Goal: Task Accomplishment & Management: Manage account settings

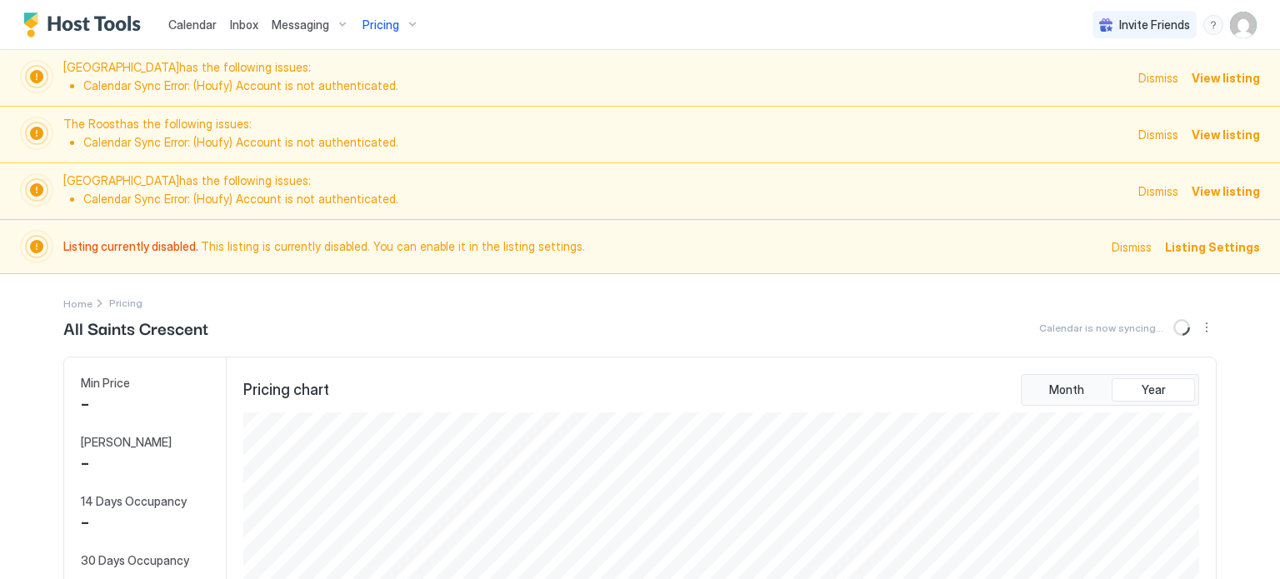
scroll to position [320, 960]
click at [1242, 25] on img "User profile" at bounding box center [1243, 25] width 27 height 27
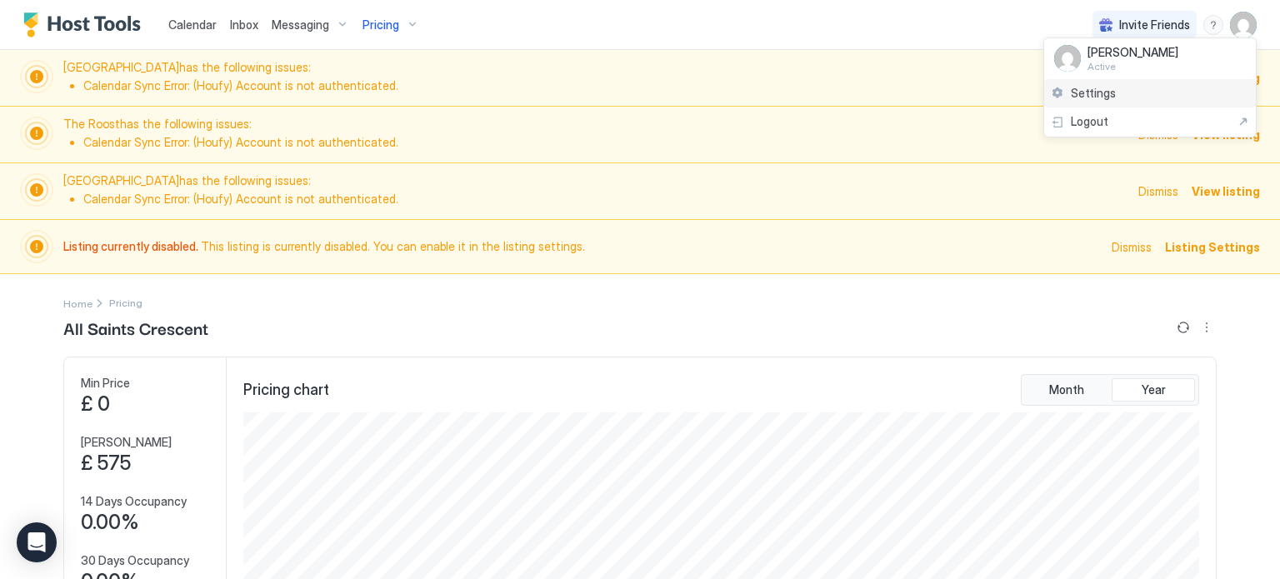
click at [1164, 90] on div "Settings" at bounding box center [1150, 93] width 212 height 29
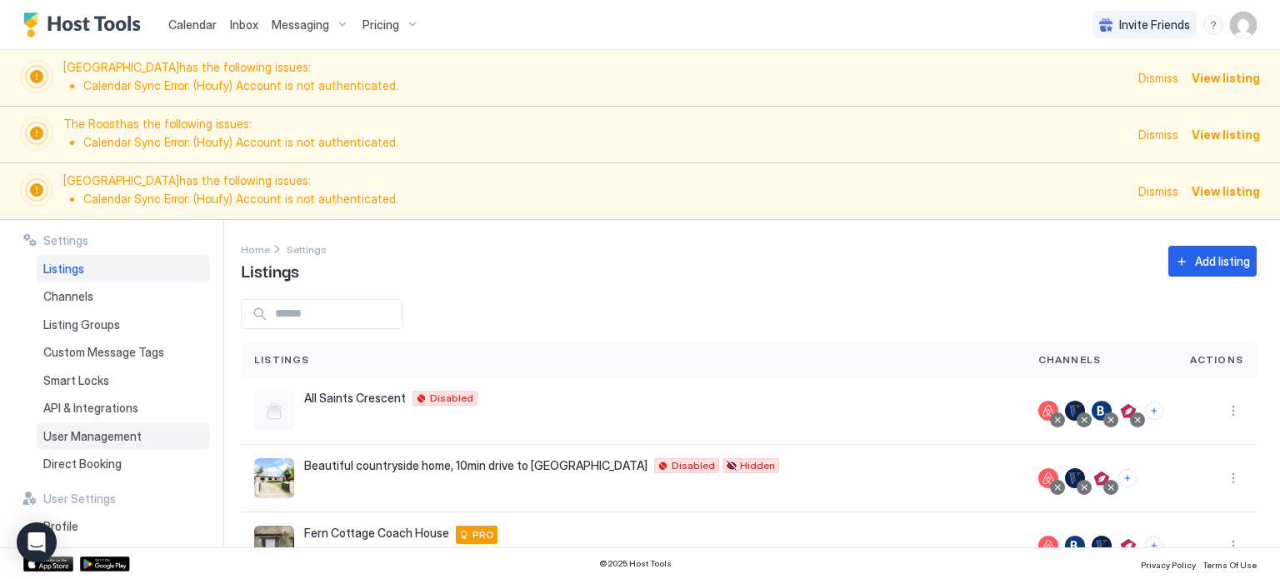
click at [105, 438] on span "User Management" at bounding box center [92, 436] width 98 height 15
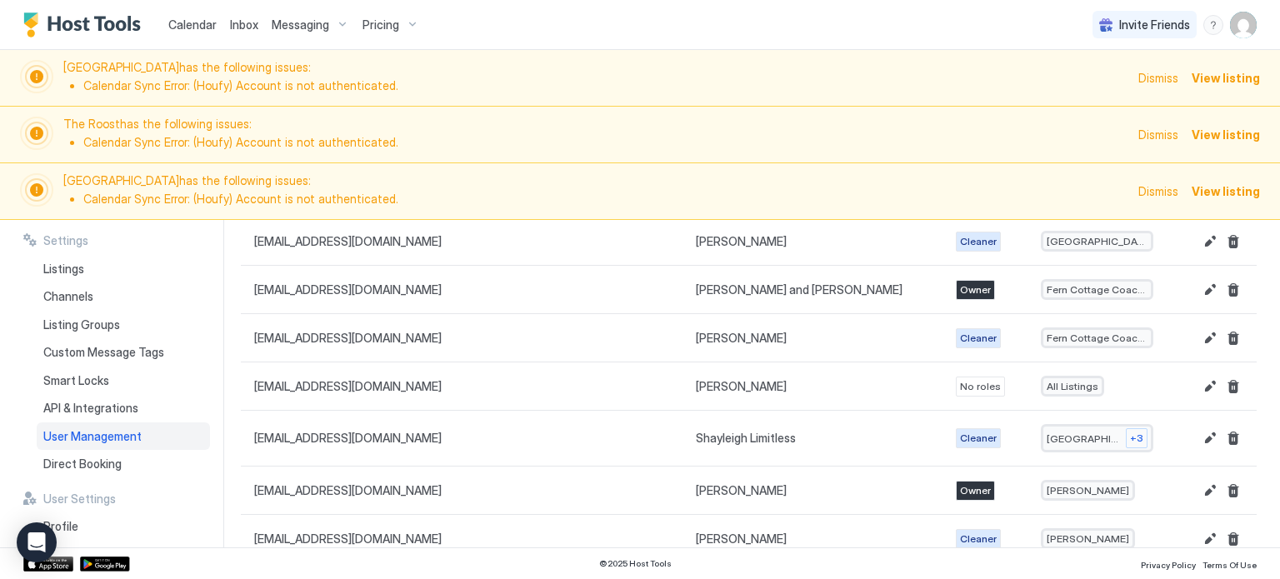
scroll to position [580, 0]
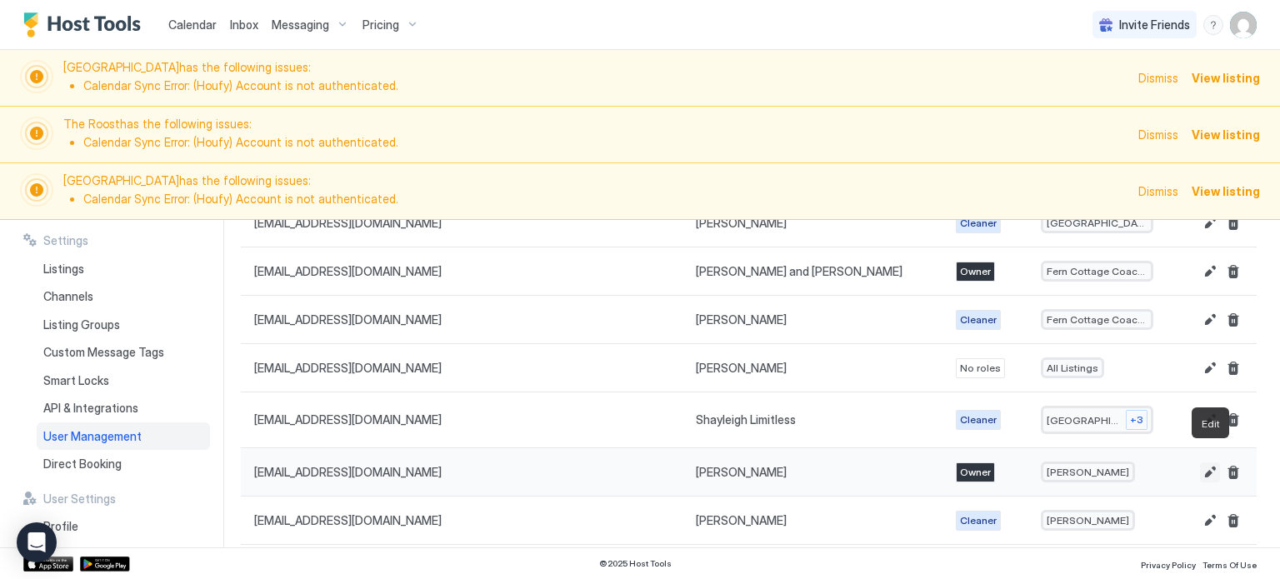
click at [1209, 463] on button "Edit" at bounding box center [1210, 473] width 20 height 20
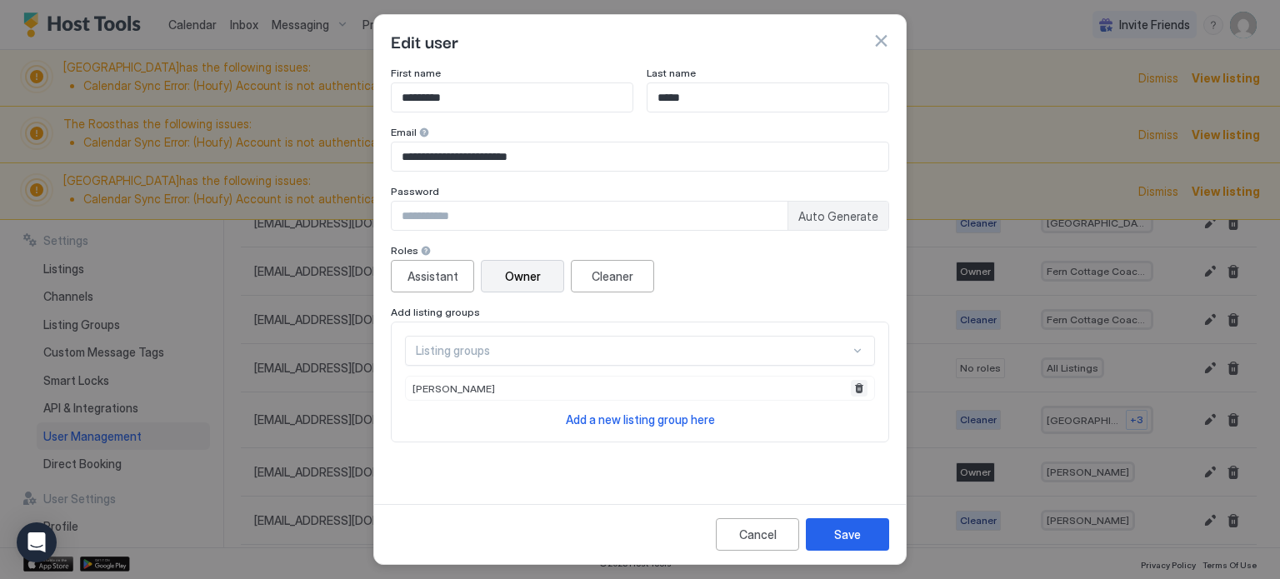
click at [855, 385] on button "Remove" at bounding box center [859, 388] width 17 height 17
click at [836, 353] on div "Listing groups" at bounding box center [640, 351] width 470 height 30
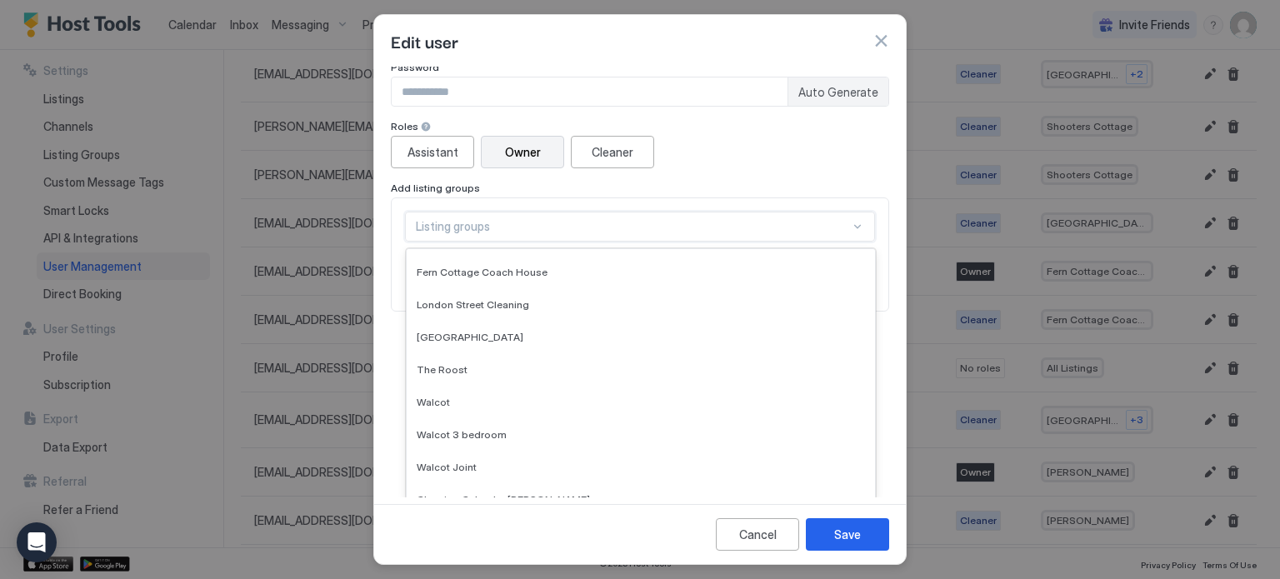
scroll to position [303, 0]
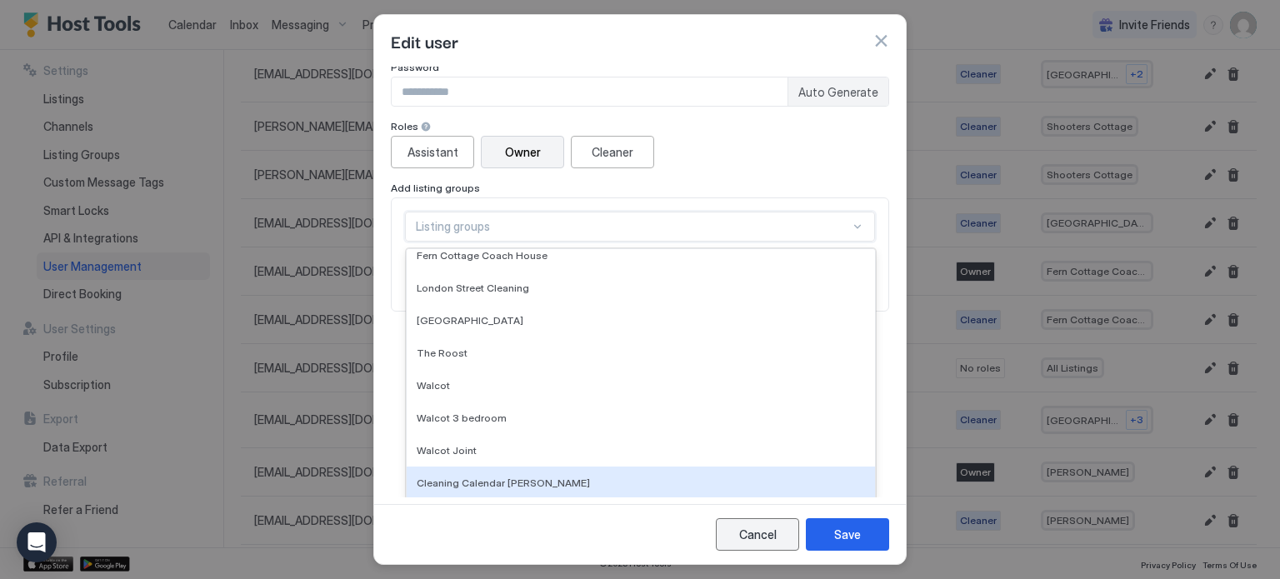
click at [764, 545] on button "Cancel" at bounding box center [757, 534] width 83 height 33
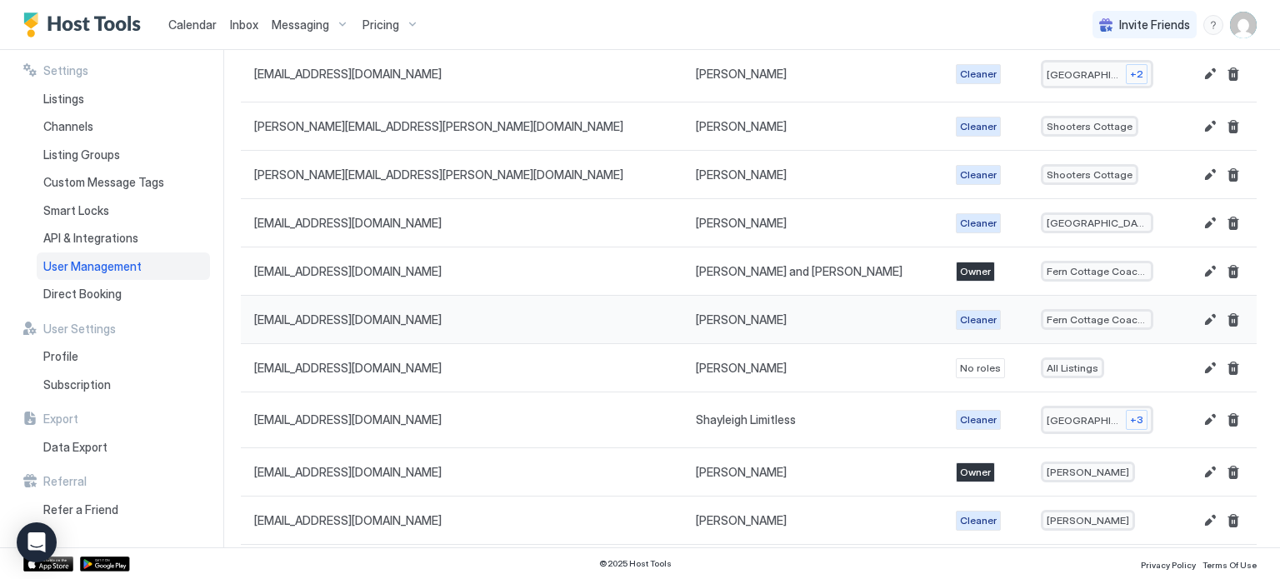
scroll to position [0, 0]
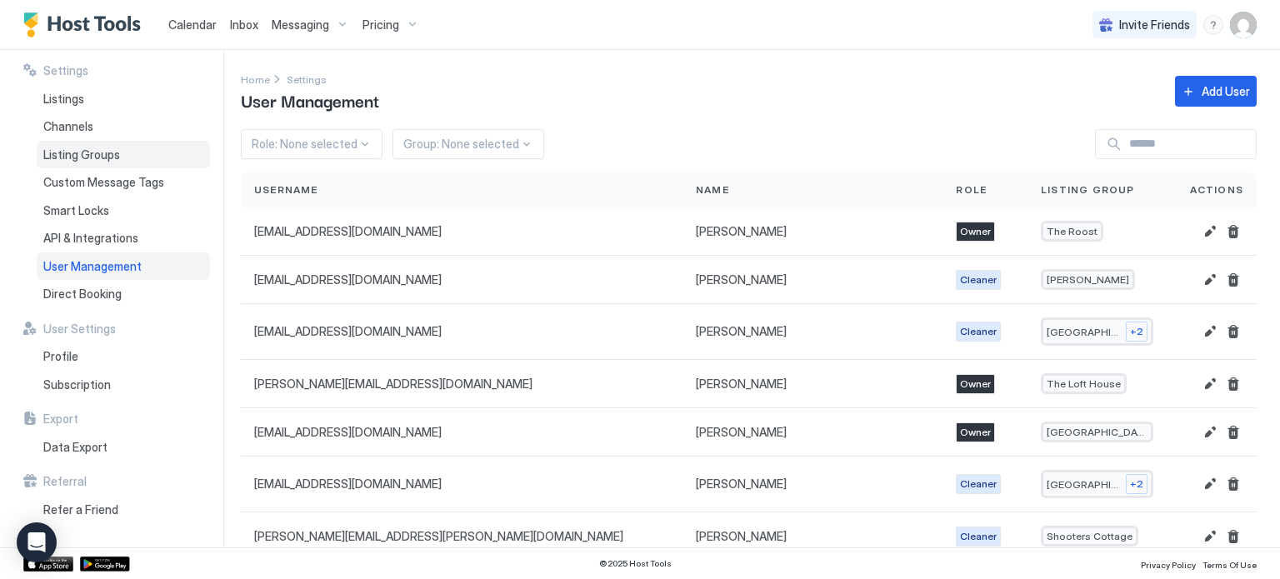
click at [106, 148] on span "Listing Groups" at bounding box center [81, 155] width 77 height 15
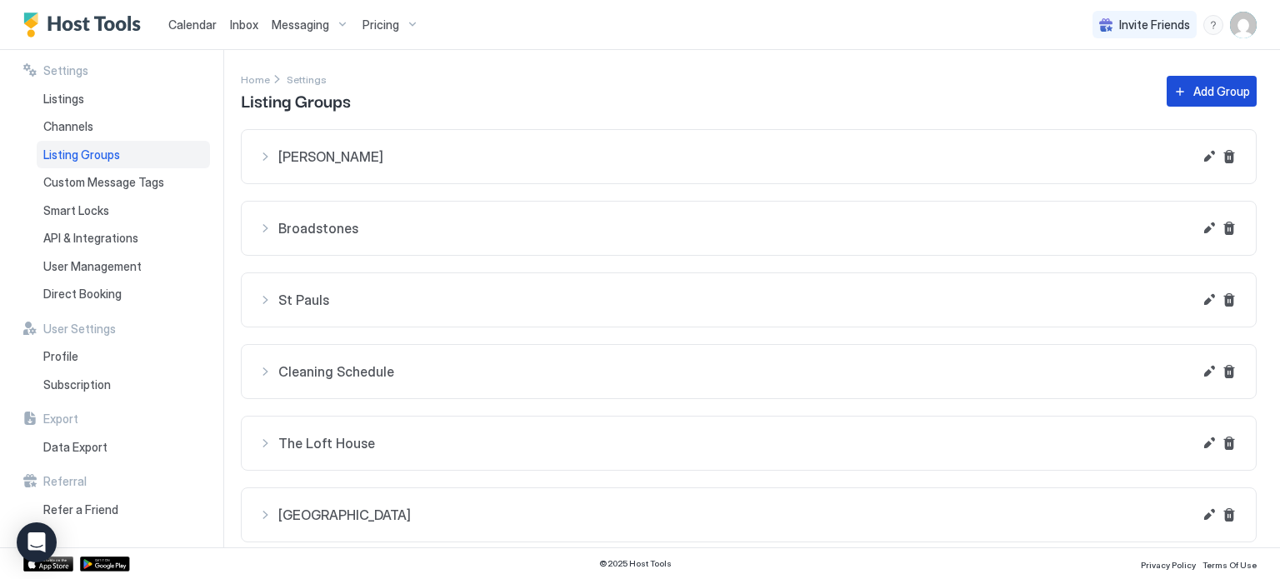
click at [1218, 88] on div "Add Group" at bounding box center [1222, 92] width 57 height 18
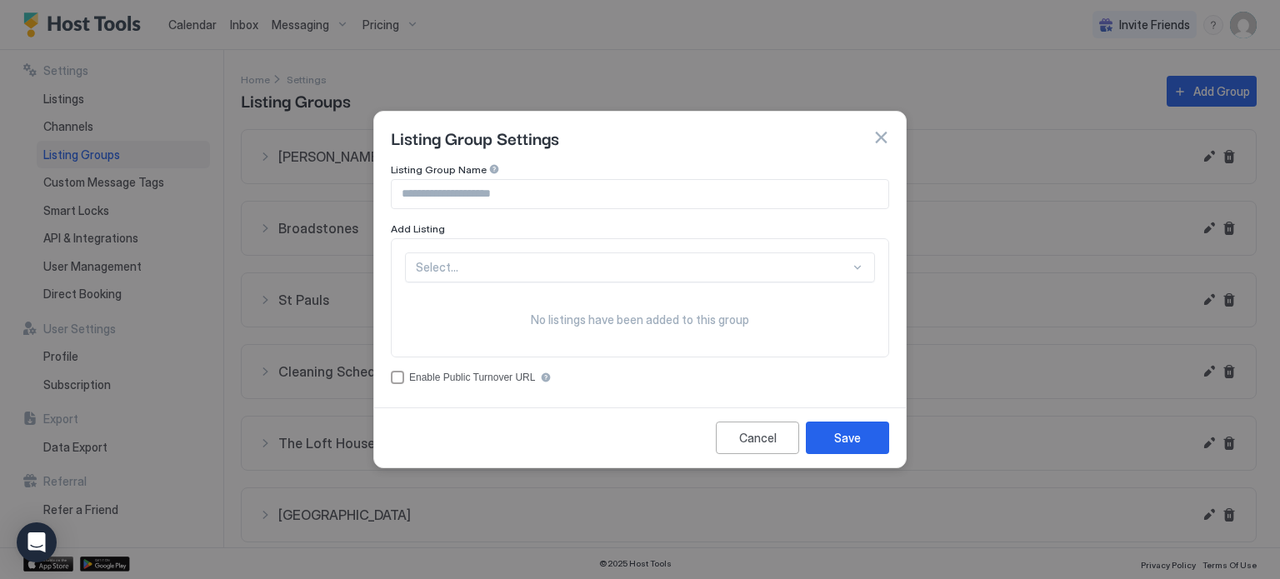
click at [633, 201] on input "Input Field" at bounding box center [640, 194] width 497 height 28
type input "*"
type input "**********"
click at [668, 387] on div "**********" at bounding box center [640, 282] width 532 height 238
click at [524, 270] on div "Select..." at bounding box center [640, 268] width 470 height 30
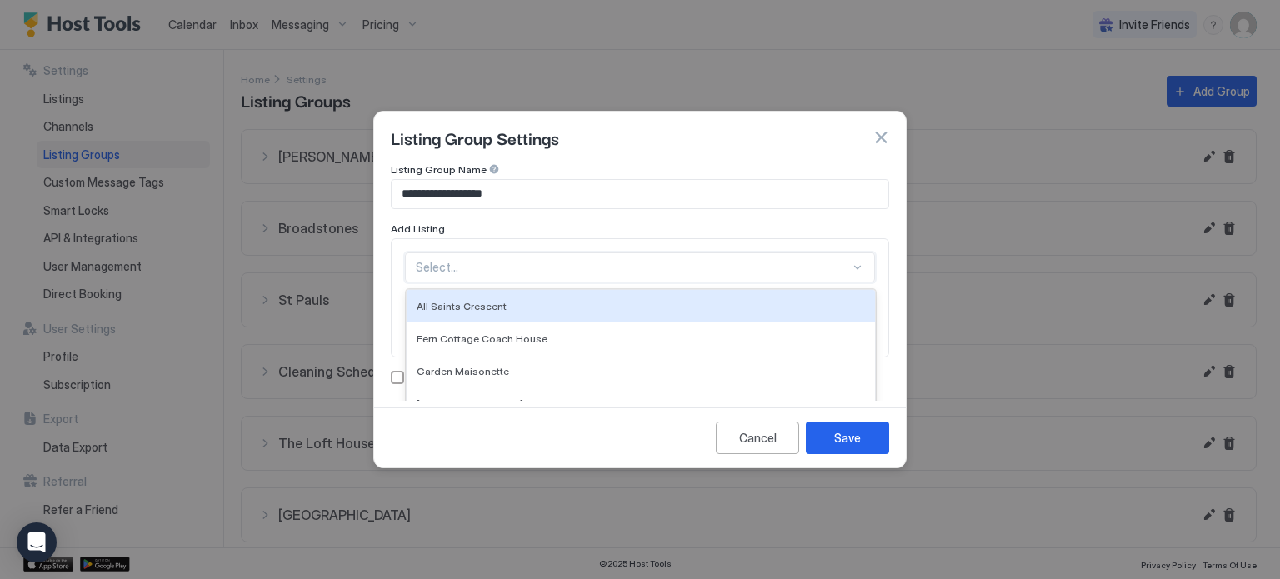
scroll to position [48, 0]
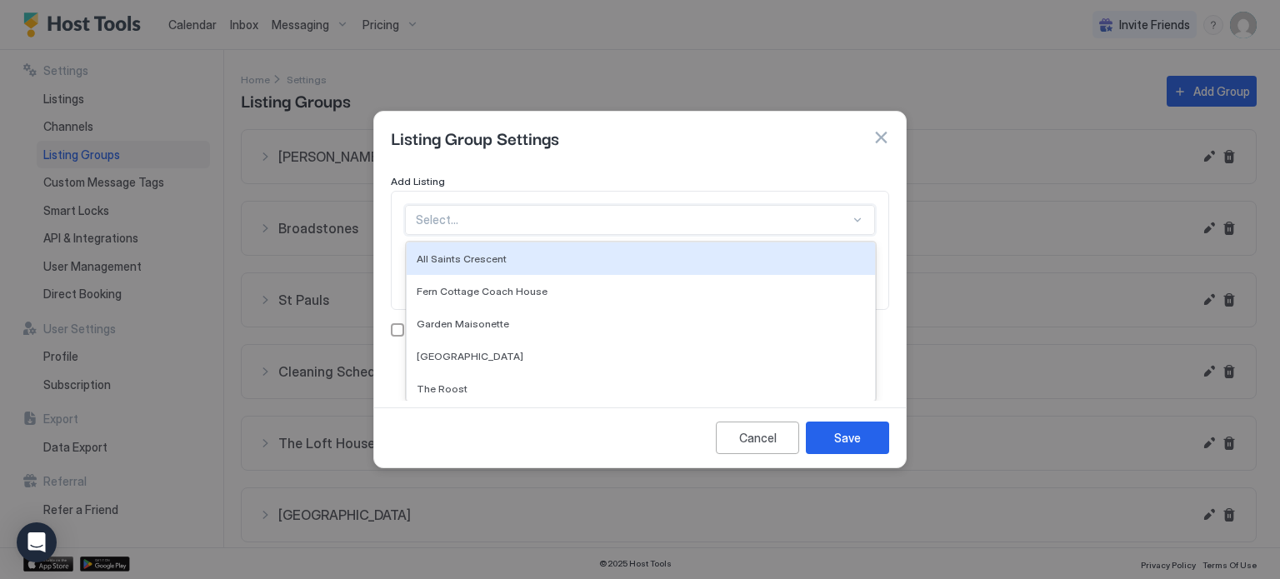
click at [524, 270] on div "All Saints Crescent" at bounding box center [641, 259] width 468 height 33
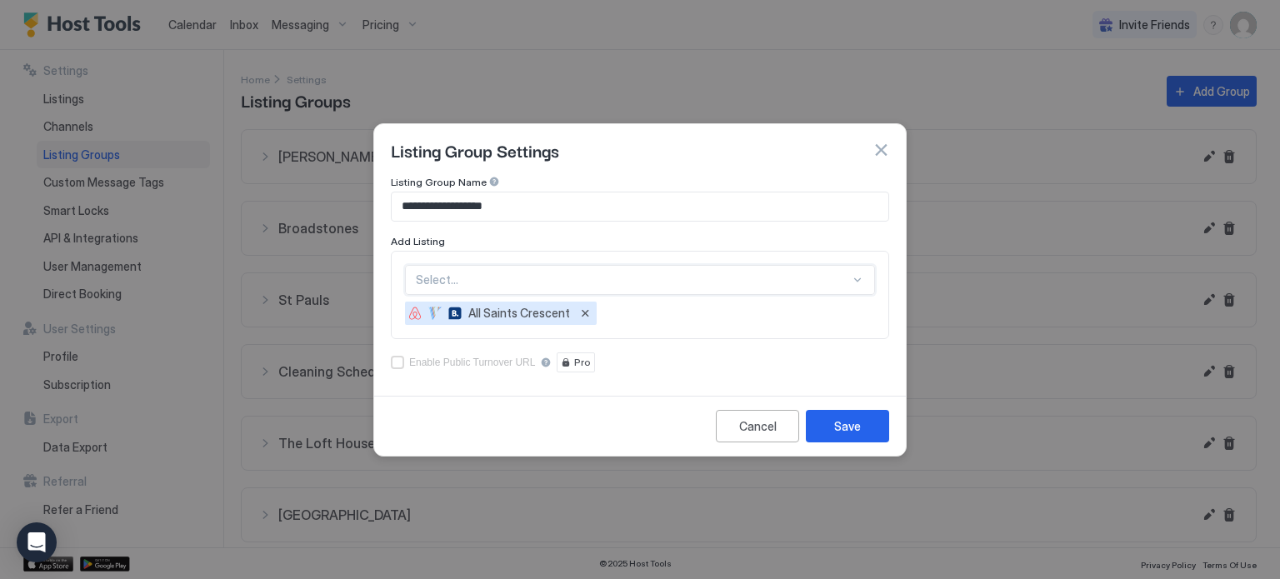
click at [398, 359] on div "accessCode" at bounding box center [397, 362] width 13 height 13
click at [712, 326] on div "Select... [DEMOGRAPHIC_DATA][GEOGRAPHIC_DATA]" at bounding box center [640, 295] width 498 height 88
click at [856, 423] on div "Save" at bounding box center [847, 427] width 27 height 18
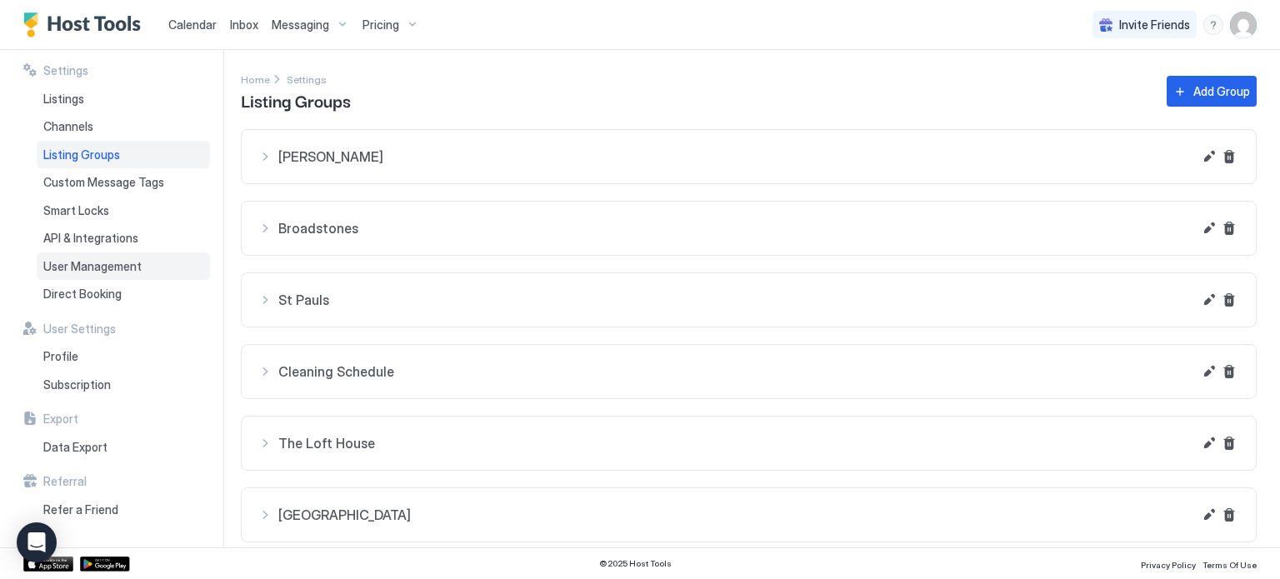
click at [96, 264] on span "User Management" at bounding box center [92, 266] width 98 height 15
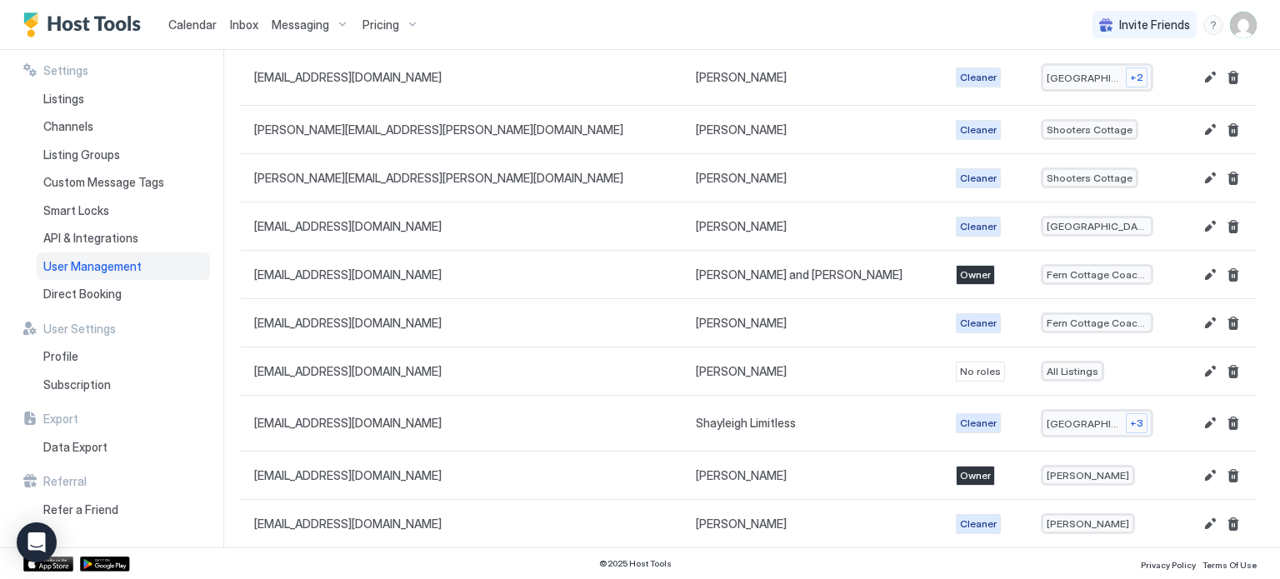
scroll to position [410, 0]
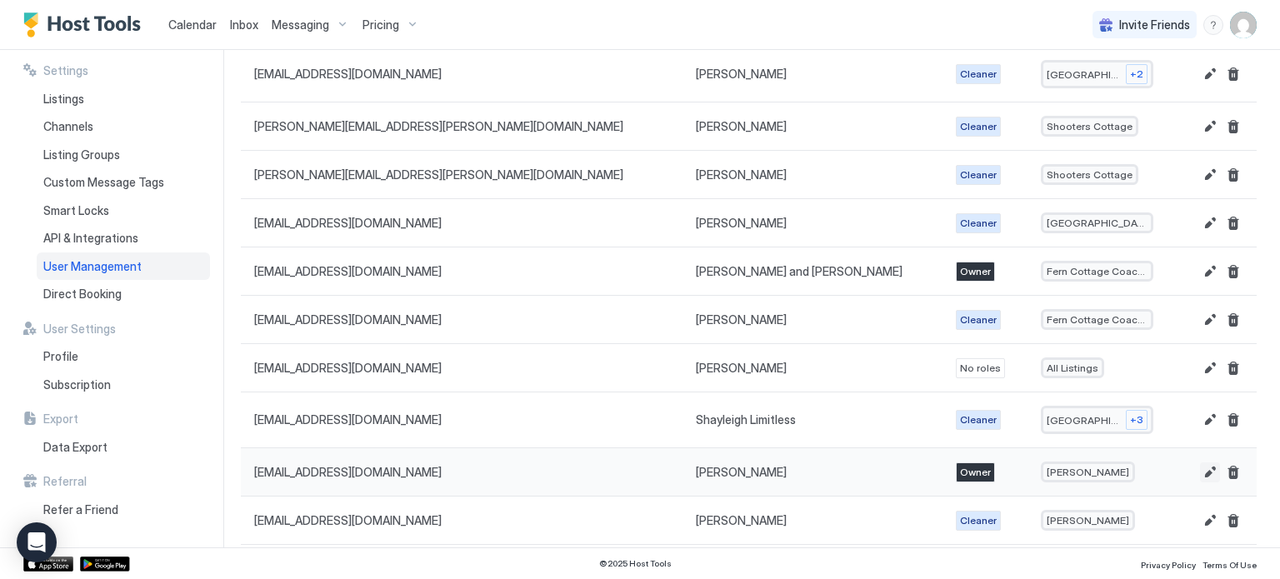
click at [1214, 463] on button "Edit" at bounding box center [1210, 473] width 20 height 20
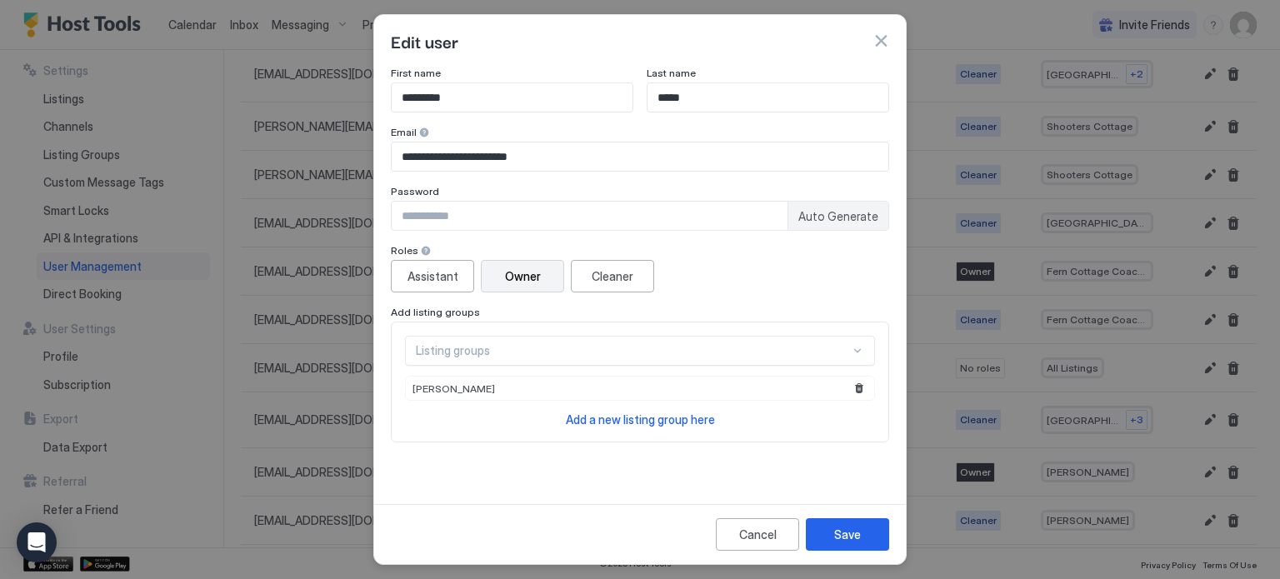
click at [774, 353] on div "Listing groups" at bounding box center [640, 351] width 470 height 30
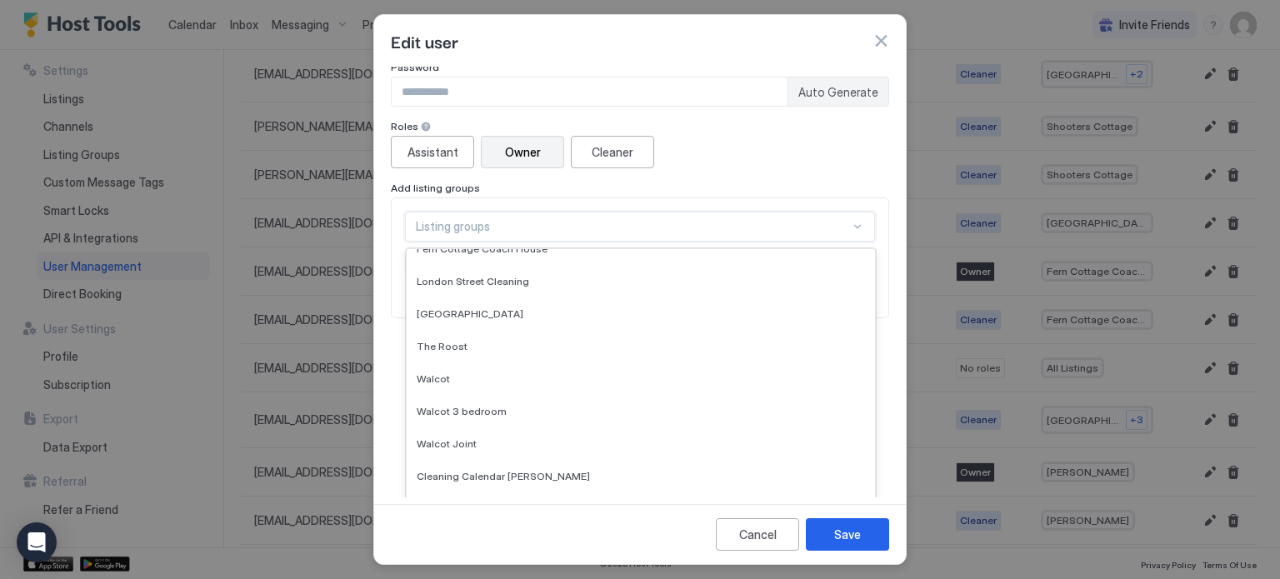
scroll to position [303, 0]
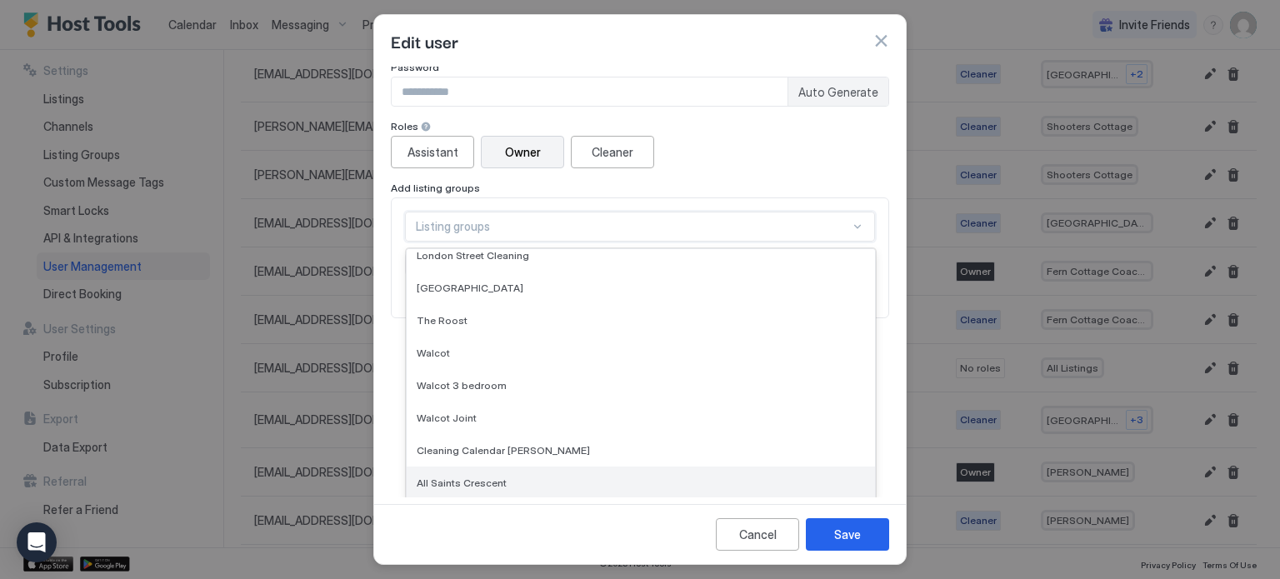
click at [686, 482] on div "All Saints Crescent" at bounding box center [641, 483] width 448 height 13
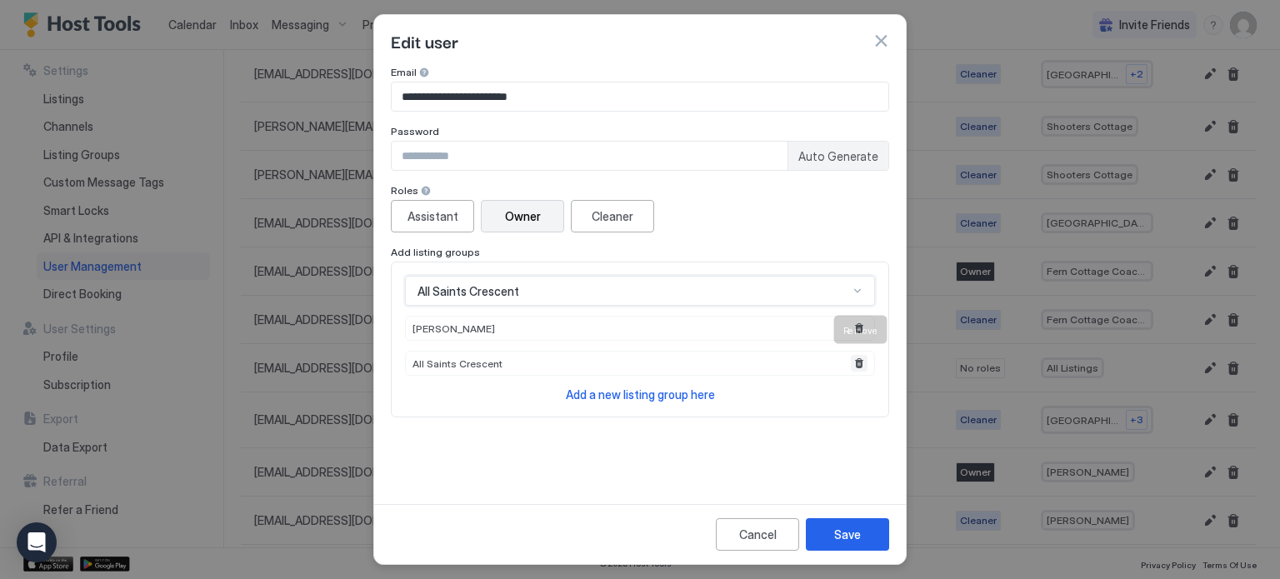
click at [863, 364] on button "Remove" at bounding box center [859, 363] width 17 height 17
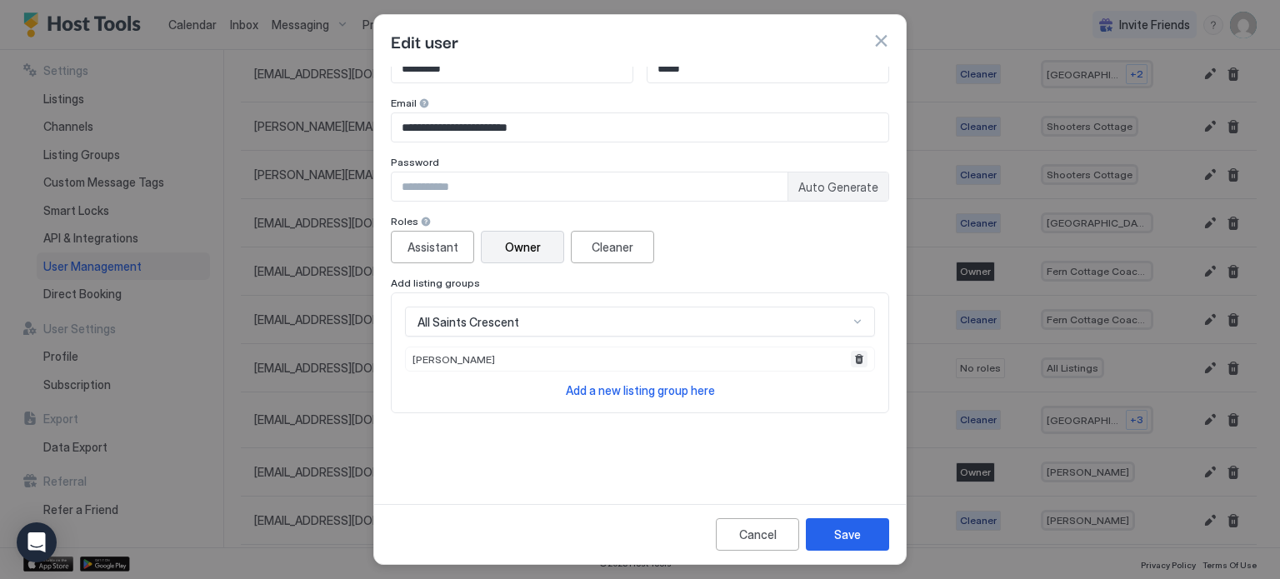
scroll to position [26, 0]
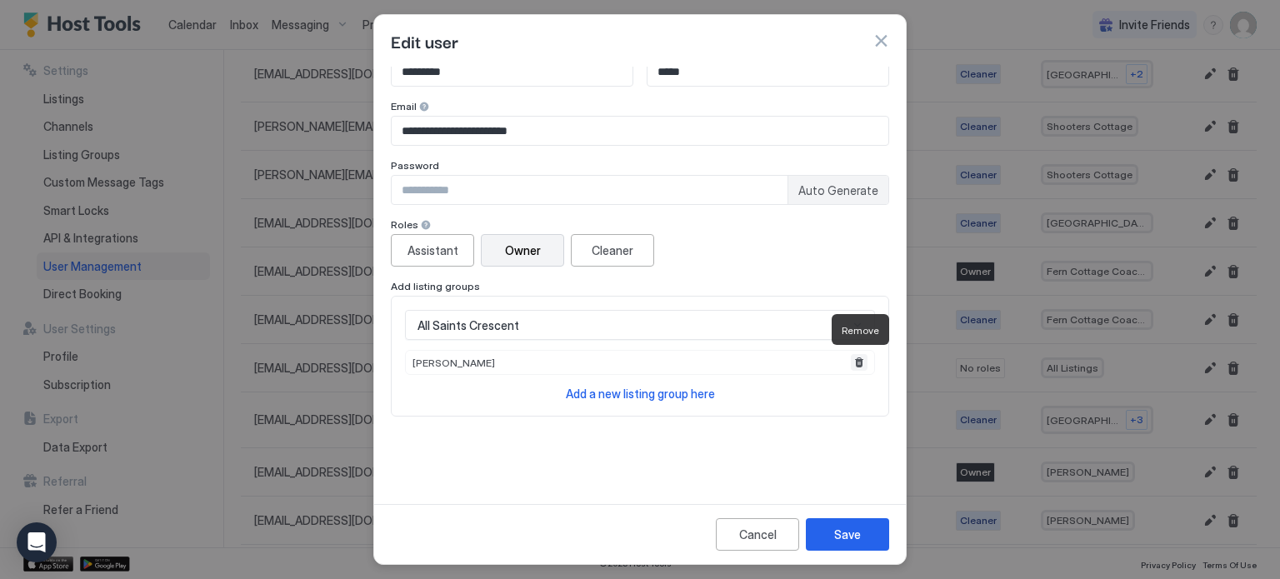
click at [859, 361] on button "Remove" at bounding box center [859, 362] width 17 height 17
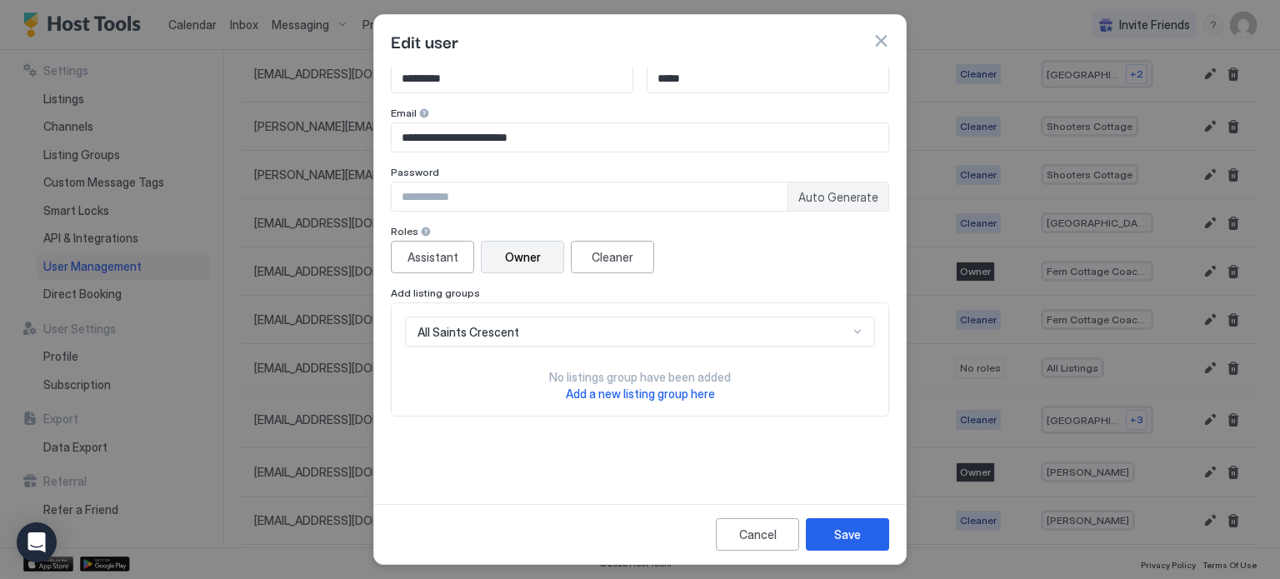
click at [841, 330] on div "All Saints Crescent" at bounding box center [640, 332] width 470 height 30
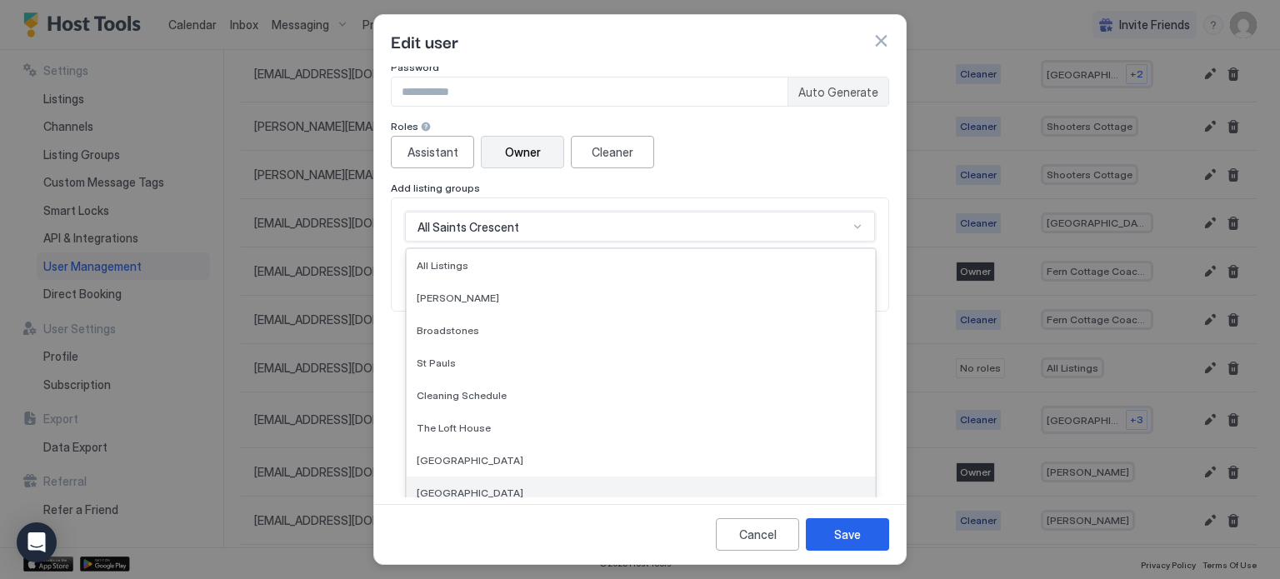
scroll to position [335, 0]
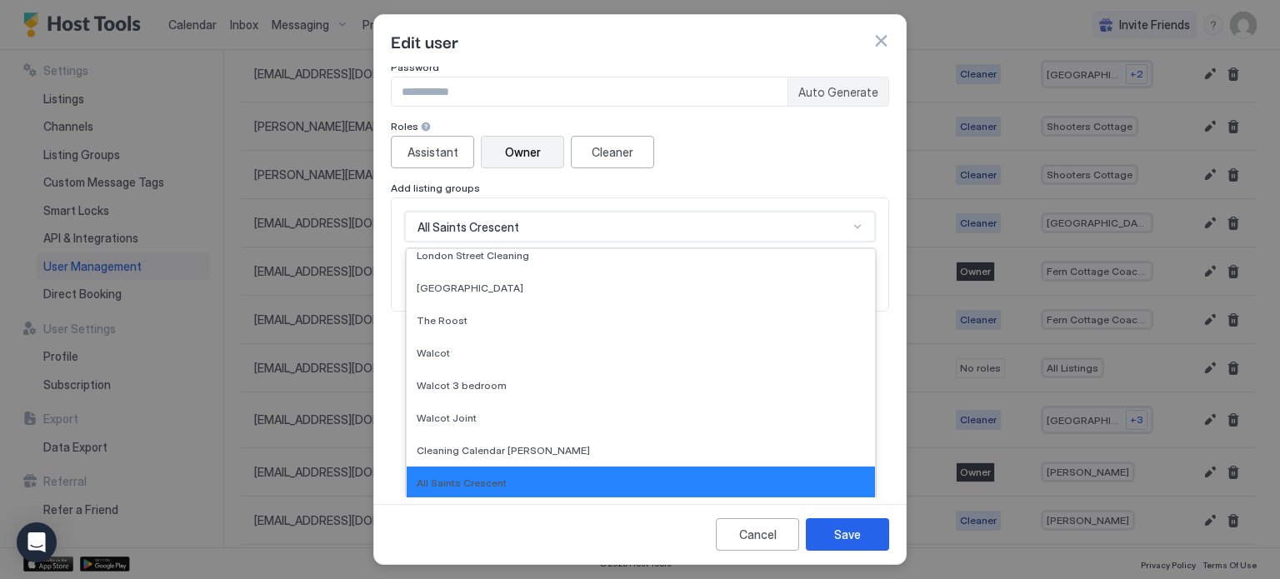
click at [774, 484] on div "All Saints Crescent" at bounding box center [641, 483] width 448 height 13
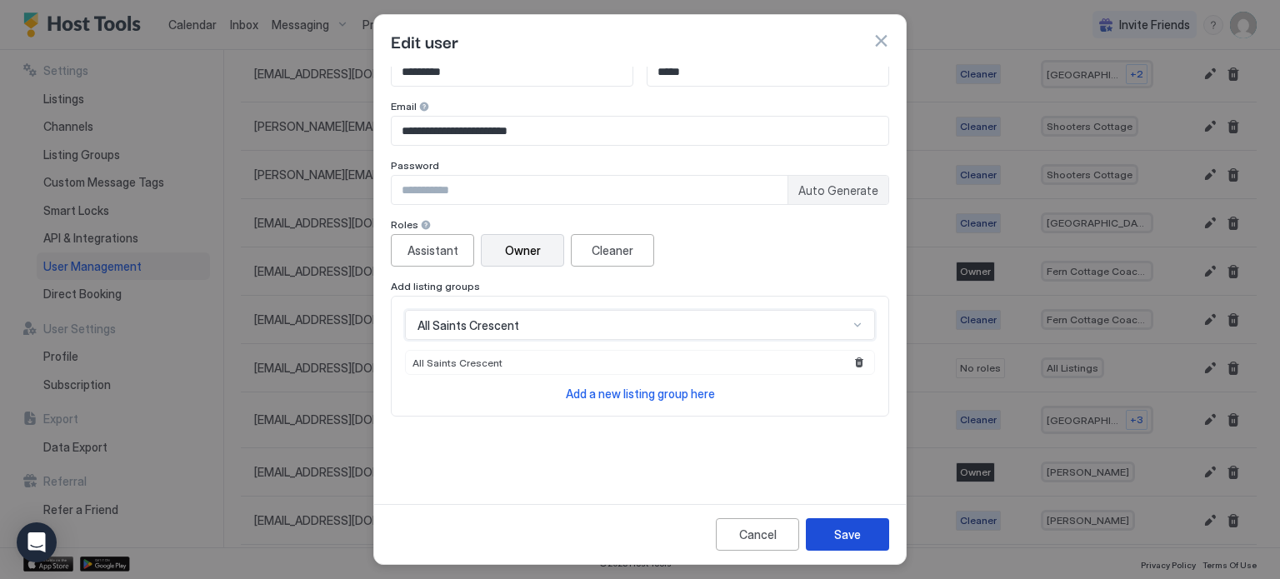
click at [832, 527] on button "Save" at bounding box center [847, 534] width 83 height 33
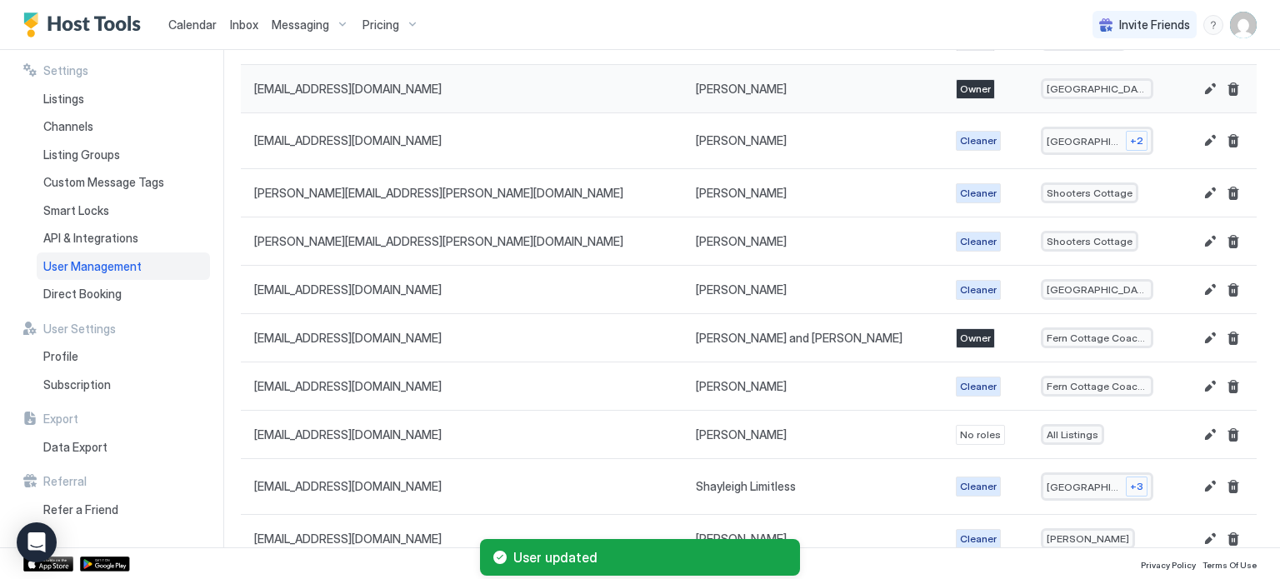
scroll to position [410, 0]
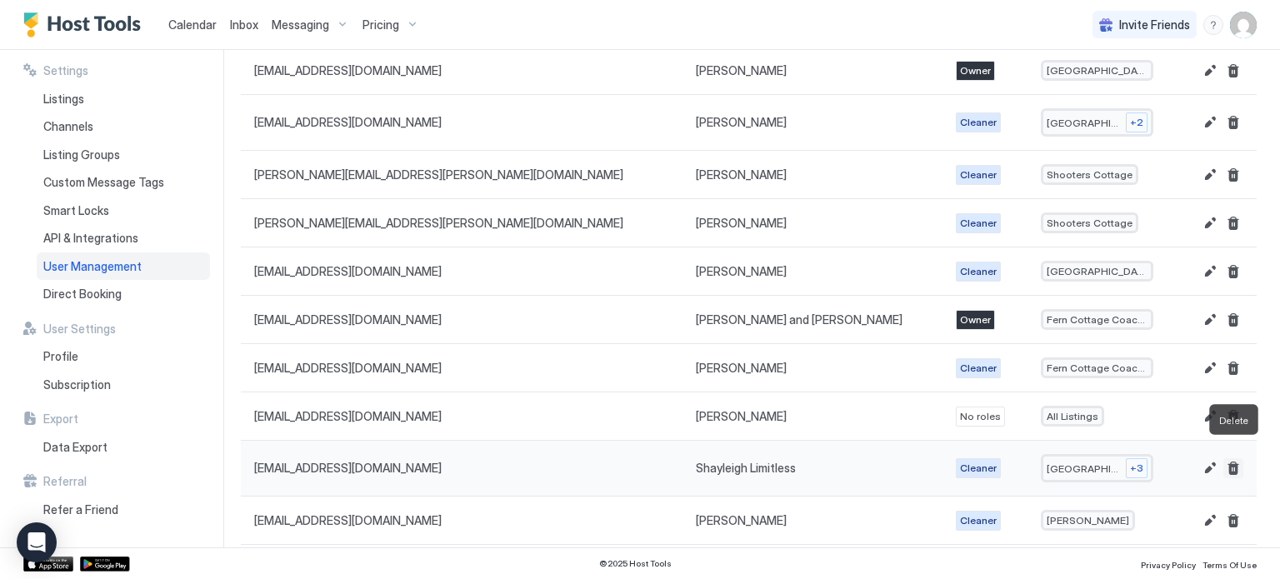
click at [1235, 458] on button "Delete" at bounding box center [1234, 468] width 20 height 20
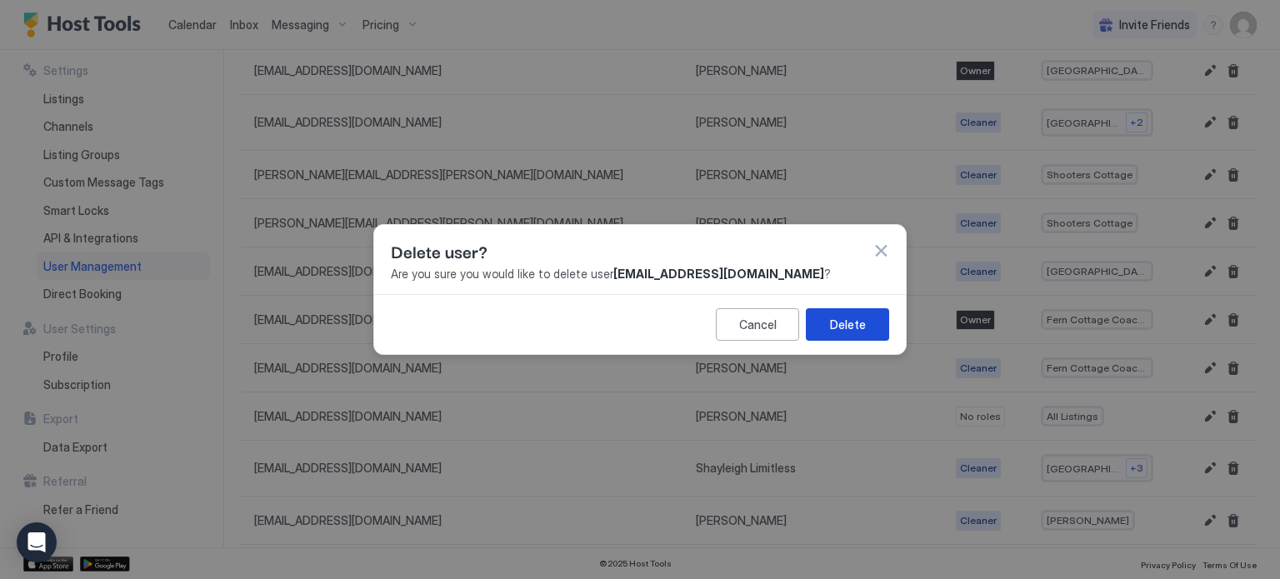
click at [866, 323] on button "Delete" at bounding box center [847, 324] width 83 height 33
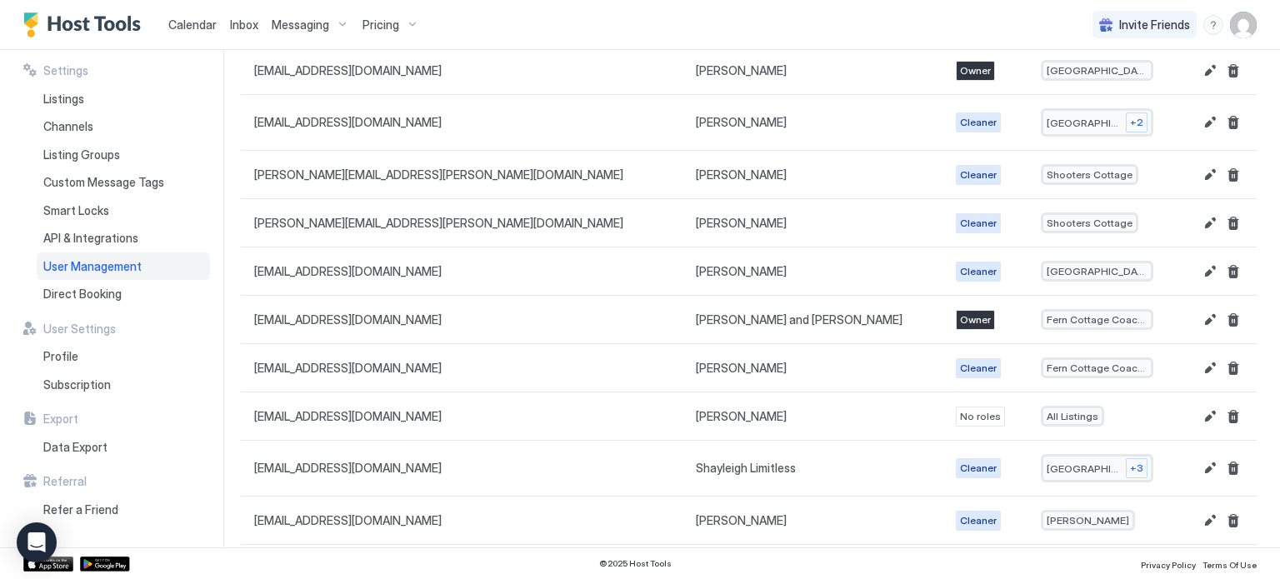
scroll to position [356, 0]
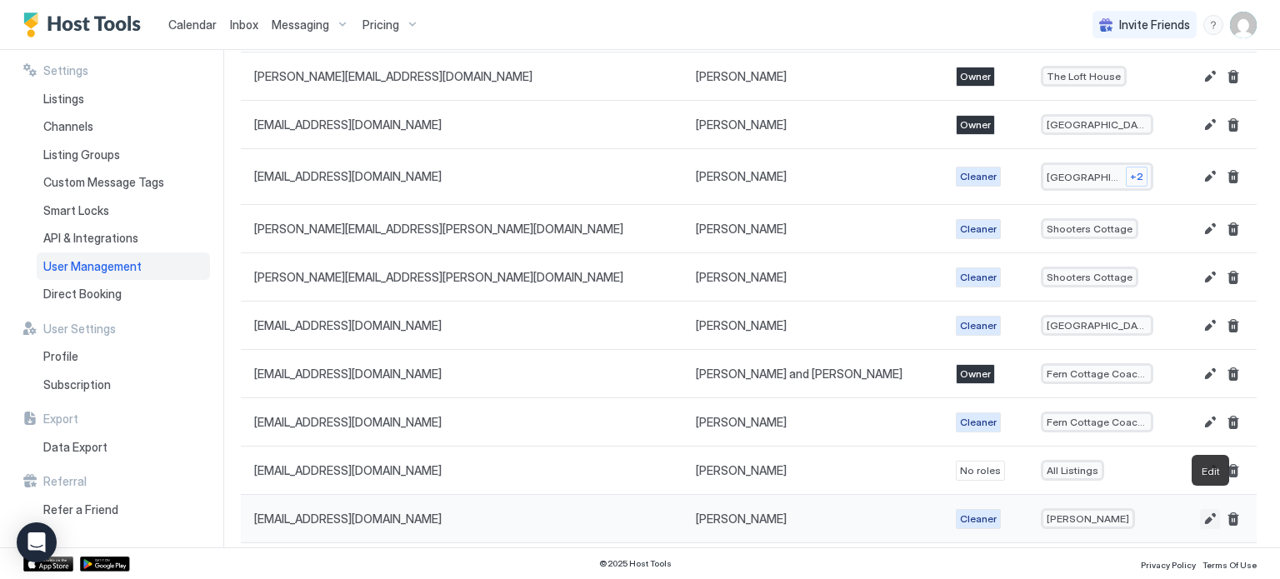
click at [1210, 509] on button "Edit" at bounding box center [1210, 519] width 20 height 20
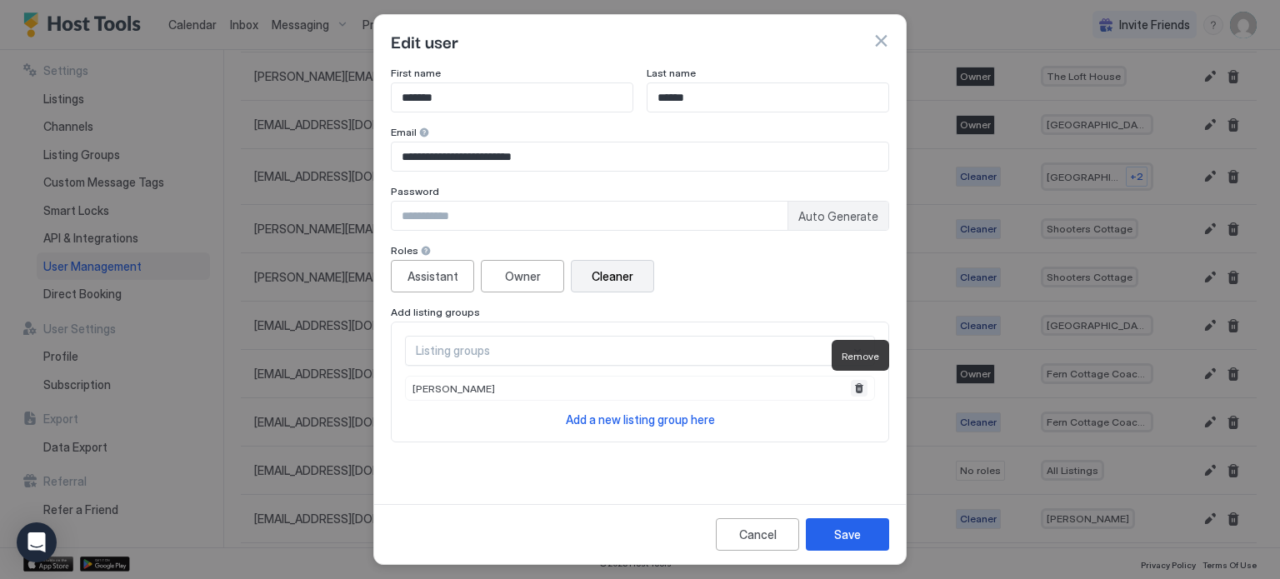
click at [858, 382] on button "Remove" at bounding box center [859, 388] width 17 height 17
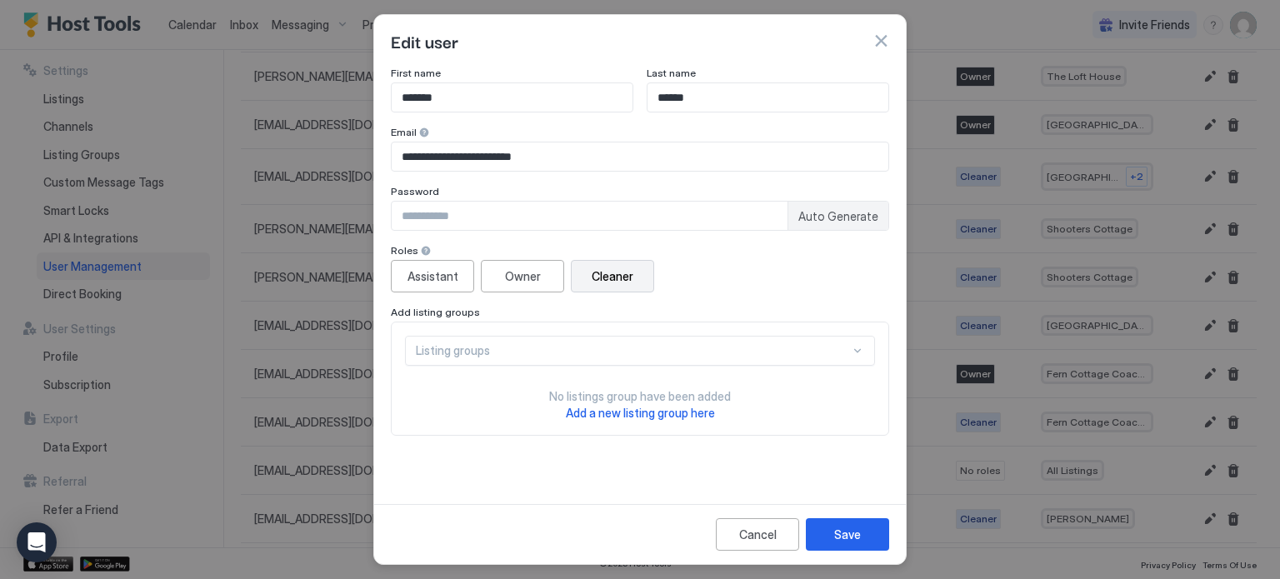
click at [863, 355] on div "Listing groups" at bounding box center [640, 351] width 470 height 30
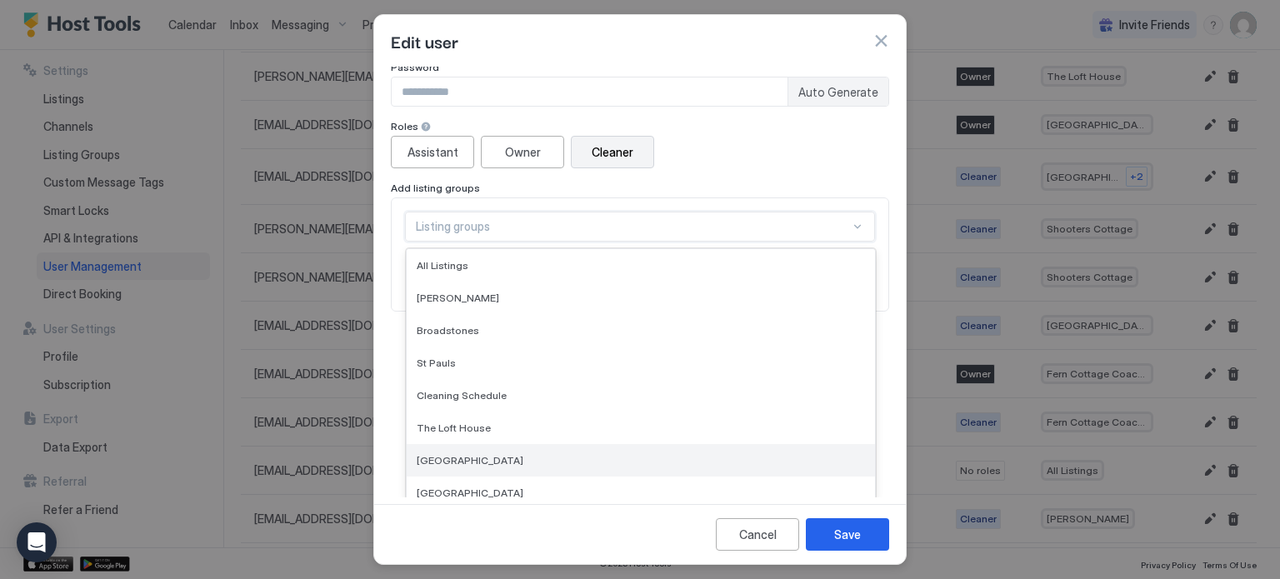
scroll to position [335, 0]
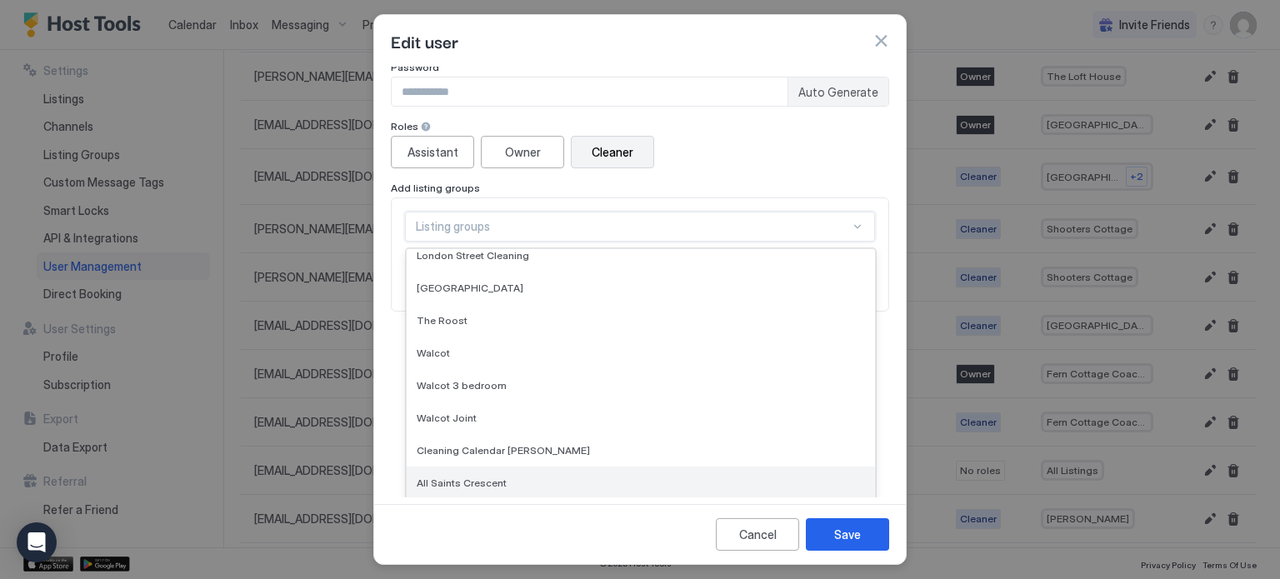
click at [787, 477] on div "All Saints Crescent" at bounding box center [641, 483] width 448 height 13
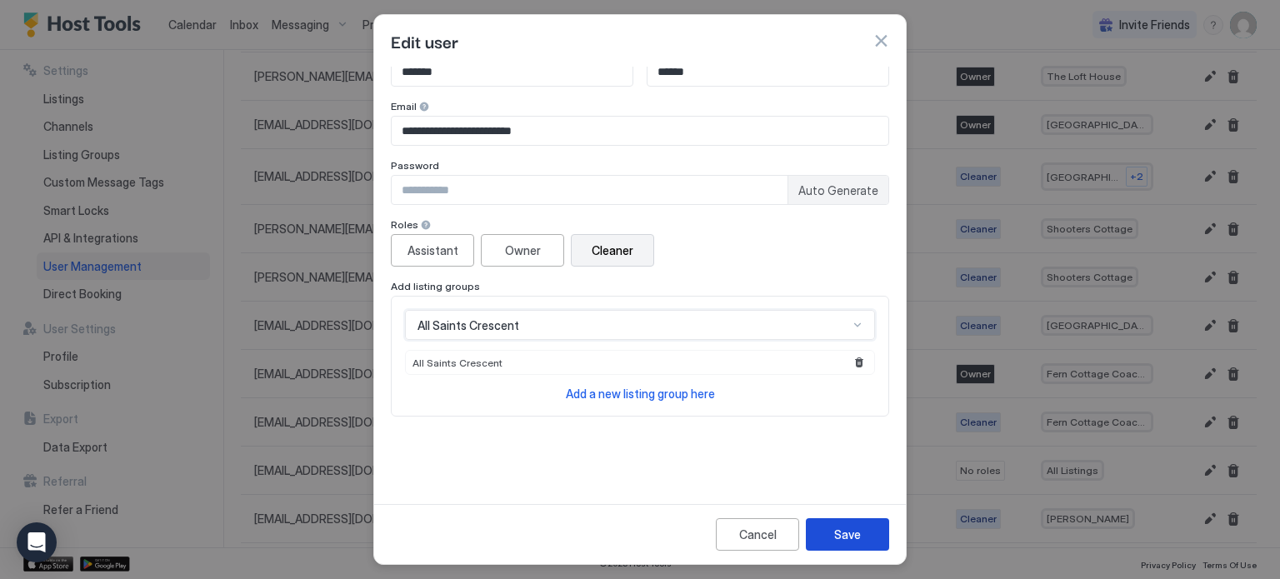
click at [841, 539] on div "Save" at bounding box center [847, 535] width 27 height 18
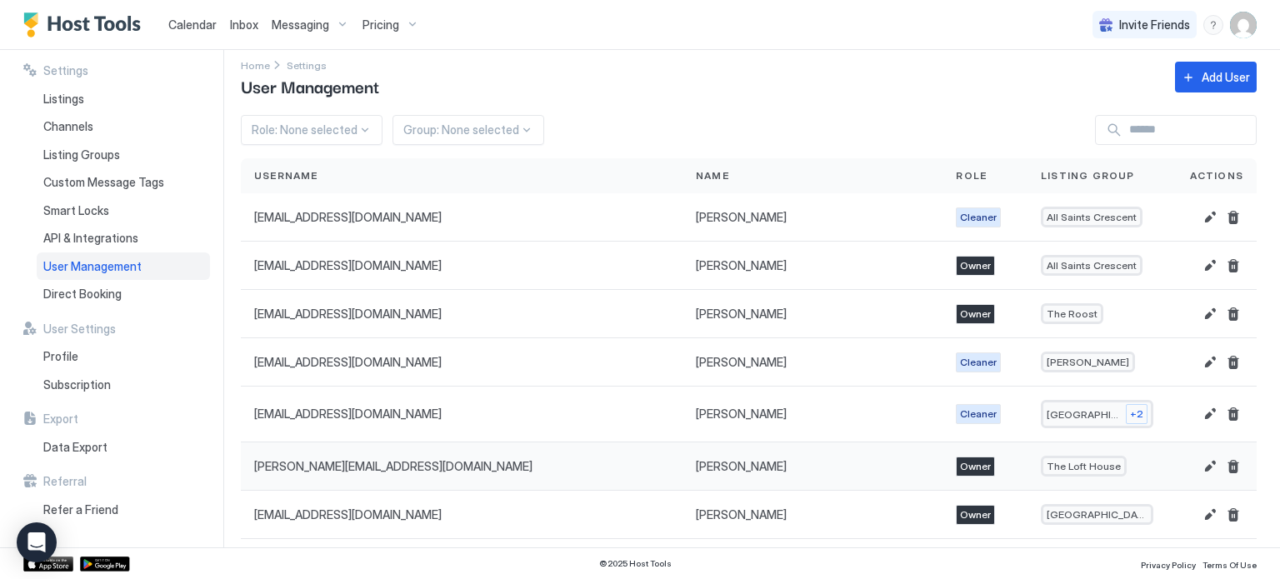
scroll to position [0, 0]
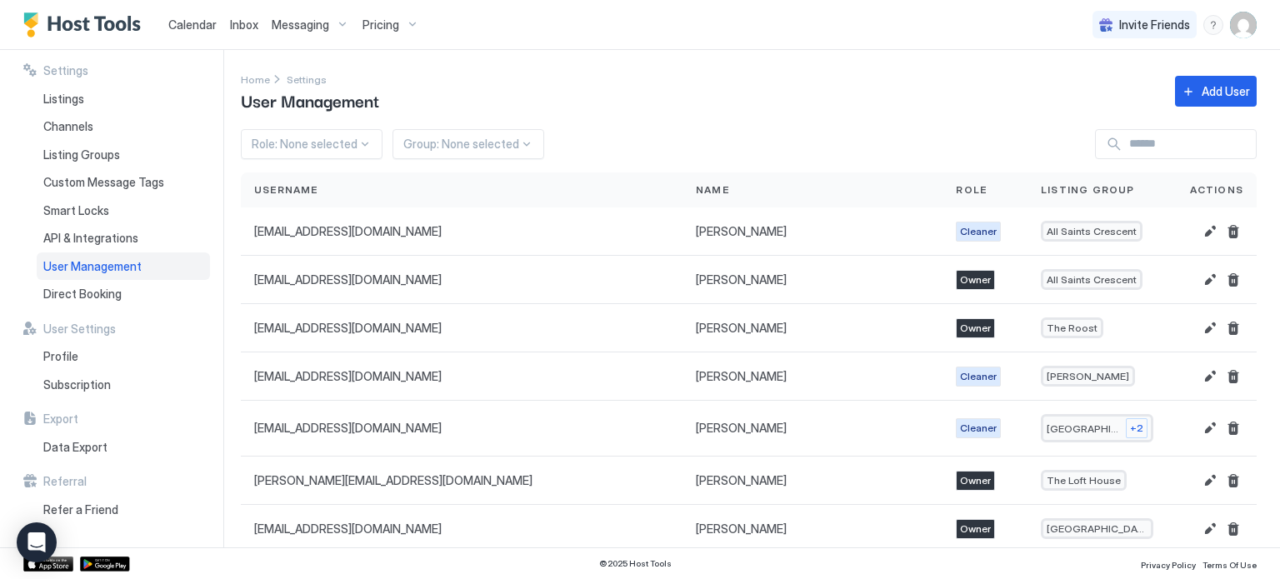
click at [372, 27] on span "Pricing" at bounding box center [381, 25] width 37 height 15
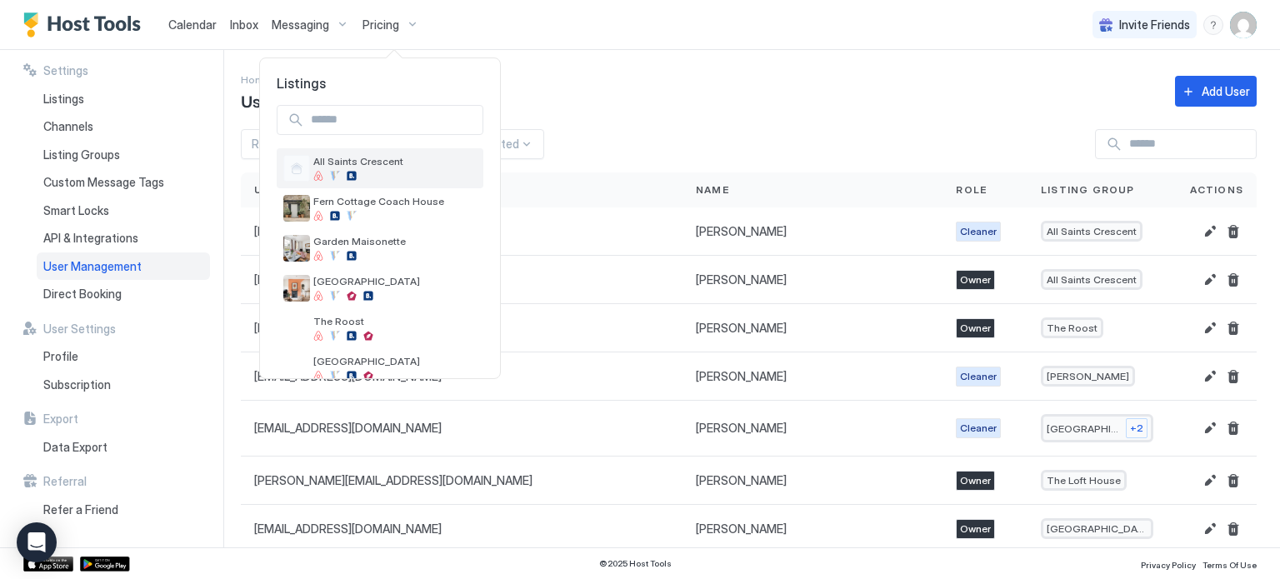
click at [398, 162] on span "All Saints Crescent" at bounding box center [394, 161] width 163 height 13
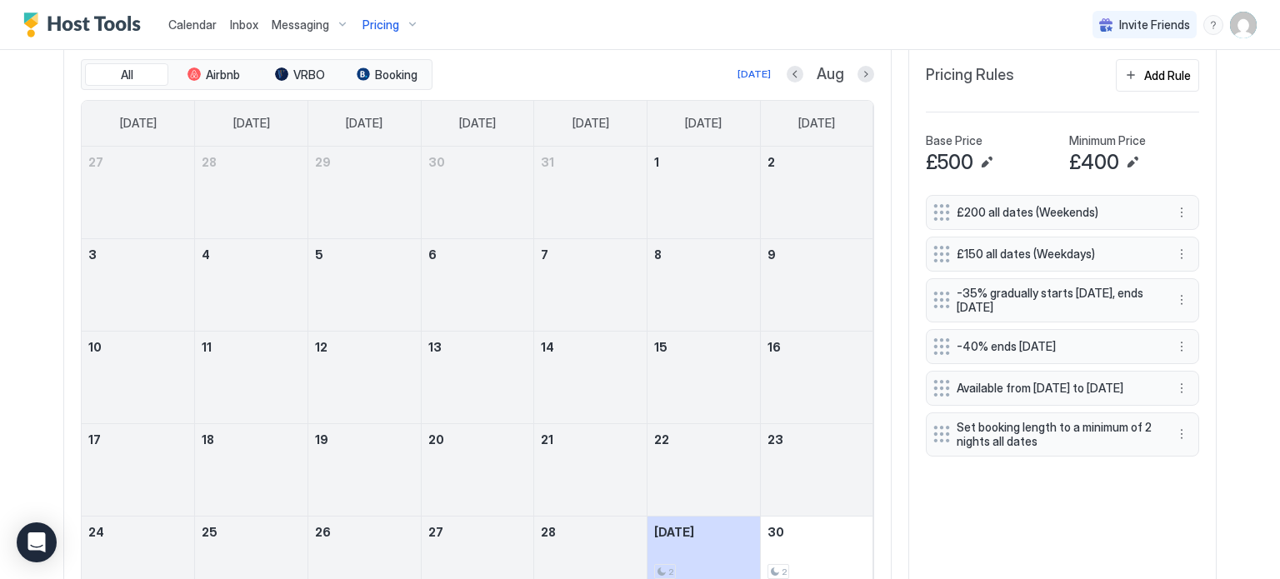
scroll to position [553, 0]
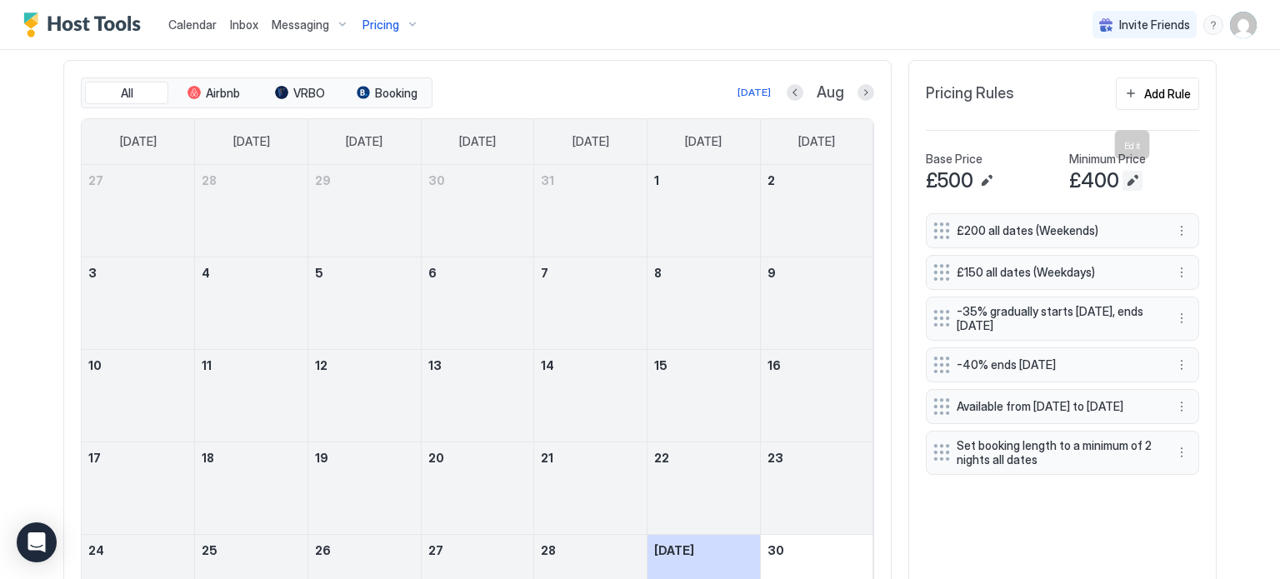
click at [1133, 174] on button "Edit" at bounding box center [1133, 181] width 20 height 20
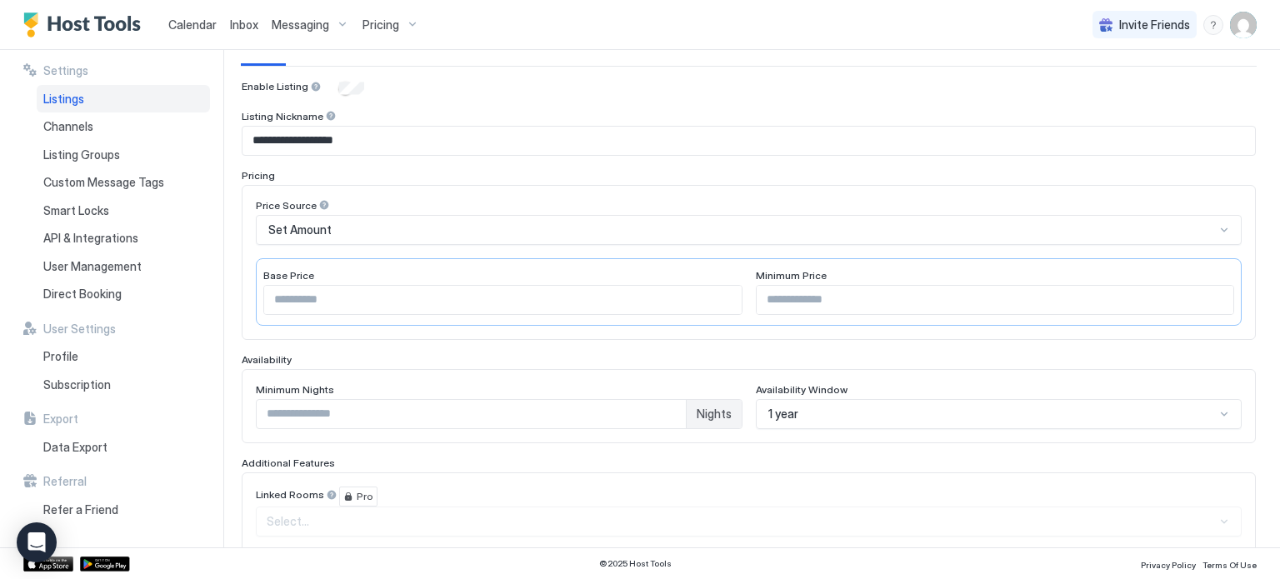
scroll to position [153, 0]
click at [784, 294] on input "***" at bounding box center [996, 297] width 478 height 28
type input "*"
type input "***"
click at [282, 294] on input "***" at bounding box center [503, 297] width 478 height 28
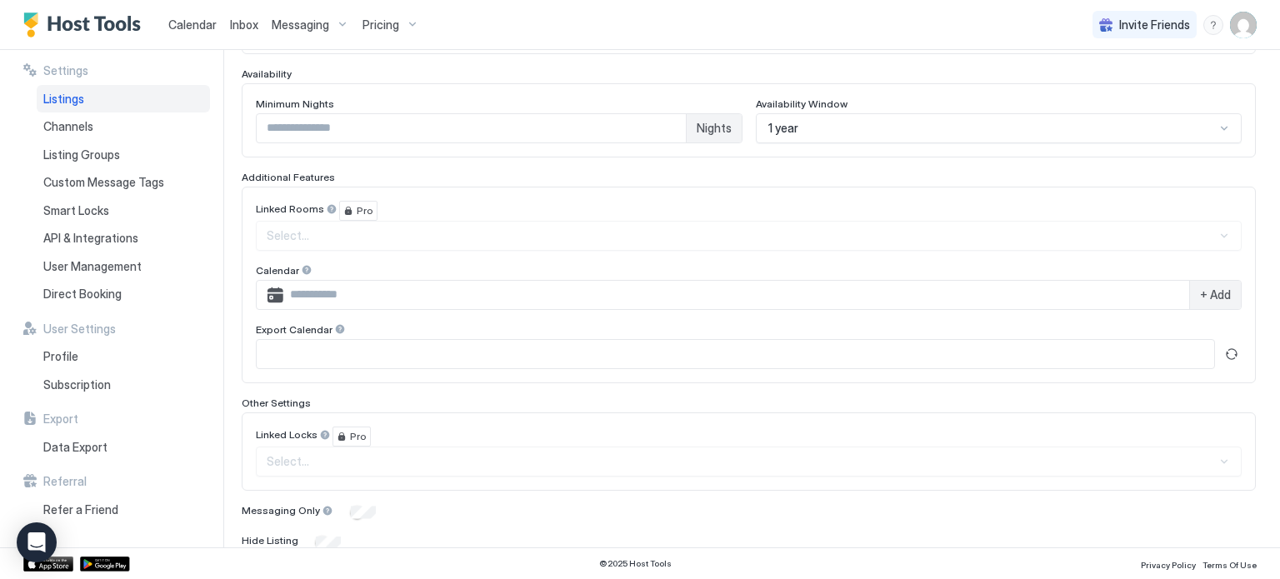
scroll to position [498, 0]
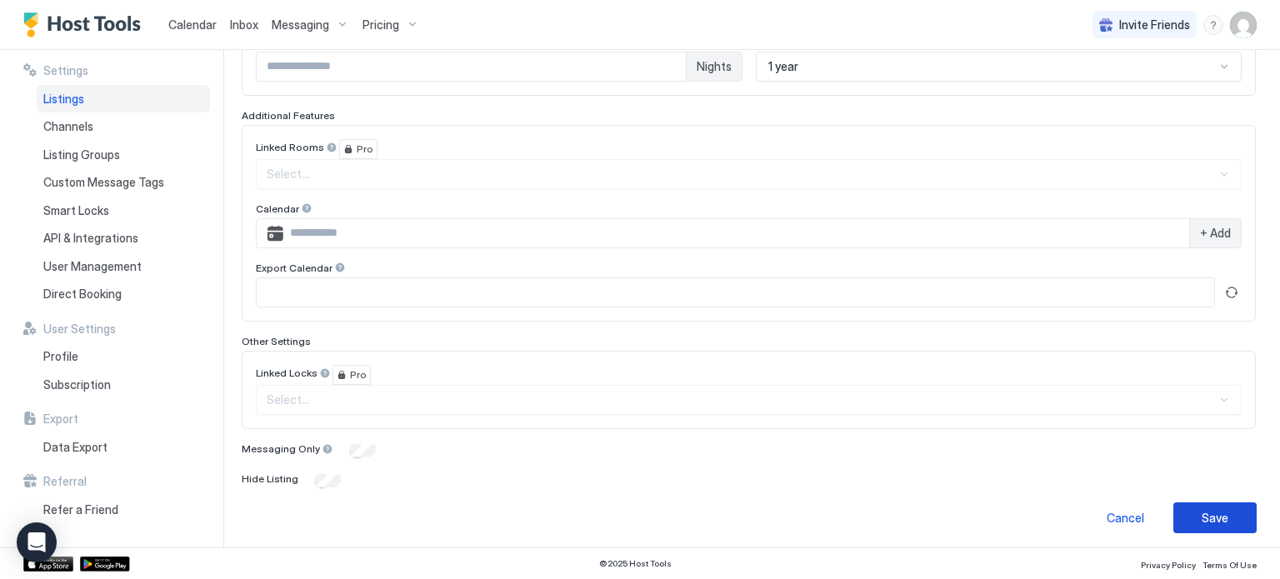
type input "***"
click at [1203, 518] on div "Save" at bounding box center [1215, 518] width 27 height 18
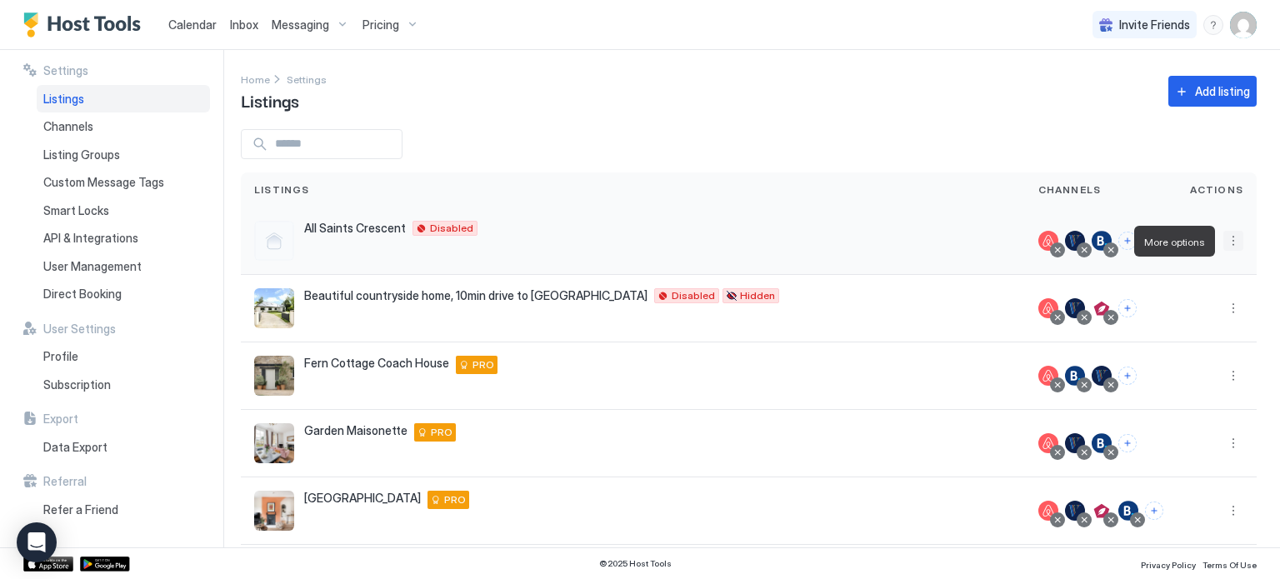
click at [1234, 245] on button "More options" at bounding box center [1234, 241] width 20 height 20
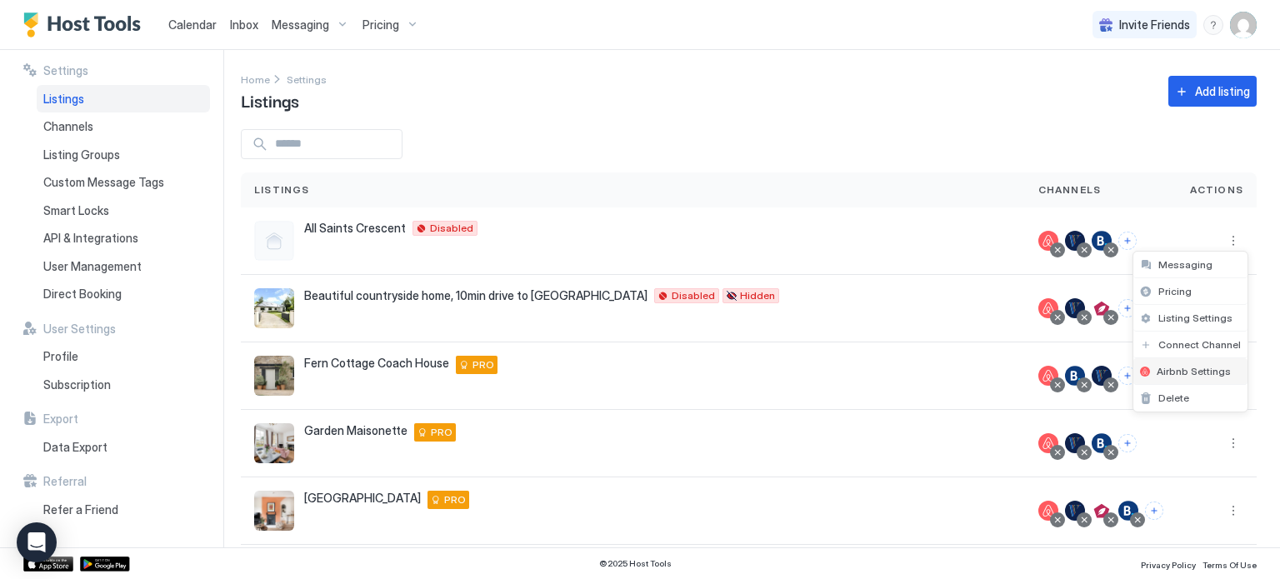
click at [1207, 368] on span "Airbnb Settings" at bounding box center [1194, 371] width 74 height 13
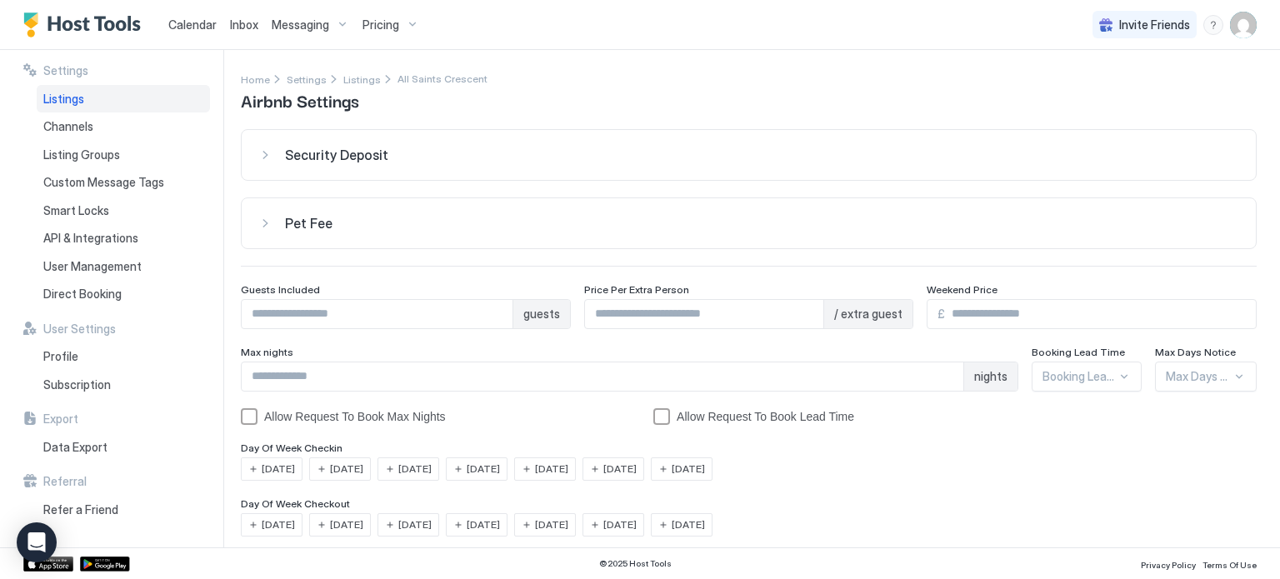
click at [69, 105] on span "Listings" at bounding box center [63, 99] width 41 height 15
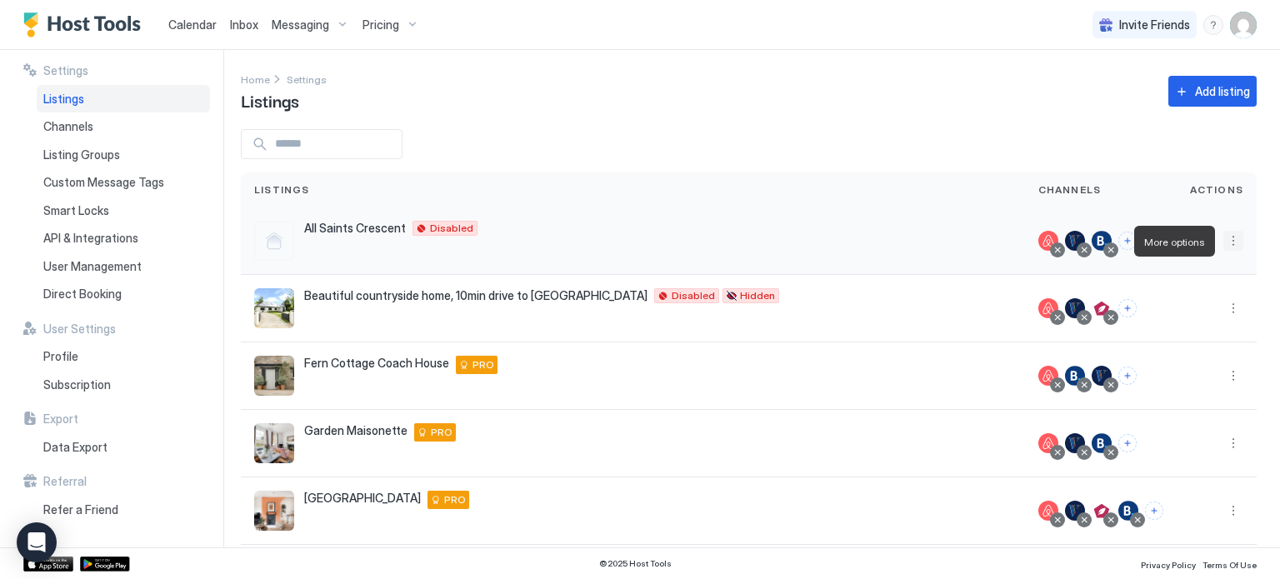
click at [1234, 240] on button "More options" at bounding box center [1234, 241] width 20 height 20
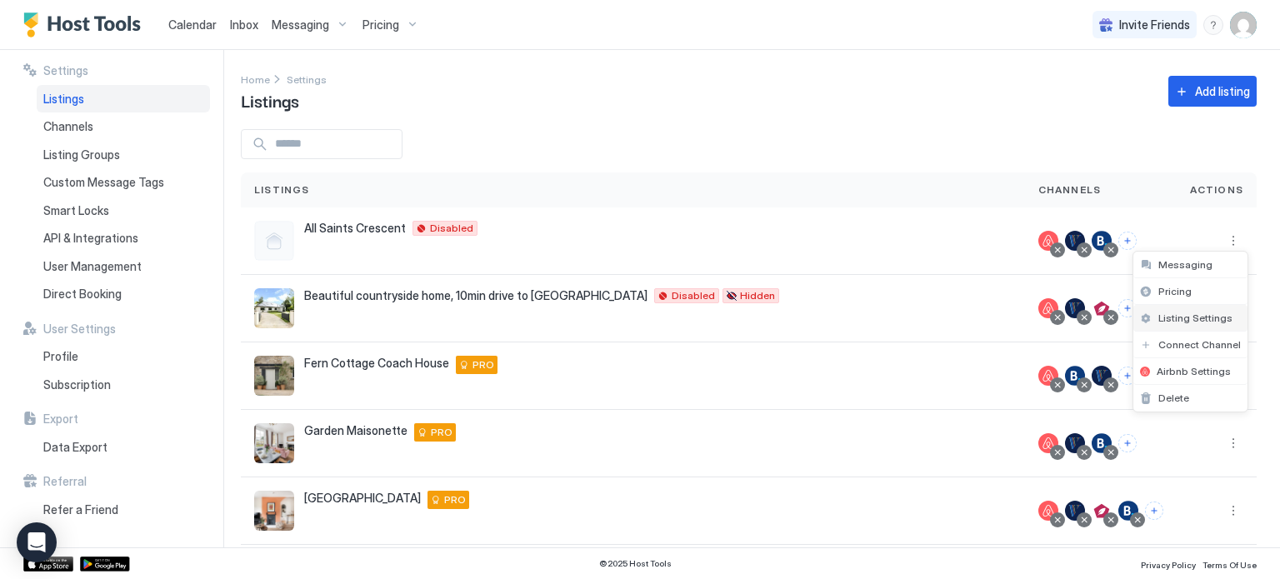
click at [1222, 318] on span "Listing Settings" at bounding box center [1196, 318] width 74 height 13
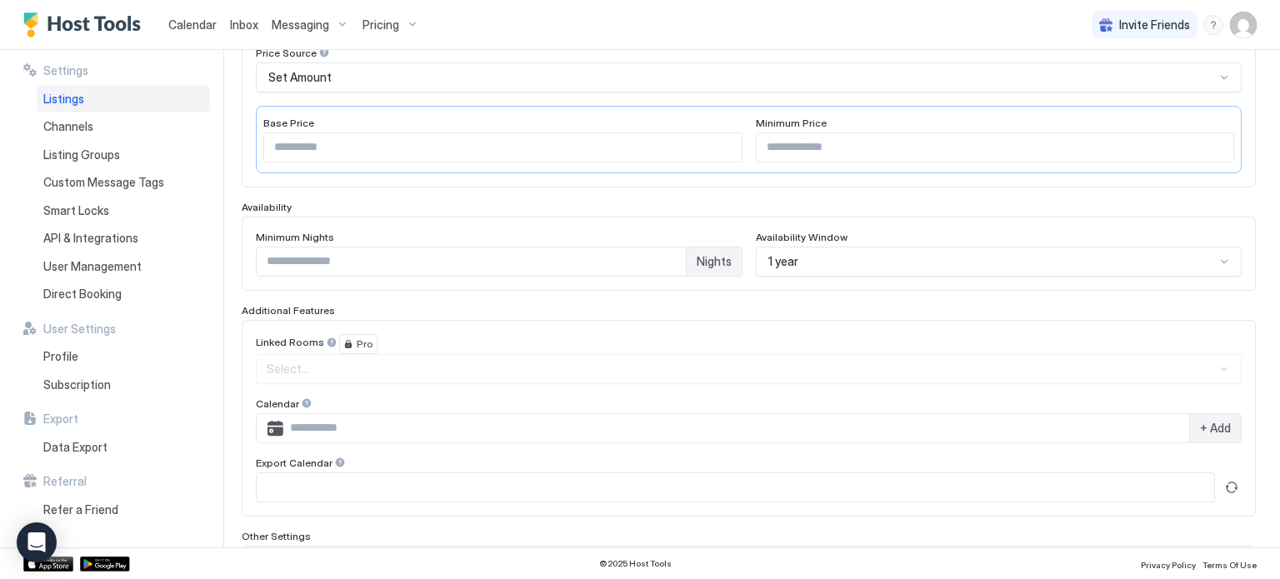
scroll to position [468, 0]
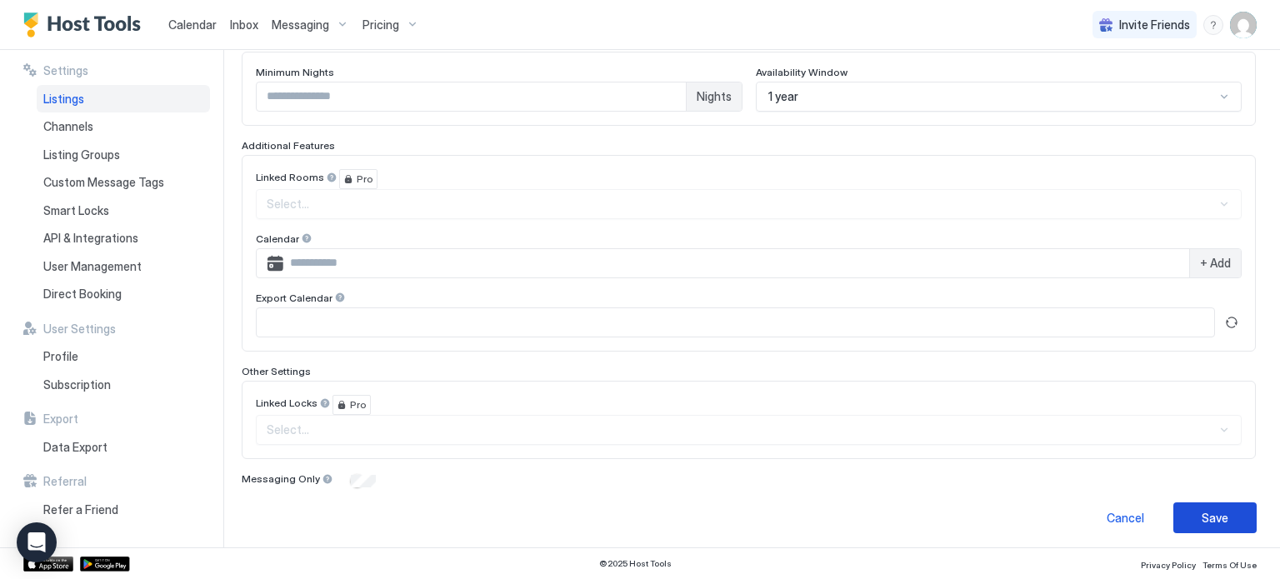
click at [1219, 509] on div "Save" at bounding box center [1215, 518] width 27 height 18
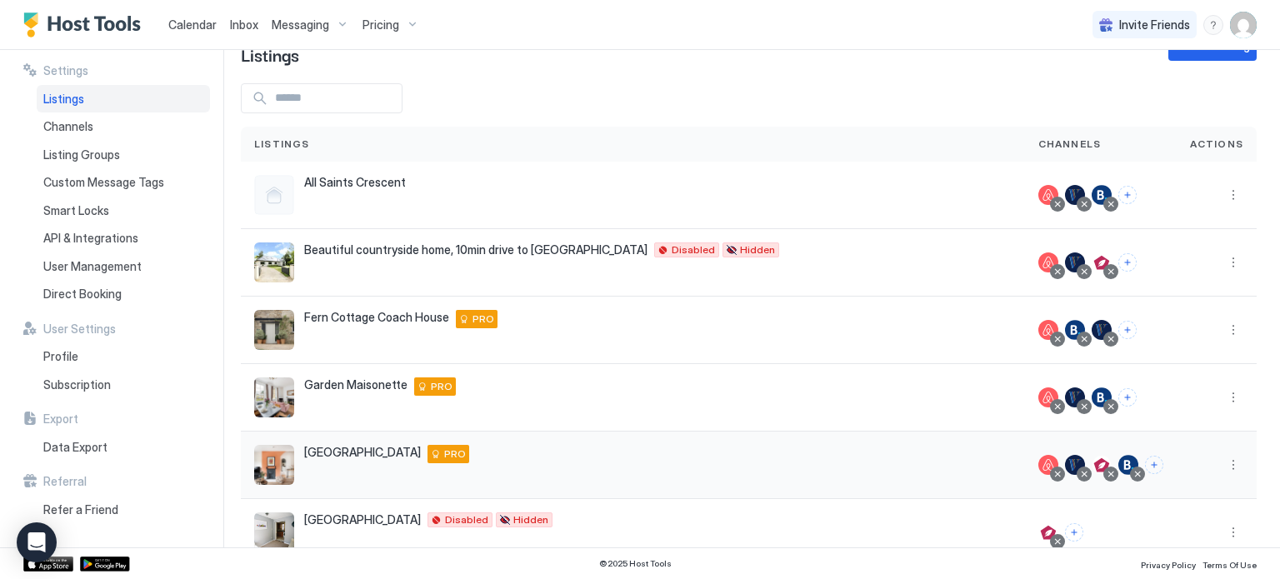
scroll to position [45, 0]
click at [1234, 198] on button "More options" at bounding box center [1234, 196] width 20 height 20
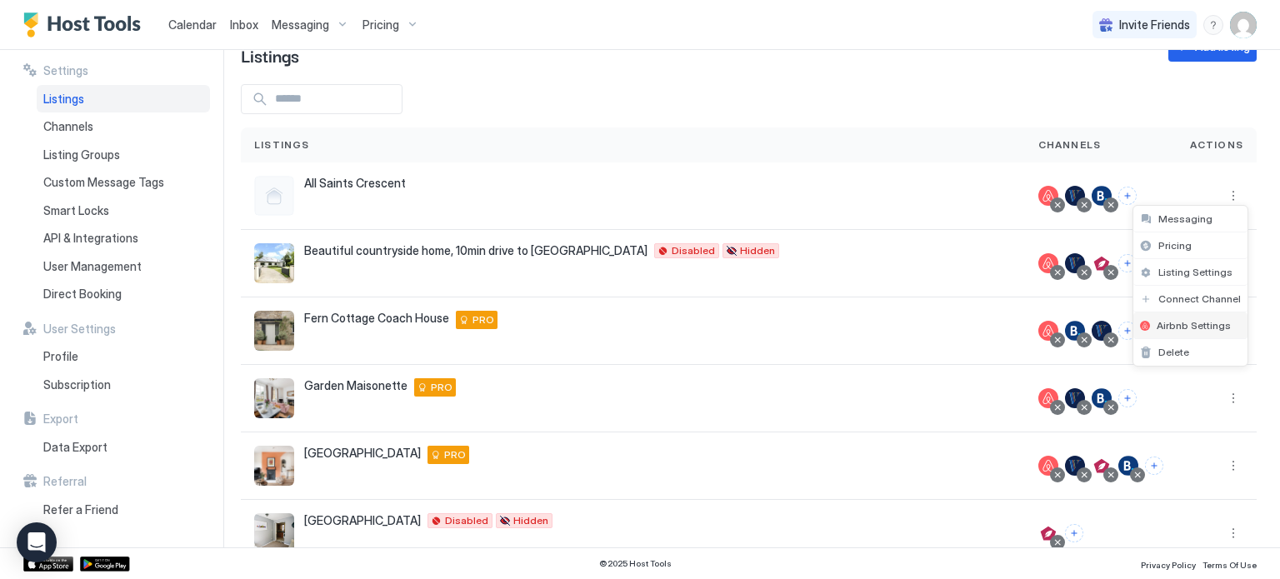
click at [1224, 329] on span "Airbnb Settings" at bounding box center [1194, 325] width 74 height 13
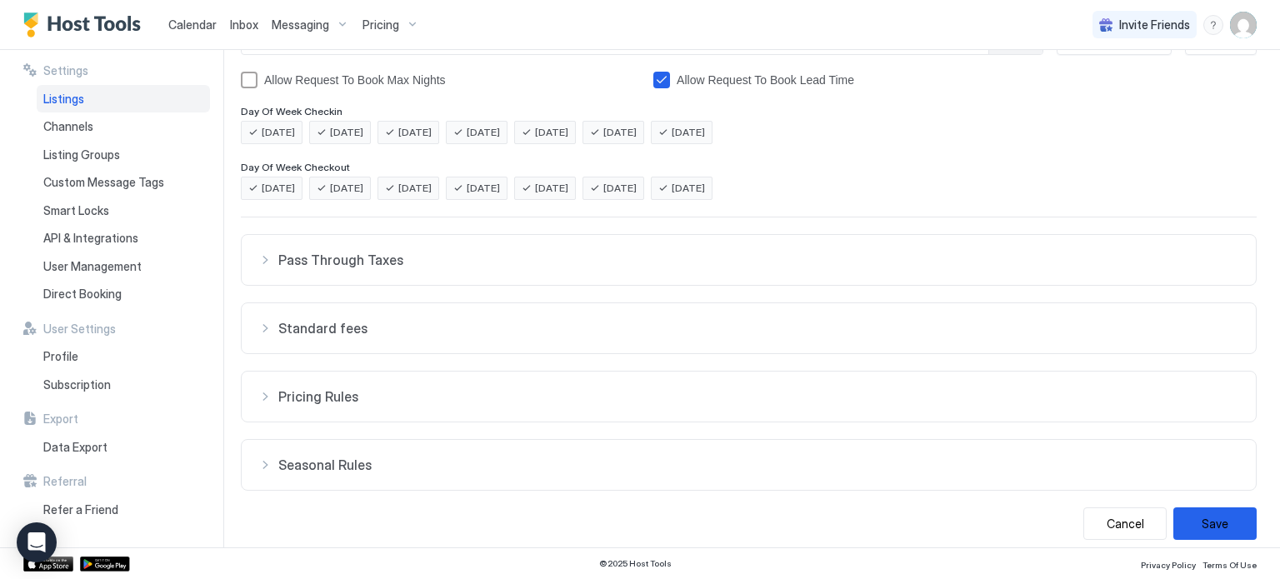
scroll to position [338, 0]
click at [344, 268] on span "Standard fees" at bounding box center [758, 259] width 961 height 17
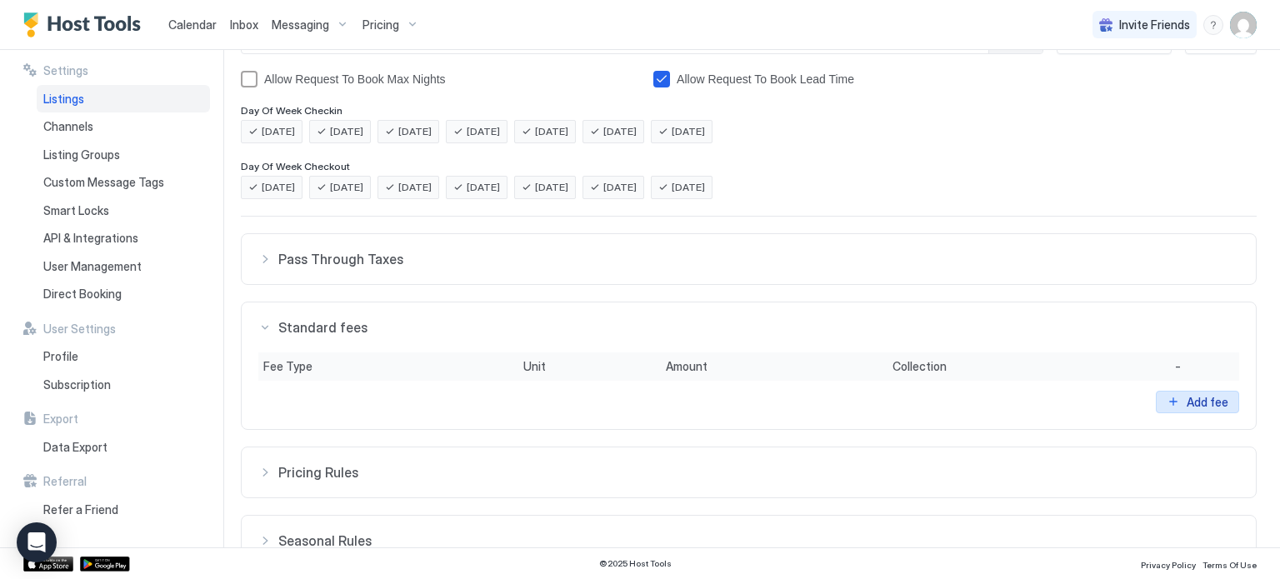
click at [1203, 402] on div "Add fee" at bounding box center [1208, 402] width 42 height 18
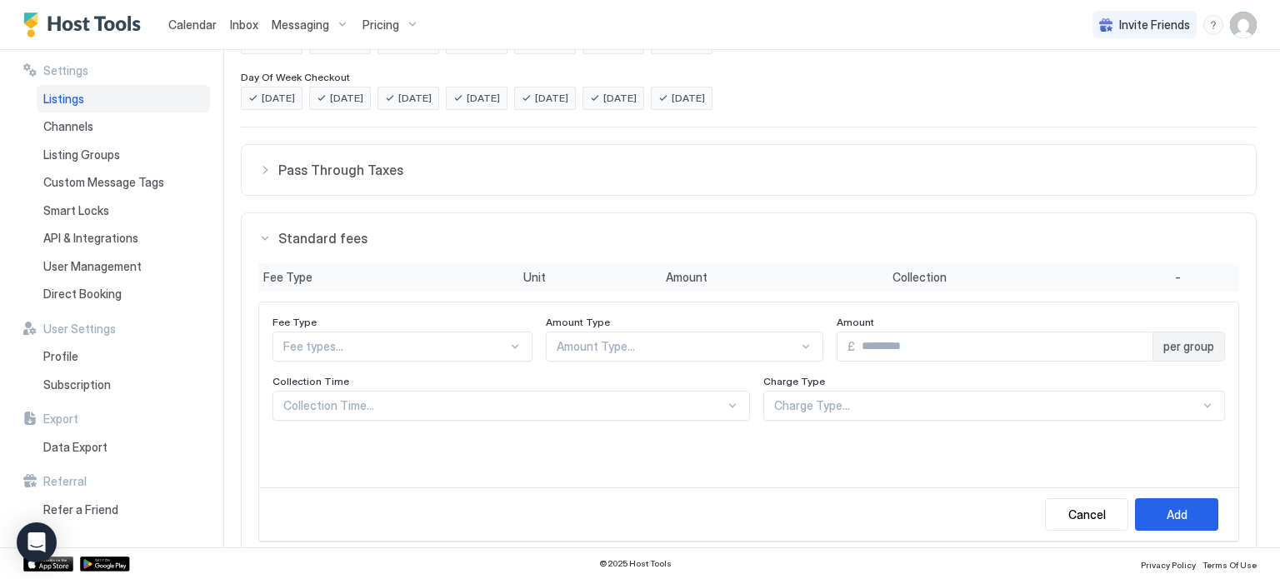
scroll to position [431, 0]
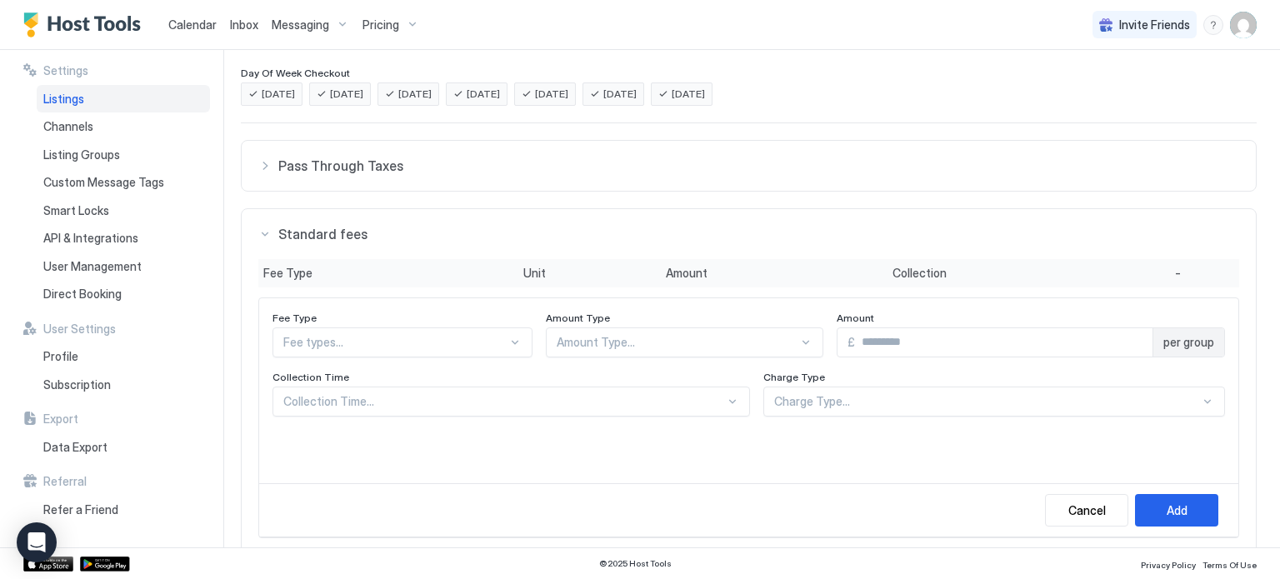
click at [442, 344] on div "Fee types..." at bounding box center [403, 343] width 260 height 30
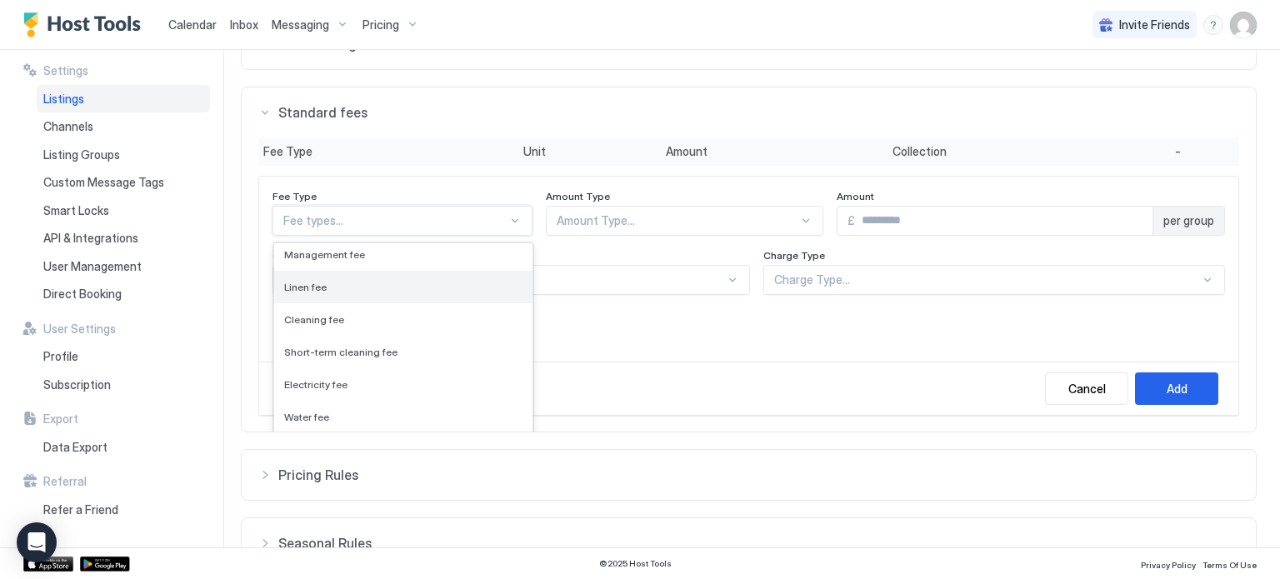
scroll to position [73, 0]
click at [399, 323] on div "Cleaning fee" at bounding box center [403, 316] width 258 height 33
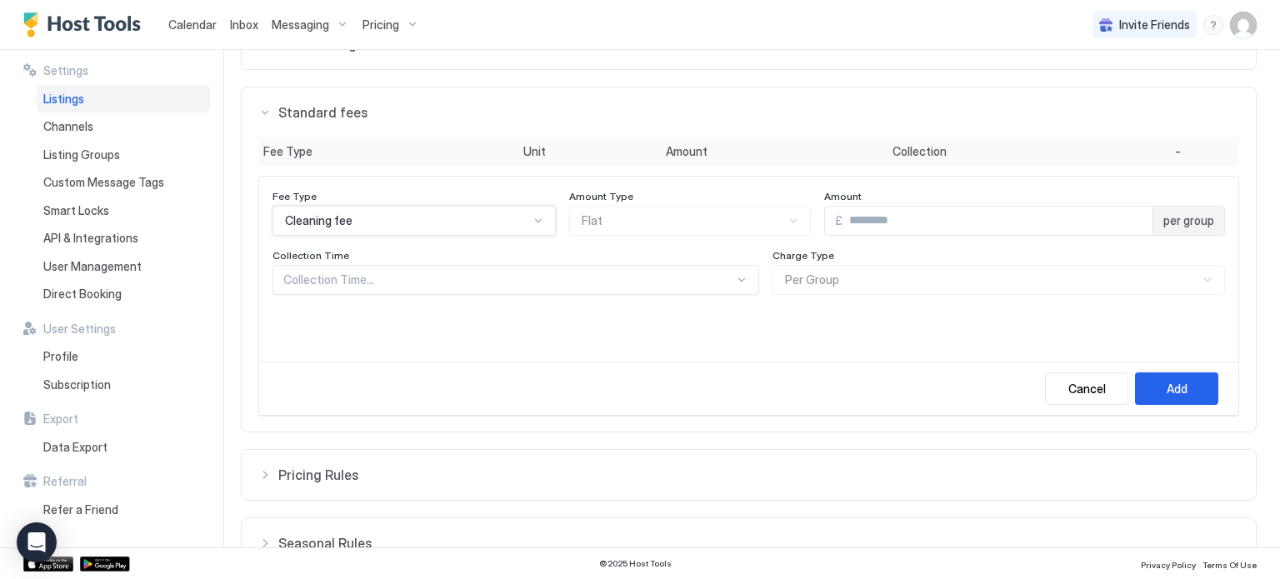
click at [854, 208] on input "Input Field" at bounding box center [998, 221] width 310 height 28
type input "**"
click at [713, 216] on div "Amount Type Flat" at bounding box center [689, 213] width 241 height 46
click at [1159, 378] on button "Add" at bounding box center [1176, 389] width 83 height 33
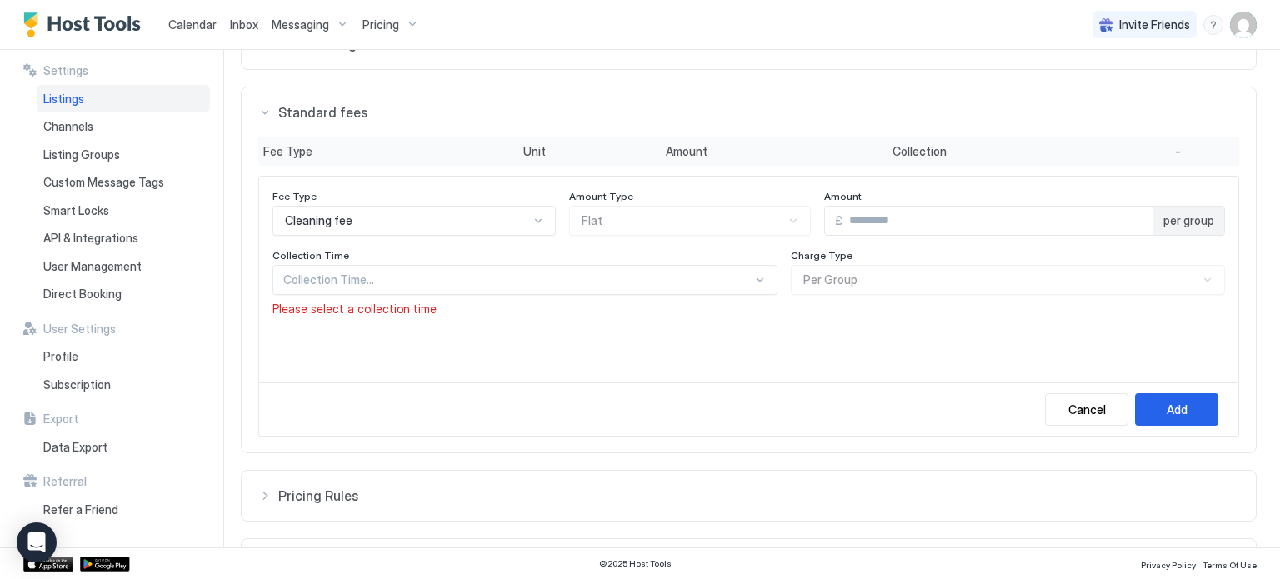
click at [744, 273] on div at bounding box center [517, 280] width 469 height 15
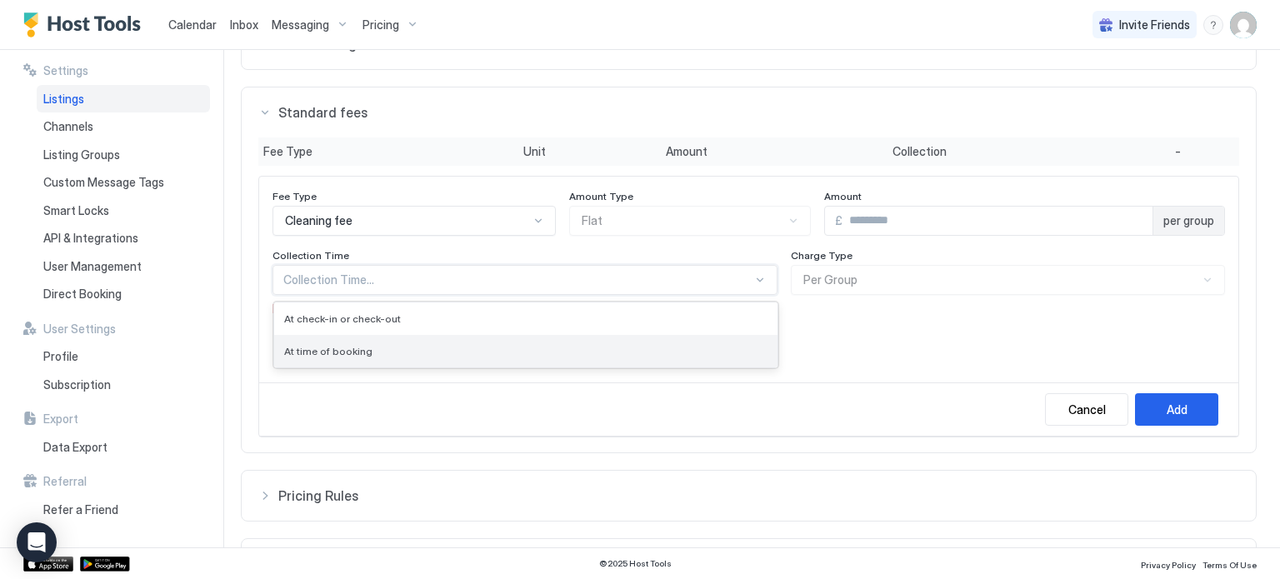
click at [673, 354] on div "At time of booking" at bounding box center [525, 351] width 483 height 13
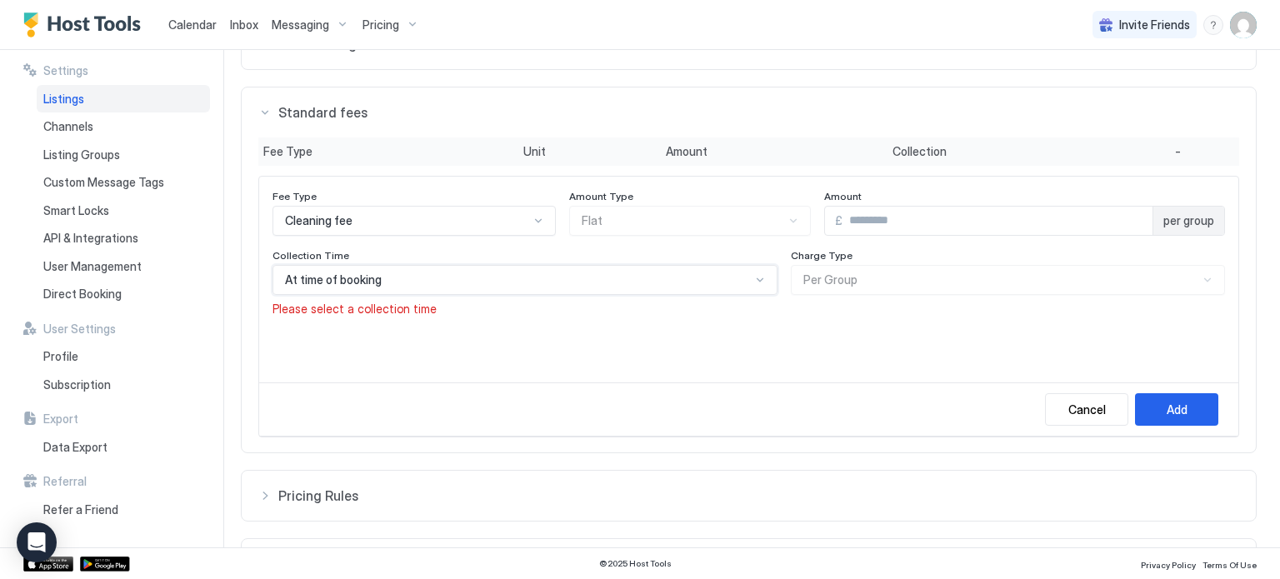
click at [976, 335] on div "Fee Type Cleaning fee Amount Type Flat Amount £ ** per group Collection Time op…" at bounding box center [748, 280] width 979 height 207
click at [810, 236] on div "Charge Type Per Group" at bounding box center [689, 213] width 241 height 46
click at [1199, 220] on span "per group" at bounding box center [1189, 220] width 51 height 15
click at [1189, 402] on button "Add" at bounding box center [1176, 409] width 83 height 33
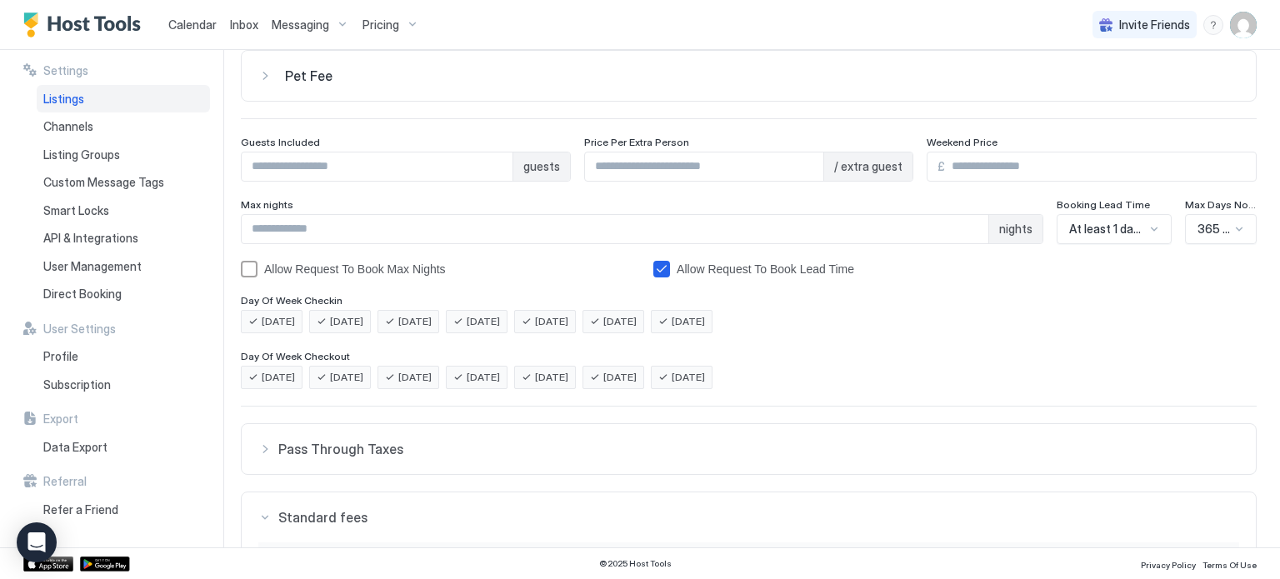
scroll to position [143, 0]
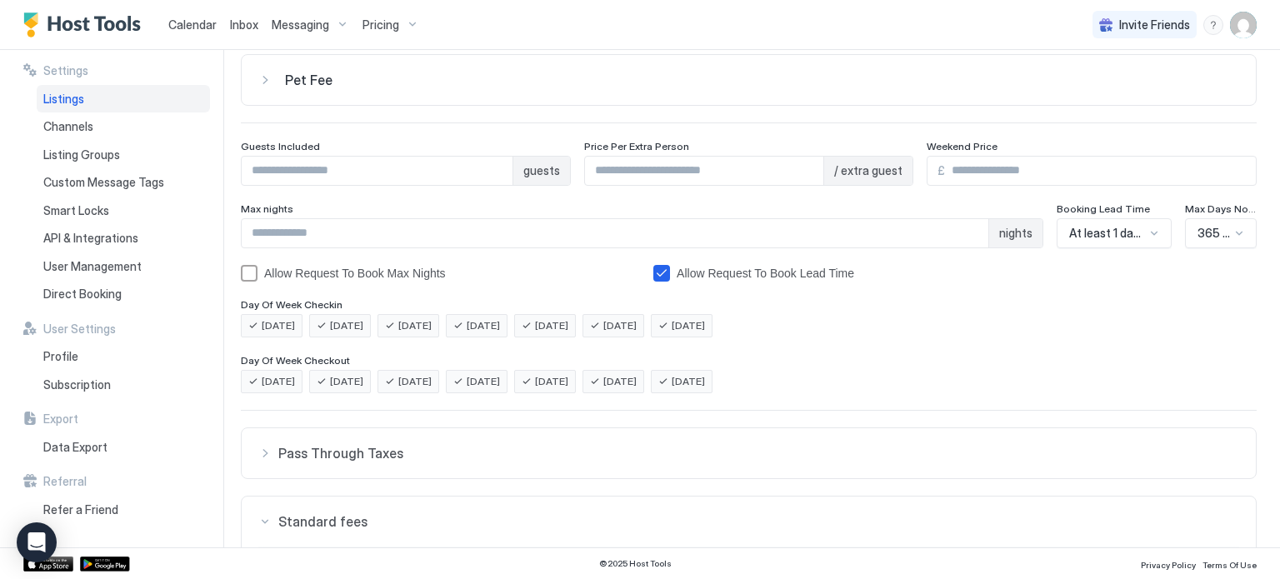
click at [1154, 230] on div "At least 1 day notice" at bounding box center [1114, 233] width 115 height 30
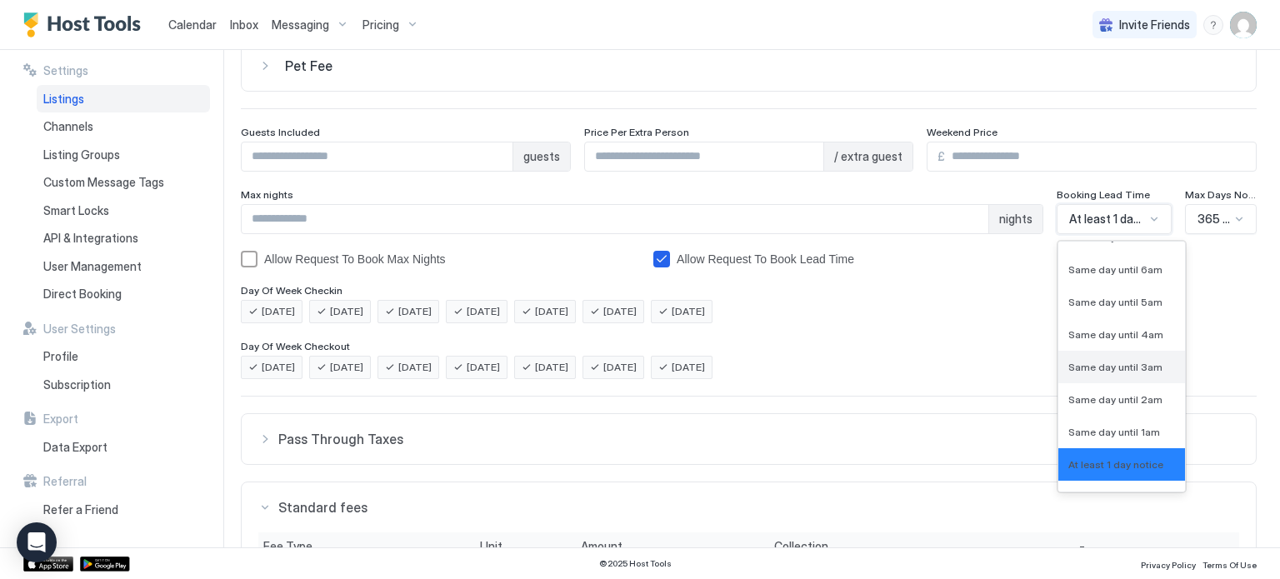
scroll to position [660, 0]
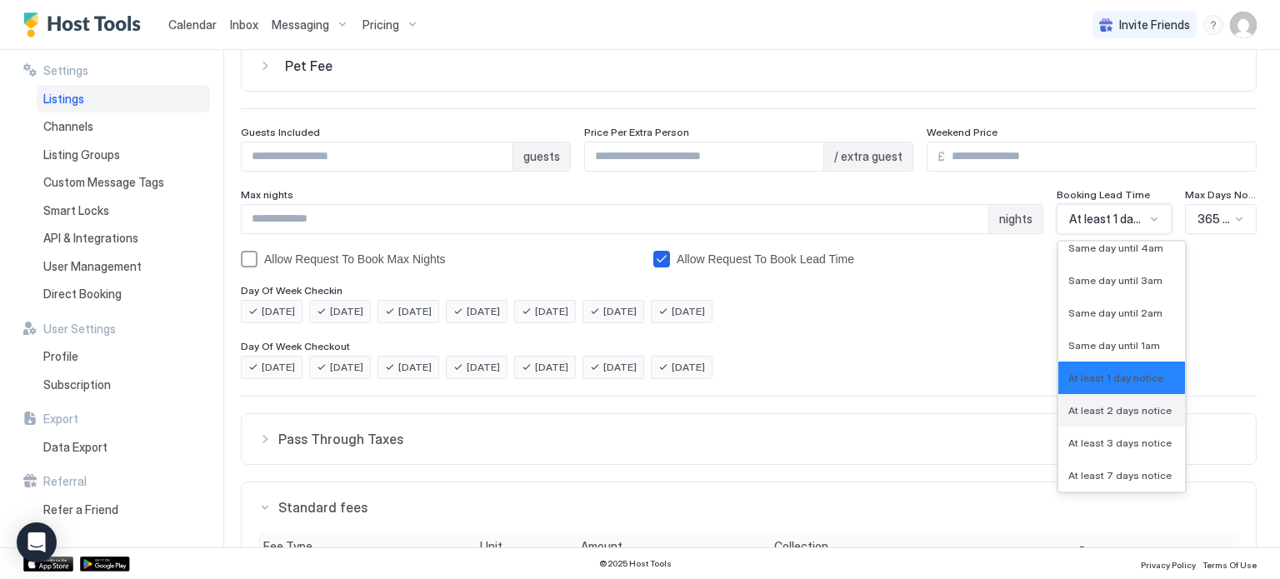
click at [1157, 413] on span "At least 2 days notice" at bounding box center [1120, 410] width 103 height 13
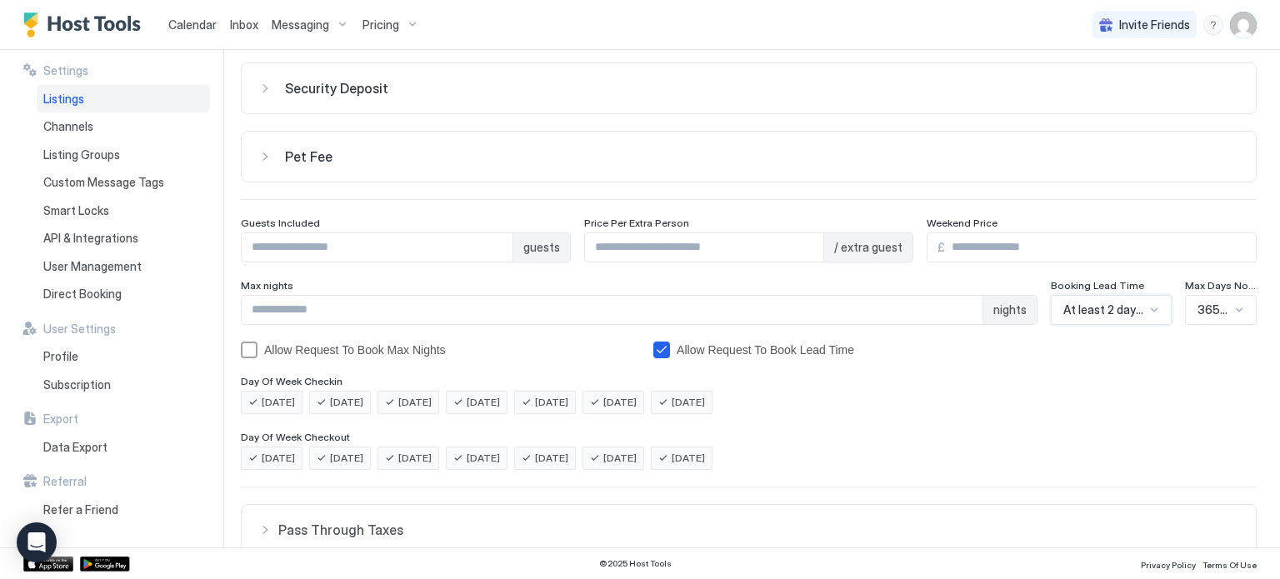
scroll to position [65, 0]
click at [498, 248] on input "*" at bounding box center [377, 249] width 271 height 28
type input "*"
click at [498, 248] on input "*" at bounding box center [377, 249] width 271 height 28
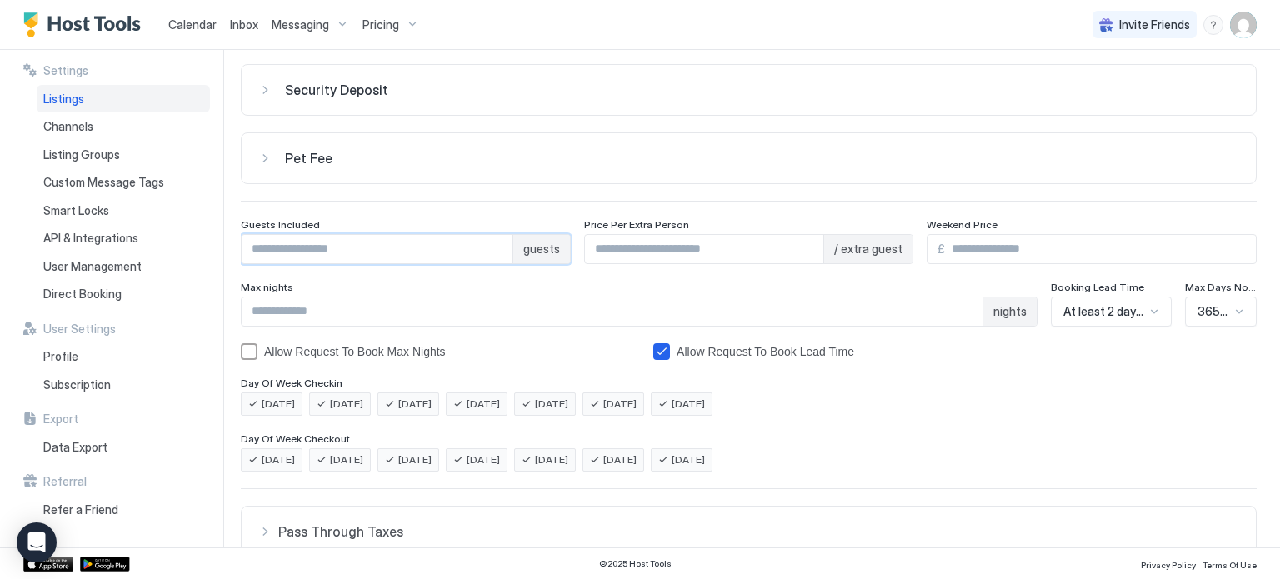
click at [603, 250] on input "*" at bounding box center [704, 249] width 239 height 28
type input "**"
click at [982, 248] on input "***" at bounding box center [1100, 249] width 311 height 28
type input "*"
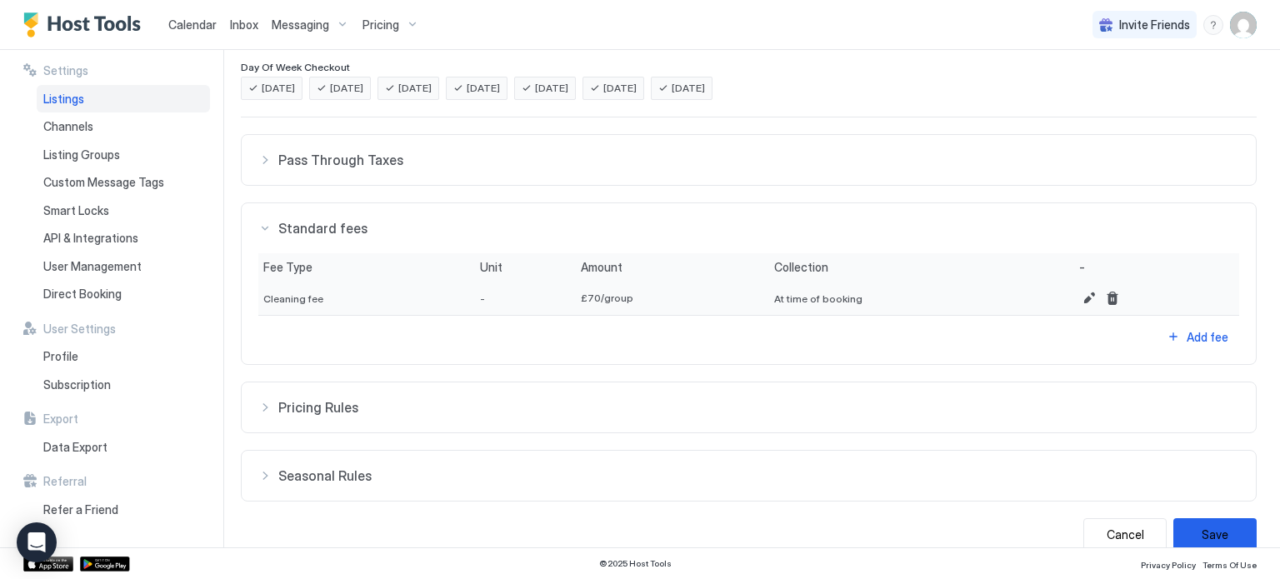
scroll to position [457, 0]
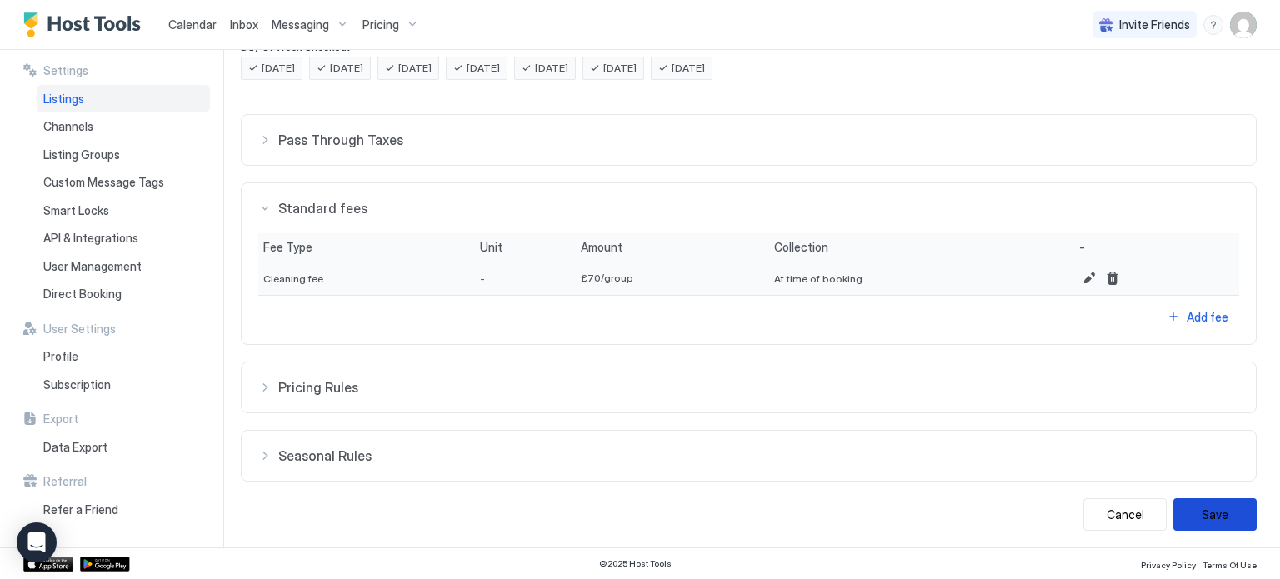
type input "***"
click at [1204, 507] on button "Save" at bounding box center [1215, 514] width 83 height 33
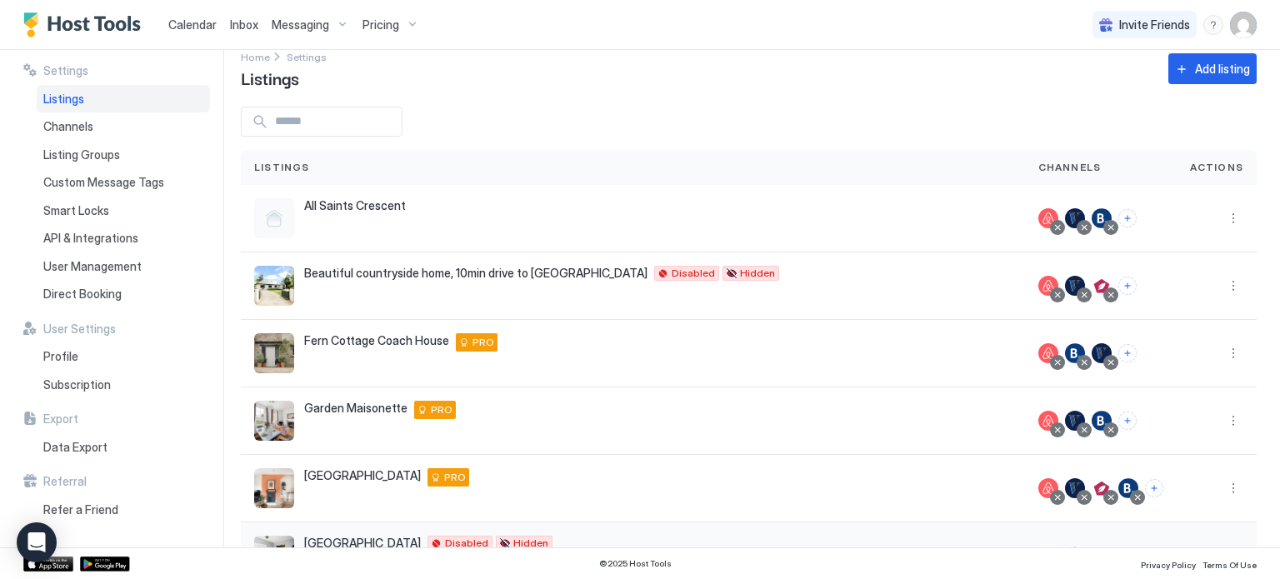
scroll to position [22, 0]
click at [383, 27] on span "Pricing" at bounding box center [381, 25] width 37 height 15
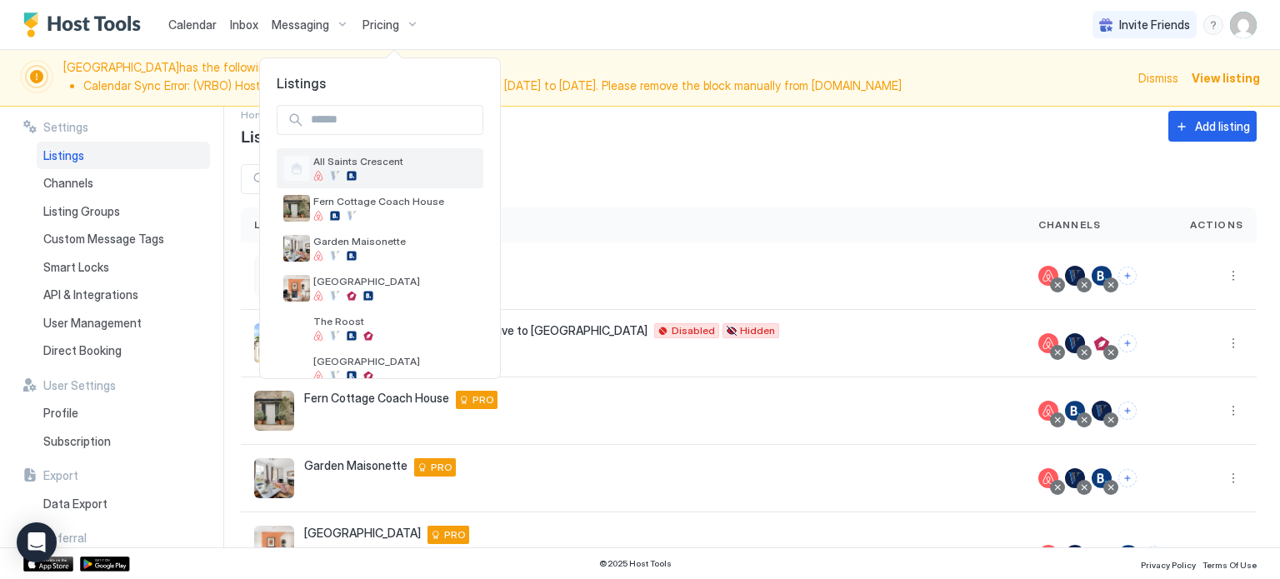
click at [410, 180] on div at bounding box center [394, 176] width 163 height 10
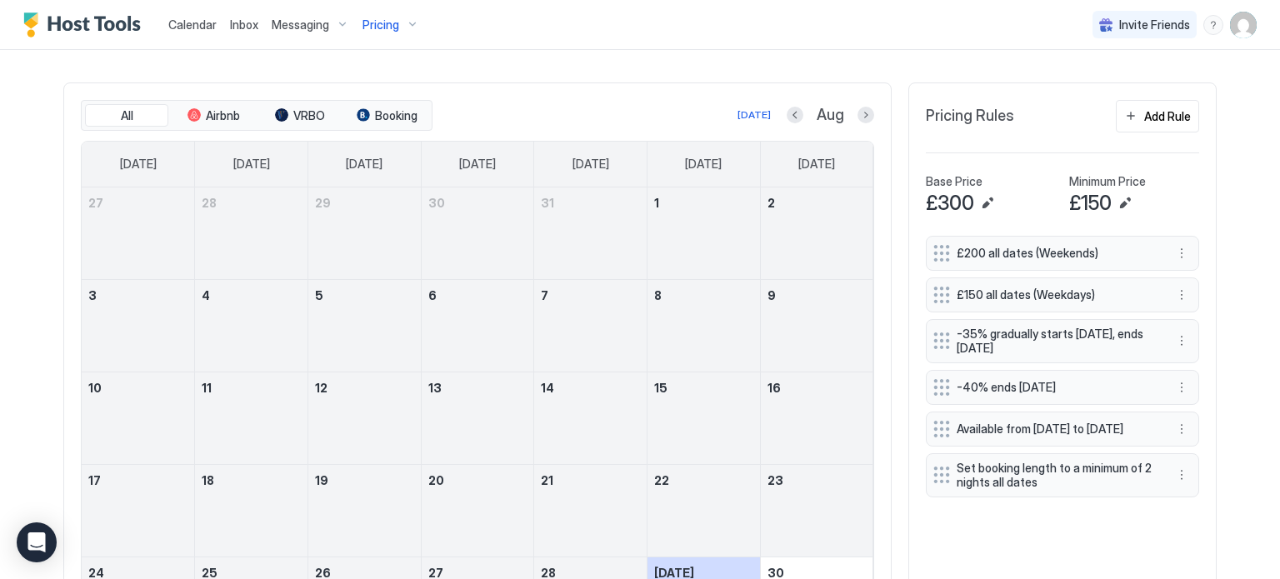
scroll to position [461, 0]
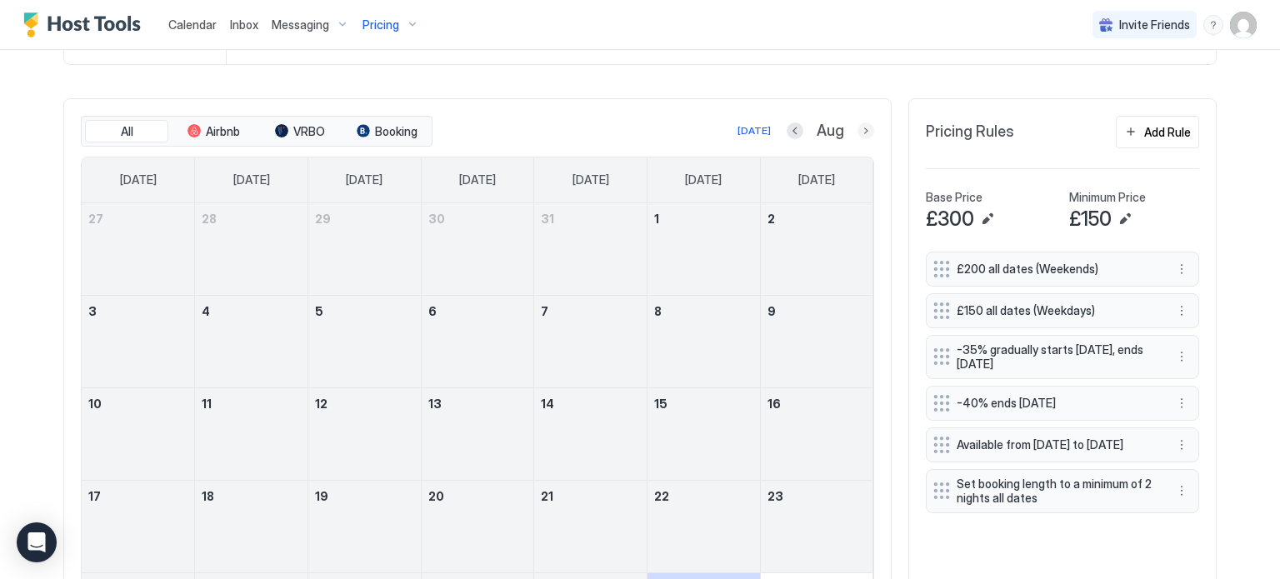
click at [868, 131] on button "Next month" at bounding box center [866, 131] width 17 height 17
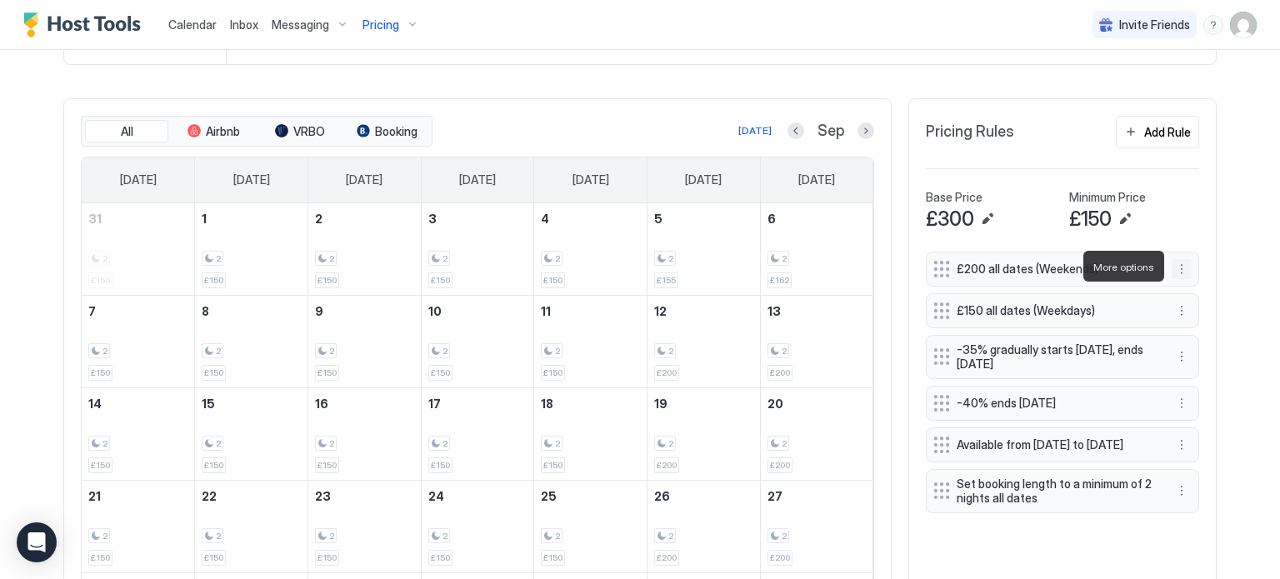
click at [1181, 271] on button "More options" at bounding box center [1182, 269] width 20 height 20
click at [1203, 289] on span "Edit" at bounding box center [1207, 289] width 18 height 13
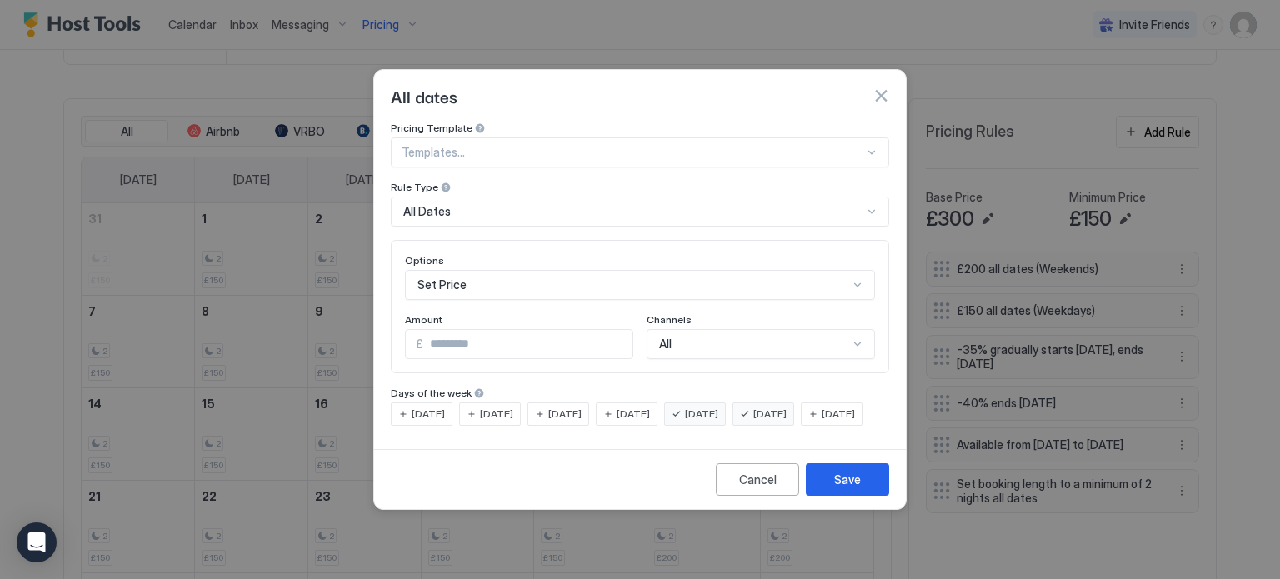
click at [443, 330] on input "***" at bounding box center [527, 344] width 209 height 28
type input "*"
type input "***"
click at [854, 488] on div "Save" at bounding box center [847, 480] width 27 height 18
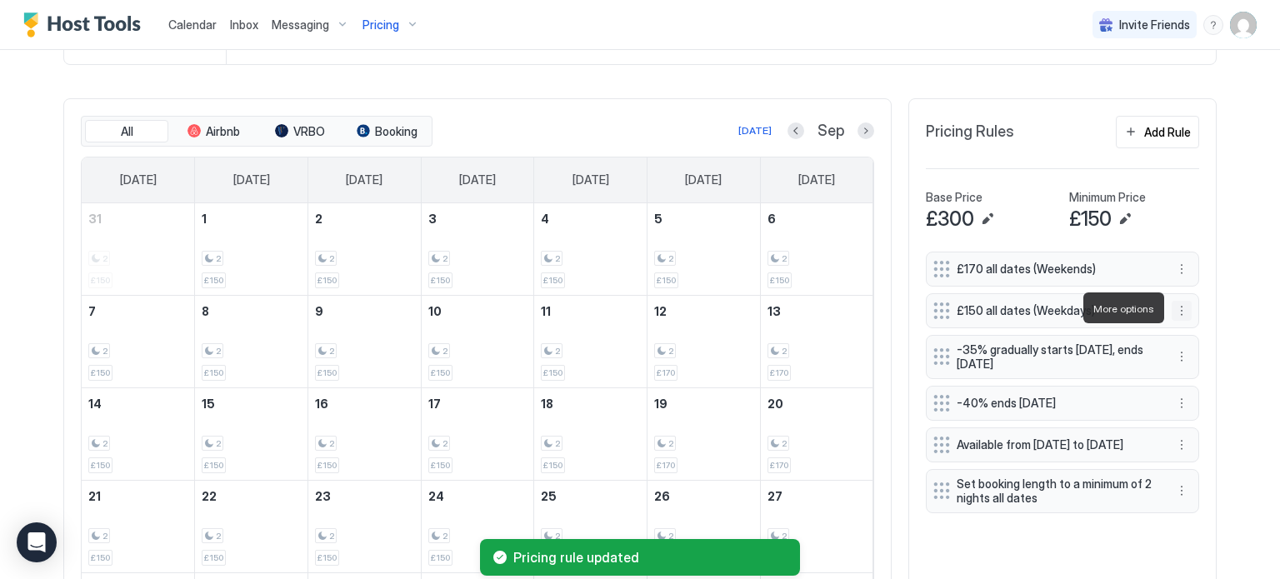
click at [1182, 314] on button "More options" at bounding box center [1182, 311] width 20 height 20
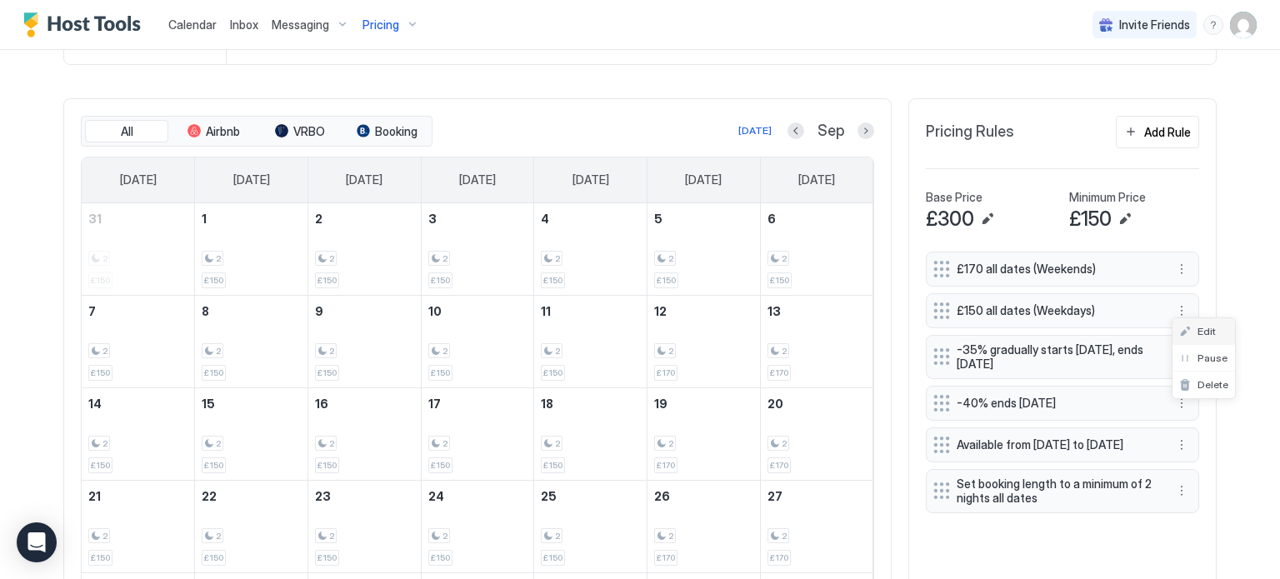
click at [1202, 333] on span "Edit" at bounding box center [1207, 331] width 18 height 13
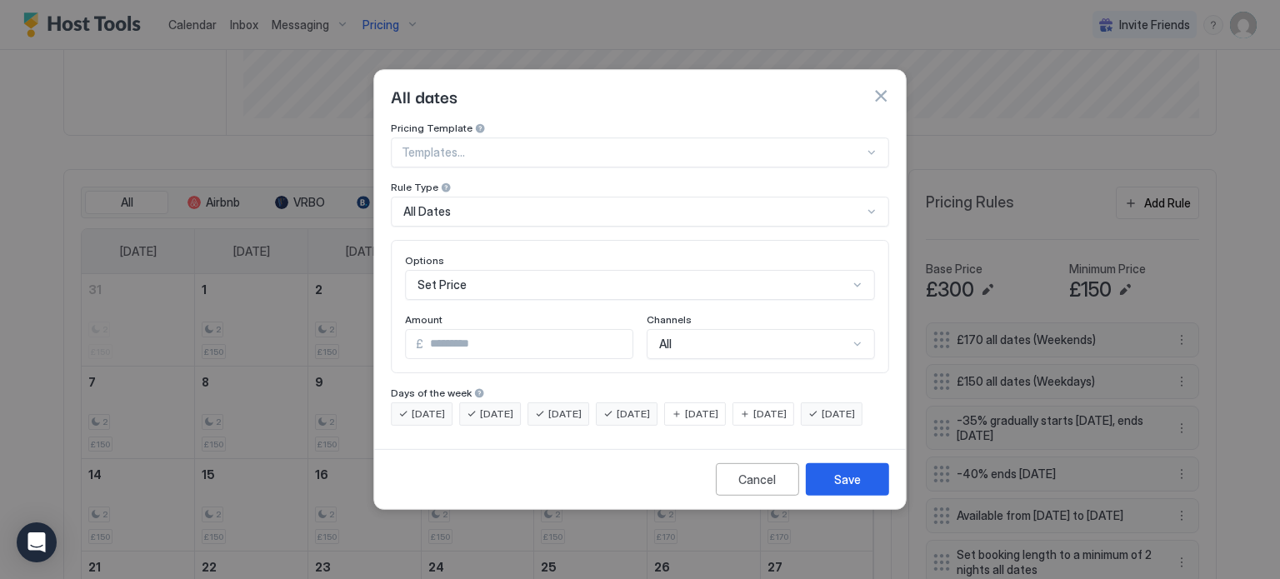
scroll to position [532, 0]
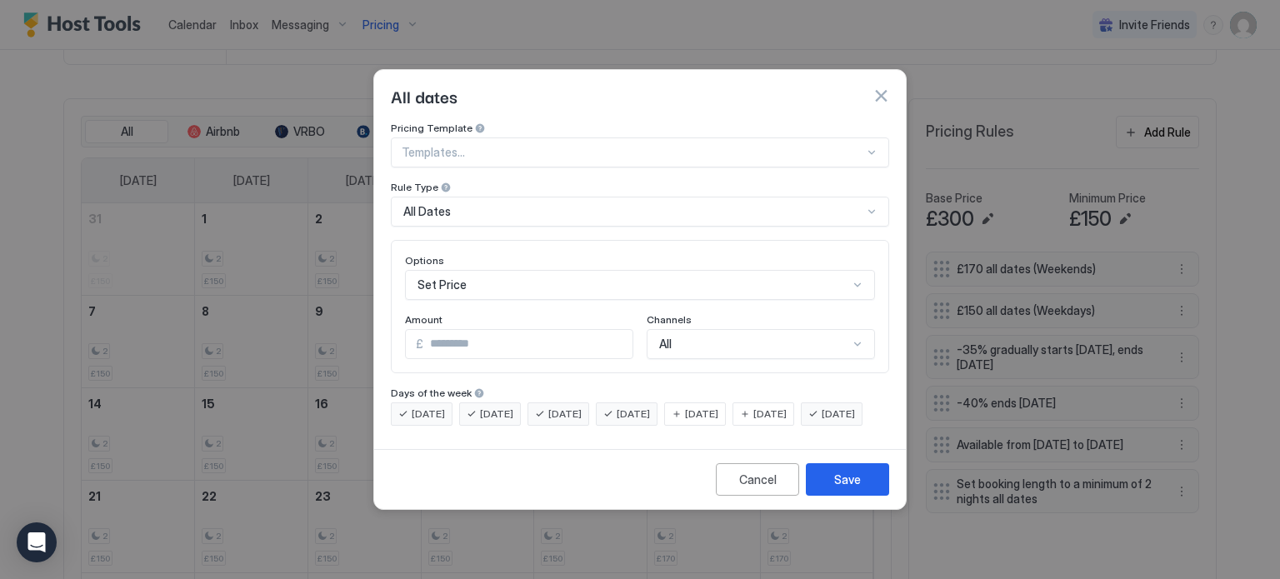
click at [439, 330] on input "***" at bounding box center [527, 344] width 209 height 28
type input "***"
click at [839, 488] on div "Save" at bounding box center [847, 480] width 27 height 18
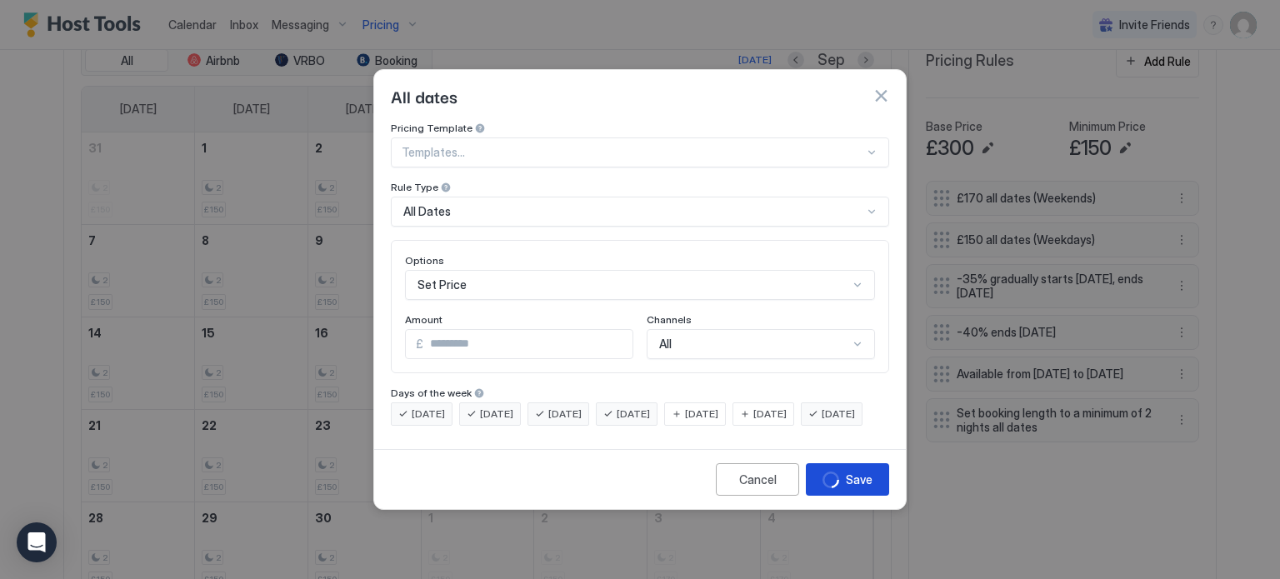
scroll to position [461, 0]
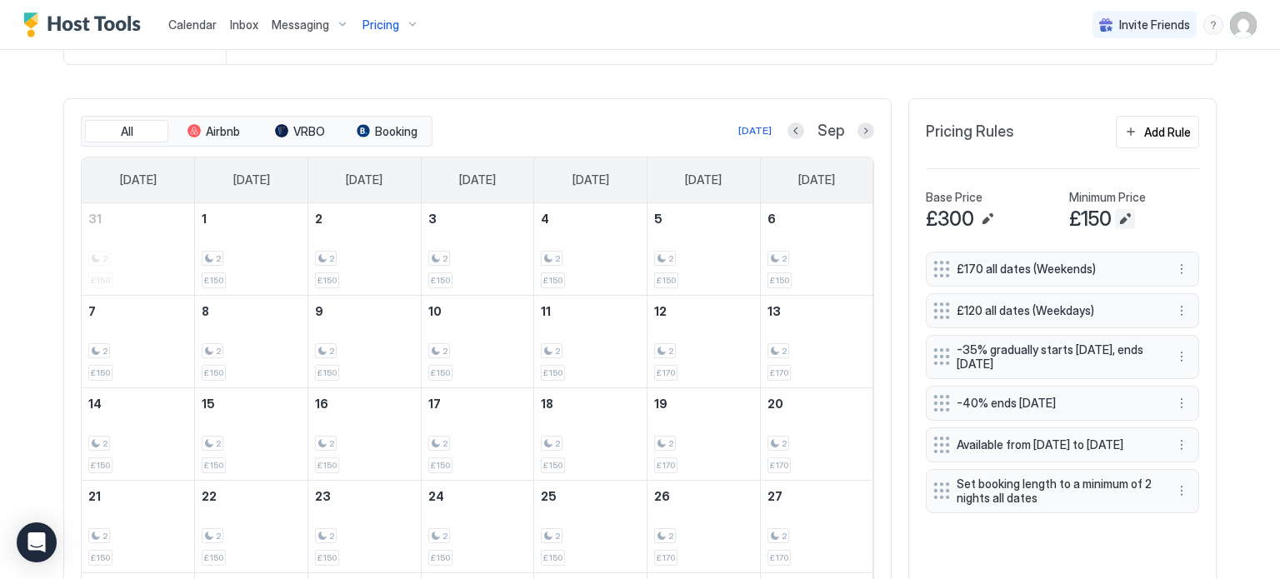
click at [1124, 215] on button "Edit" at bounding box center [1125, 219] width 20 height 20
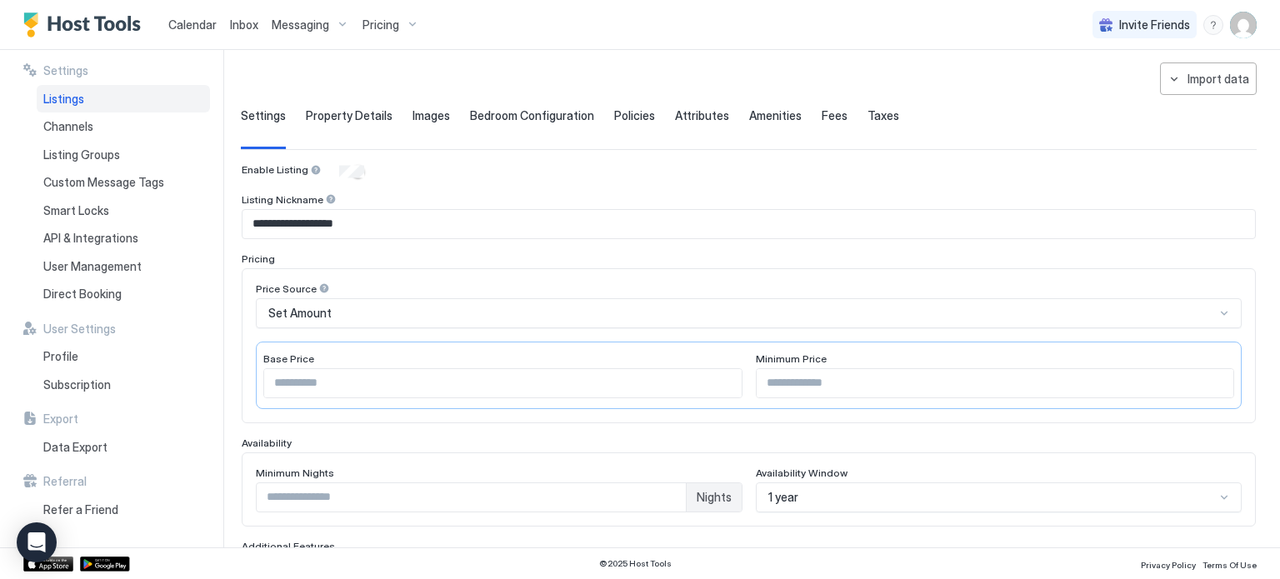
scroll to position [59, 0]
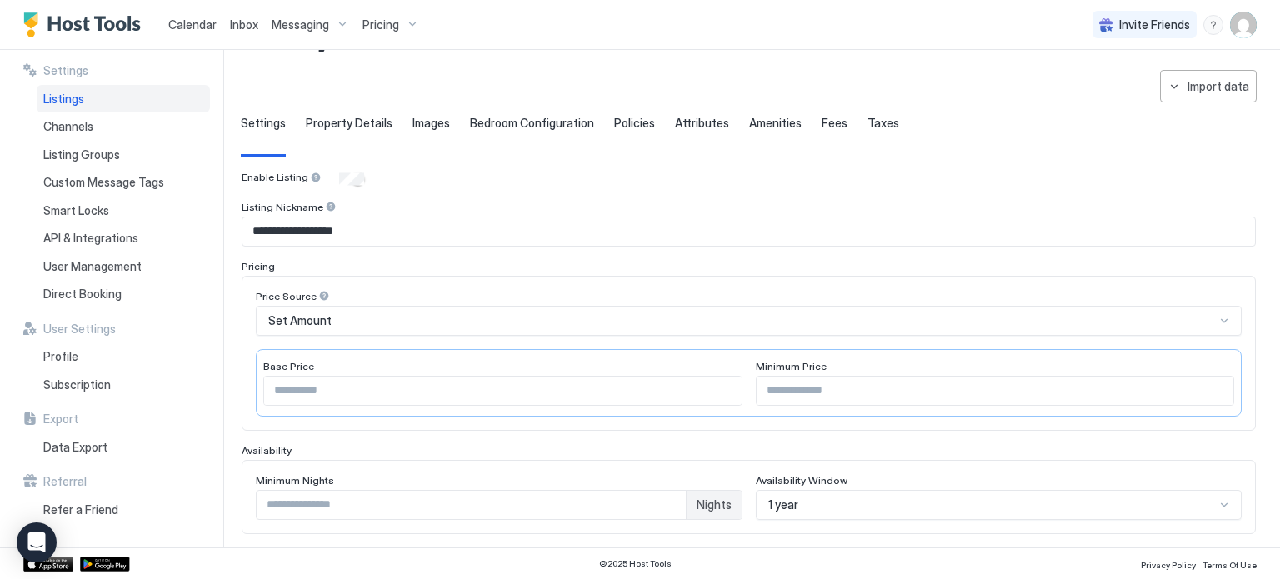
click at [789, 381] on input "***" at bounding box center [996, 391] width 478 height 28
type input "*"
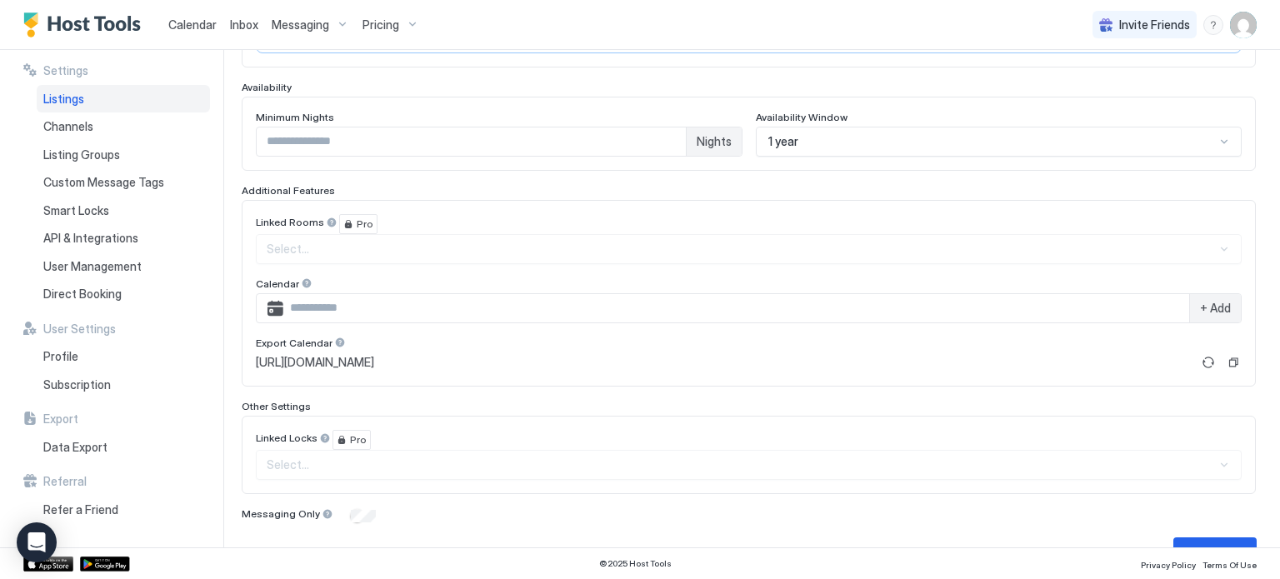
scroll to position [458, 0]
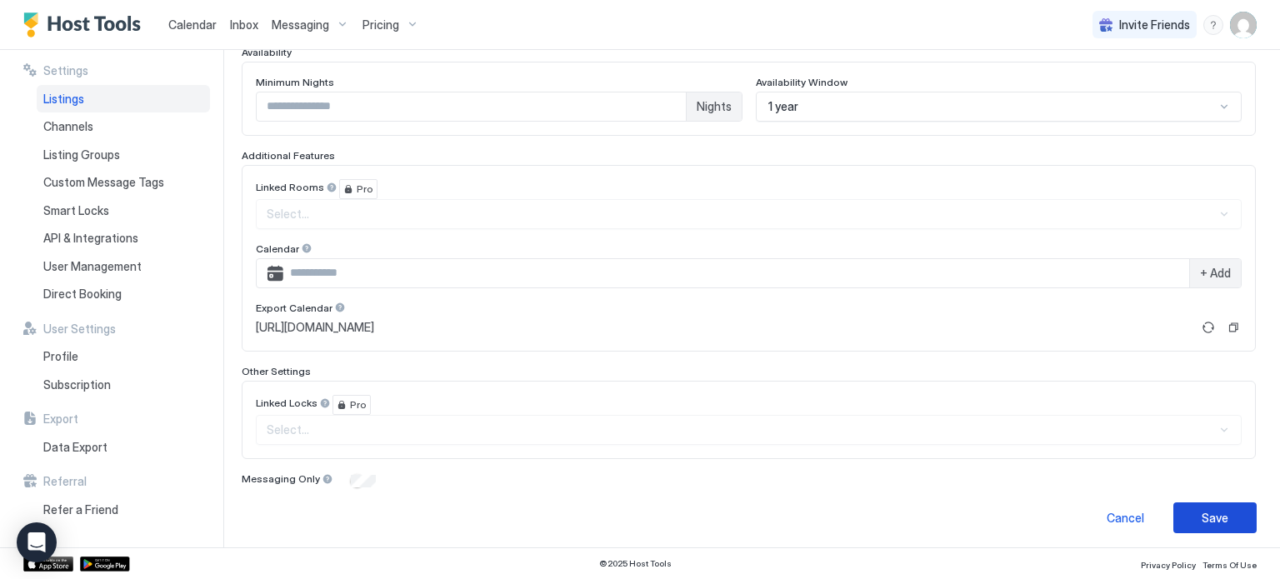
type input "**"
click at [1218, 514] on div "Save" at bounding box center [1215, 518] width 27 height 18
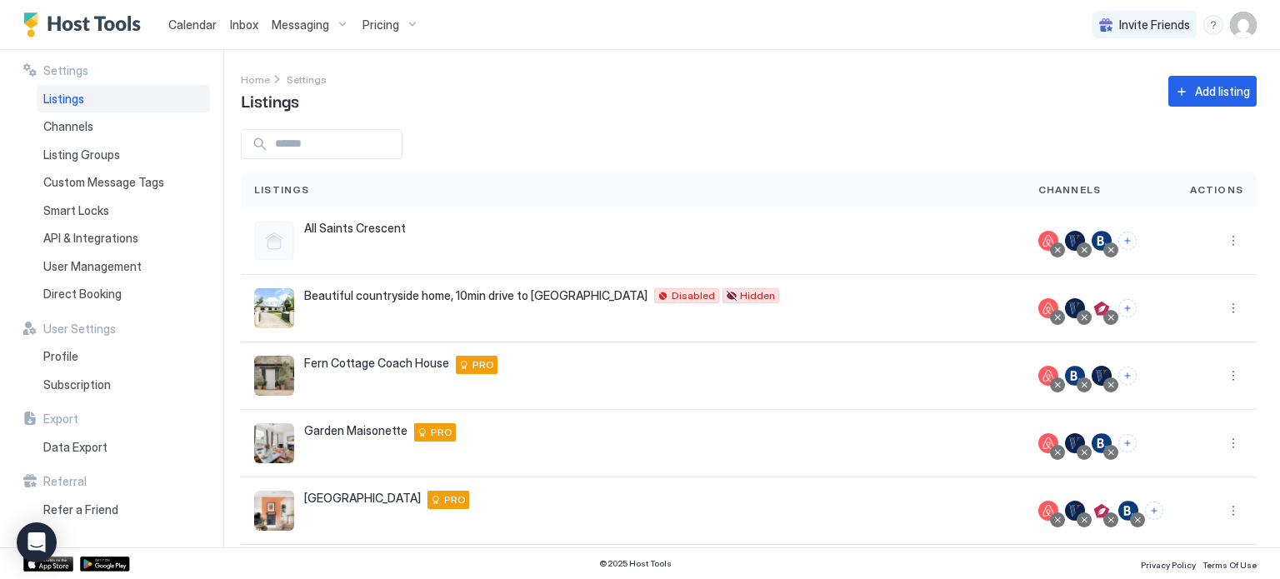
click at [382, 27] on span "Pricing" at bounding box center [381, 25] width 37 height 15
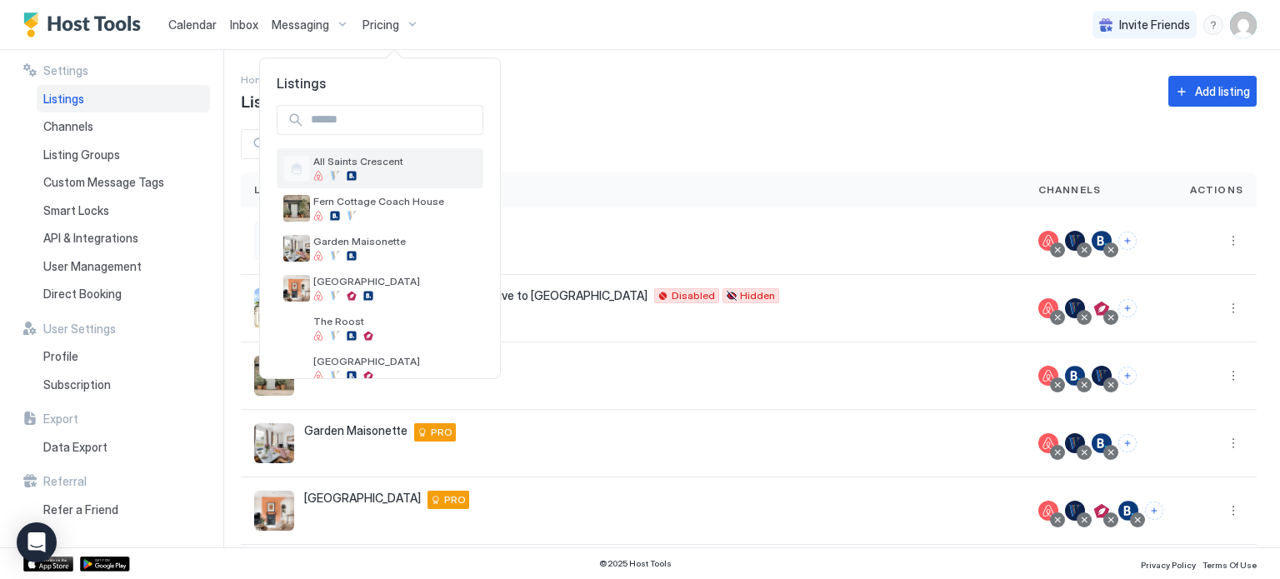
click at [401, 158] on span "All Saints Crescent" at bounding box center [394, 161] width 163 height 13
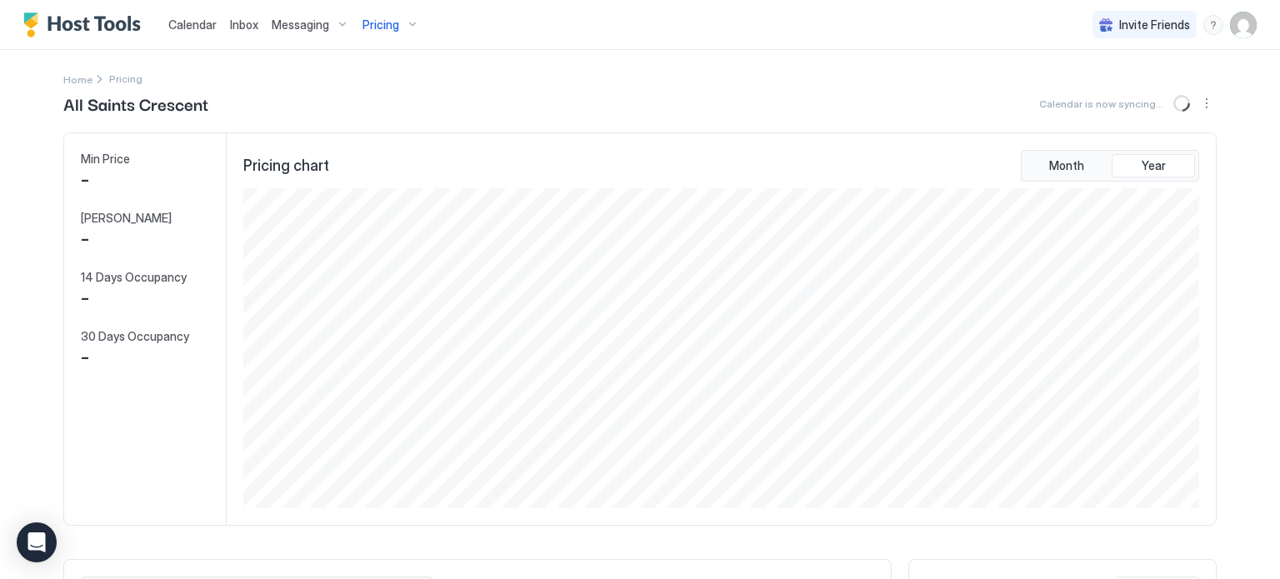
scroll to position [320, 960]
click at [878, 141] on div "Pricing chart Month Year" at bounding box center [721, 329] width 989 height 392
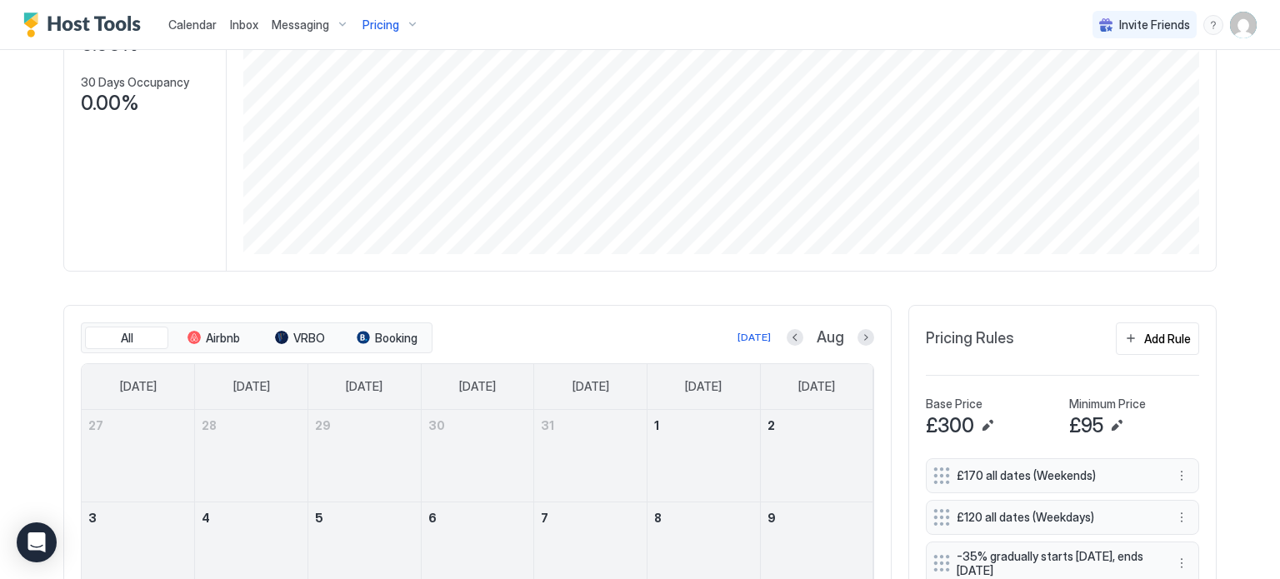
scroll to position [250, 0]
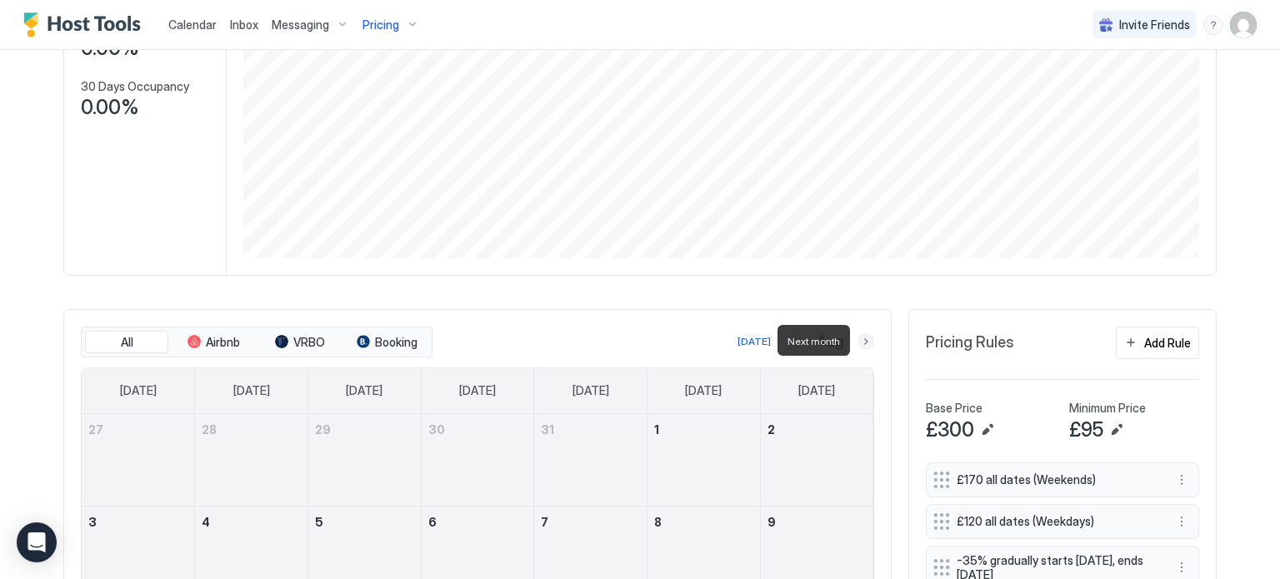
click at [867, 339] on button "Next month" at bounding box center [866, 341] width 17 height 17
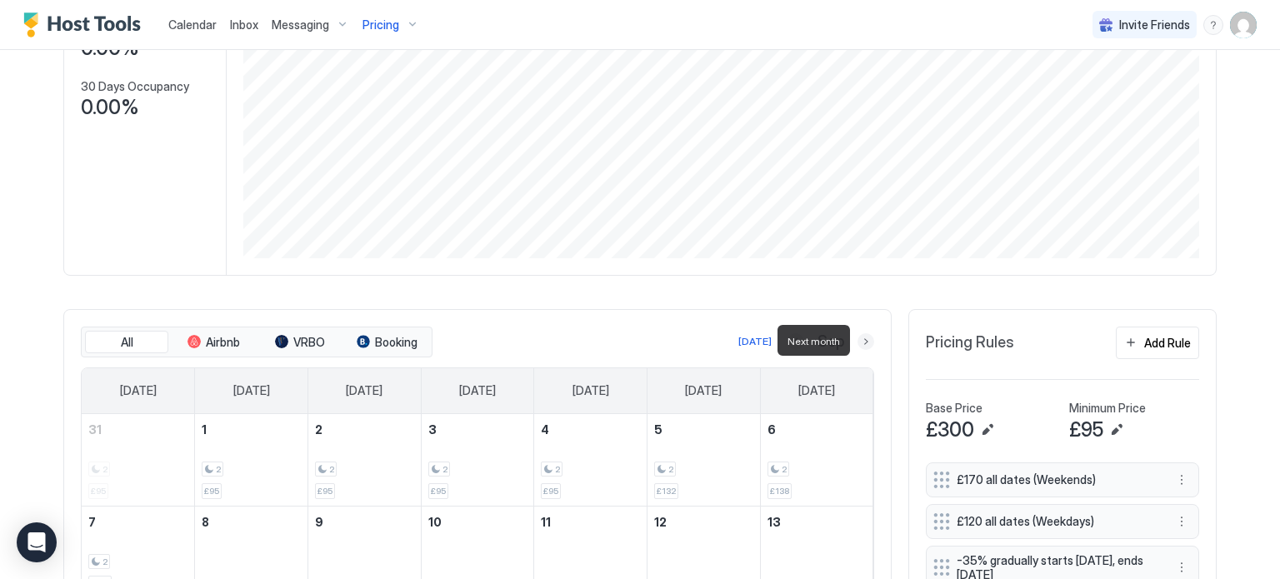
click at [867, 339] on button "Next month" at bounding box center [866, 341] width 17 height 17
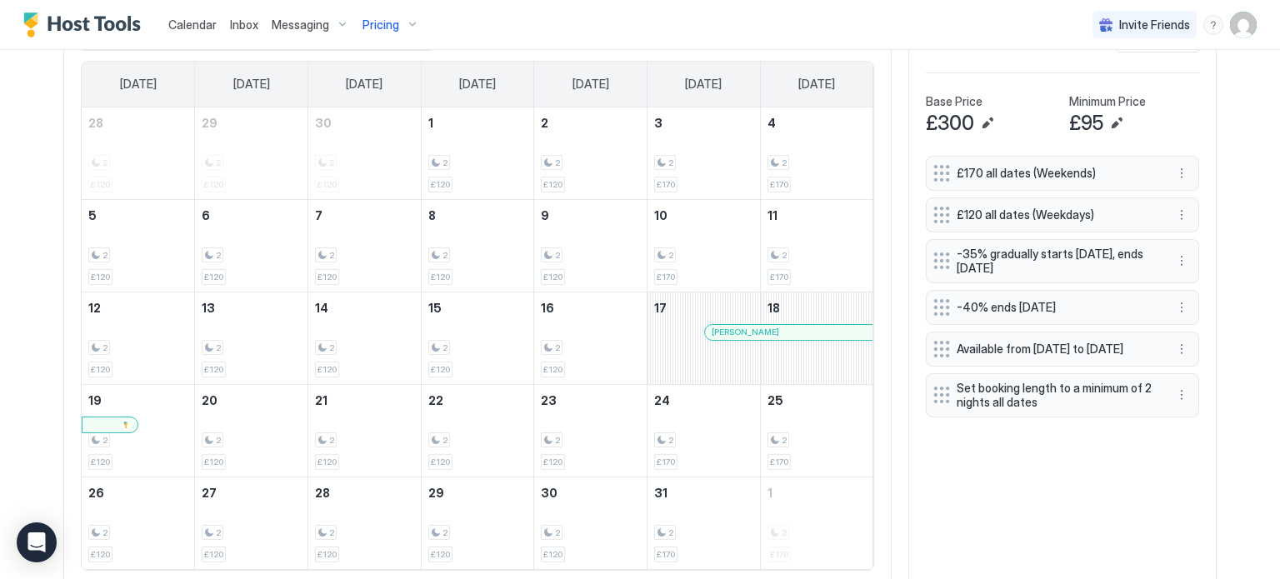
scroll to position [558, 0]
click at [786, 328] on div at bounding box center [786, 331] width 13 height 13
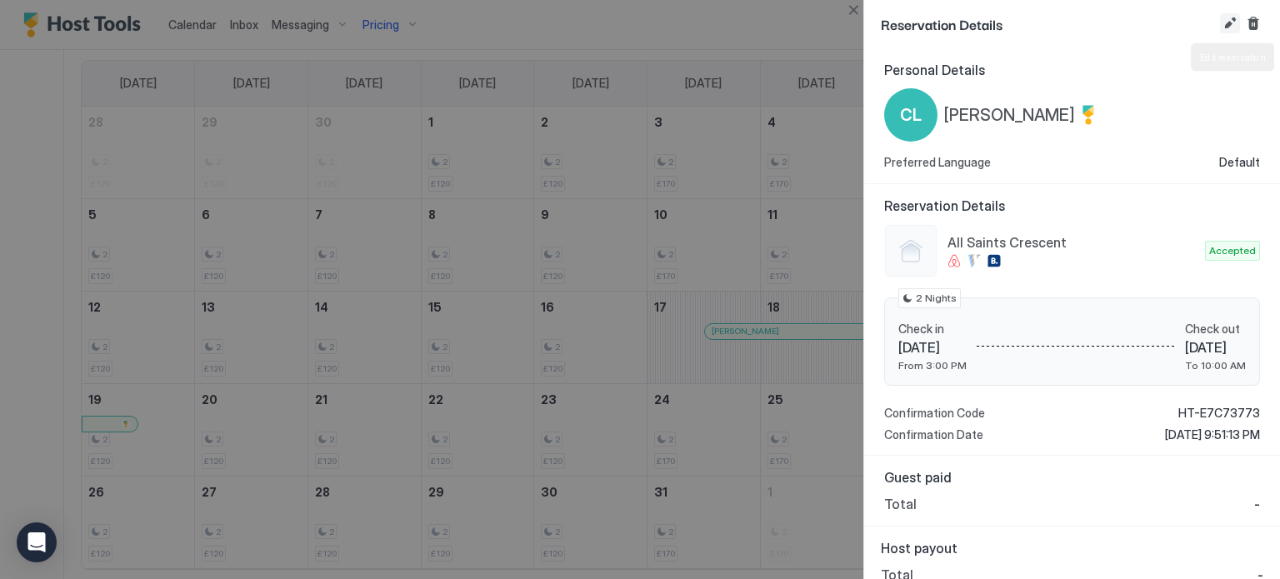
click at [1228, 27] on button "Edit reservation" at bounding box center [1230, 23] width 20 height 20
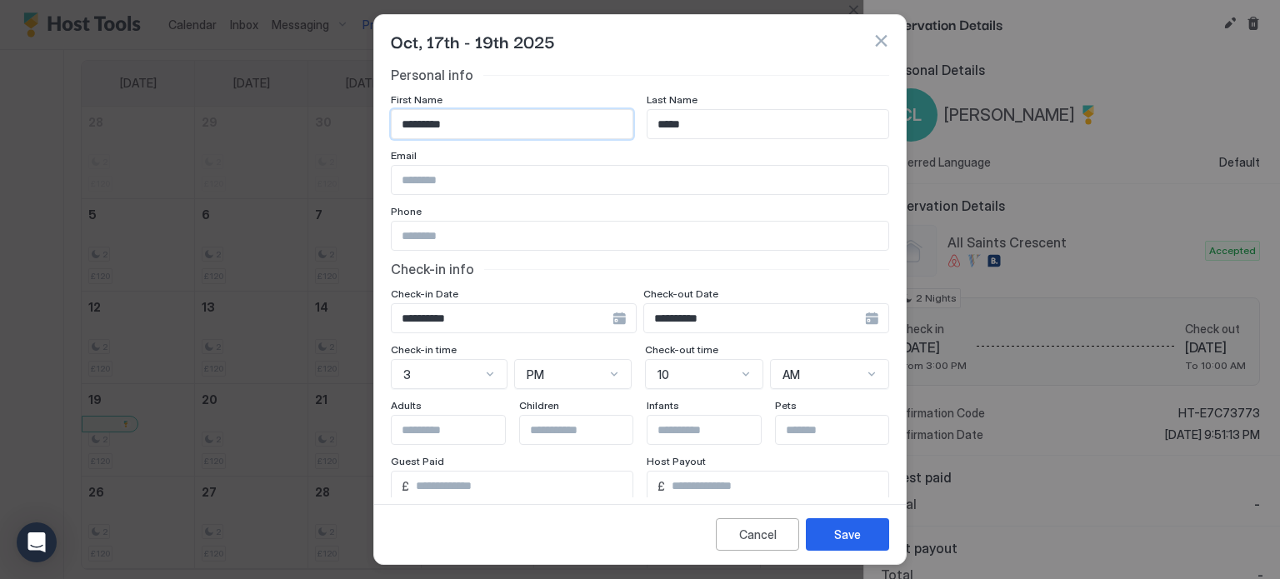
drag, startPoint x: 484, startPoint y: 124, endPoint x: 333, endPoint y: 106, distance: 152.8
click at [333, 106] on div "**********" at bounding box center [640, 289] width 1280 height 579
type input "*****"
drag, startPoint x: 709, startPoint y: 127, endPoint x: 600, endPoint y: 126, distance: 109.2
click at [600, 126] on div "First Name ***** Last Name *****" at bounding box center [640, 116] width 498 height 46
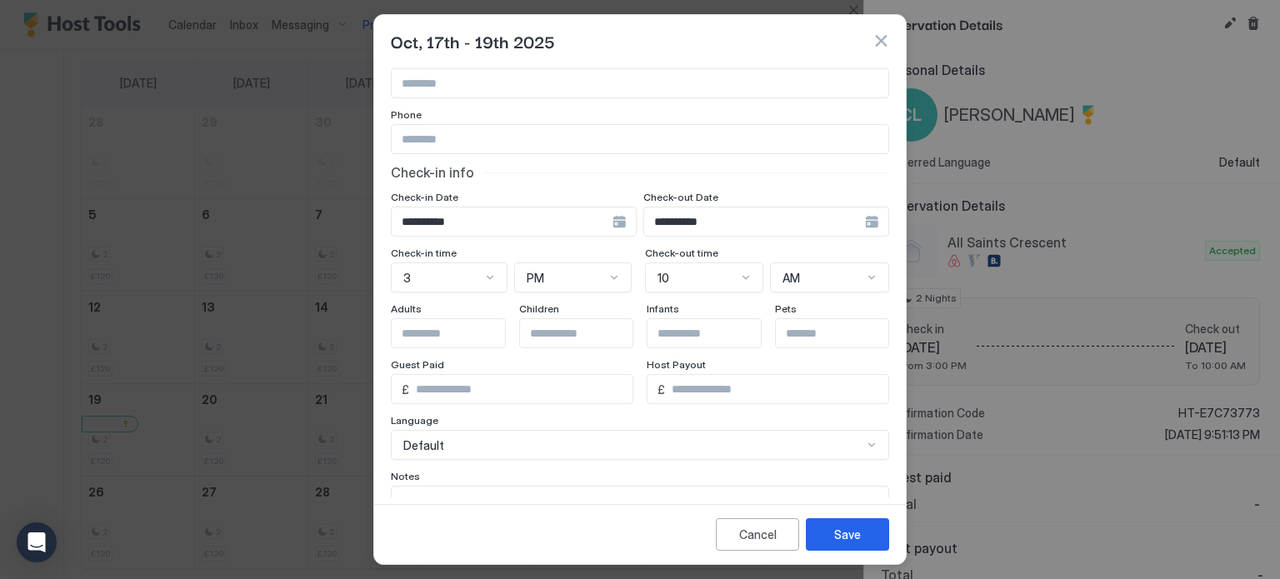
scroll to position [110, 0]
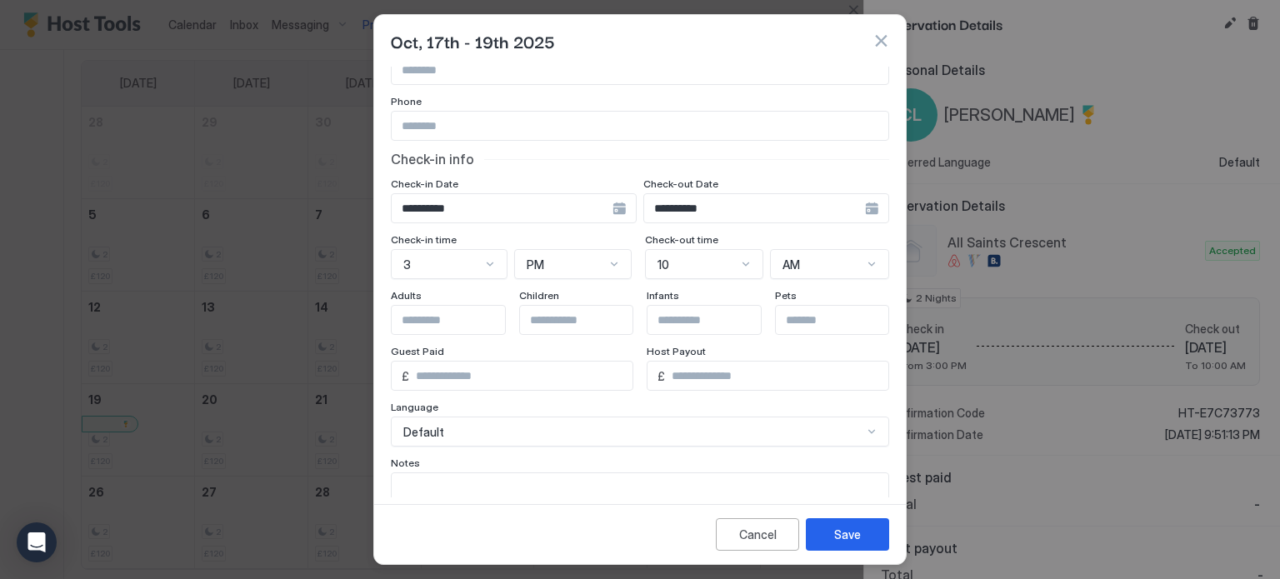
click at [463, 316] on input "Input Field" at bounding box center [460, 320] width 137 height 28
type input "*"
click at [844, 550] on button "Save" at bounding box center [847, 534] width 83 height 33
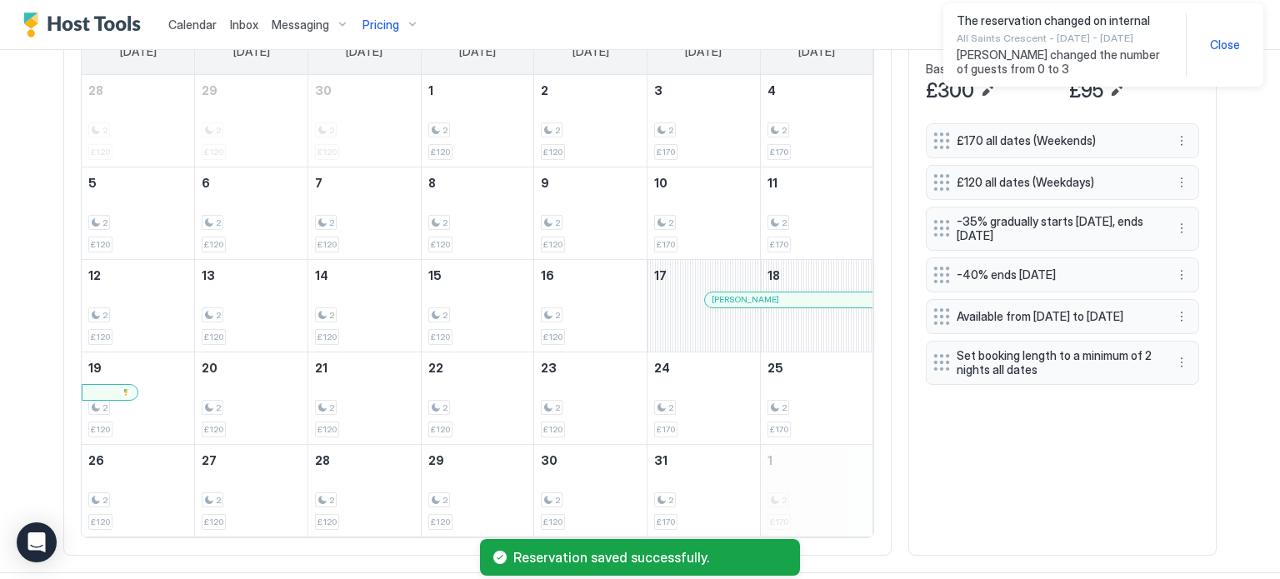
scroll to position [608, 0]
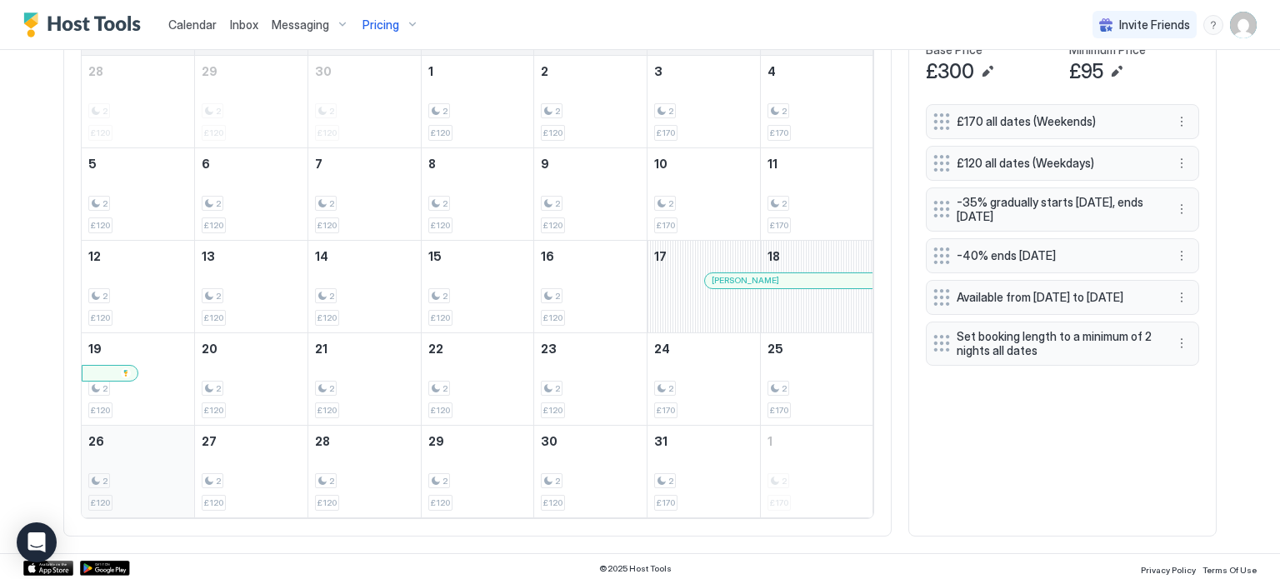
click at [114, 453] on div "2 £120" at bounding box center [137, 472] width 99 height 78
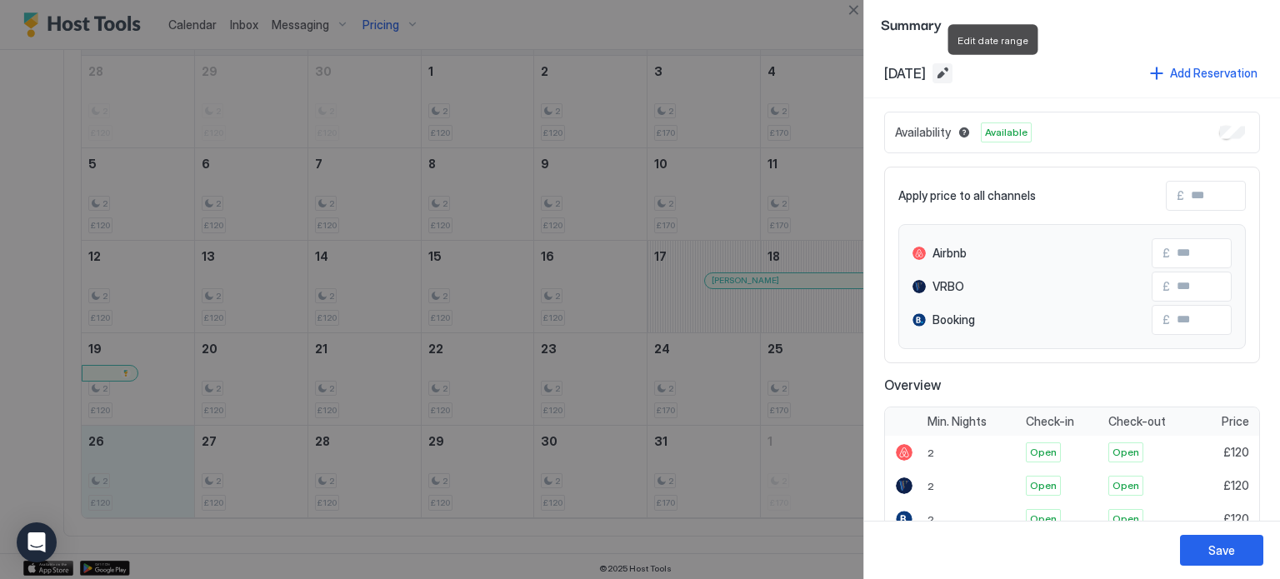
click at [953, 73] on button "Edit date range" at bounding box center [943, 73] width 20 height 20
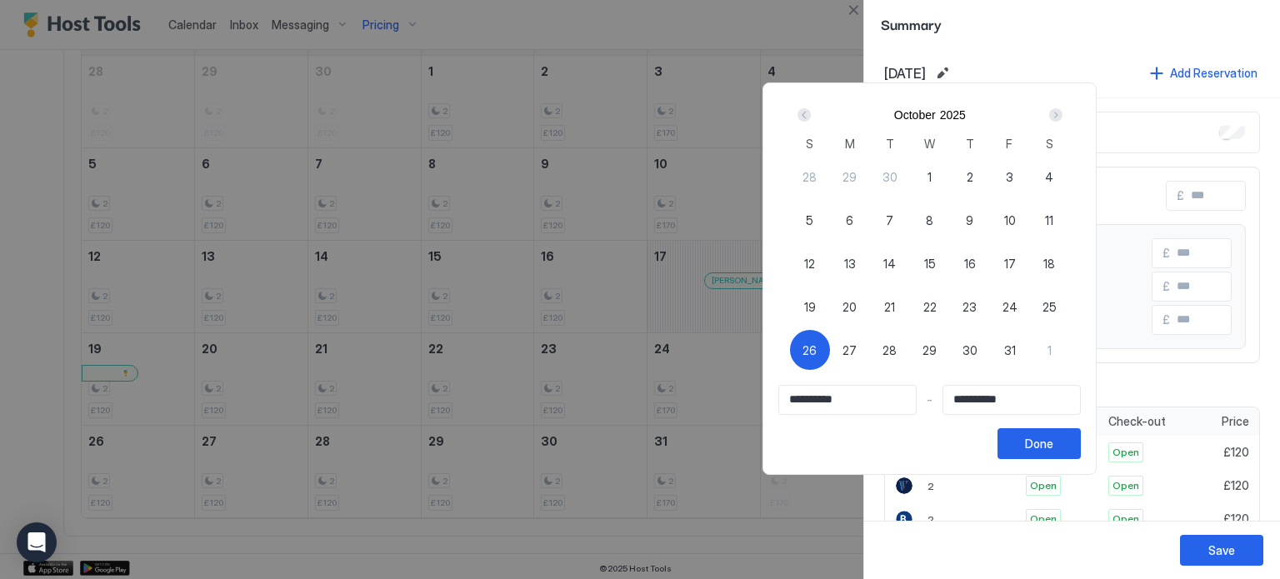
click at [897, 342] on span "28" at bounding box center [890, 351] width 14 height 18
type input "**********"
click at [830, 343] on div "26" at bounding box center [810, 350] width 40 height 40
type input "**********"
click at [897, 351] on span "28" at bounding box center [890, 351] width 14 height 18
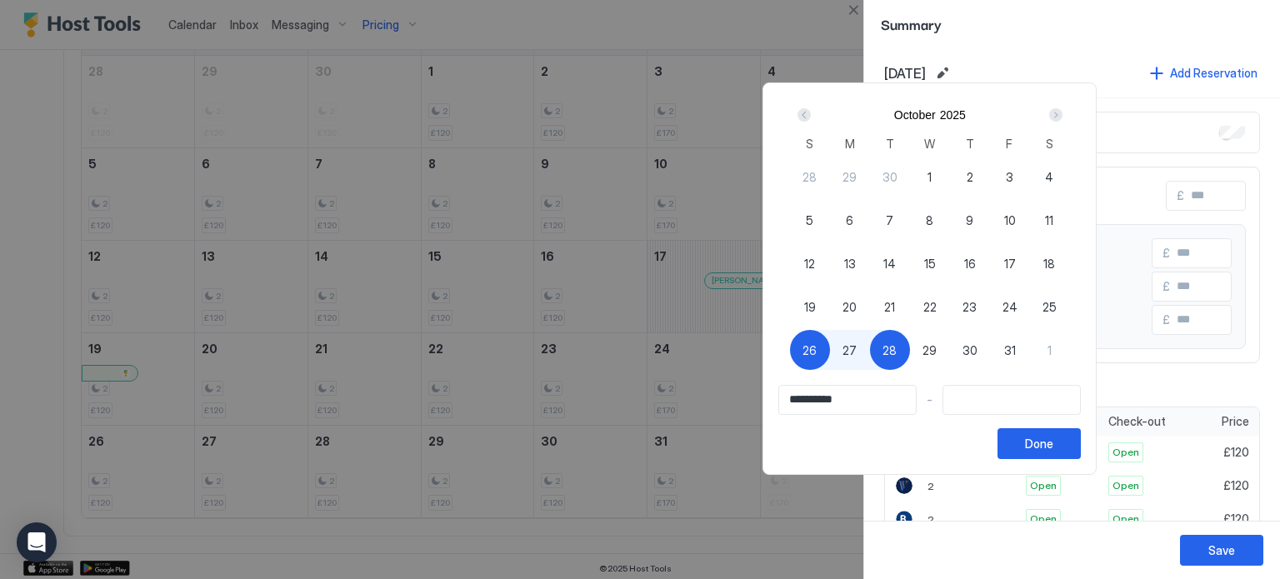
type input "**********"
click at [1054, 451] on div "Done" at bounding box center [1039, 444] width 28 height 18
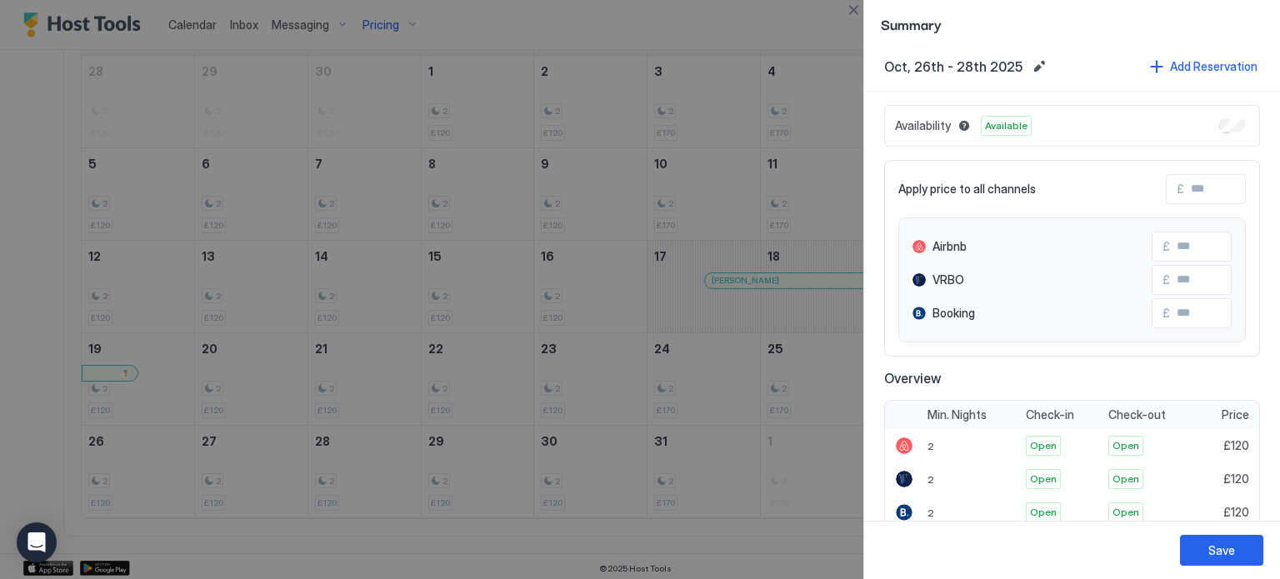
scroll to position [7, 0]
click at [1204, 68] on div "Add Reservation" at bounding box center [1214, 67] width 88 height 18
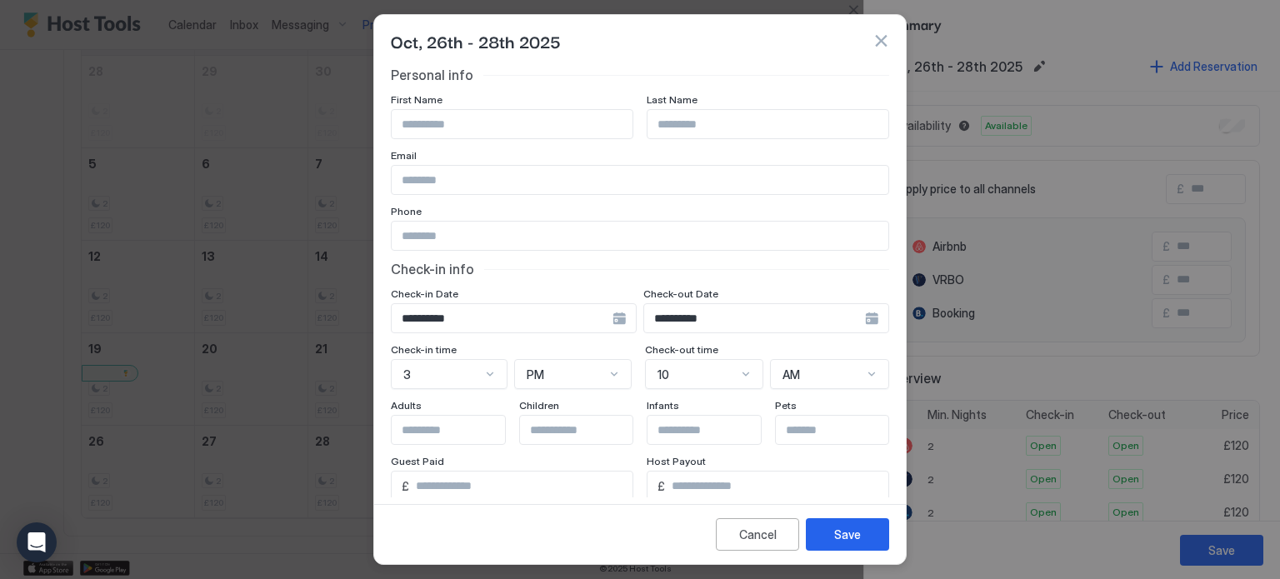
click at [510, 119] on input "Input Field" at bounding box center [512, 124] width 241 height 28
type input "********"
click at [527, 281] on div "**********" at bounding box center [640, 366] width 498 height 599
click at [466, 432] on input "Input Field" at bounding box center [460, 430] width 137 height 28
type input "*"
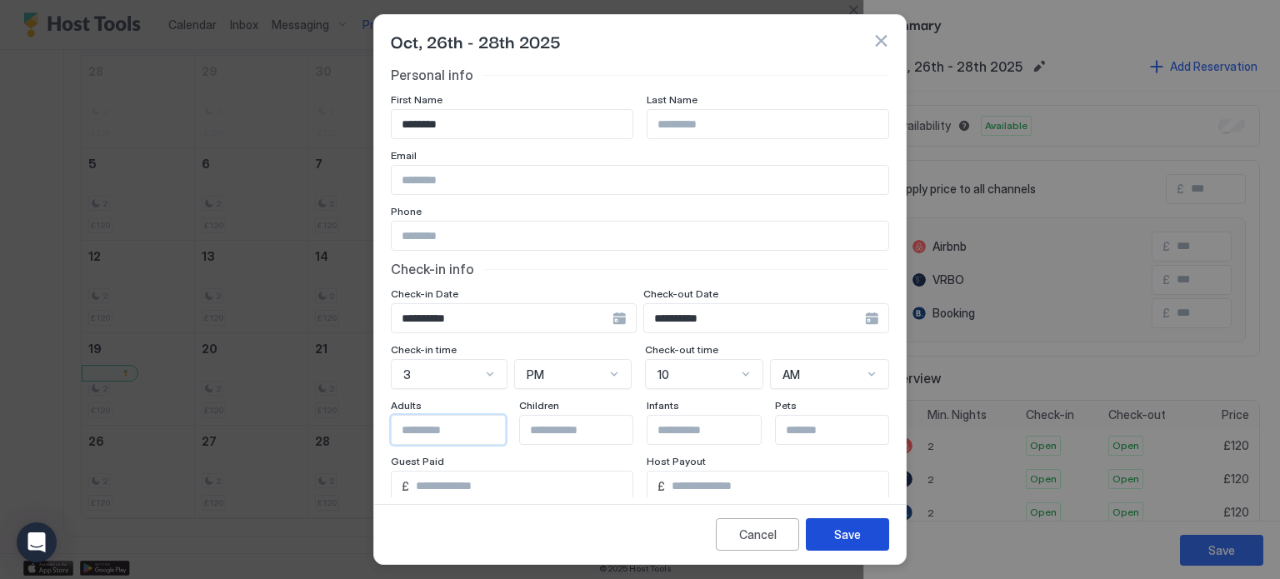
click at [839, 533] on div "Save" at bounding box center [847, 535] width 27 height 18
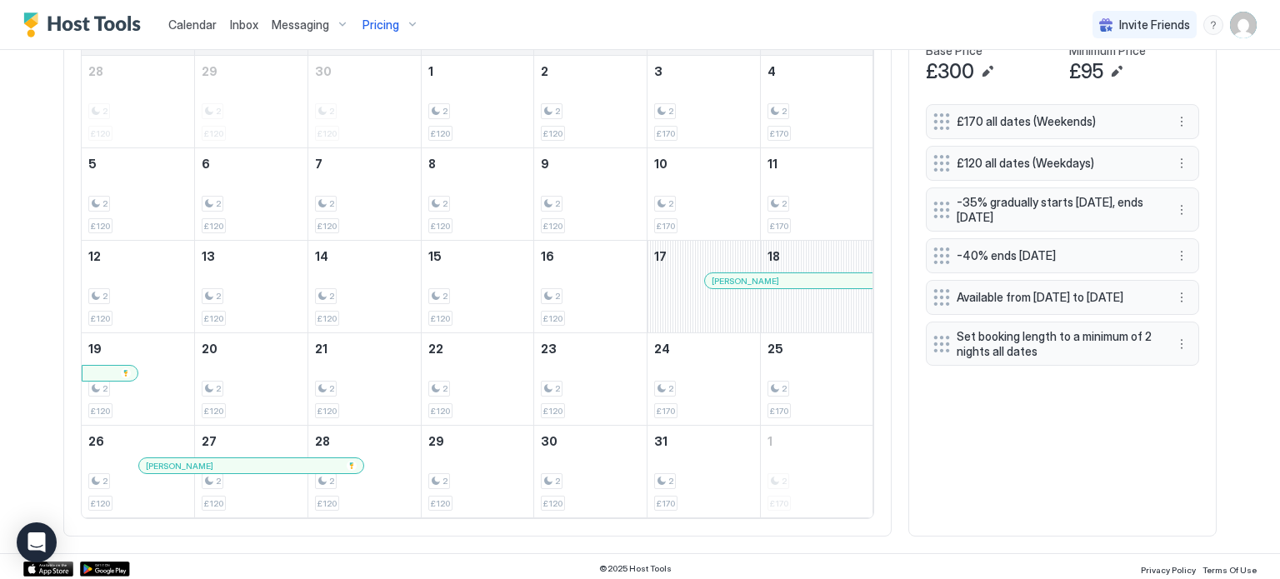
scroll to position [608, 0]
click at [294, 461] on div at bounding box center [294, 465] width 13 height 13
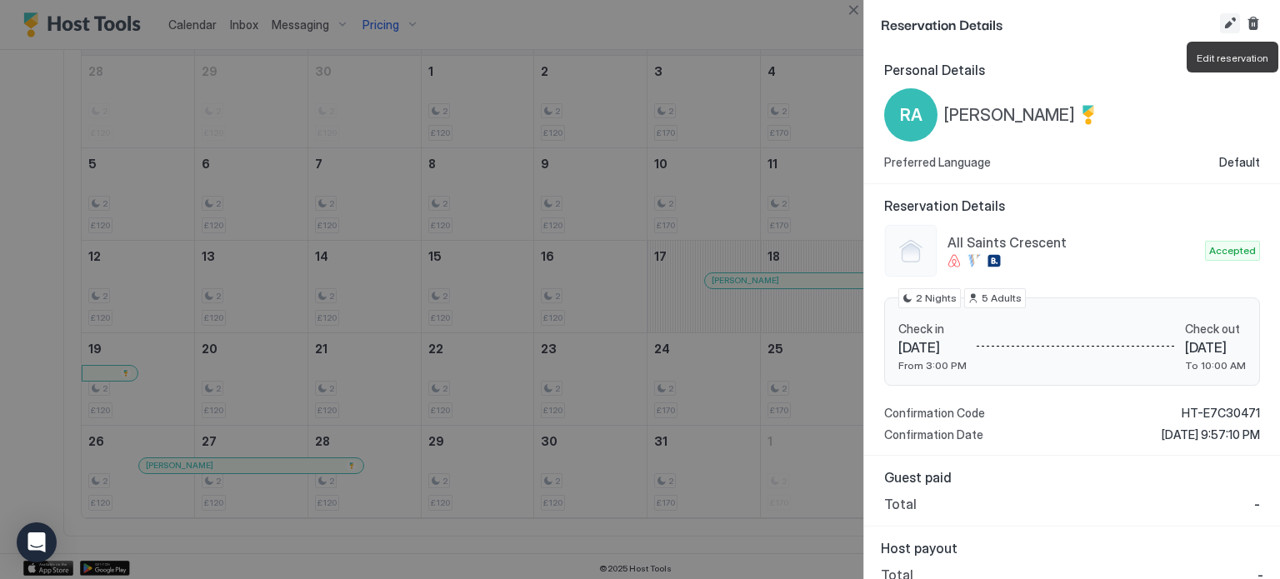
click at [1230, 24] on button "Edit reservation" at bounding box center [1230, 23] width 20 height 20
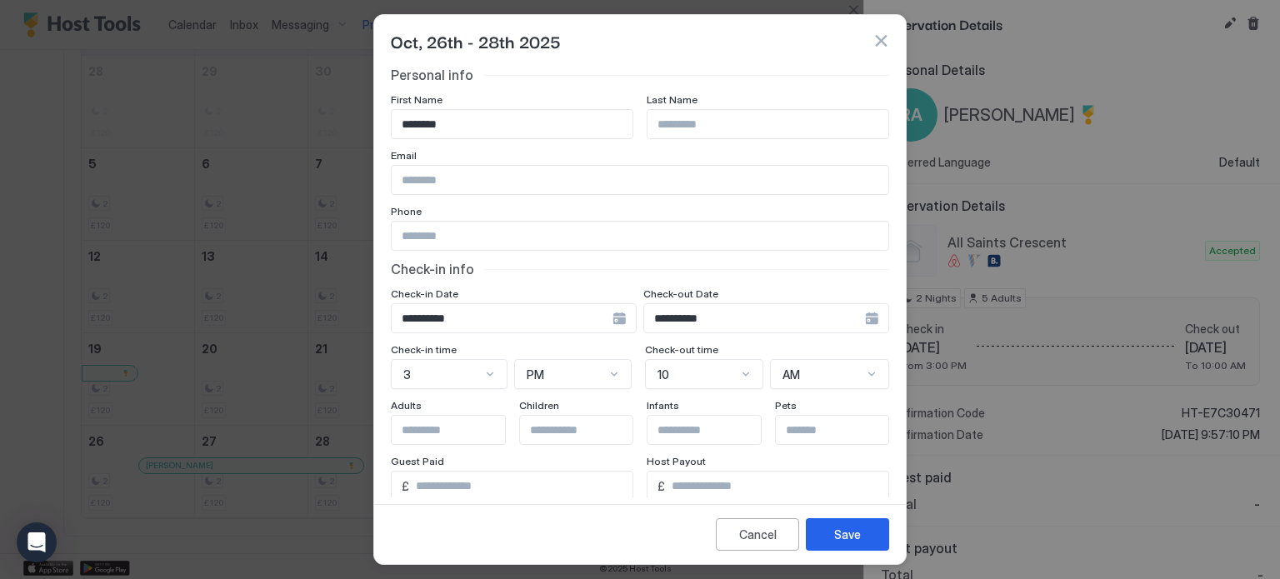
click at [623, 321] on div "**********" at bounding box center [514, 318] width 246 height 30
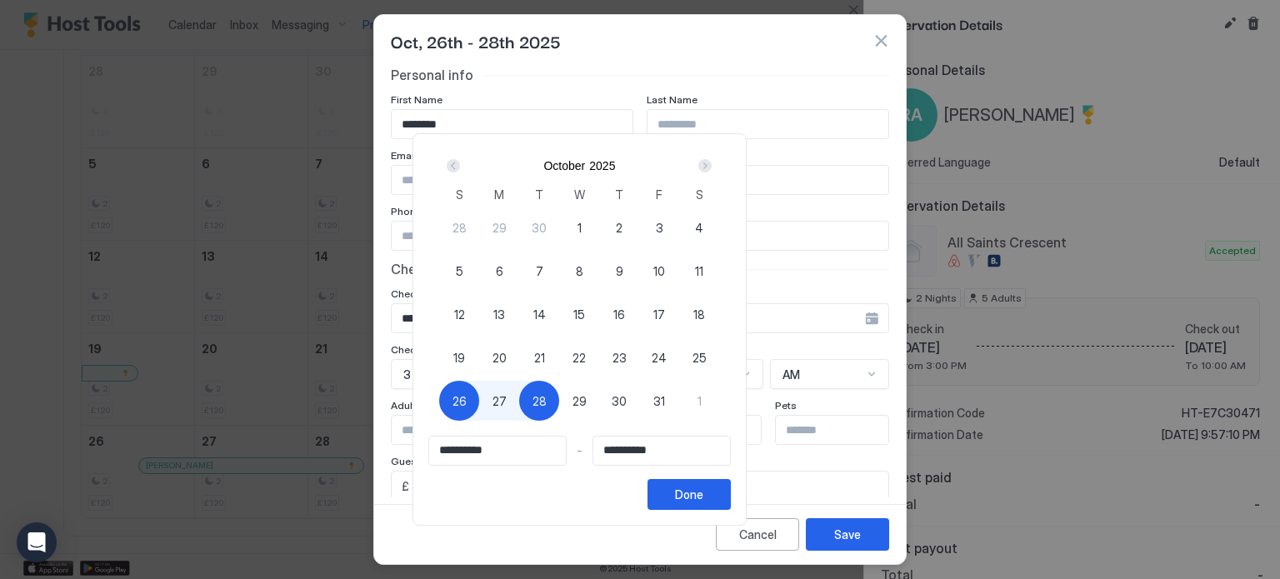
click at [712, 164] on div "Next" at bounding box center [704, 165] width 13 height 13
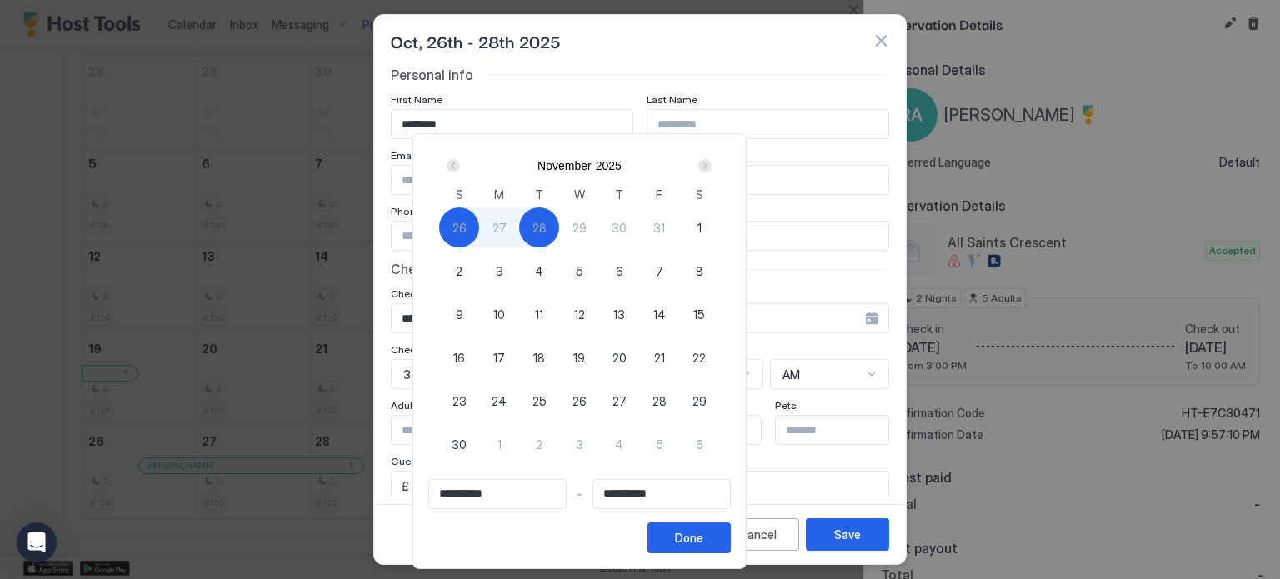
click at [587, 403] on span "26" at bounding box center [580, 402] width 14 height 18
type input "**********"
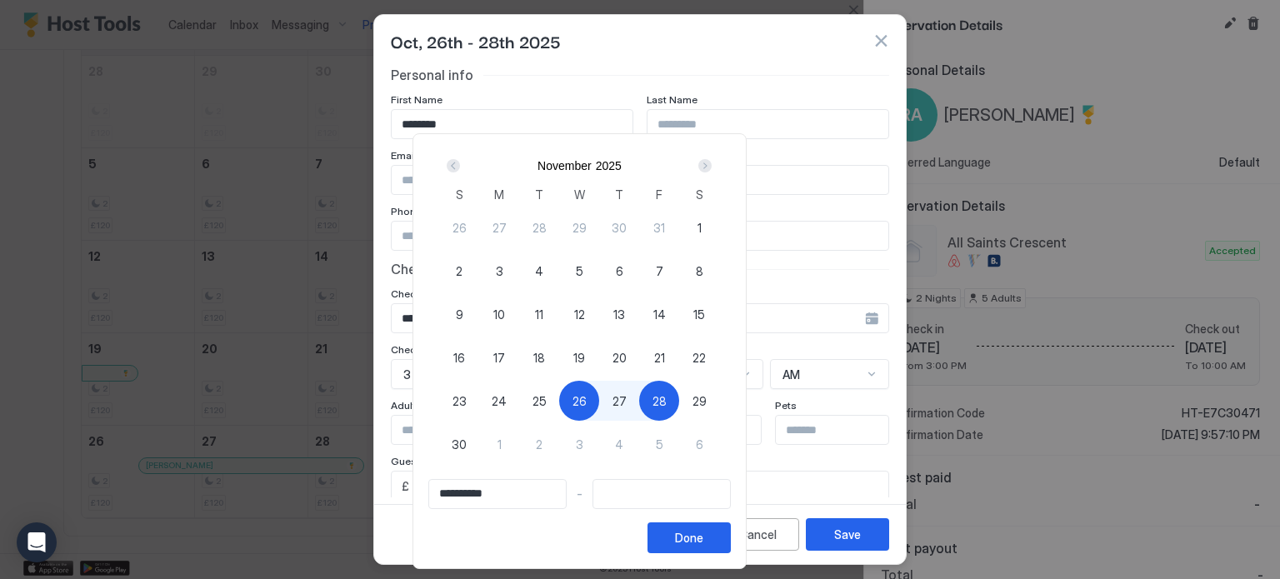
click at [679, 406] on div "28" at bounding box center [659, 401] width 40 height 40
type input "**********"
click at [731, 543] on button "Done" at bounding box center [689, 538] width 83 height 31
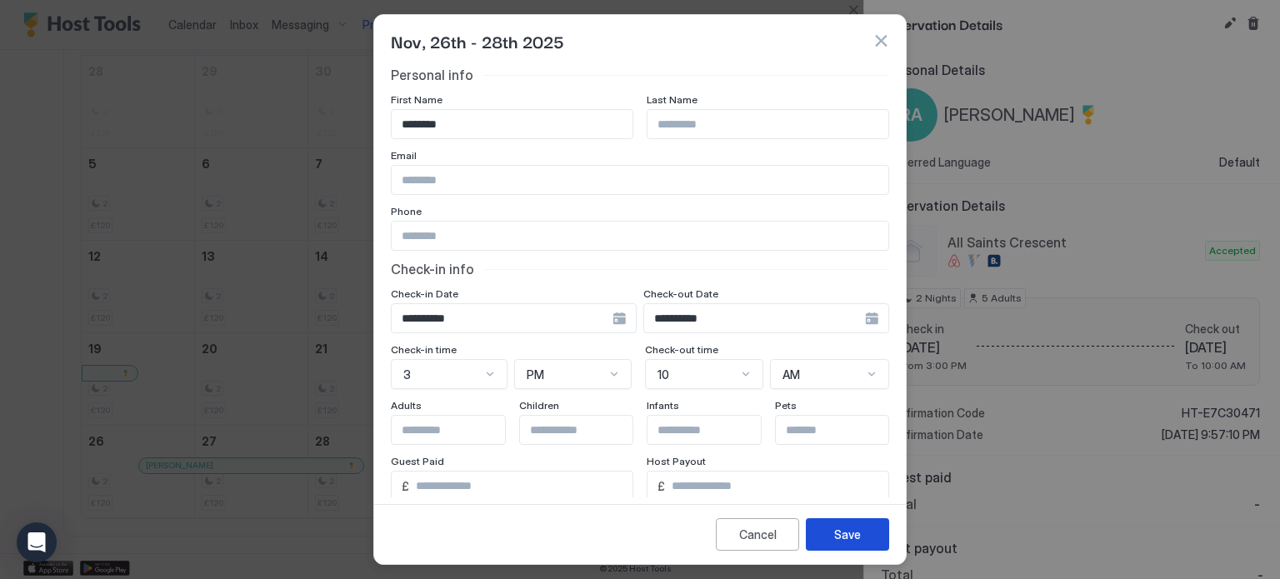
click at [834, 539] on div "Save" at bounding box center [847, 535] width 27 height 18
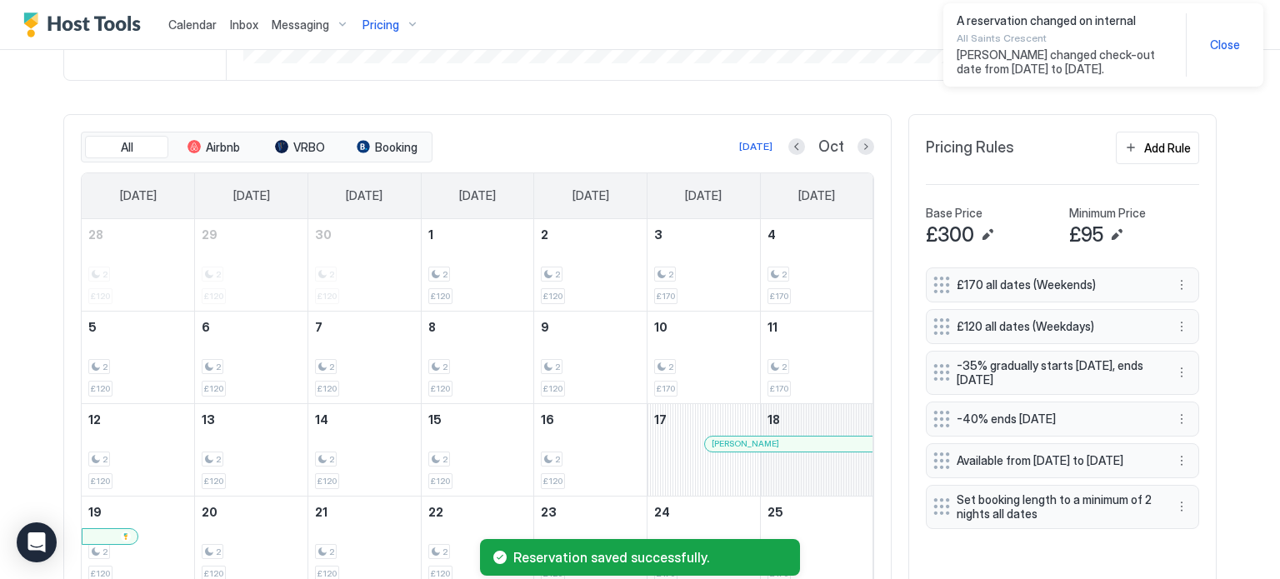
scroll to position [446, 0]
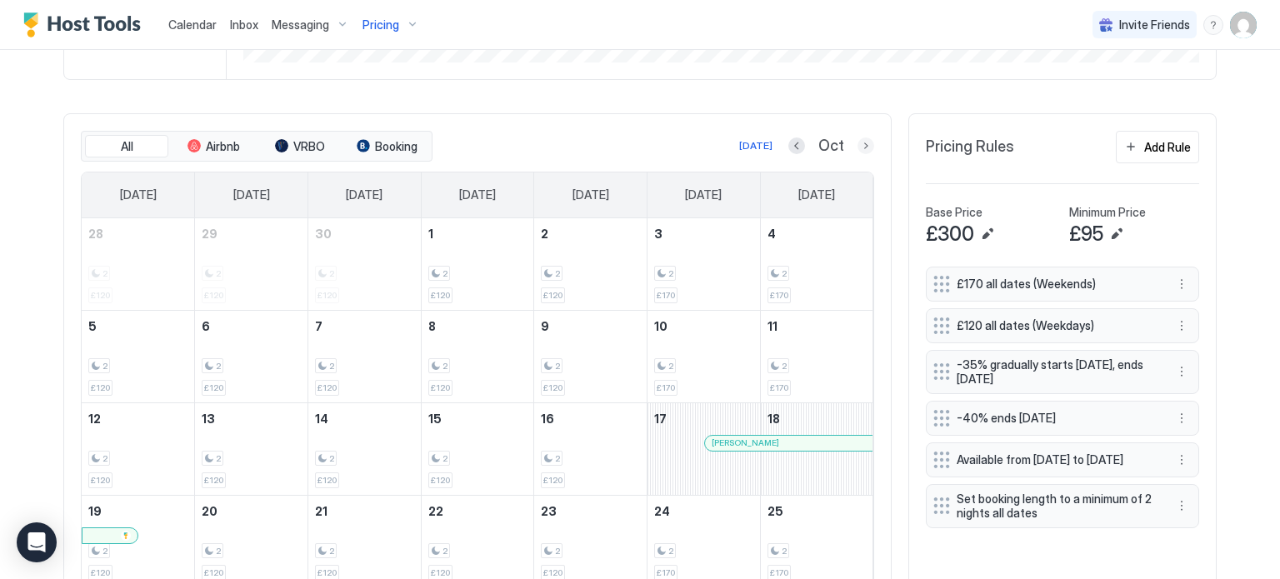
click at [868, 147] on button "Next month" at bounding box center [866, 146] width 17 height 17
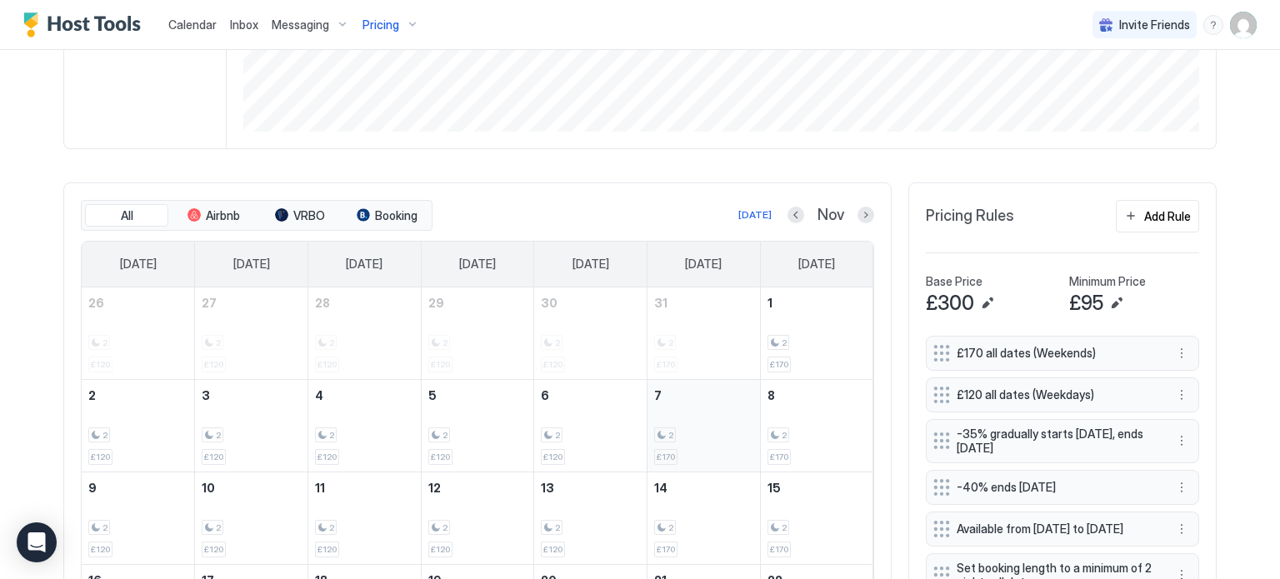
scroll to position [376, 0]
click at [866, 211] on button "Next month" at bounding box center [866, 216] width 17 height 17
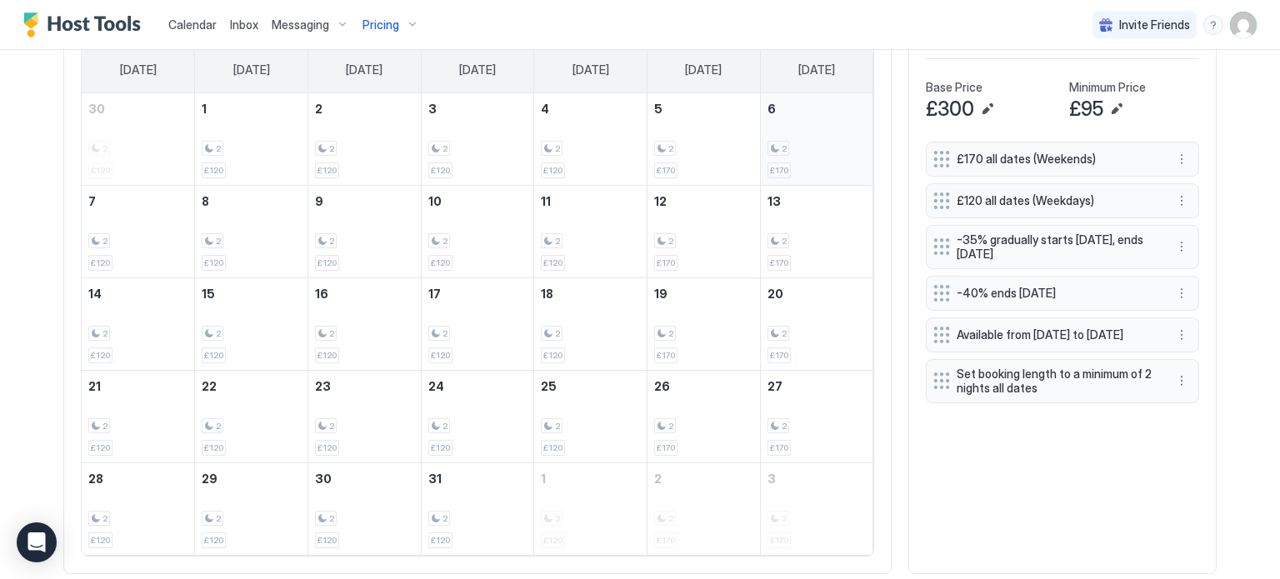
scroll to position [608, 0]
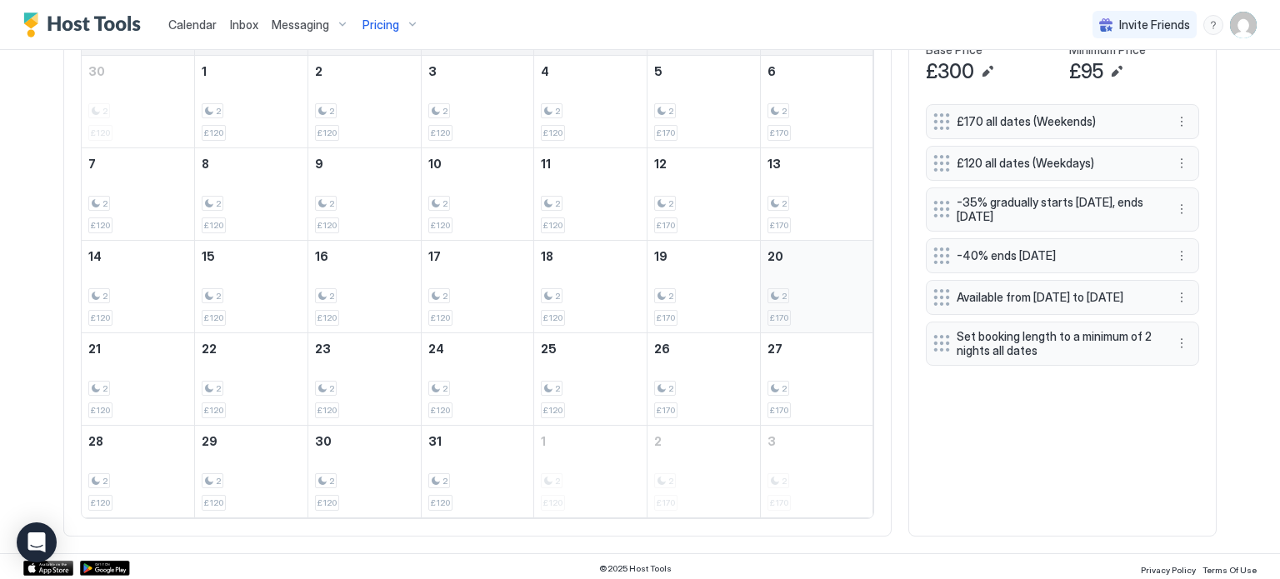
click at [795, 278] on div "2 £170" at bounding box center [817, 287] width 99 height 78
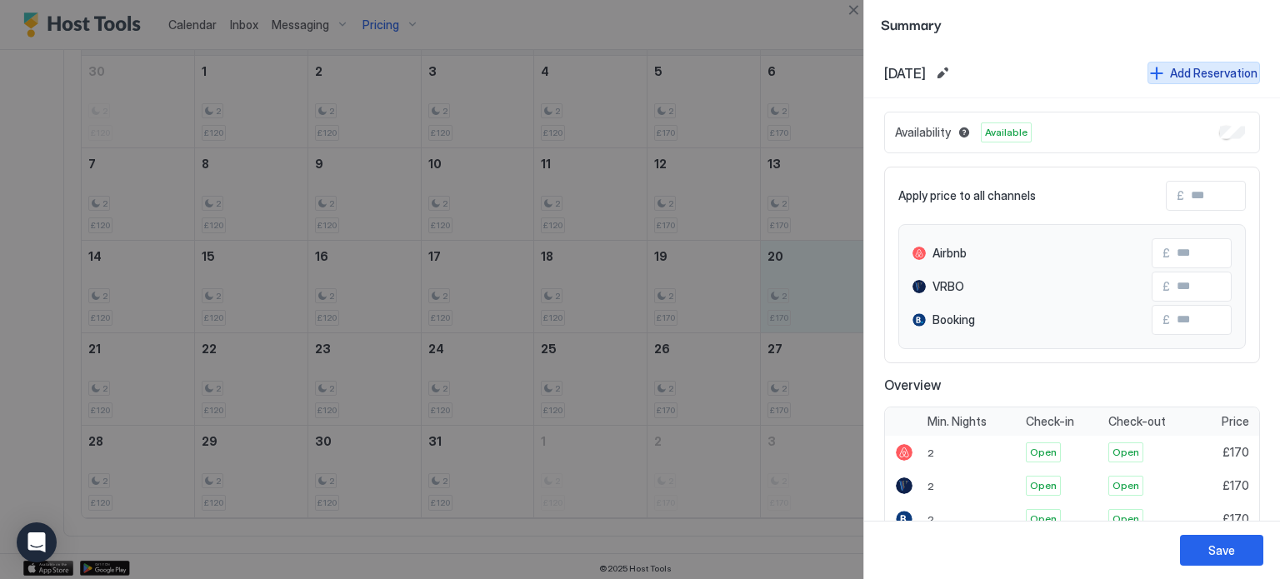
click at [1229, 73] on div "Add Reservation" at bounding box center [1214, 73] width 88 height 18
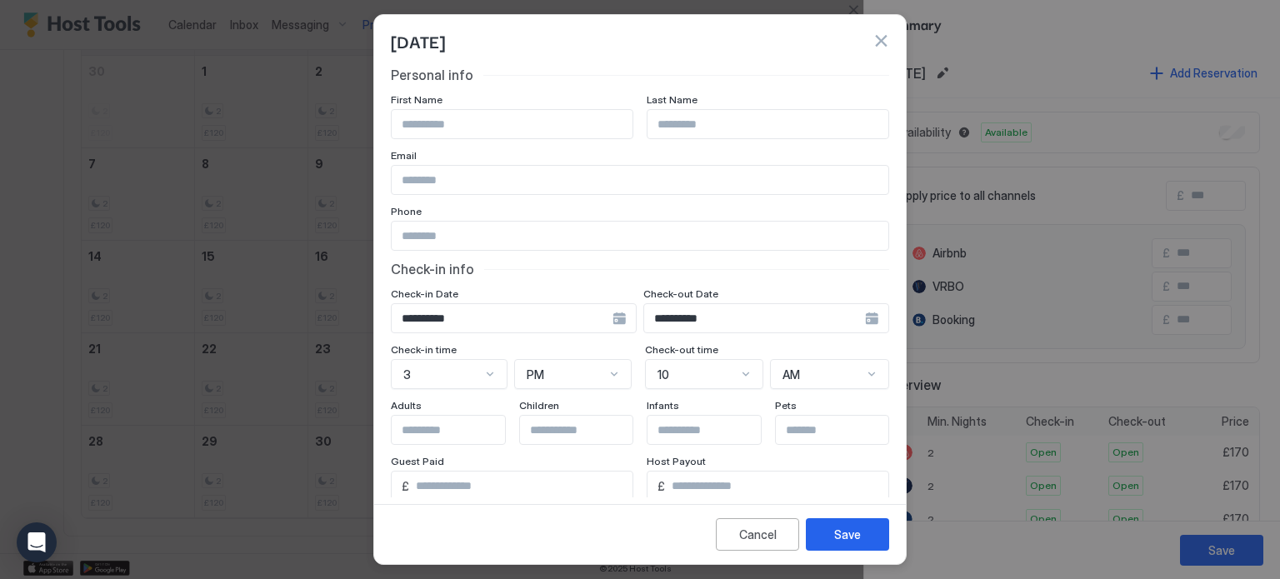
click at [603, 321] on input "**********" at bounding box center [502, 318] width 221 height 28
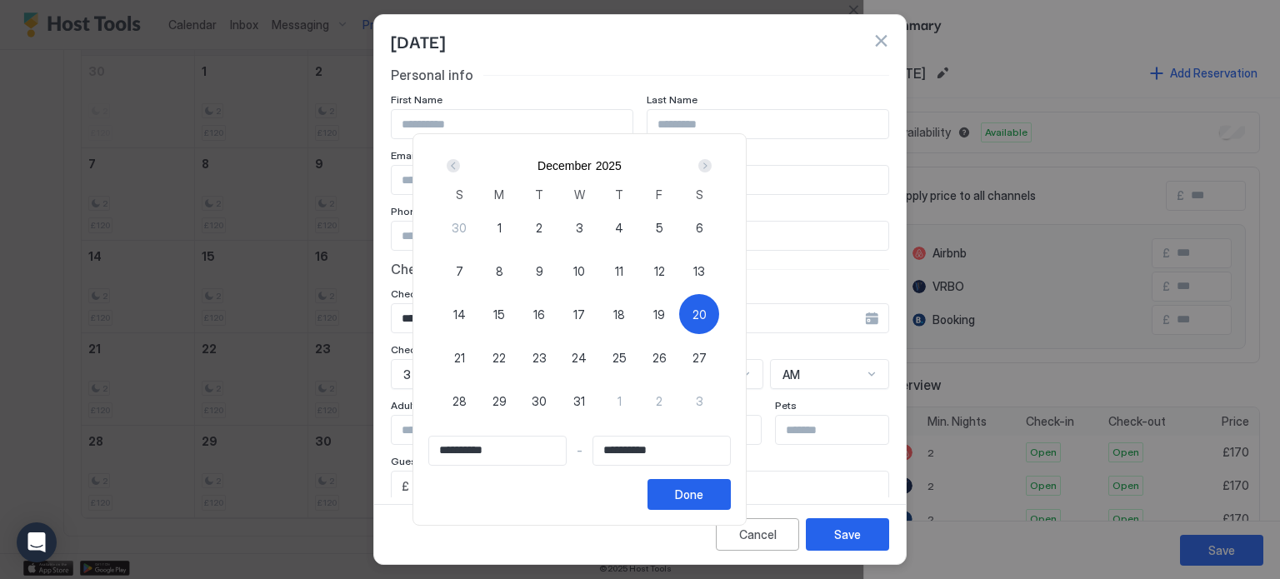
click at [707, 313] on span "20" at bounding box center [700, 315] width 14 height 18
type input "**********"
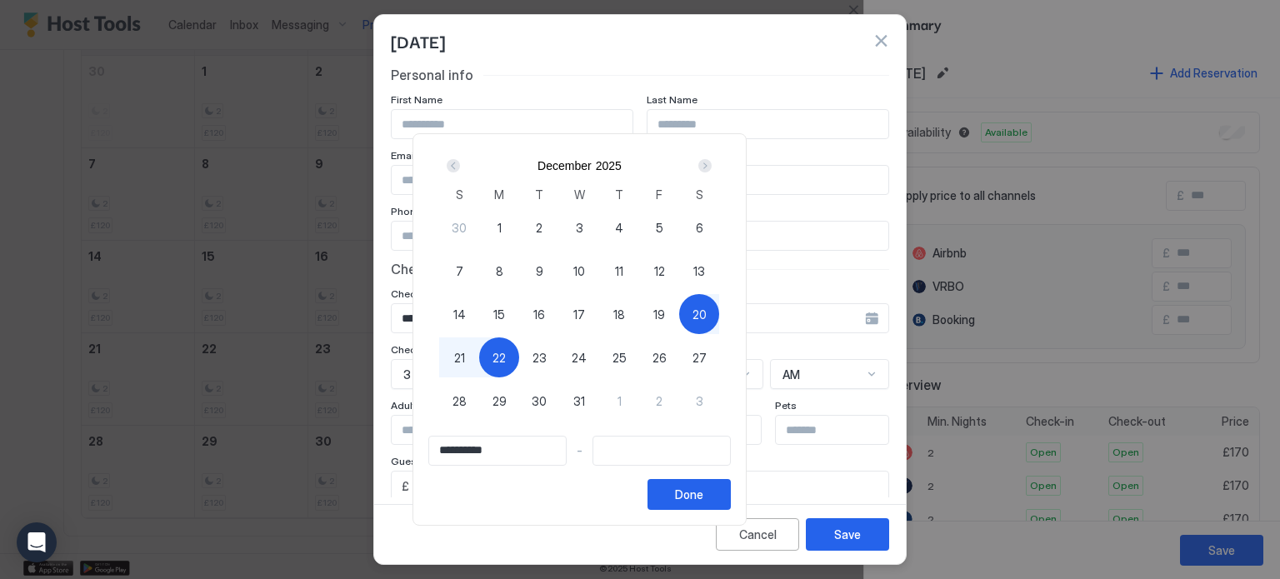
click at [506, 349] on span "22" at bounding box center [499, 358] width 13 height 18
type input "**********"
click at [703, 490] on div "Done" at bounding box center [689, 495] width 28 height 18
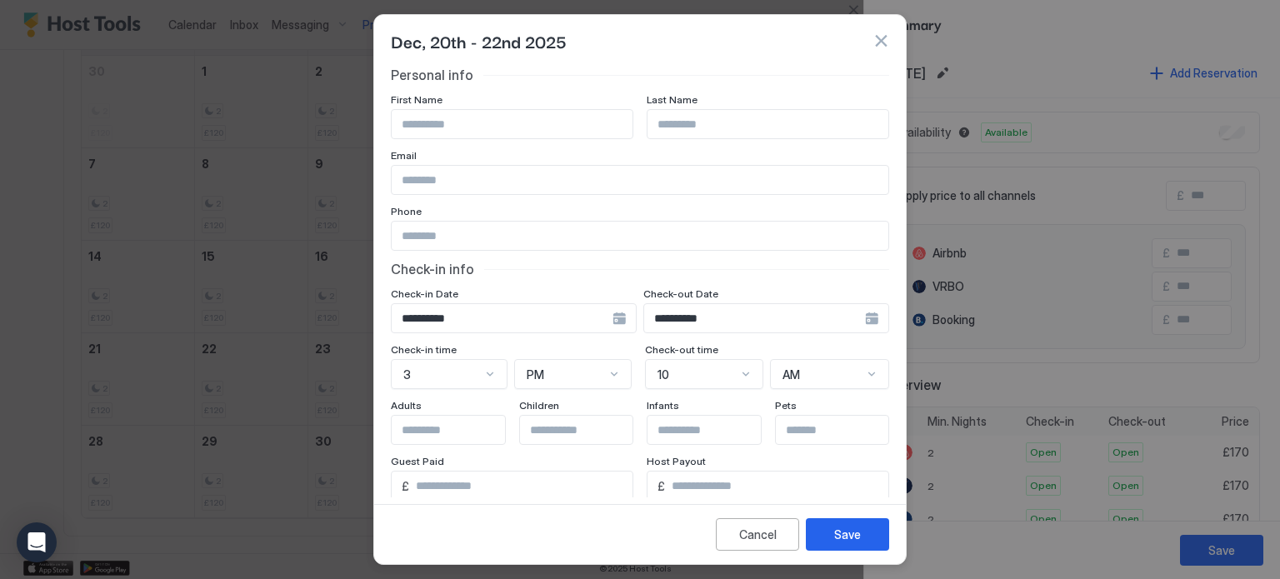
click at [453, 431] on input "Input Field" at bounding box center [460, 430] width 137 height 28
type input "*"
click at [478, 128] on input "Input Field" at bounding box center [512, 124] width 241 height 28
type input "***"
click at [754, 89] on div "**********" at bounding box center [640, 366] width 498 height 599
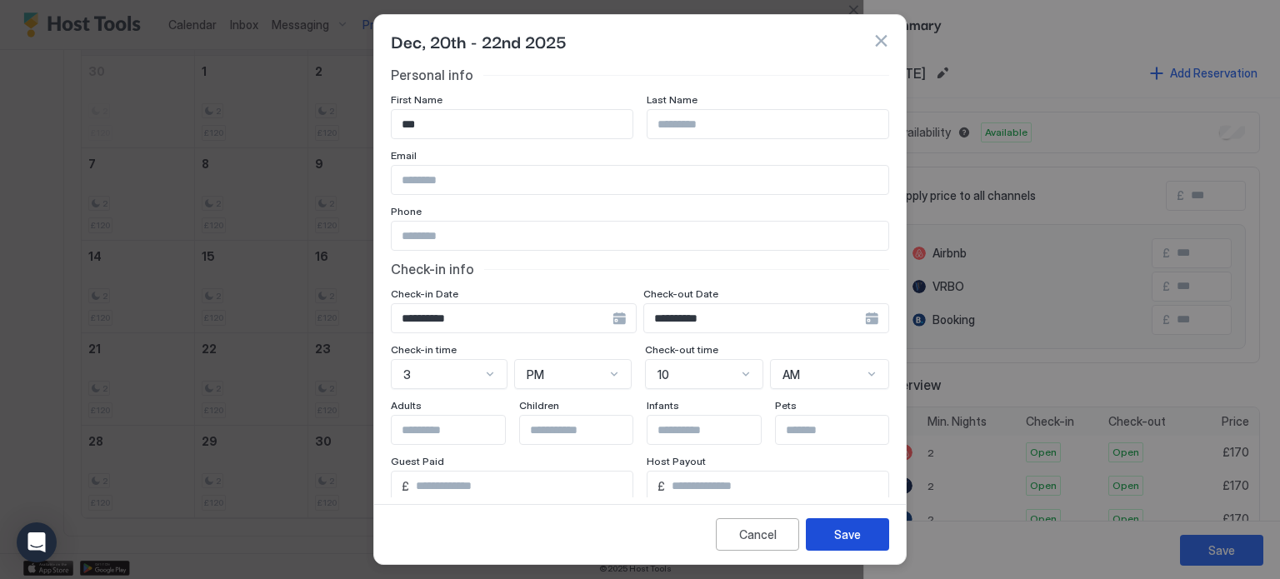
click at [854, 530] on div "Save" at bounding box center [847, 535] width 27 height 18
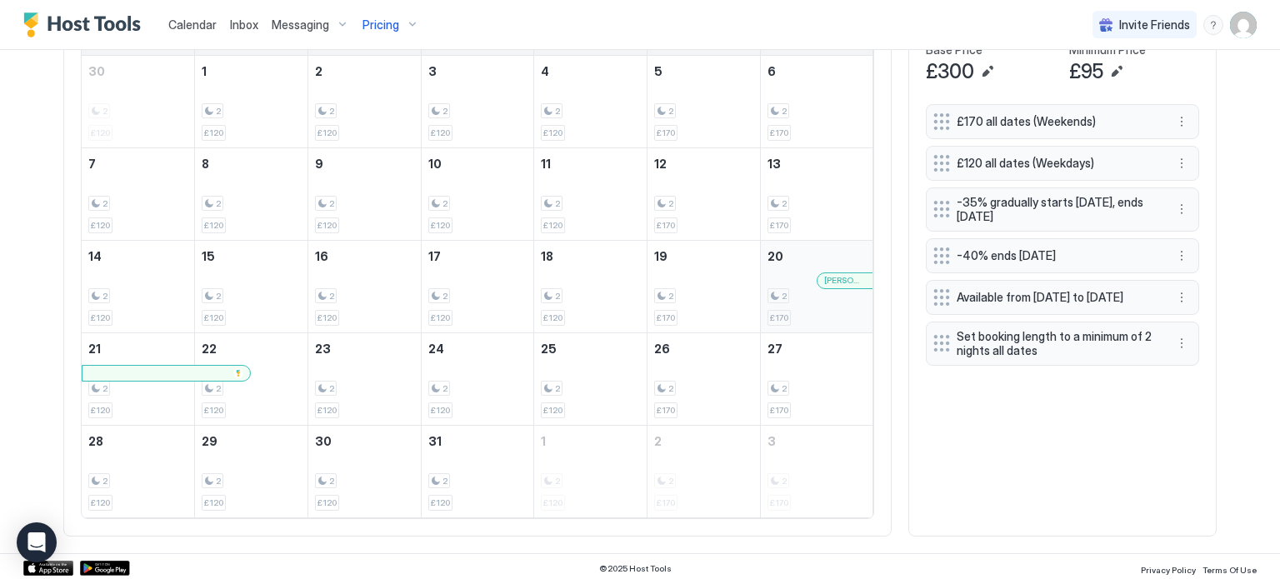
scroll to position [440, 0]
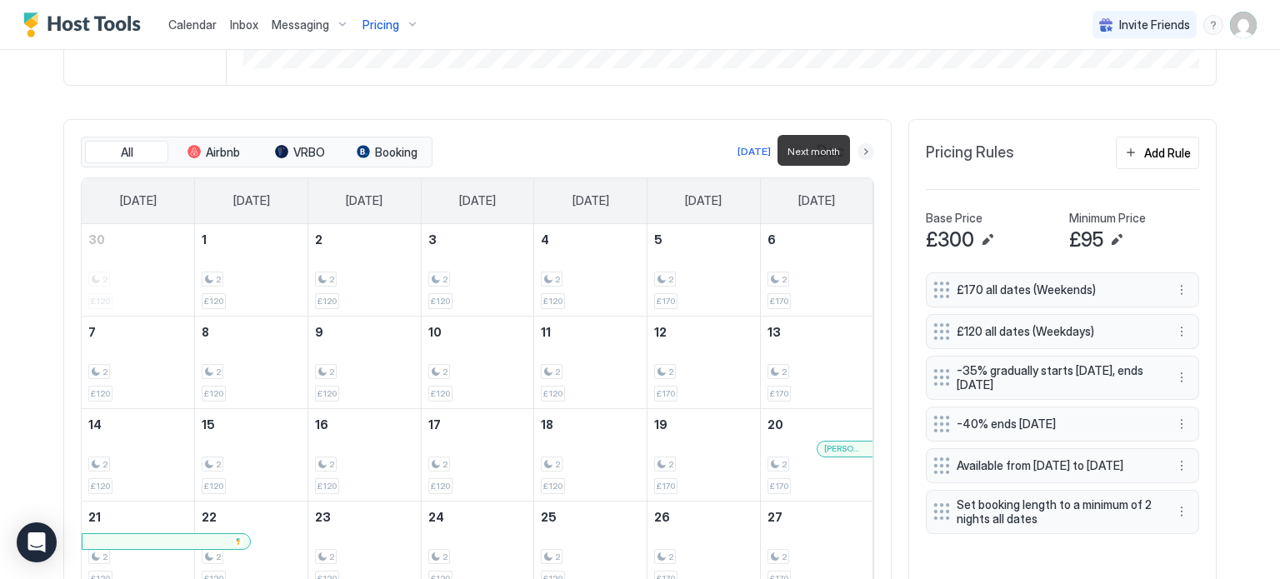
click at [869, 148] on button "Next month" at bounding box center [866, 151] width 17 height 17
click at [864, 152] on button "Next month" at bounding box center [866, 151] width 17 height 17
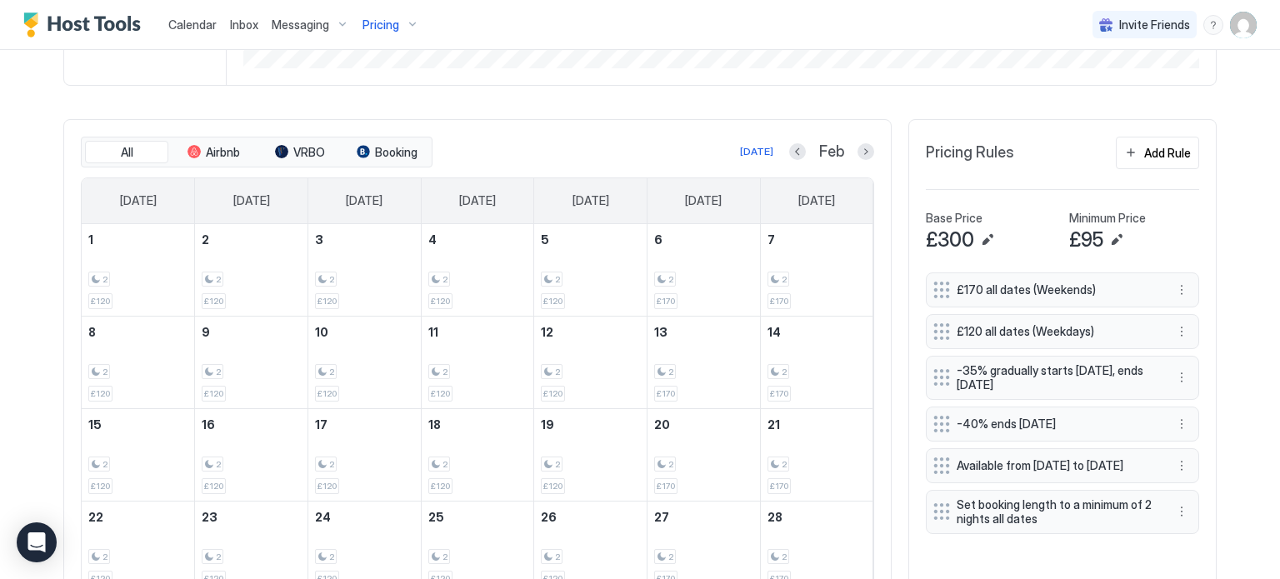
scroll to position [516, 0]
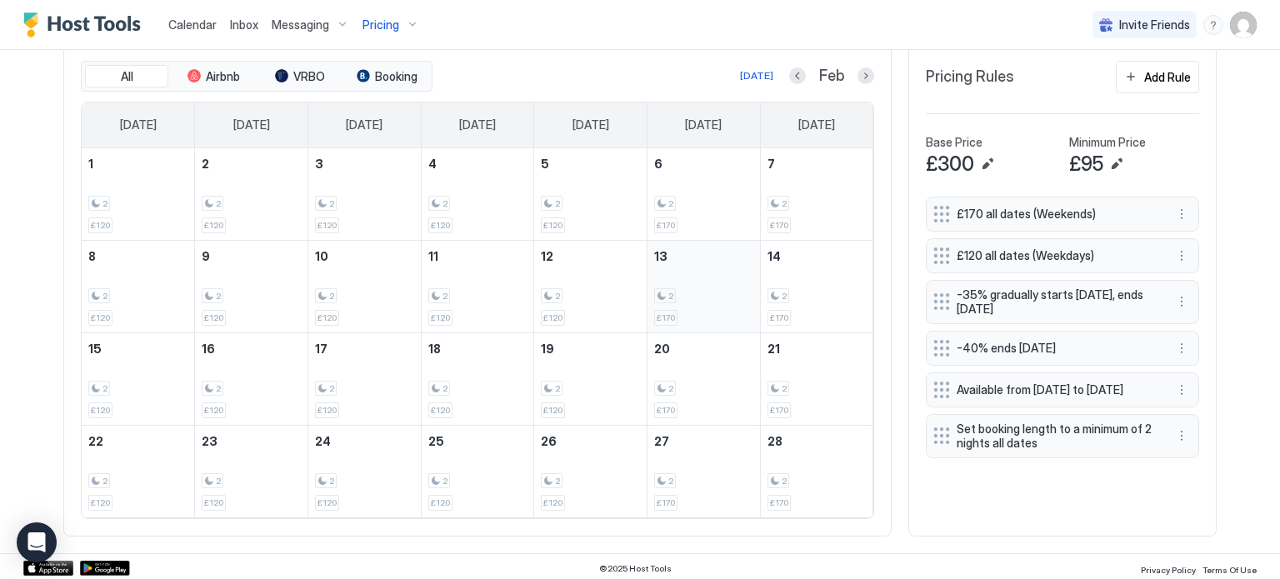
click at [691, 271] on div "2 £170" at bounding box center [703, 287] width 99 height 78
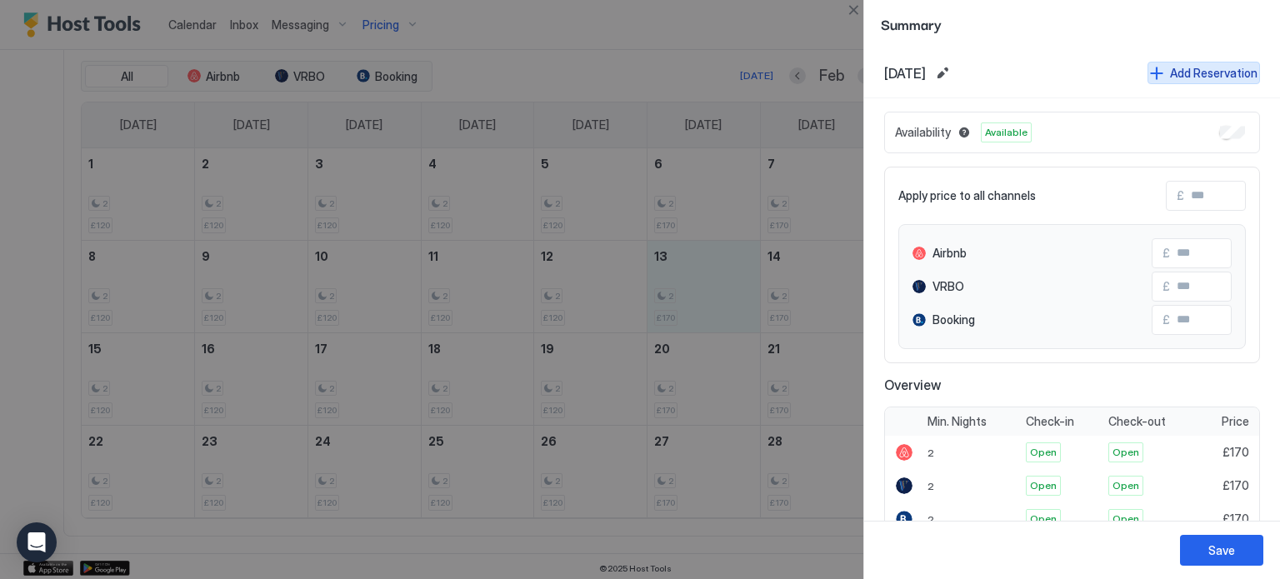
click at [1211, 67] on div "Add Reservation" at bounding box center [1214, 73] width 88 height 18
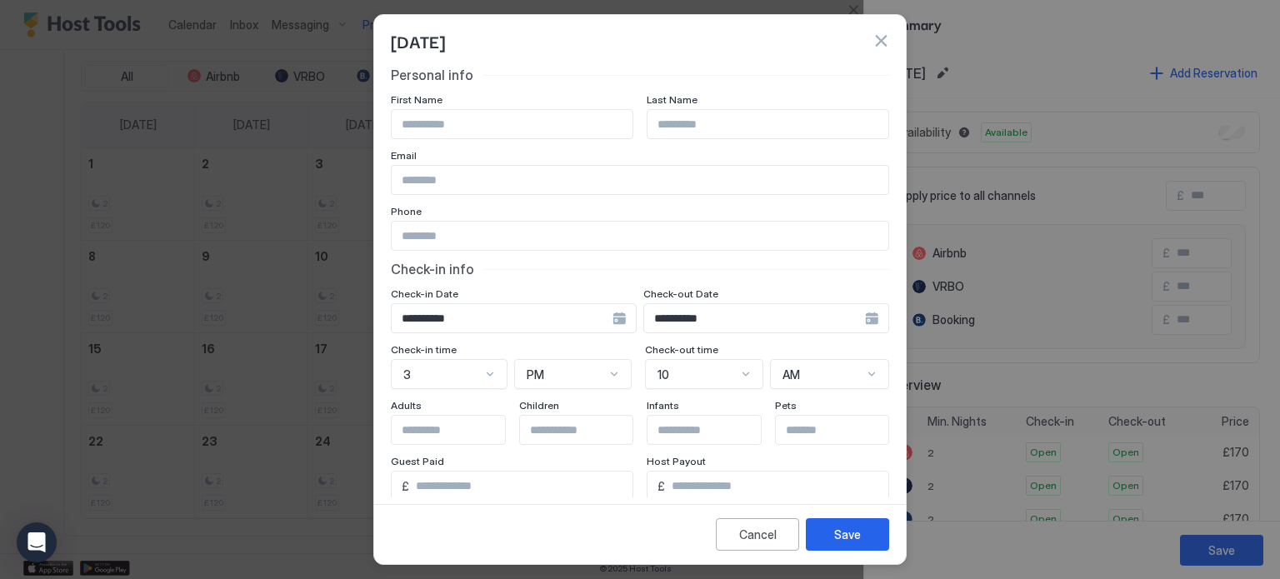
click at [486, 112] on input "Input Field" at bounding box center [512, 124] width 241 height 28
type input "*"
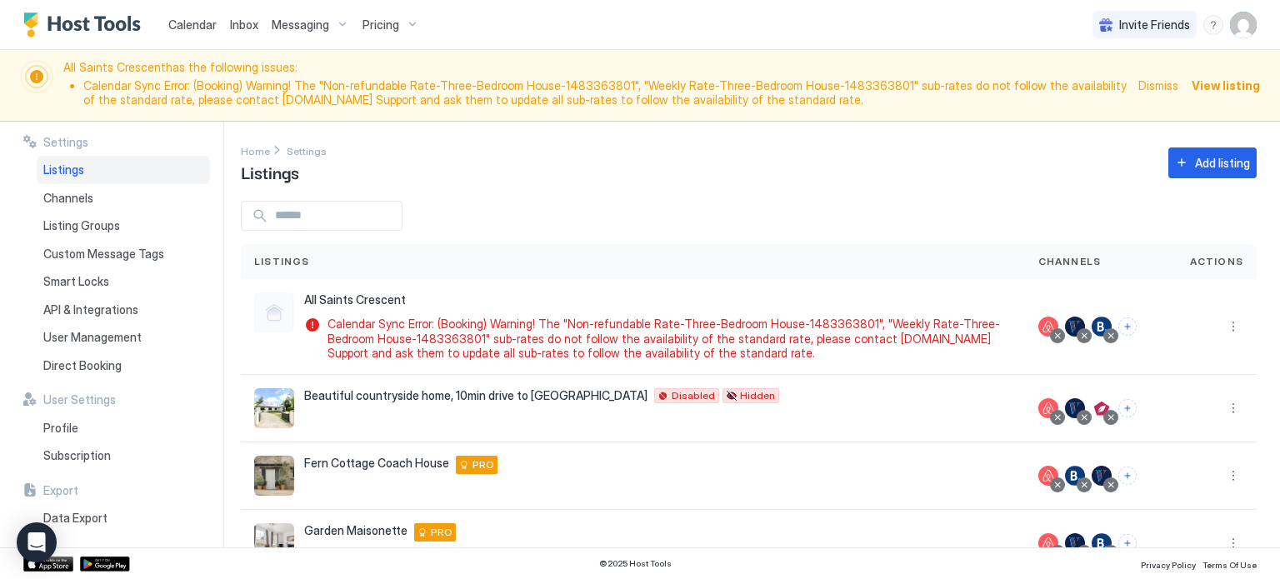
click at [384, 23] on span "Pricing" at bounding box center [381, 25] width 37 height 15
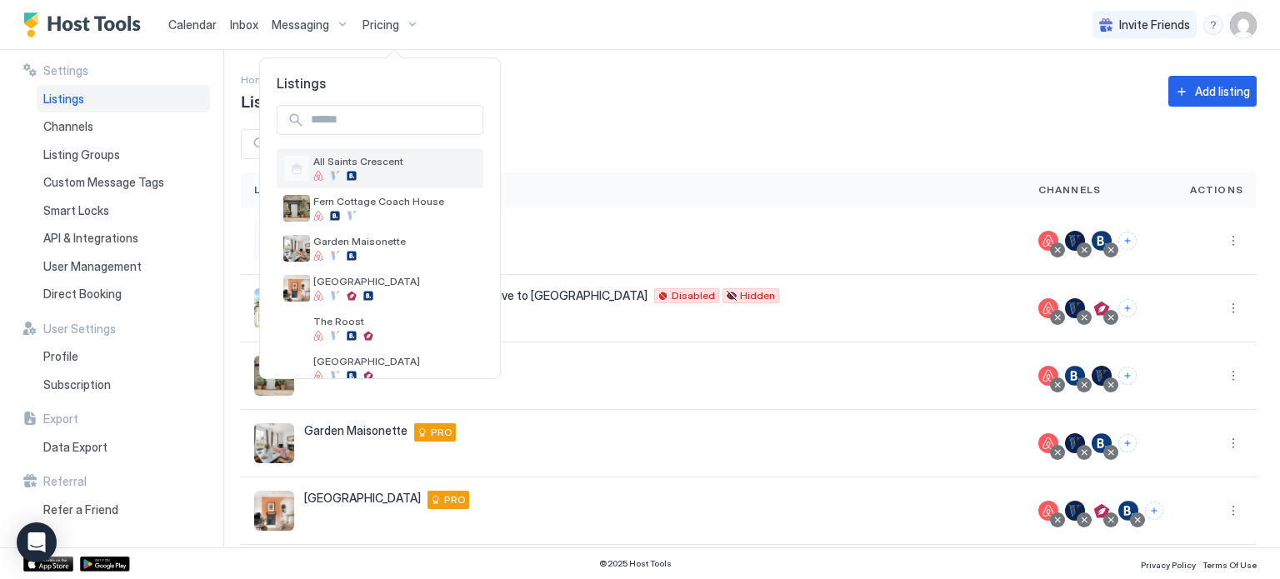
click at [401, 161] on span "All Saints Crescent" at bounding box center [394, 161] width 163 height 13
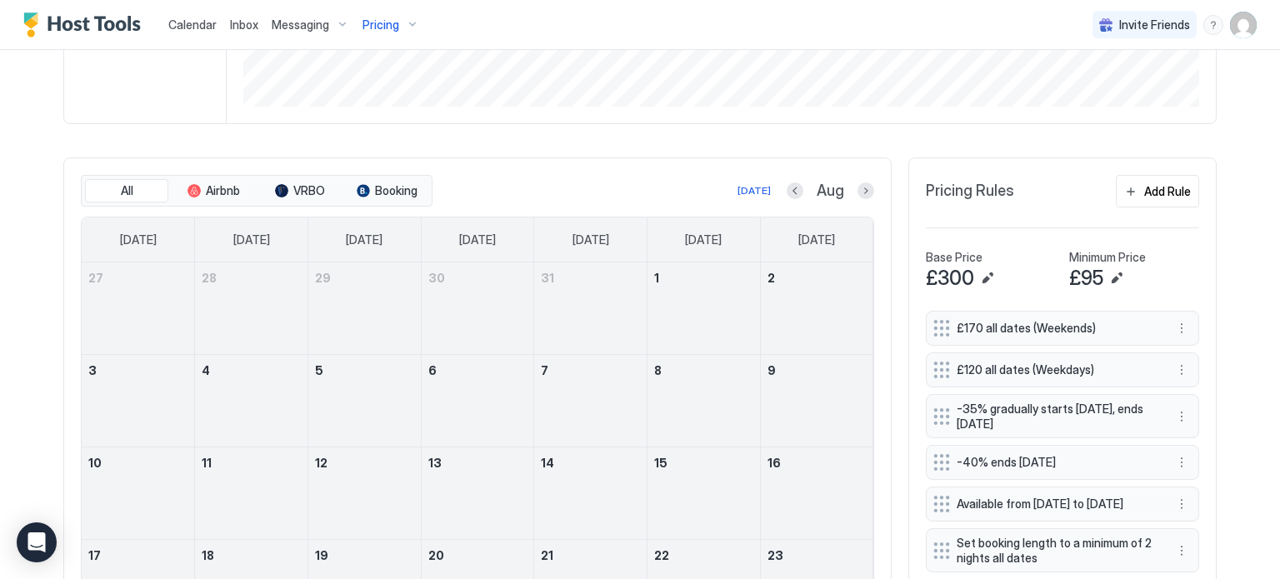
scroll to position [477, 0]
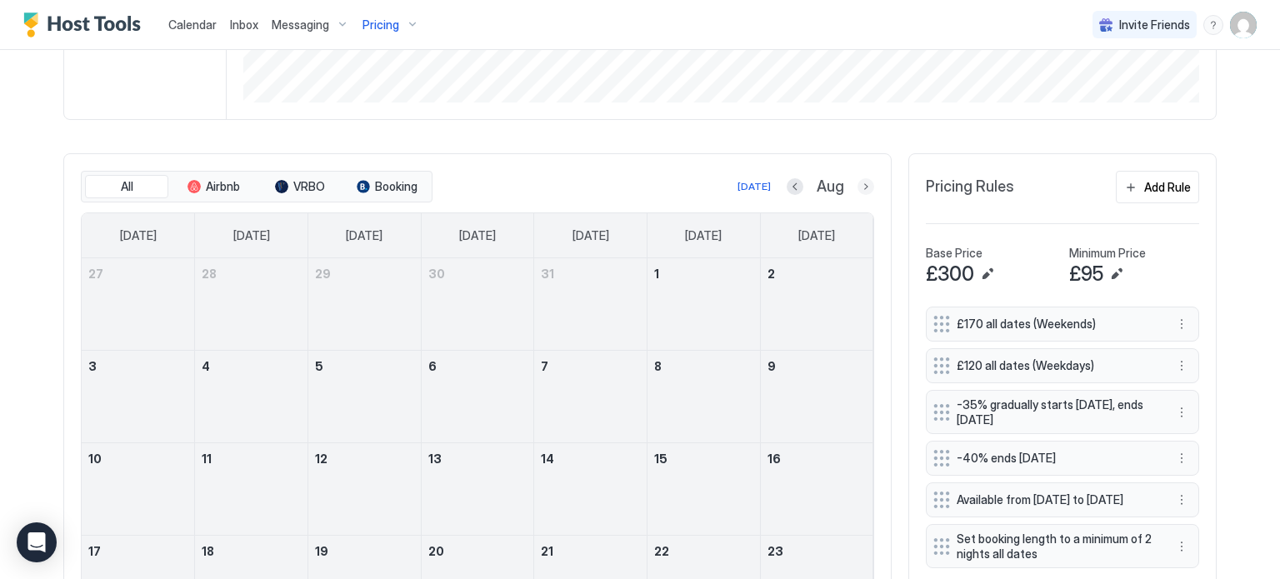
click at [869, 184] on button "Next month" at bounding box center [866, 186] width 17 height 17
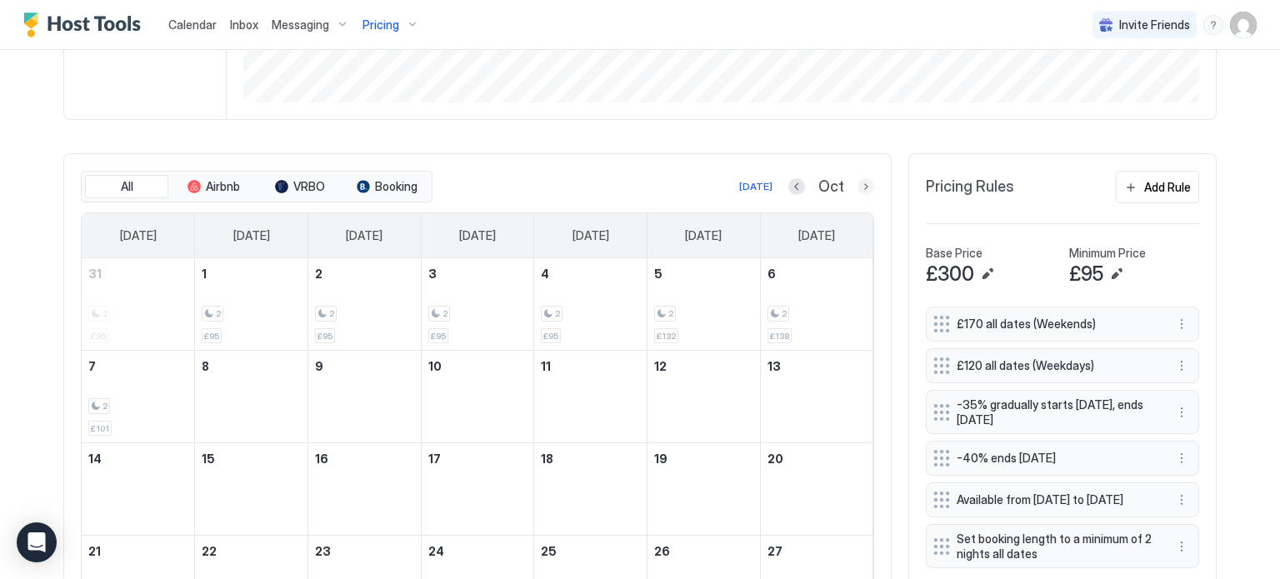
click at [869, 184] on button "Next month" at bounding box center [866, 186] width 17 height 17
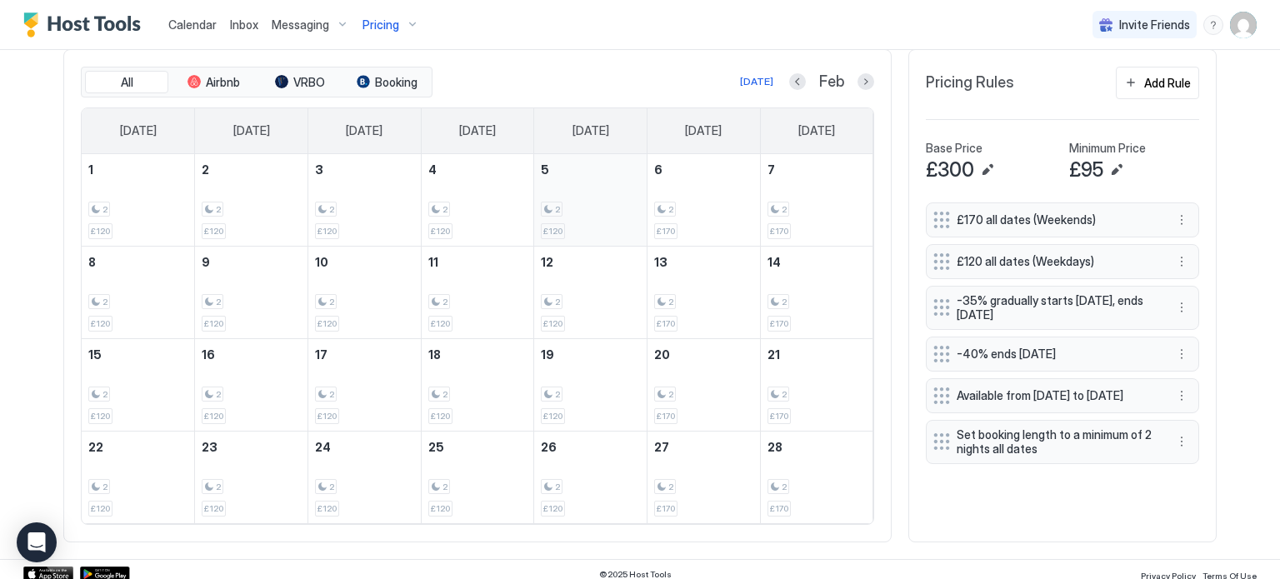
scroll to position [512, 0]
click at [699, 293] on div "2" at bounding box center [703, 301] width 99 height 16
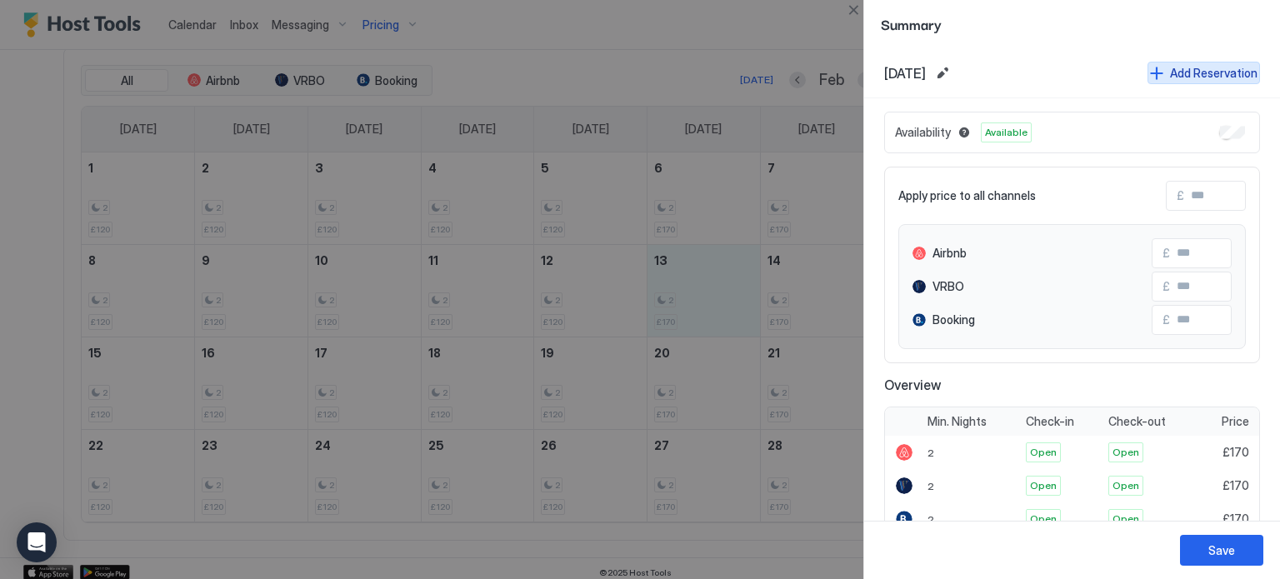
click at [1196, 74] on div "Add Reservation" at bounding box center [1214, 73] width 88 height 18
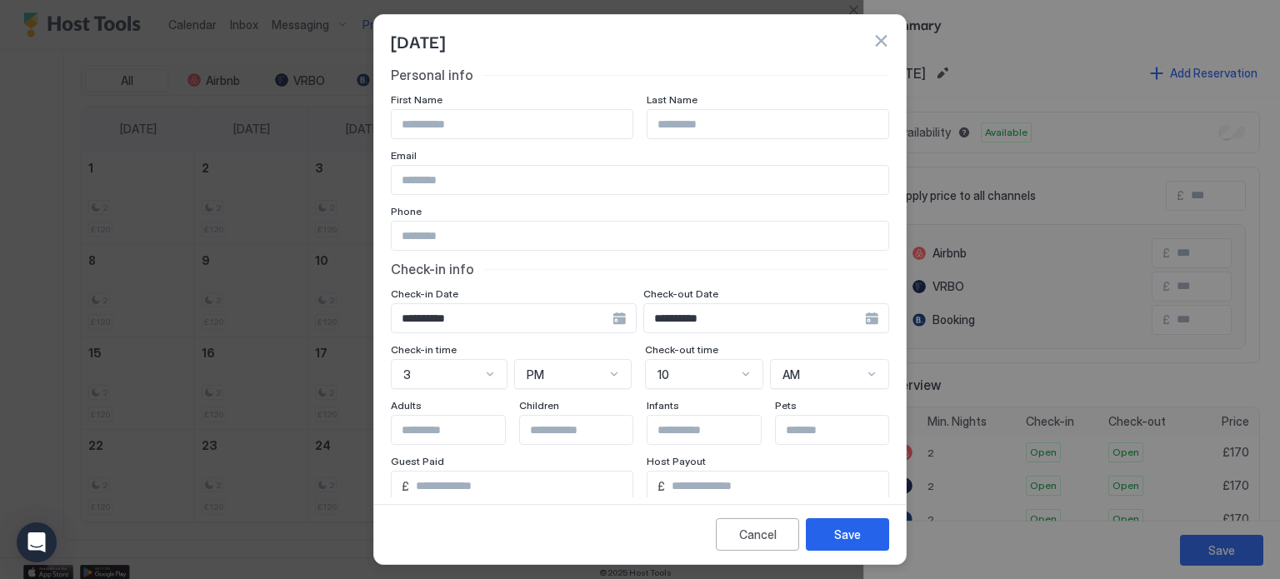
click at [623, 318] on div "**********" at bounding box center [514, 318] width 246 height 30
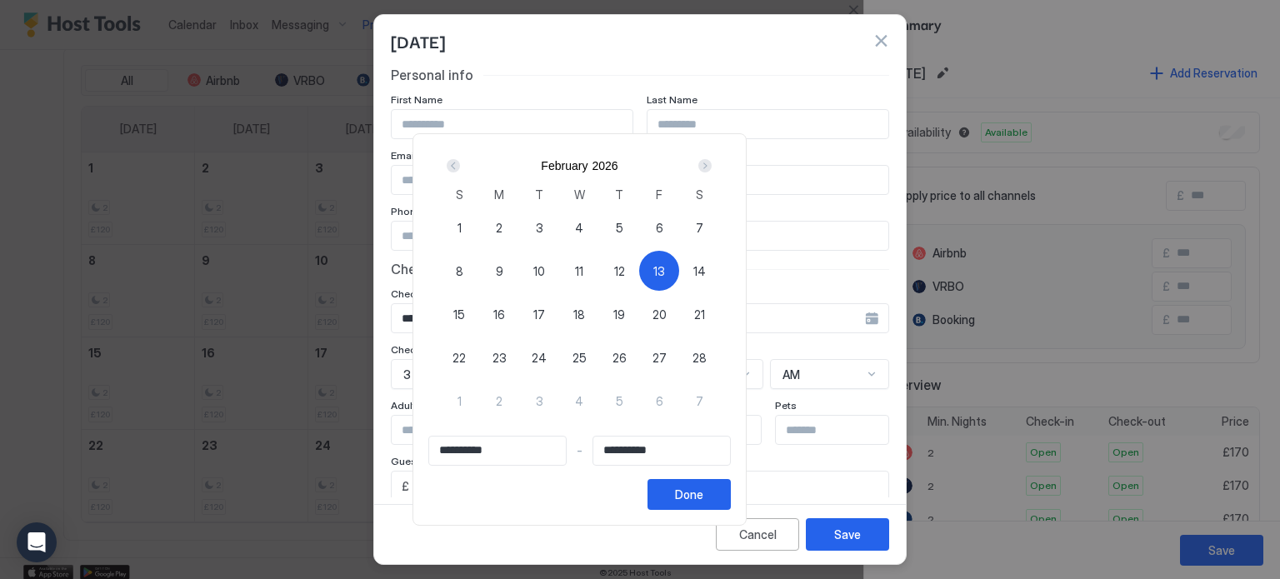
click at [665, 271] on span "13" at bounding box center [659, 272] width 12 height 18
type input "**********"
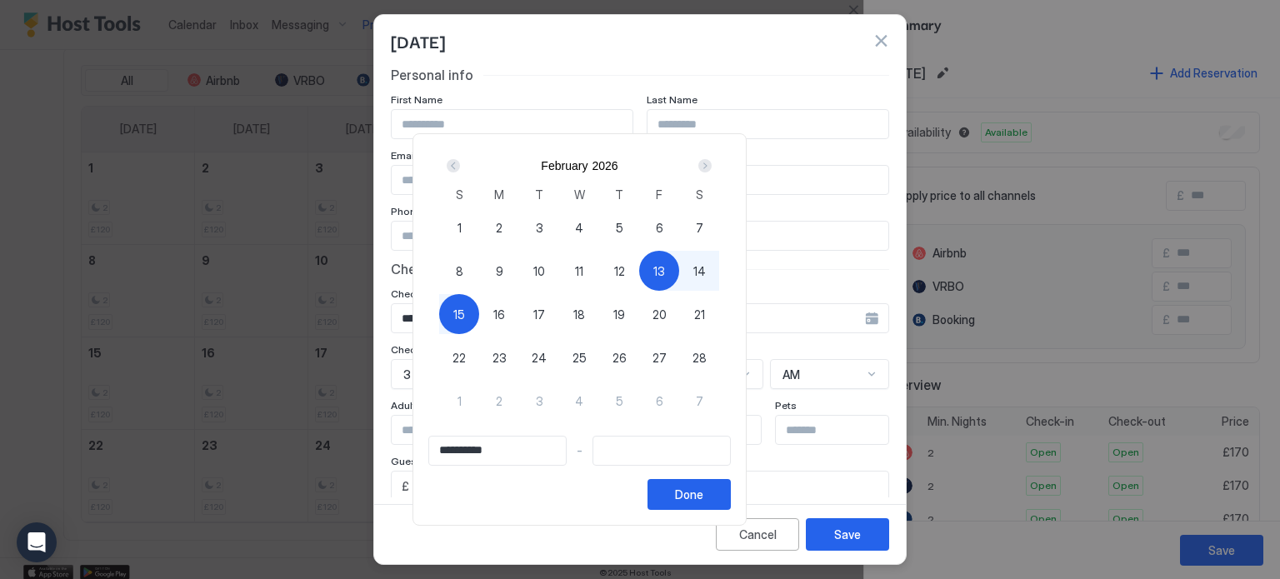
click at [479, 319] on div "15" at bounding box center [459, 314] width 40 height 40
type input "**********"
click at [703, 495] on div "Done" at bounding box center [689, 495] width 28 height 18
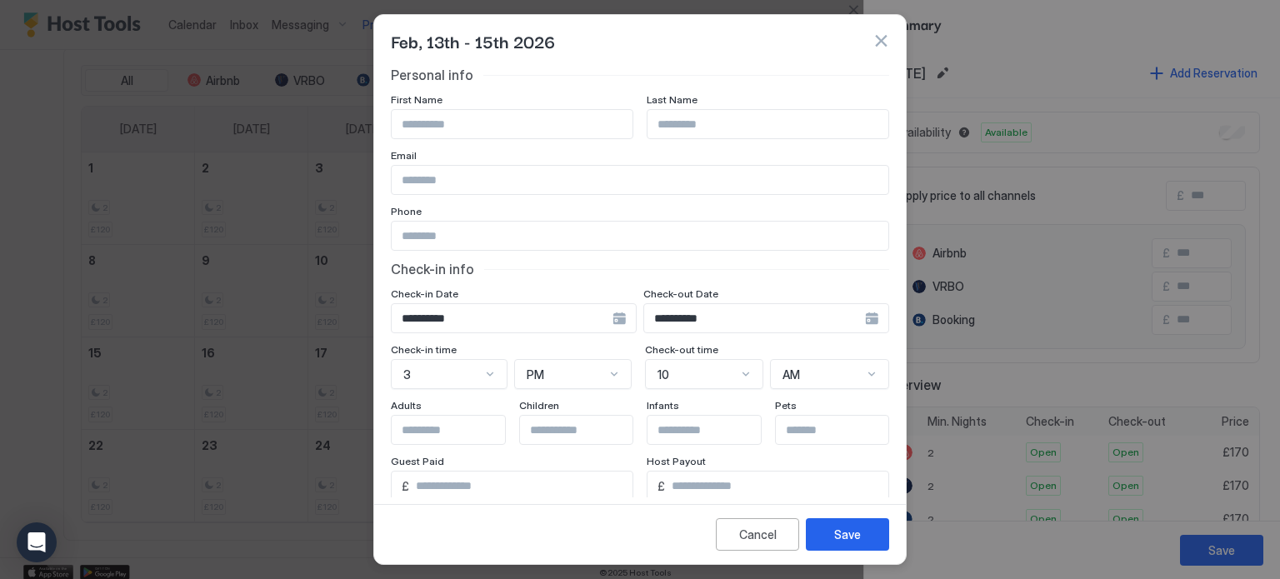
click at [532, 130] on input "Input Field" at bounding box center [512, 124] width 241 height 28
type input "***"
click at [453, 425] on input "Input Field" at bounding box center [460, 430] width 137 height 28
type input "*"
click at [842, 534] on div "Save" at bounding box center [847, 535] width 27 height 18
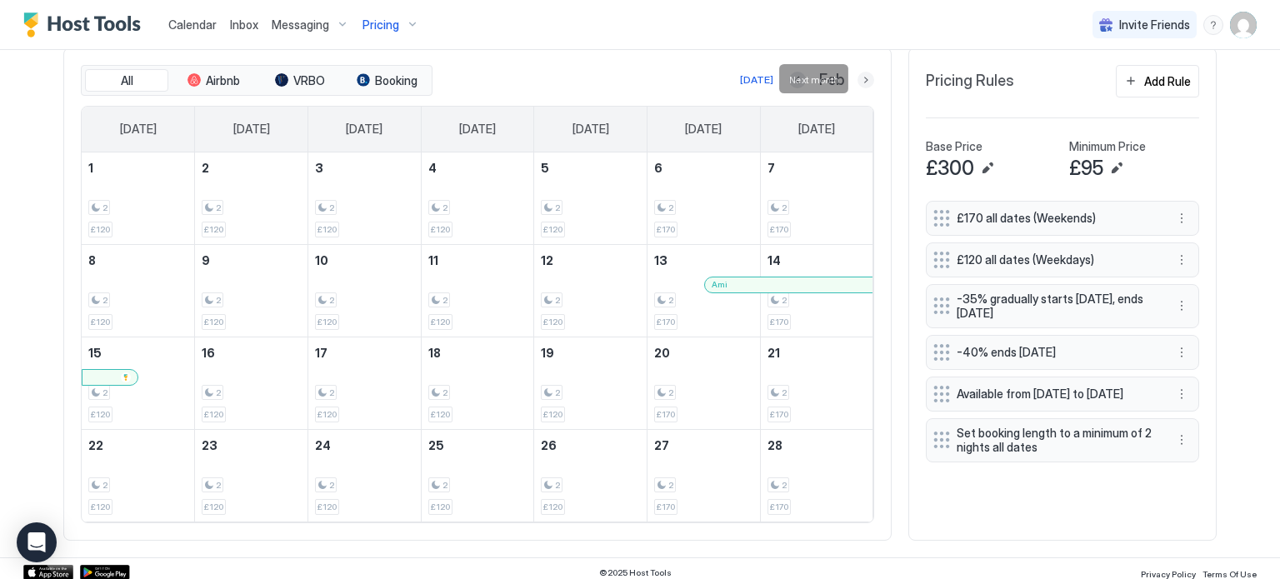
click at [864, 76] on button "Next month" at bounding box center [866, 80] width 17 height 17
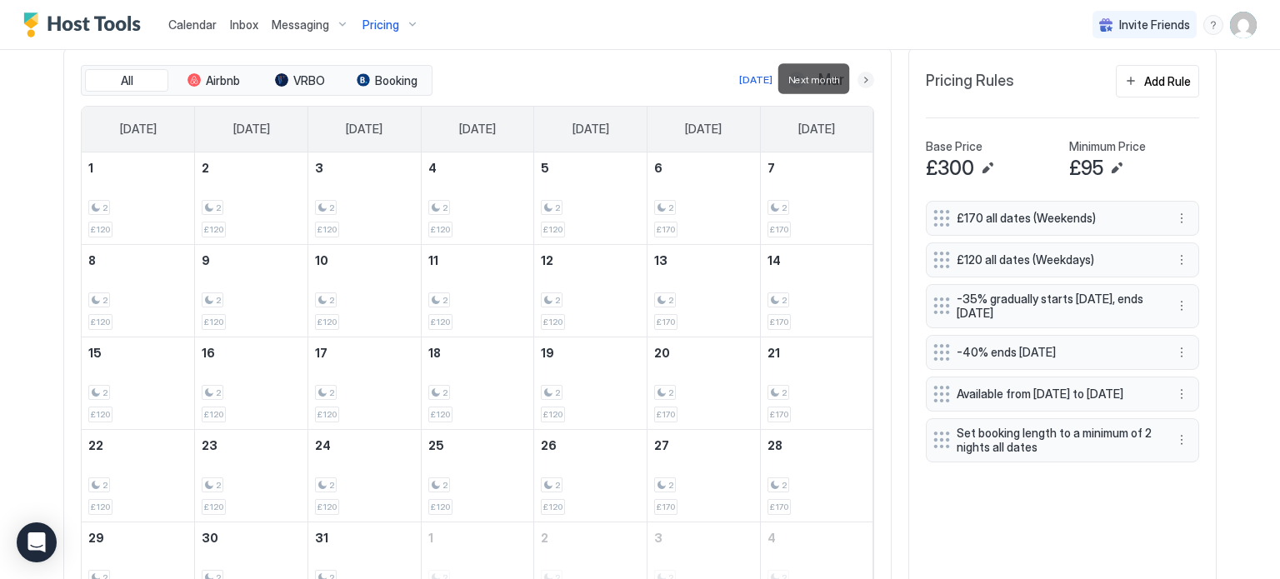
click at [865, 83] on button "Next month" at bounding box center [866, 80] width 17 height 17
click at [866, 81] on button "Next month" at bounding box center [866, 80] width 17 height 17
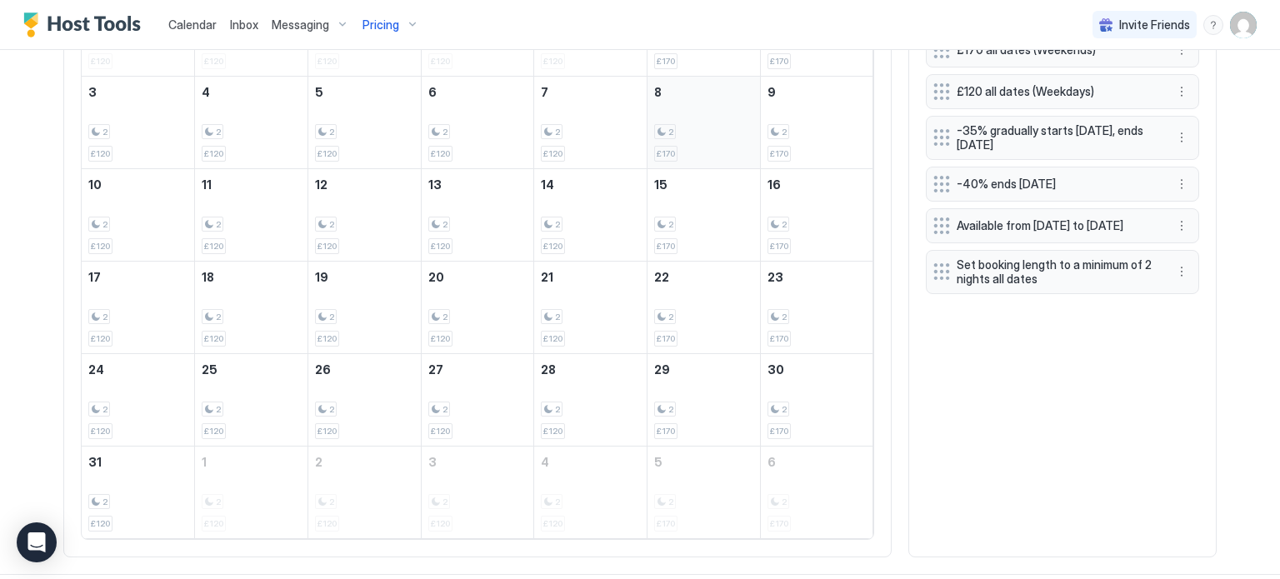
scroll to position [683, 0]
click at [617, 312] on div "2" at bounding box center [590, 315] width 99 height 16
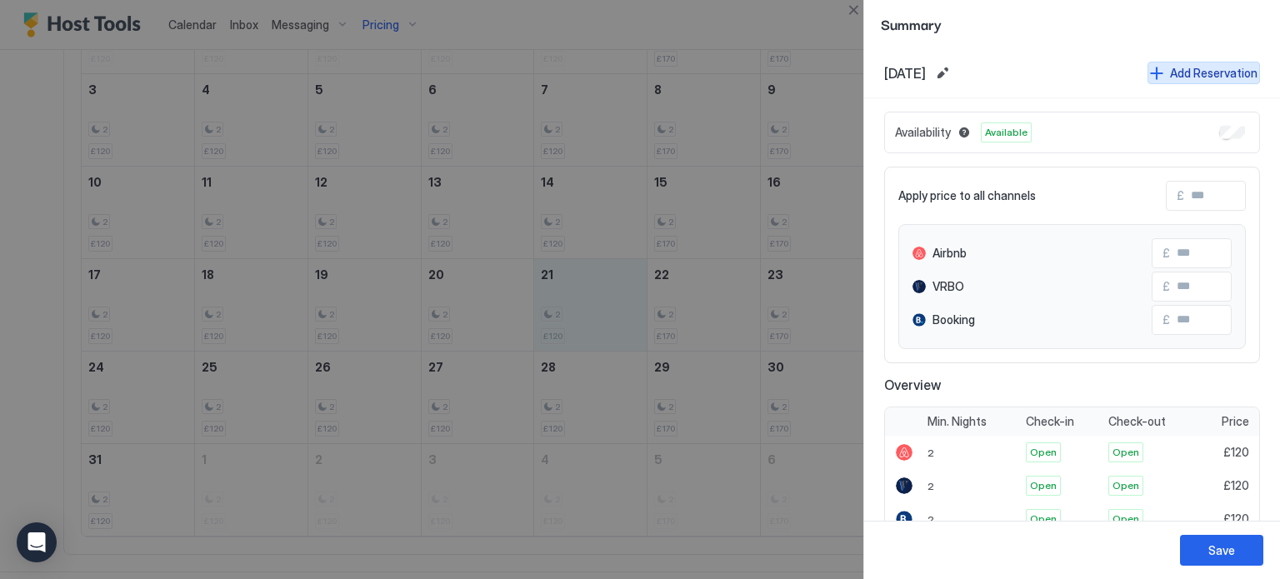
click at [1203, 72] on div "Add Reservation" at bounding box center [1214, 73] width 88 height 18
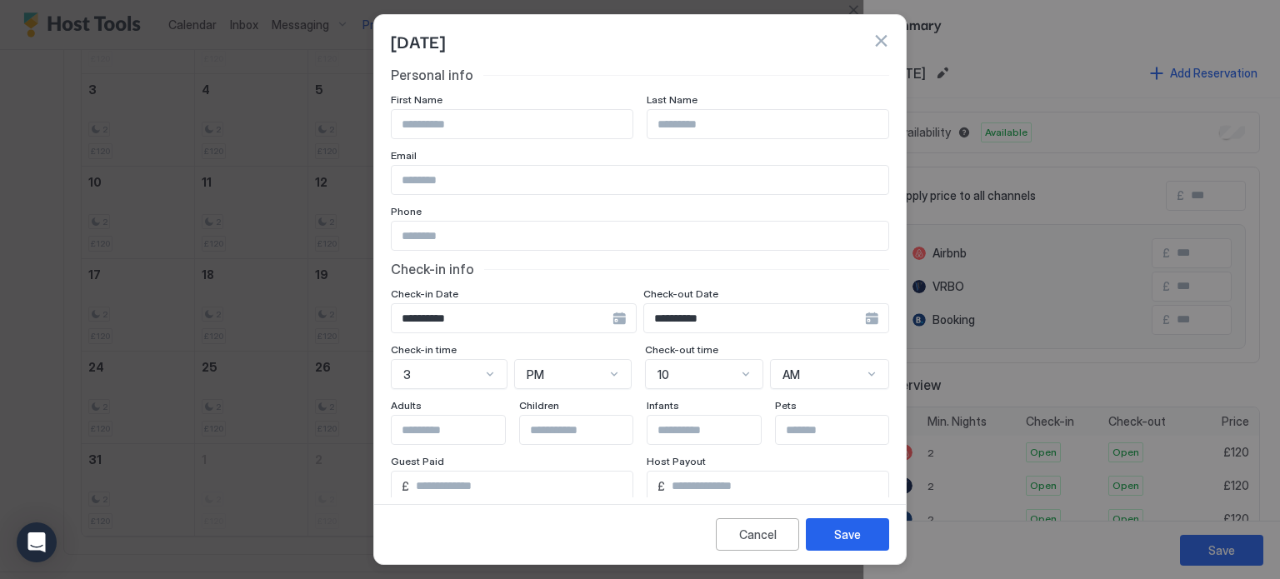
click at [617, 315] on div "**********" at bounding box center [514, 318] width 246 height 30
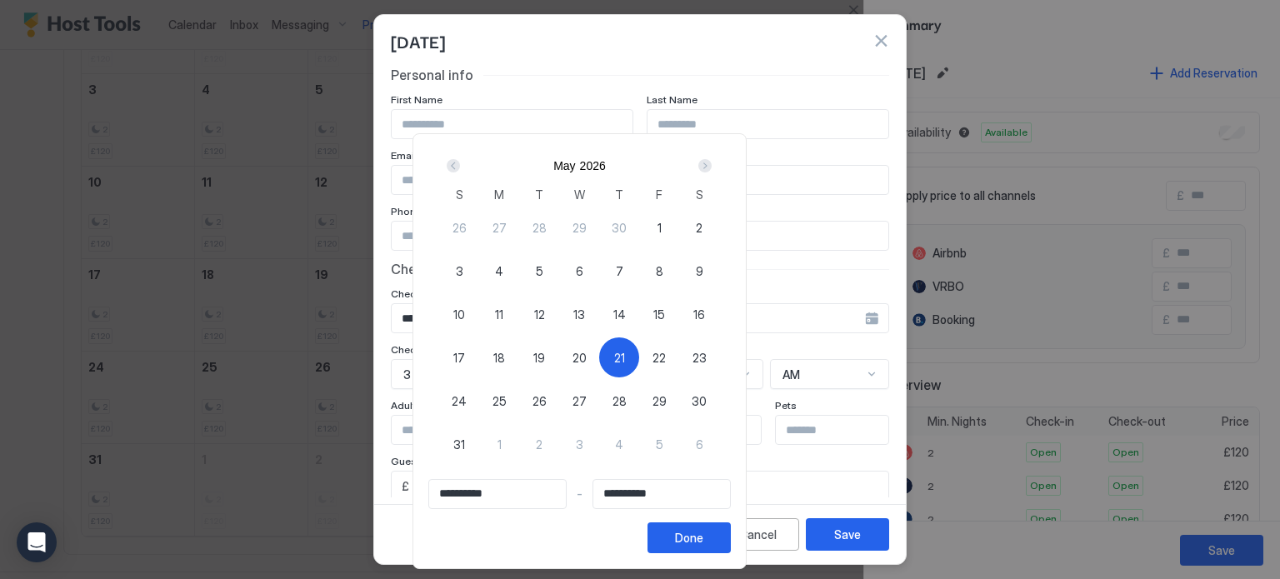
click at [625, 355] on span "21" at bounding box center [619, 358] width 11 height 18
type input "**********"
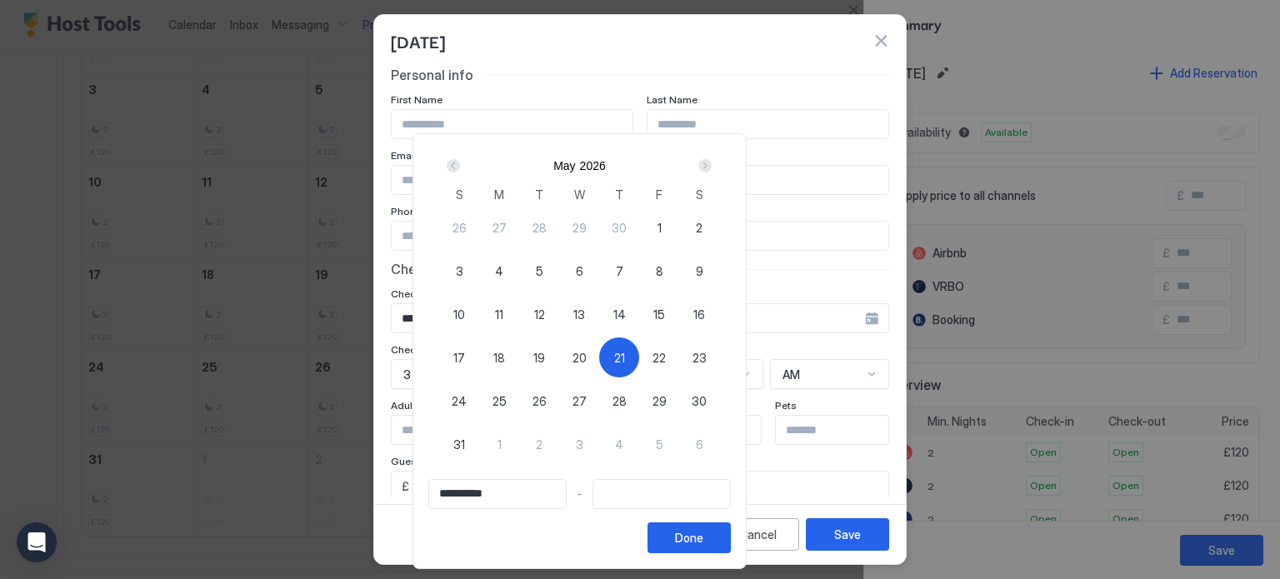
scroll to position [683, 0]
type input "**********"
click at [467, 398] on span "24" at bounding box center [459, 402] width 15 height 18
type input "**********"
click at [703, 537] on div "Done" at bounding box center [689, 538] width 28 height 18
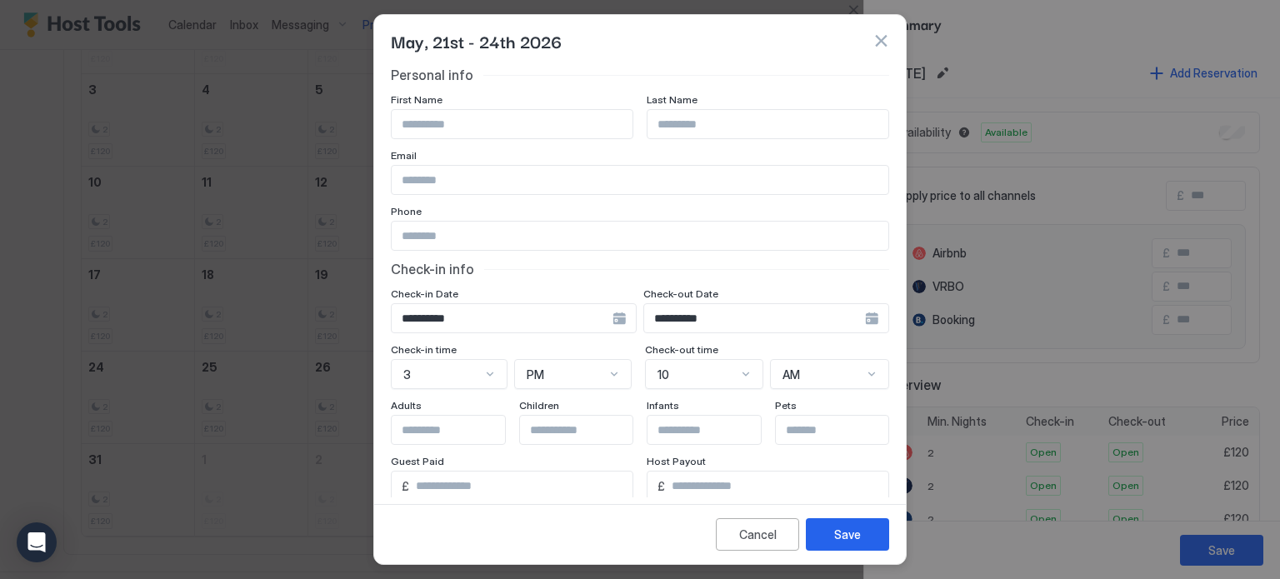
click at [434, 429] on input "Input Field" at bounding box center [460, 430] width 137 height 28
type input "*"
click at [432, 124] on input "Input Field" at bounding box center [512, 124] width 241 height 28
type input "*****"
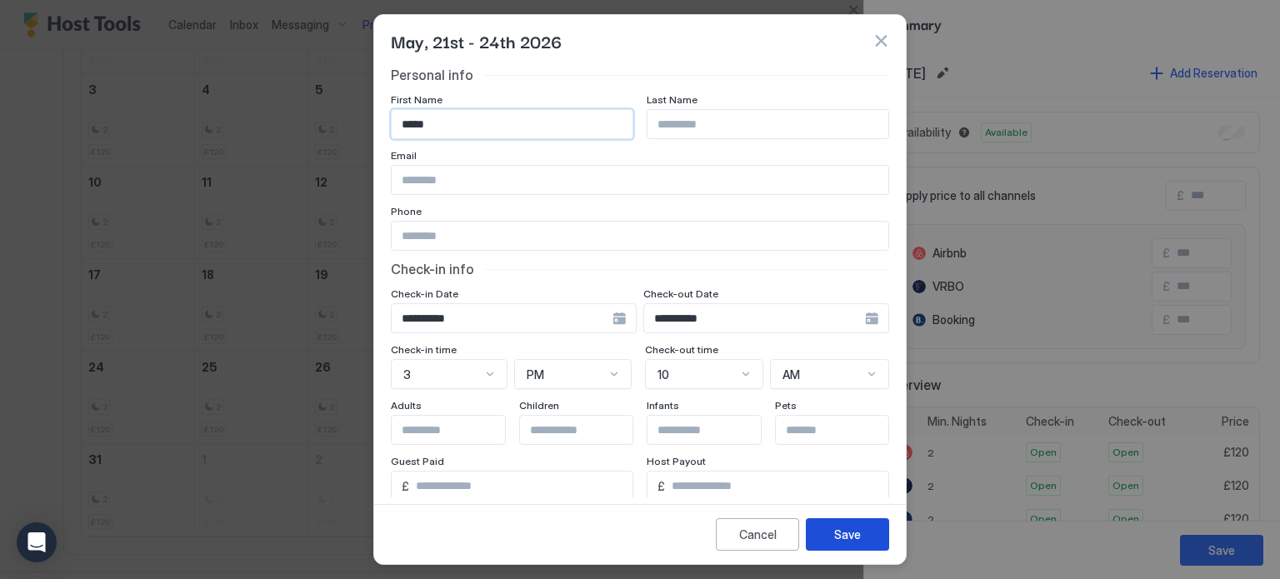
click at [847, 542] on div "Save" at bounding box center [847, 535] width 27 height 18
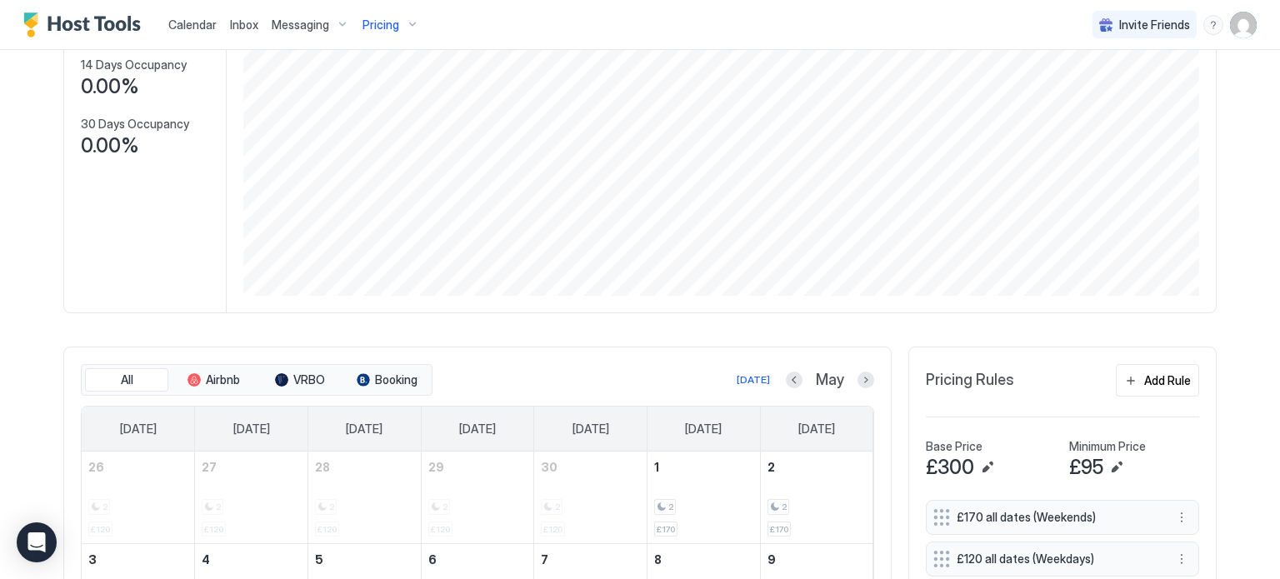
scroll to position [0, 0]
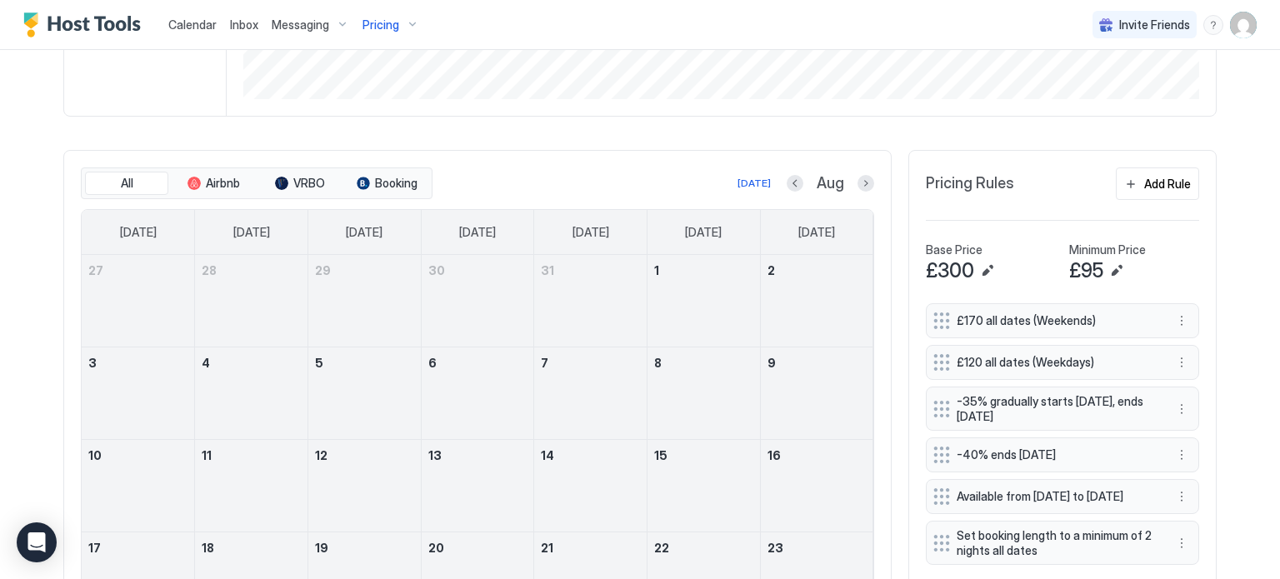
scroll to position [475, 0]
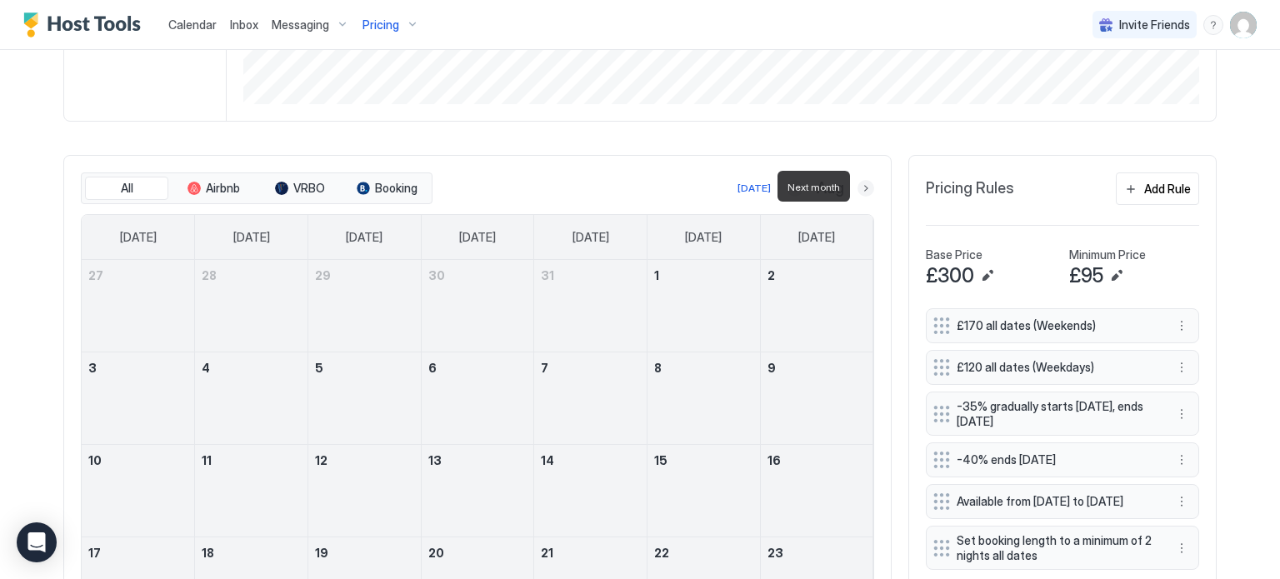
click at [864, 188] on button "Next month" at bounding box center [866, 188] width 17 height 17
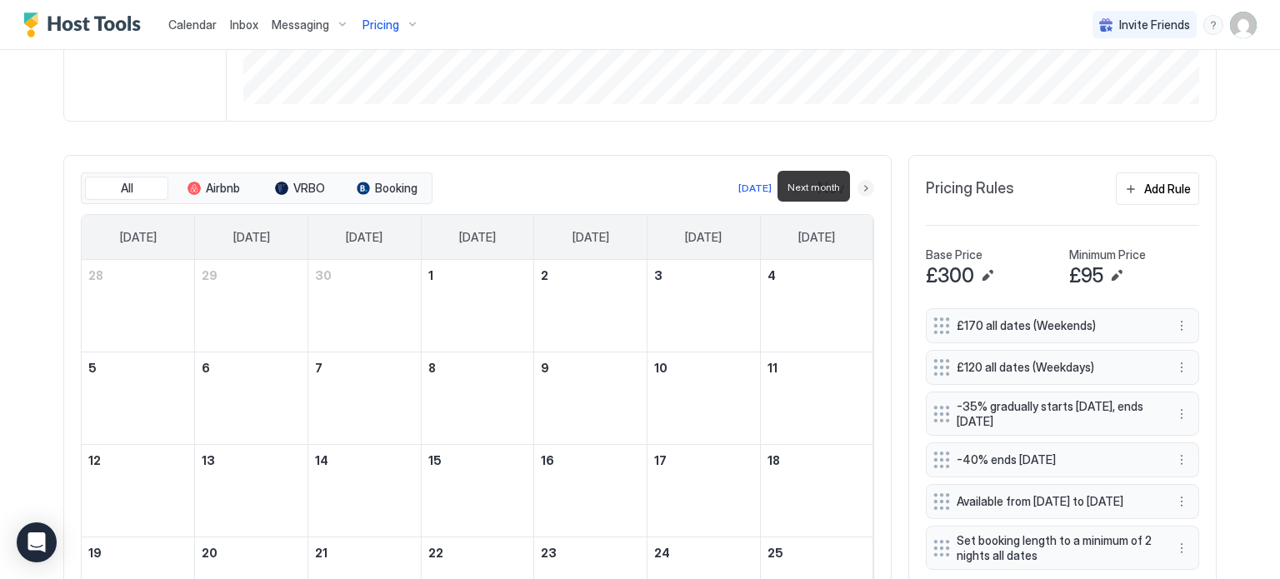
click at [864, 188] on button "Next month" at bounding box center [866, 188] width 17 height 17
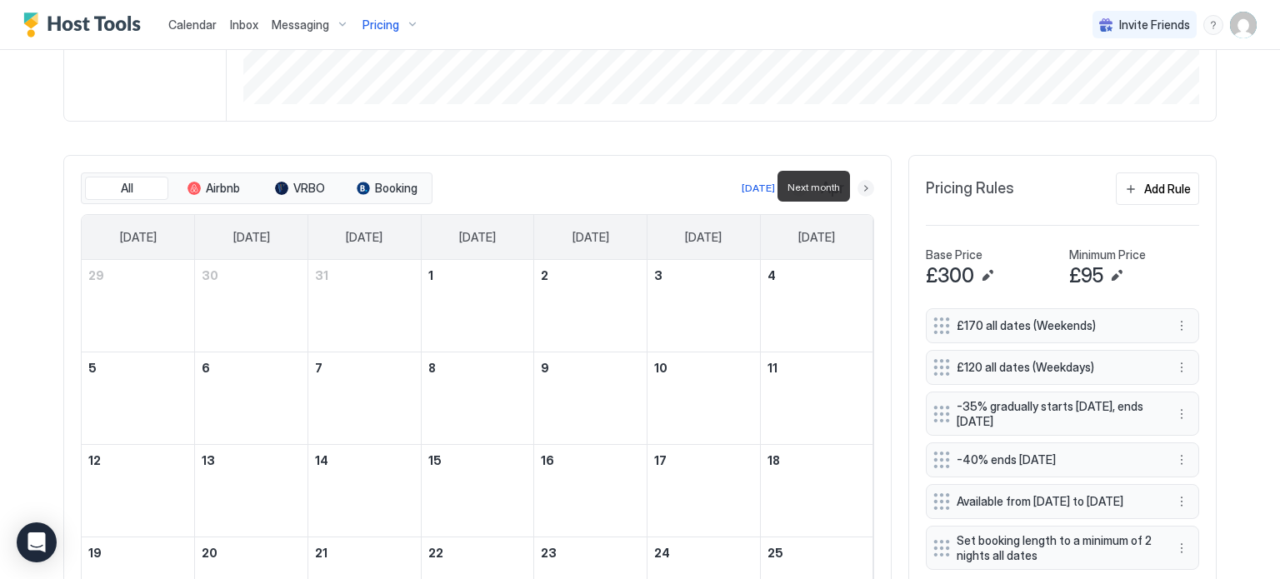
click at [864, 188] on button "Next month" at bounding box center [866, 188] width 17 height 17
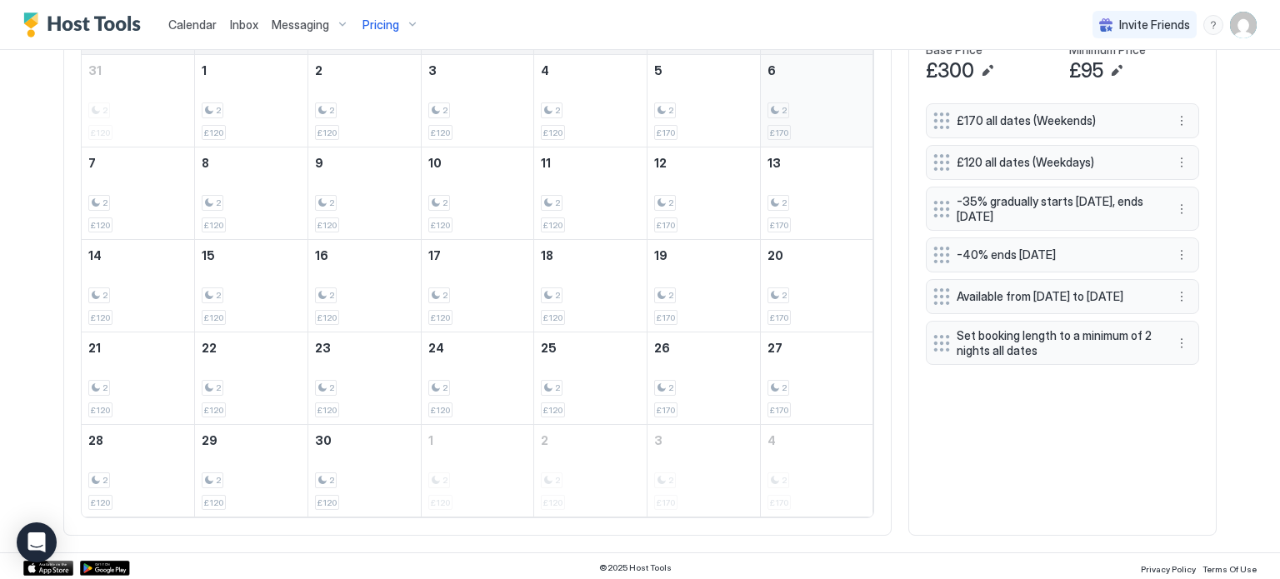
scroll to position [679, 0]
click at [1184, 301] on button "More options" at bounding box center [1182, 298] width 20 height 20
click at [1208, 325] on span "Edit" at bounding box center [1207, 322] width 18 height 13
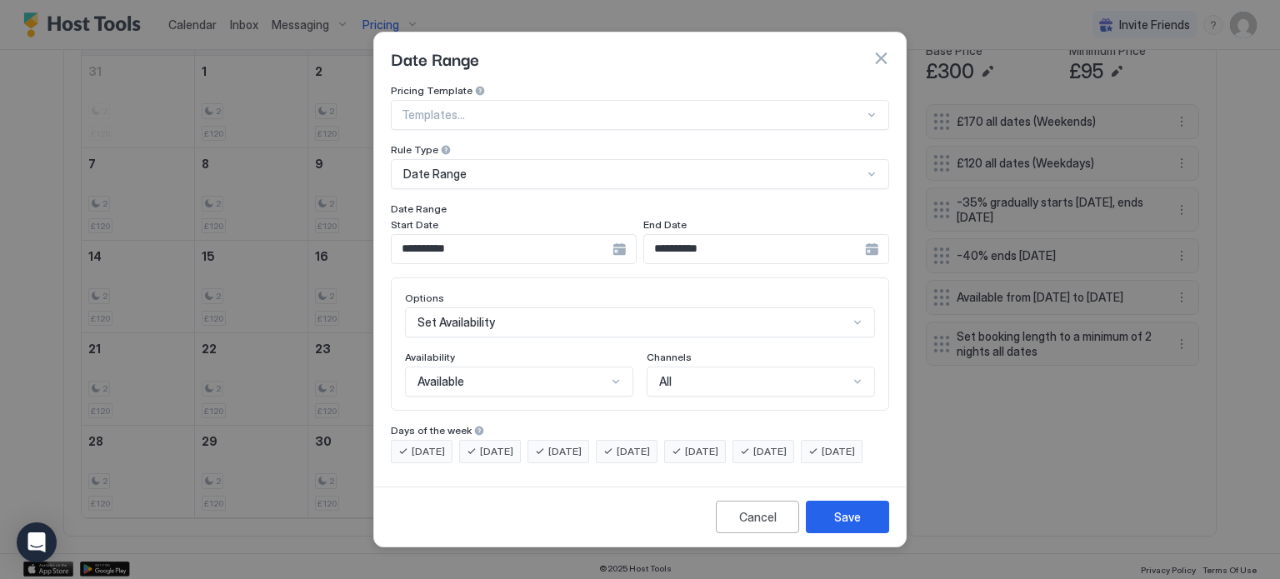
click at [537, 374] on div "Available" at bounding box center [512, 381] width 189 height 15
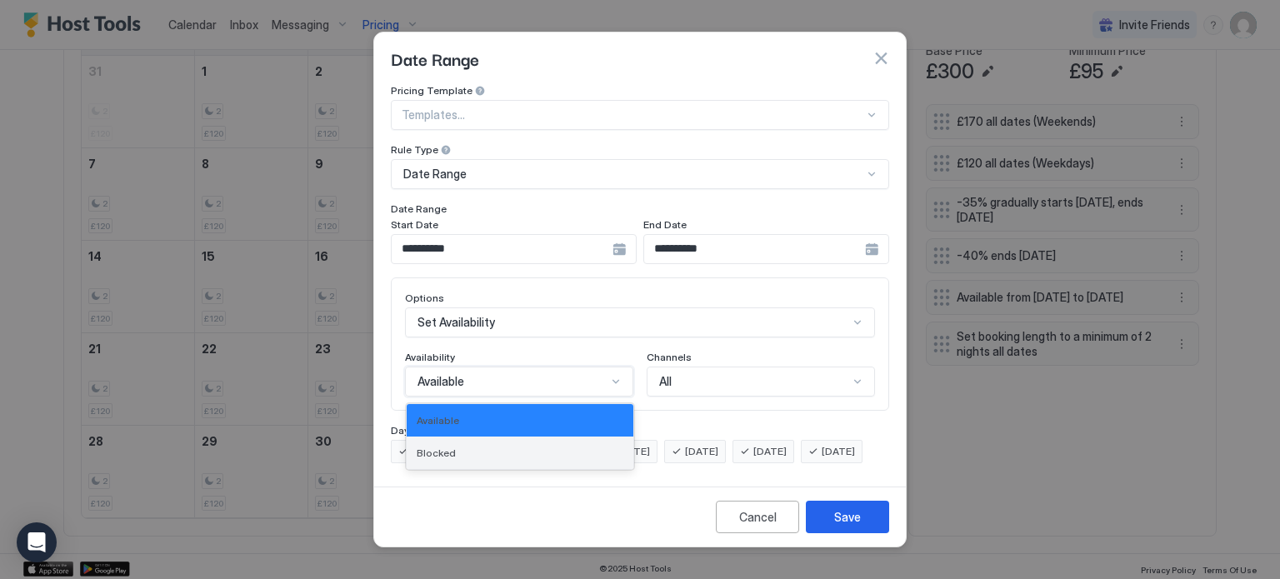
click at [533, 447] on div "Blocked" at bounding box center [520, 453] width 207 height 13
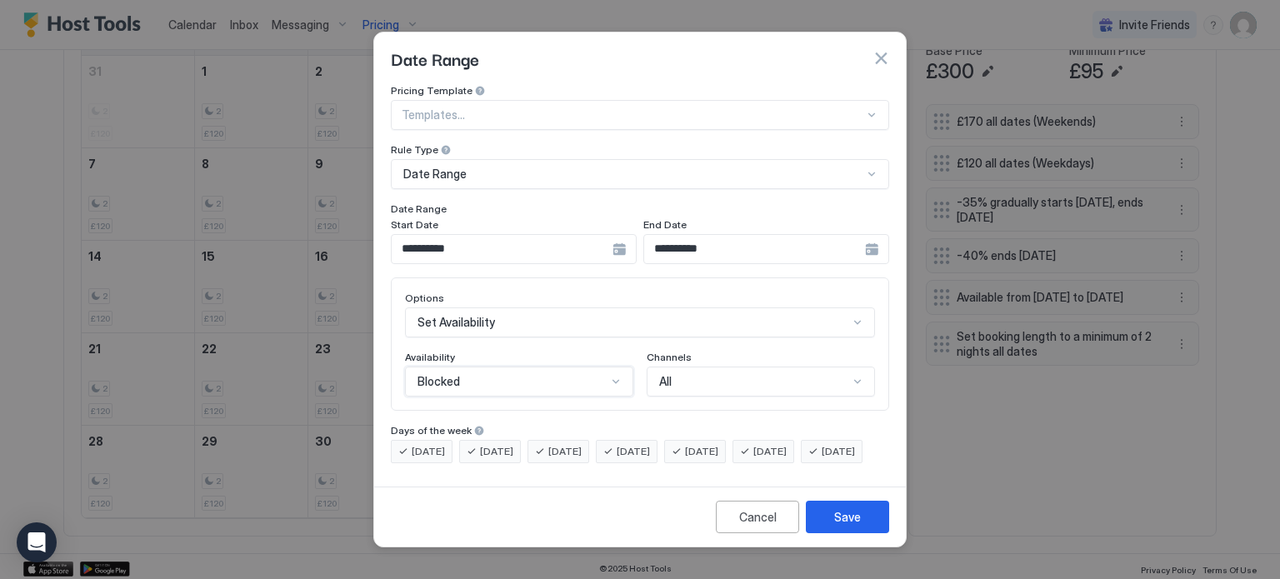
click at [619, 236] on div "**********" at bounding box center [514, 249] width 246 height 30
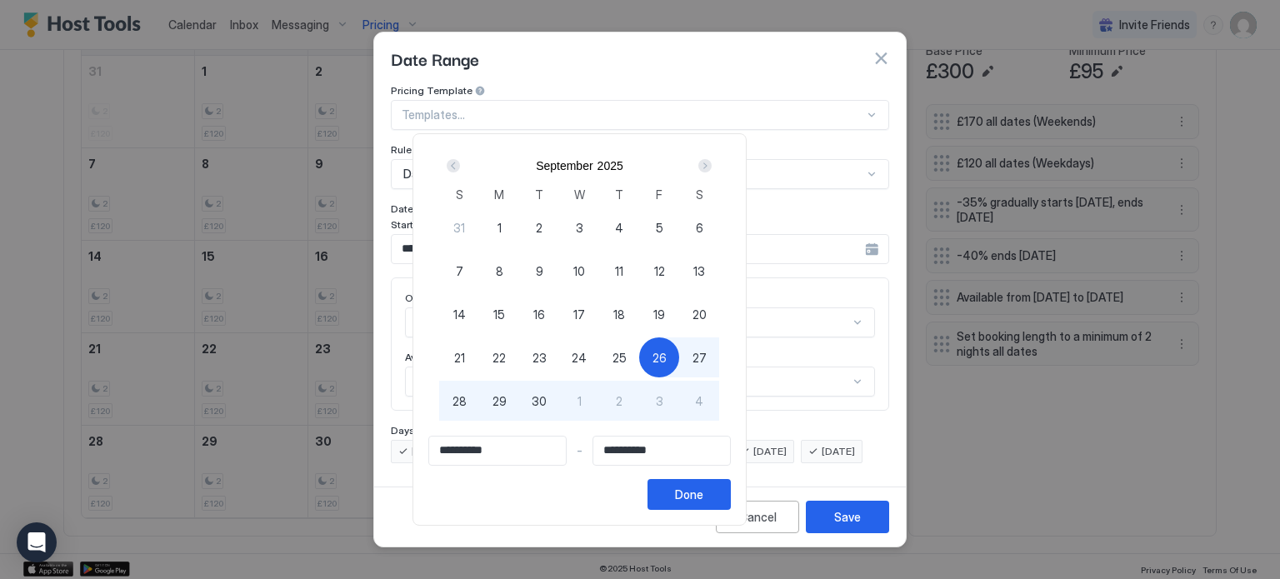
click at [460, 166] on div "Prev" at bounding box center [453, 165] width 13 height 13
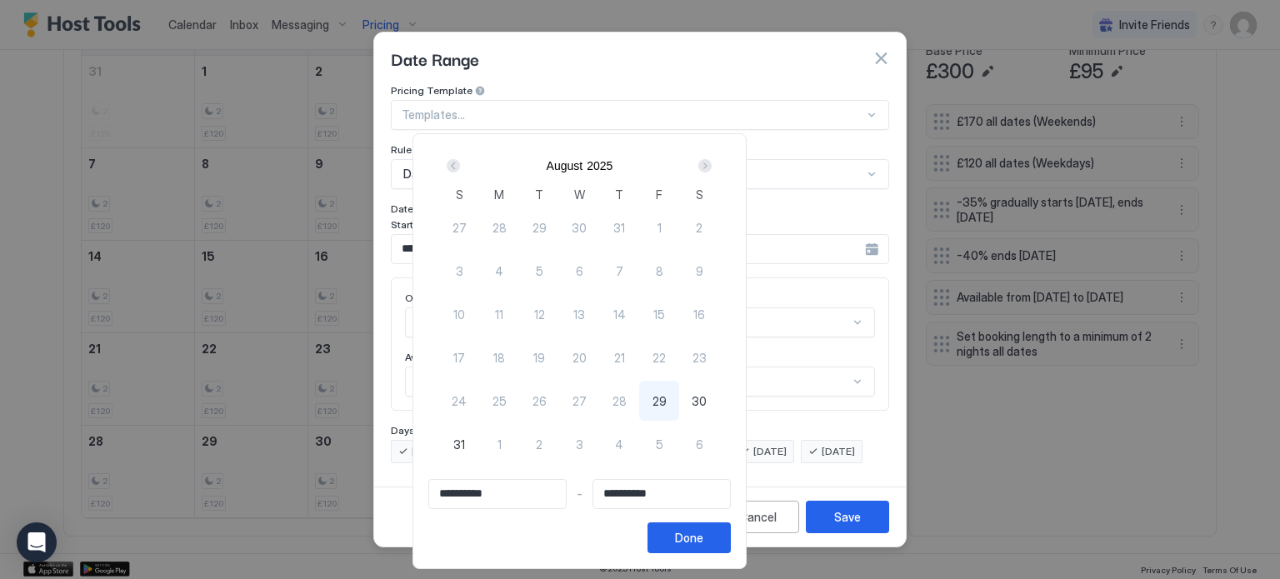
click at [712, 163] on div "Next" at bounding box center [704, 165] width 13 height 13
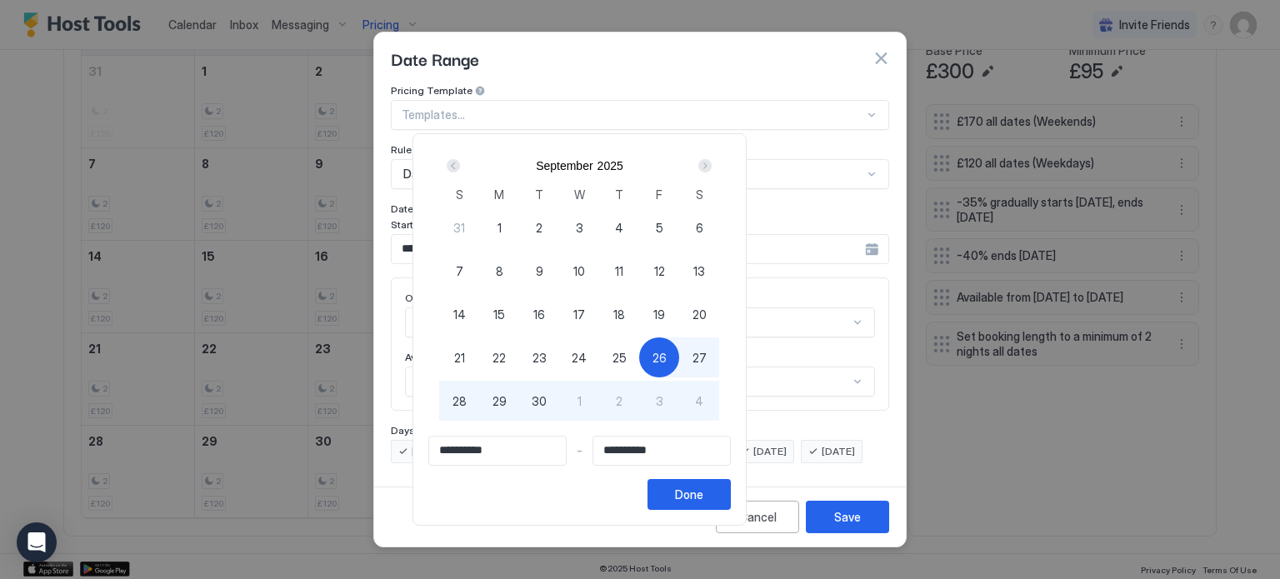
click at [712, 163] on div "Next" at bounding box center [704, 165] width 13 height 13
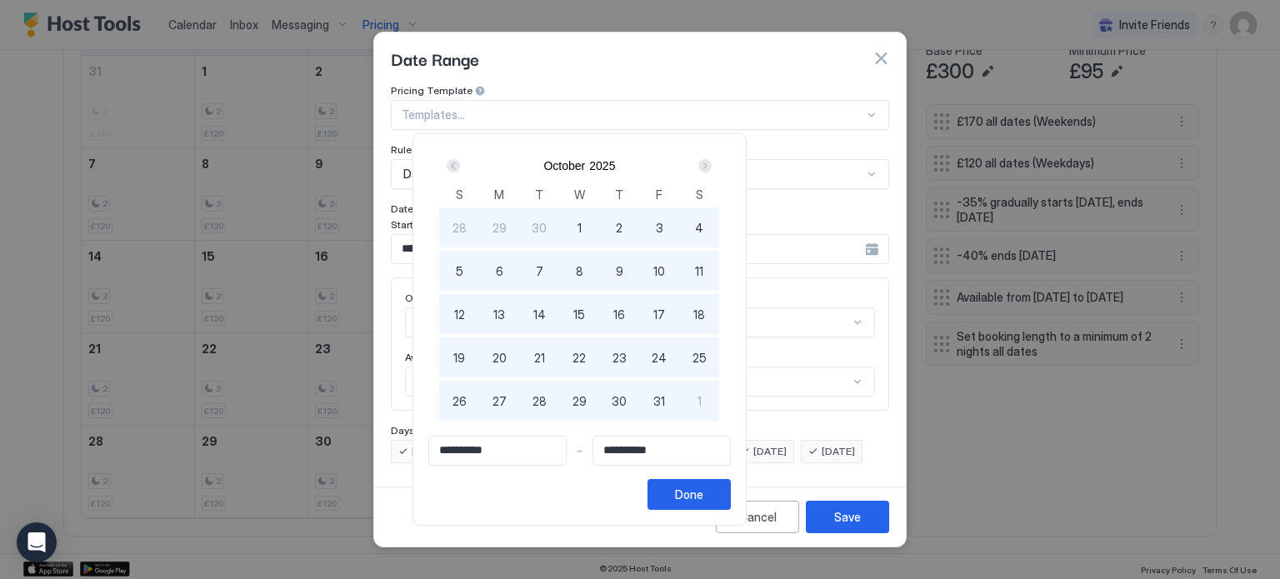
click at [712, 163] on div "Next" at bounding box center [704, 165] width 13 height 13
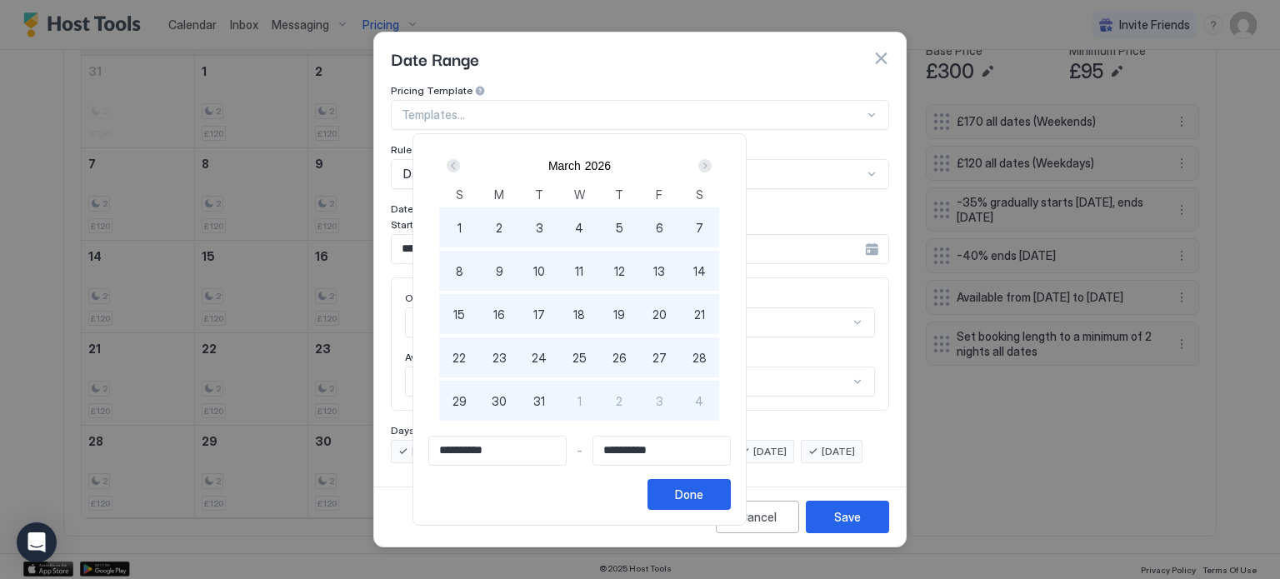
click at [712, 163] on div "Next" at bounding box center [704, 165] width 13 height 13
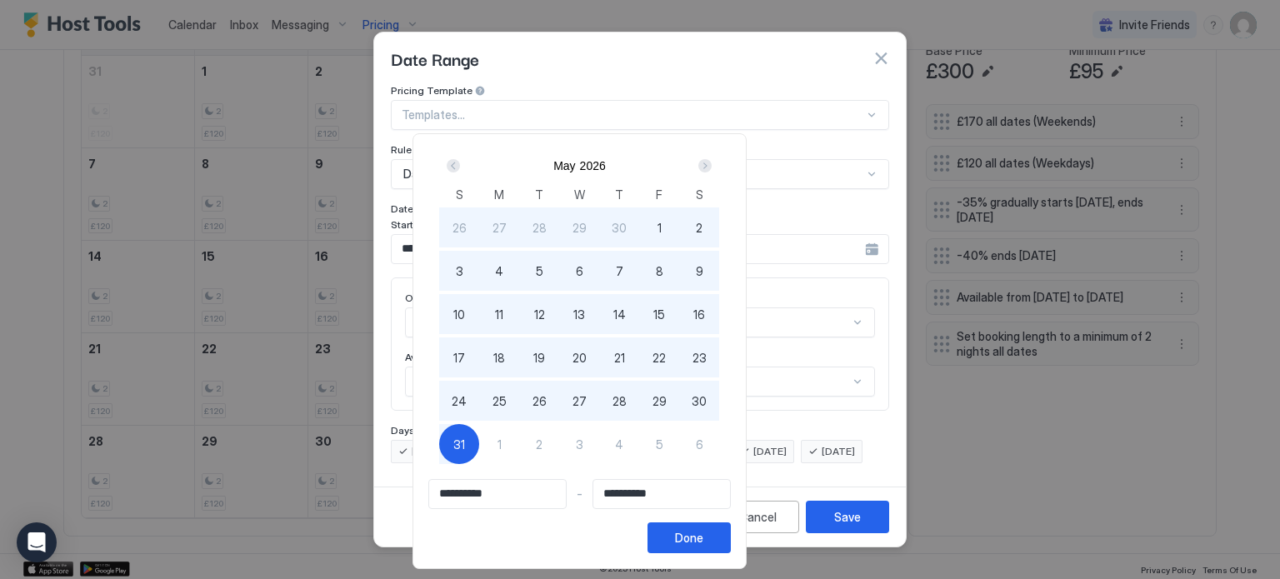
click at [519, 440] on div "1" at bounding box center [499, 444] width 40 height 40
type input "**********"
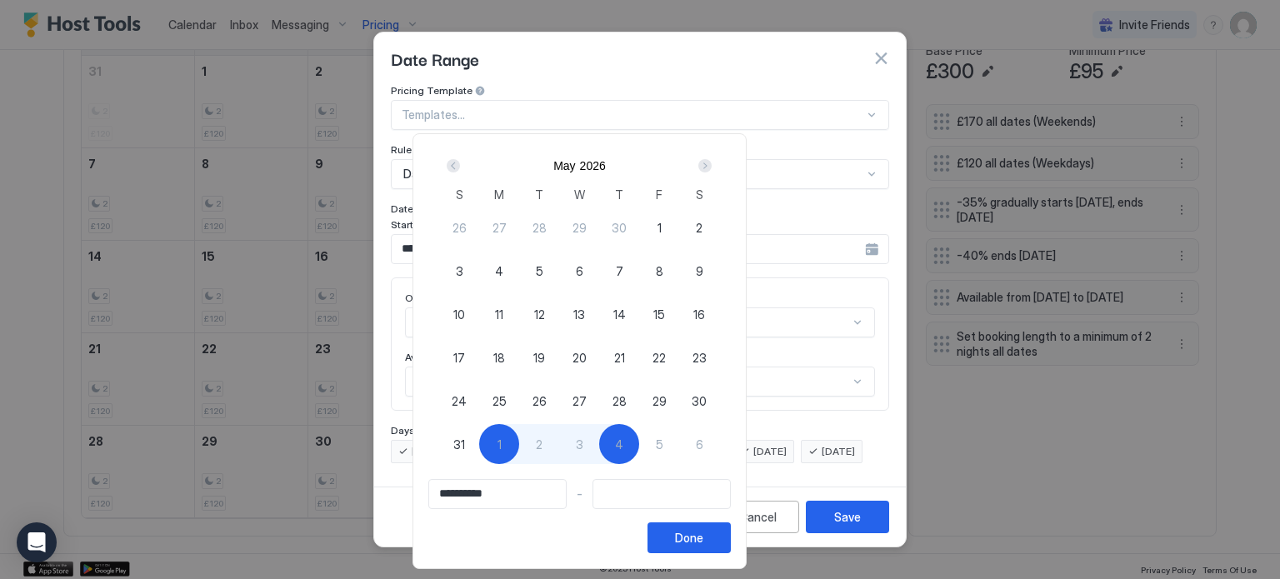
click at [712, 168] on div "Next" at bounding box center [704, 165] width 13 height 13
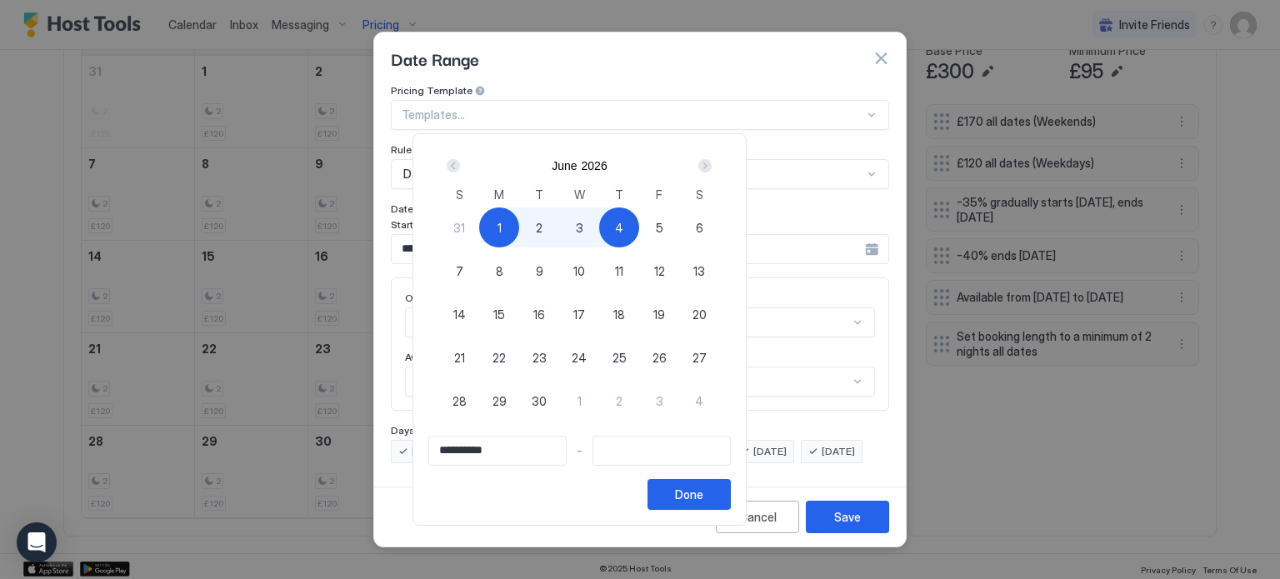
click at [712, 168] on div "Next" at bounding box center [704, 165] width 13 height 13
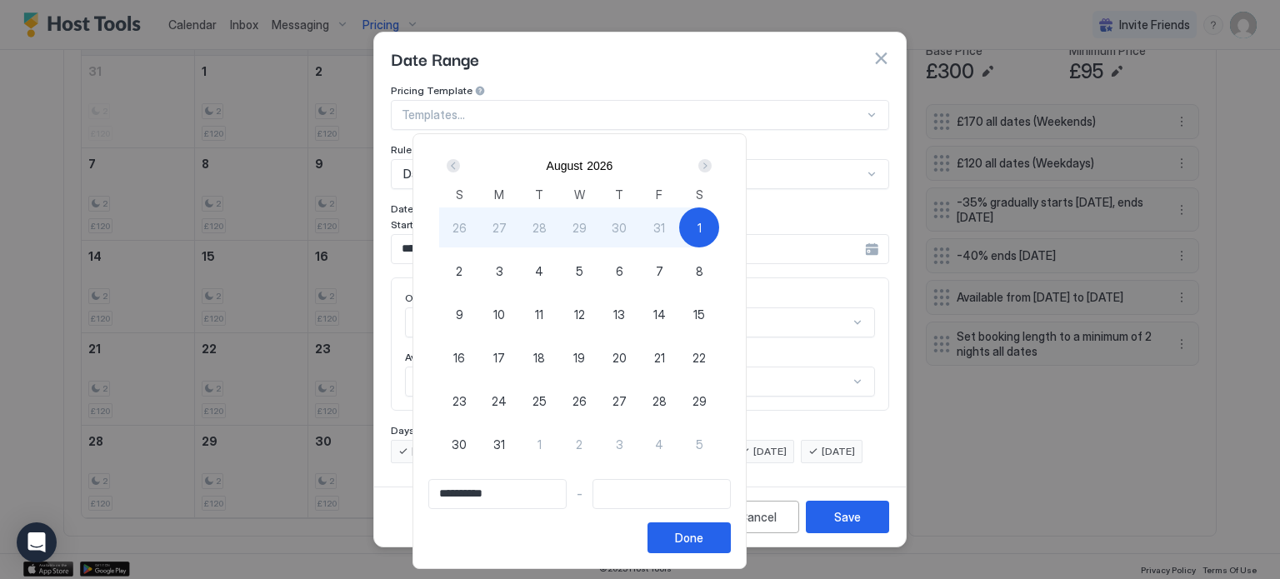
click at [712, 166] on div "Next" at bounding box center [704, 165] width 13 height 13
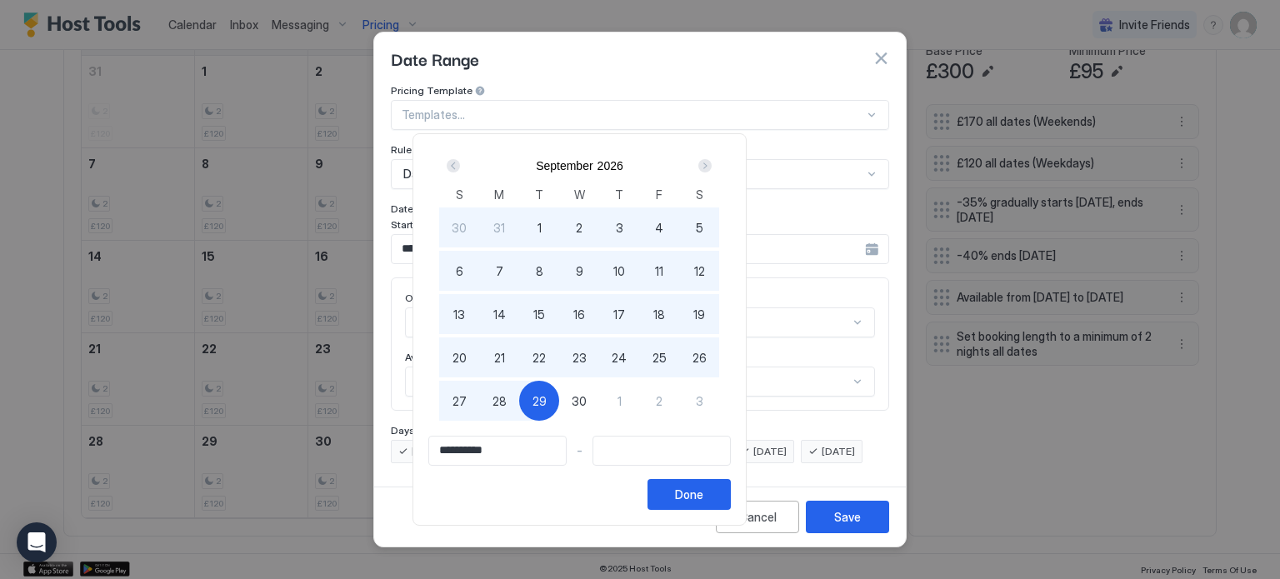
type input "**********"
click at [587, 399] on span "30" at bounding box center [579, 402] width 15 height 18
type input "**********"
click at [703, 494] on div "Done" at bounding box center [689, 495] width 28 height 18
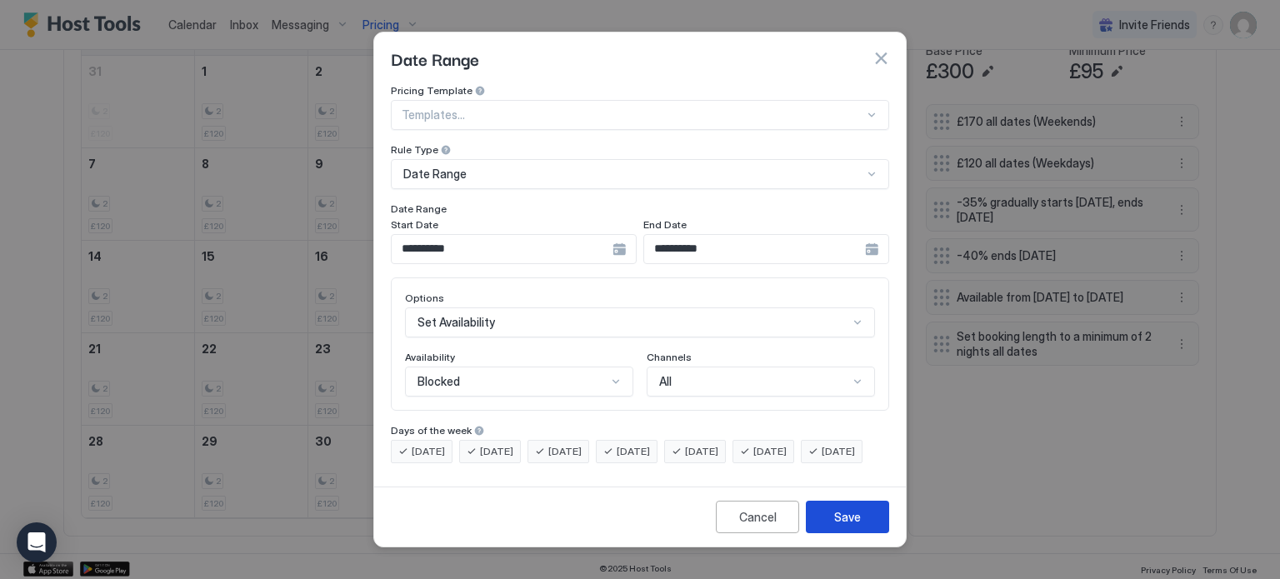
click at [853, 526] on div "Save" at bounding box center [847, 517] width 27 height 18
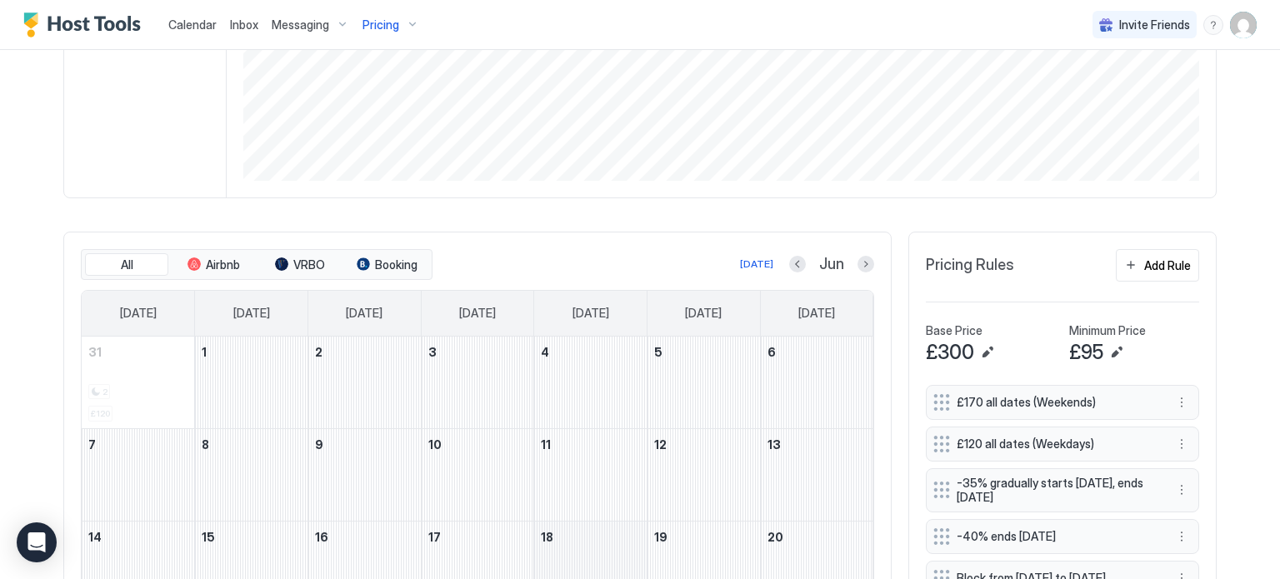
scroll to position [327, 0]
click at [806, 262] on div "Jun" at bounding box center [831, 265] width 85 height 19
click at [800, 262] on button "Previous month" at bounding box center [797, 265] width 17 height 17
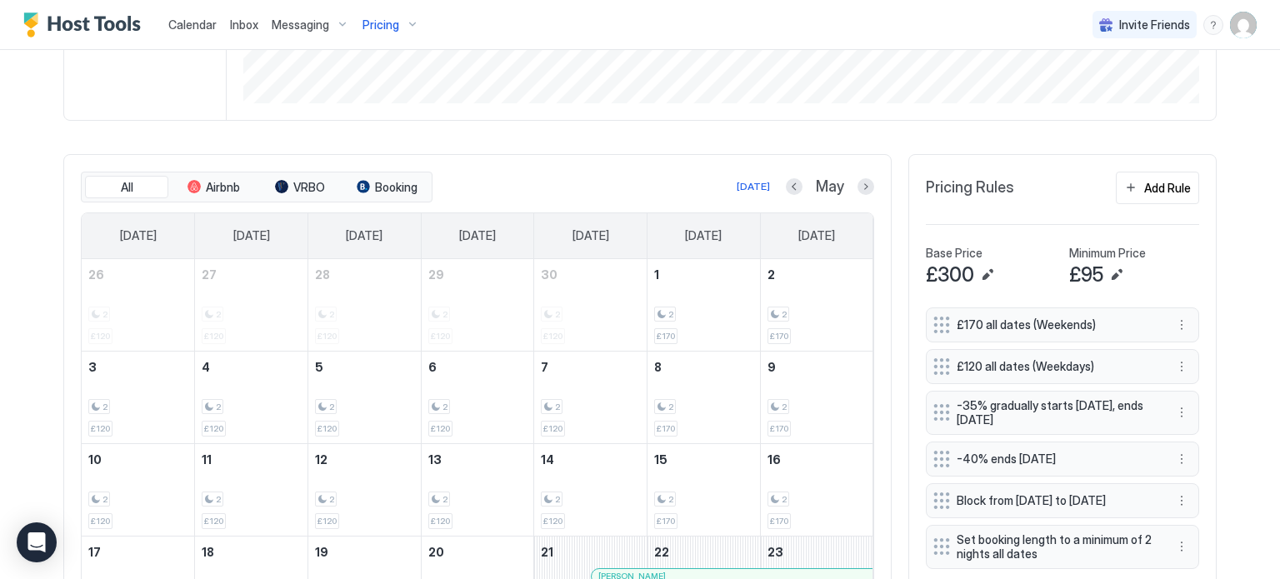
scroll to position [403, 0]
click at [869, 186] on button "Next month" at bounding box center [866, 188] width 17 height 17
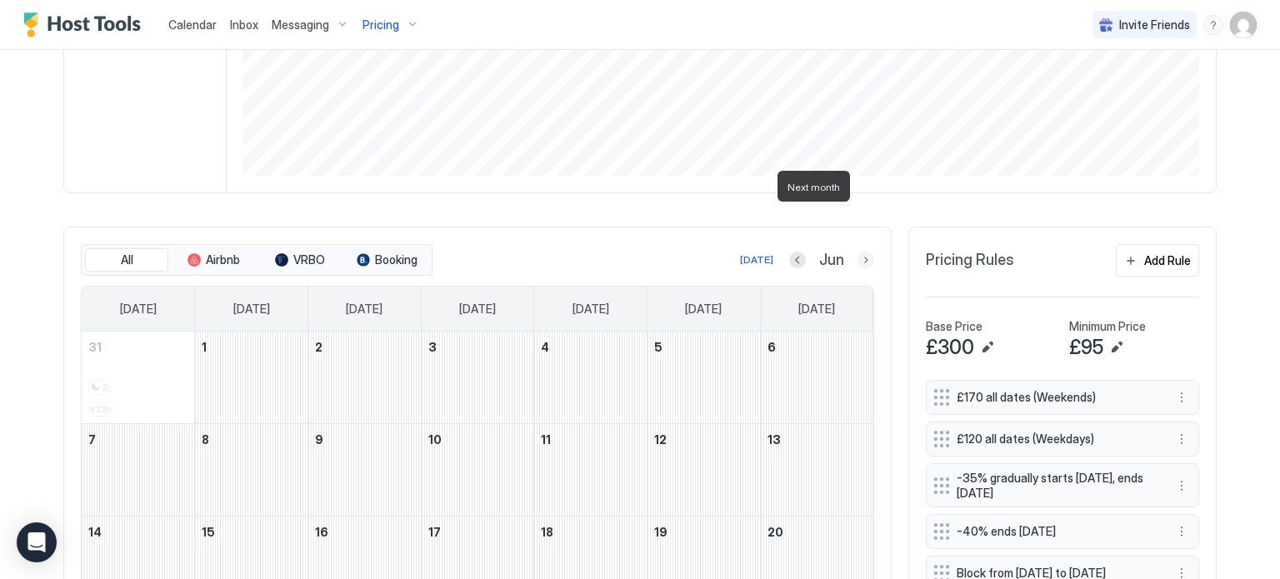
scroll to position [474, 0]
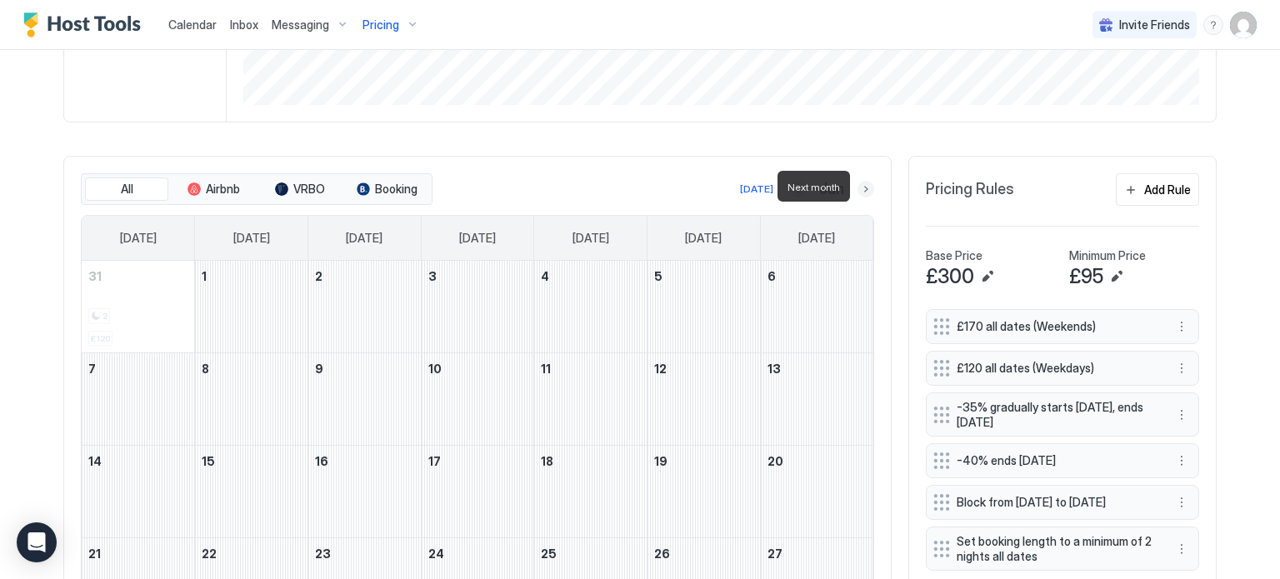
click at [869, 186] on button "Next month" at bounding box center [866, 189] width 17 height 17
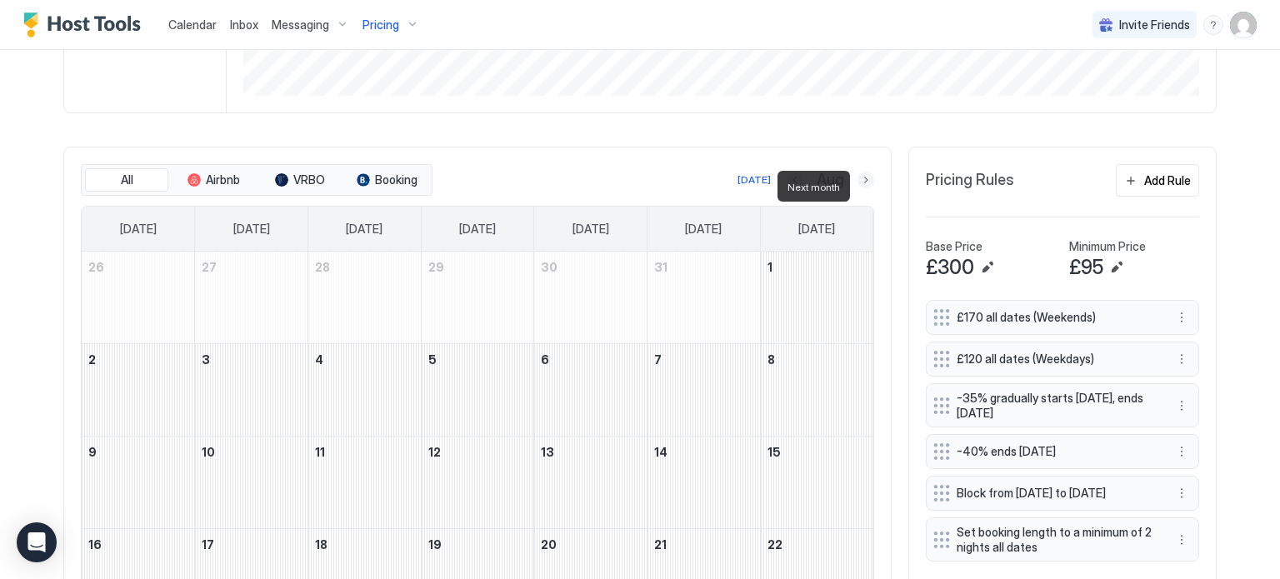
scroll to position [458, 0]
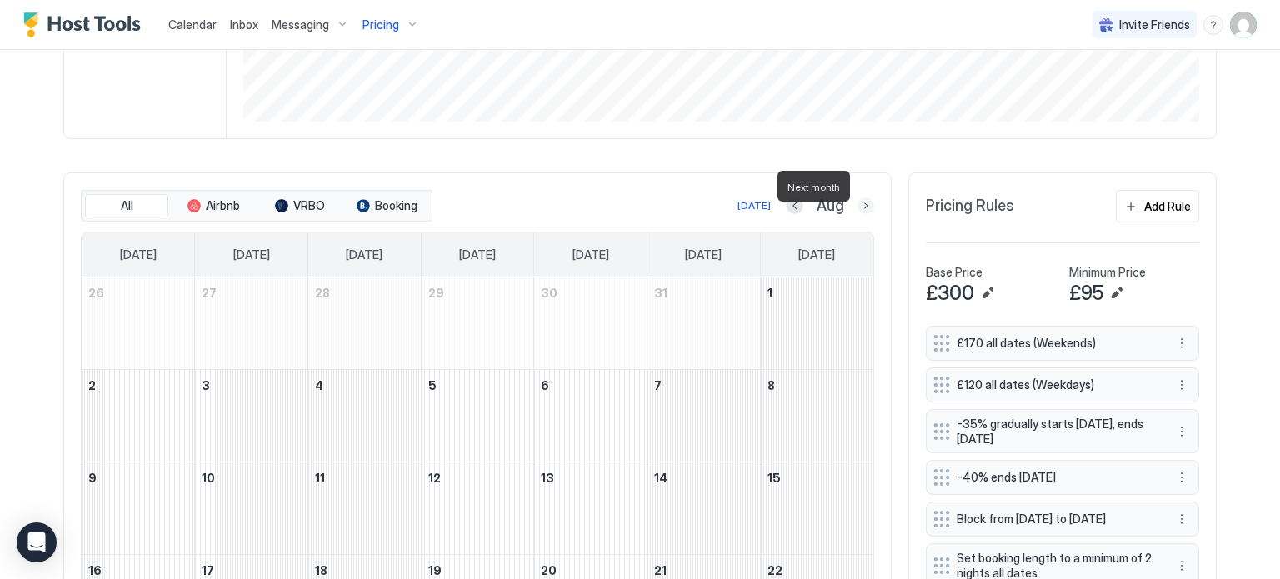
click at [869, 186] on div "All Airbnb VRBO Booking Today Aug Sunday Monday Tuesday Wednesday Thursday Frid…" at bounding box center [477, 512] width 829 height 678
click at [870, 198] on button "Next month" at bounding box center [866, 206] width 17 height 17
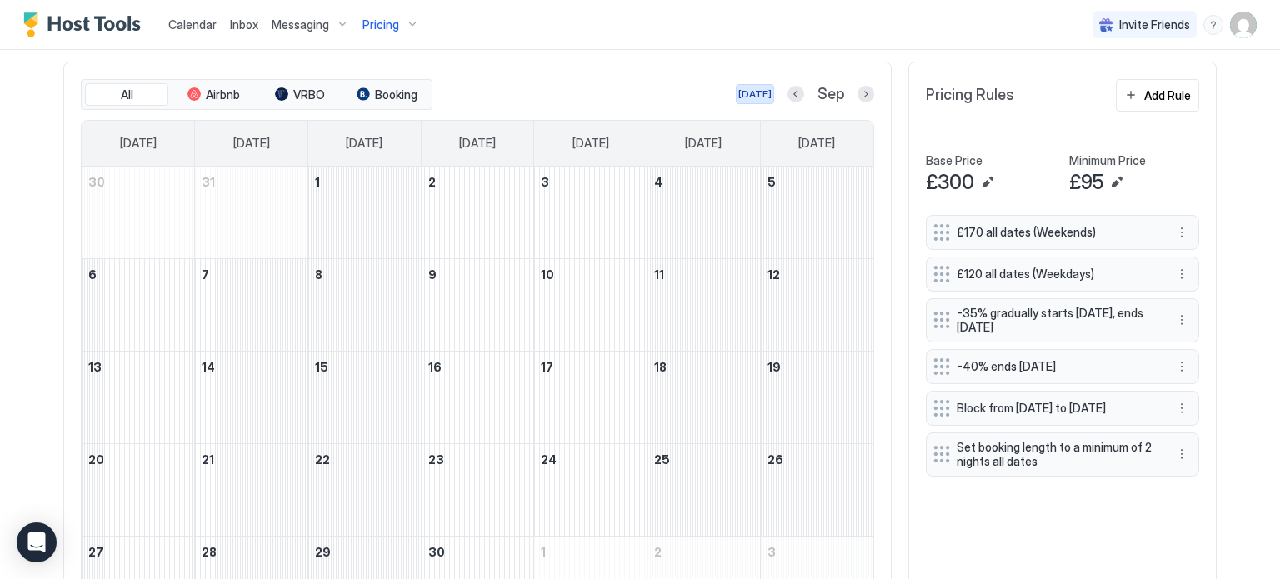
scroll to position [490, 0]
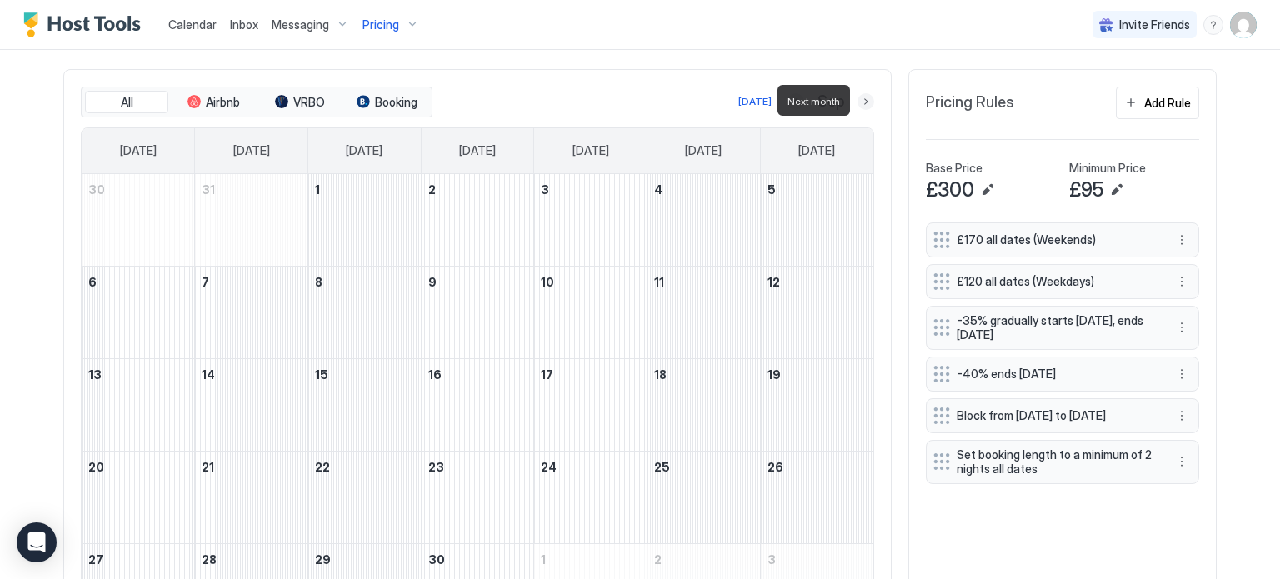
click at [864, 101] on button "Next month" at bounding box center [866, 101] width 17 height 17
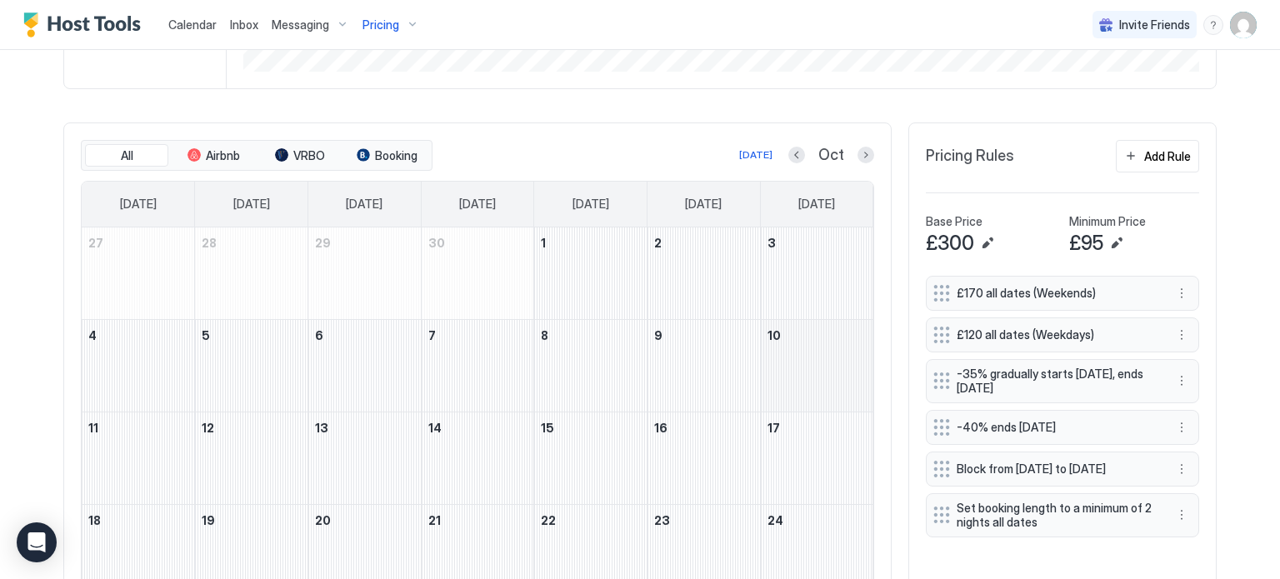
scroll to position [437, 0]
click at [799, 155] on button "Previous month" at bounding box center [797, 155] width 17 height 17
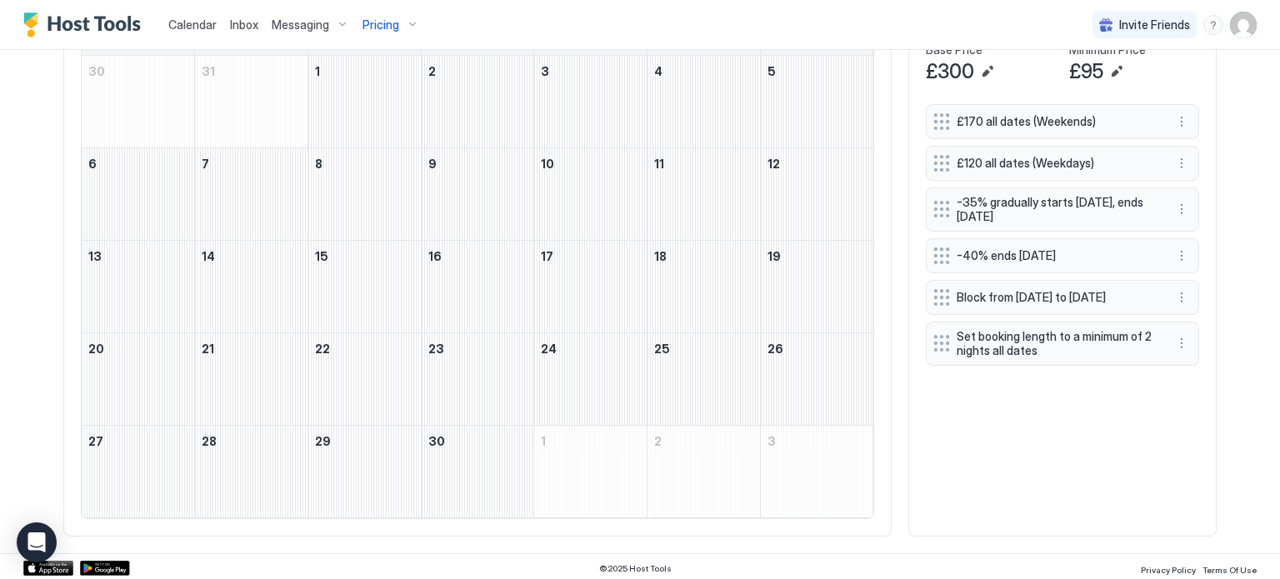
scroll to position [0, 0]
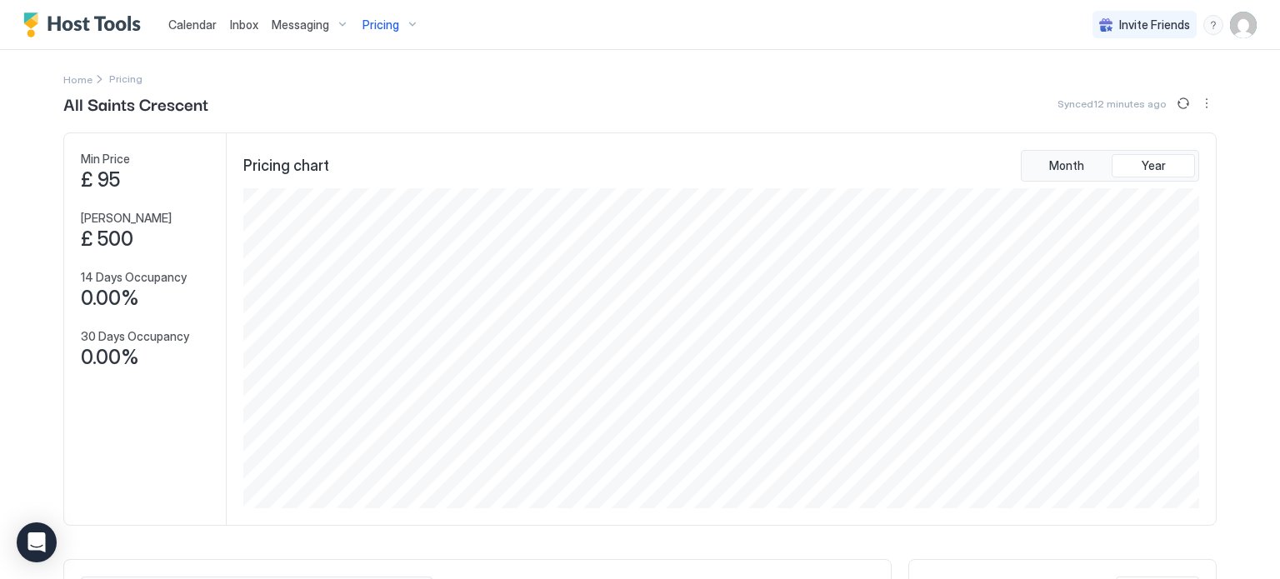
click at [1247, 25] on img "User profile" at bounding box center [1243, 25] width 27 height 27
click at [1179, 90] on div "Settings" at bounding box center [1150, 93] width 212 height 29
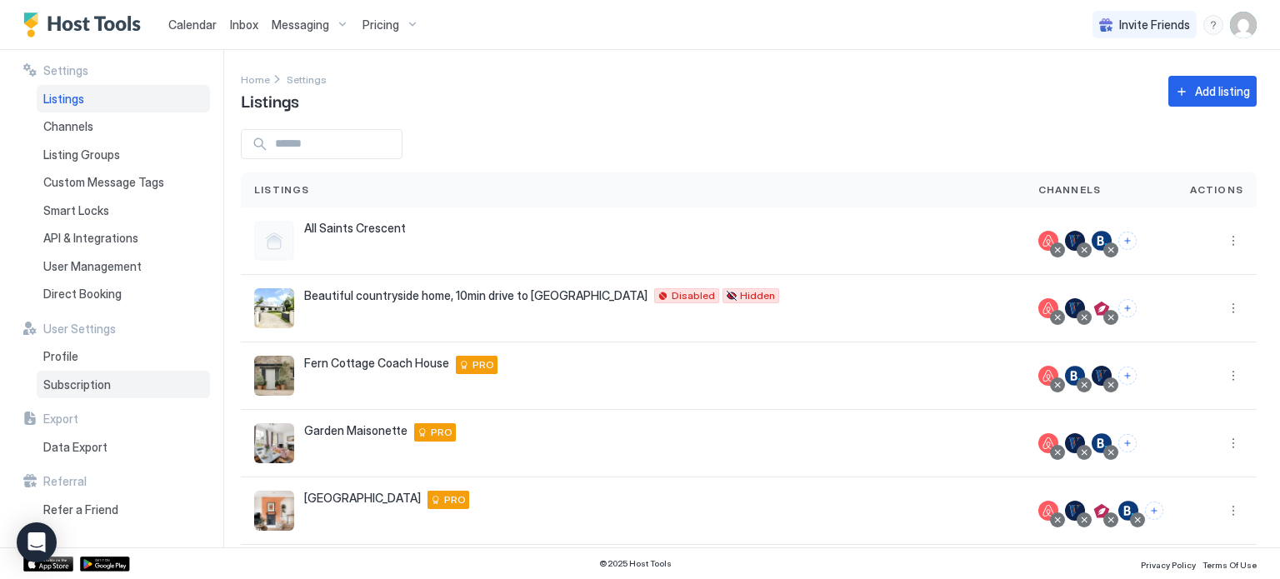
click at [110, 388] on div "Subscription" at bounding box center [123, 385] width 173 height 28
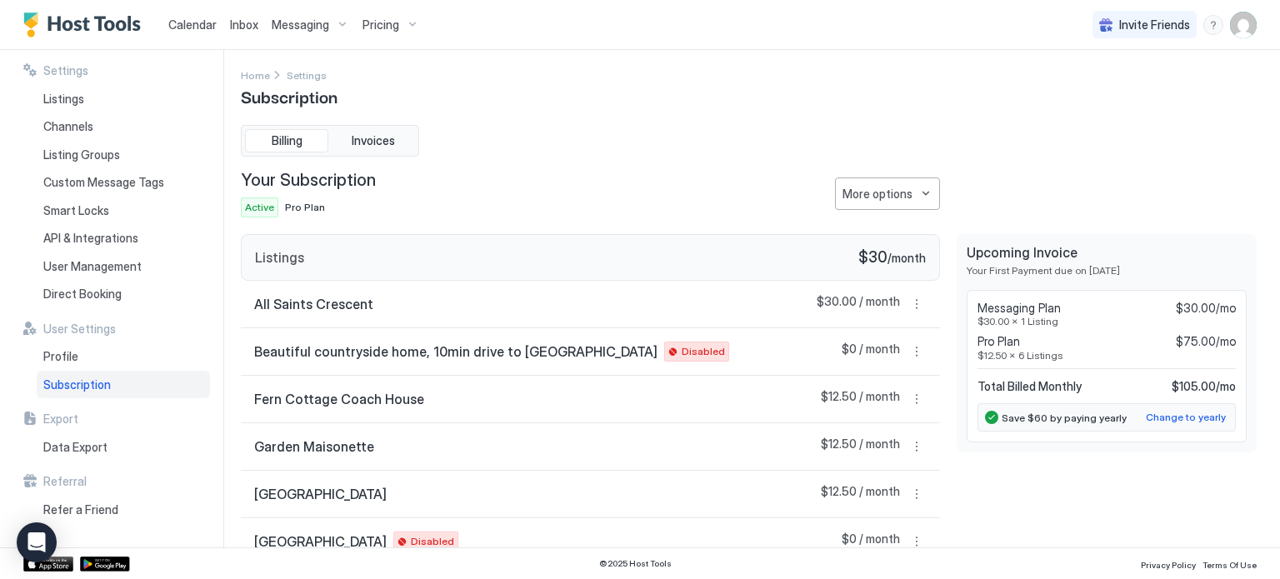
scroll to position [5, 0]
click at [920, 303] on button "More options" at bounding box center [917, 303] width 20 height 20
click at [985, 508] on div at bounding box center [640, 289] width 1280 height 579
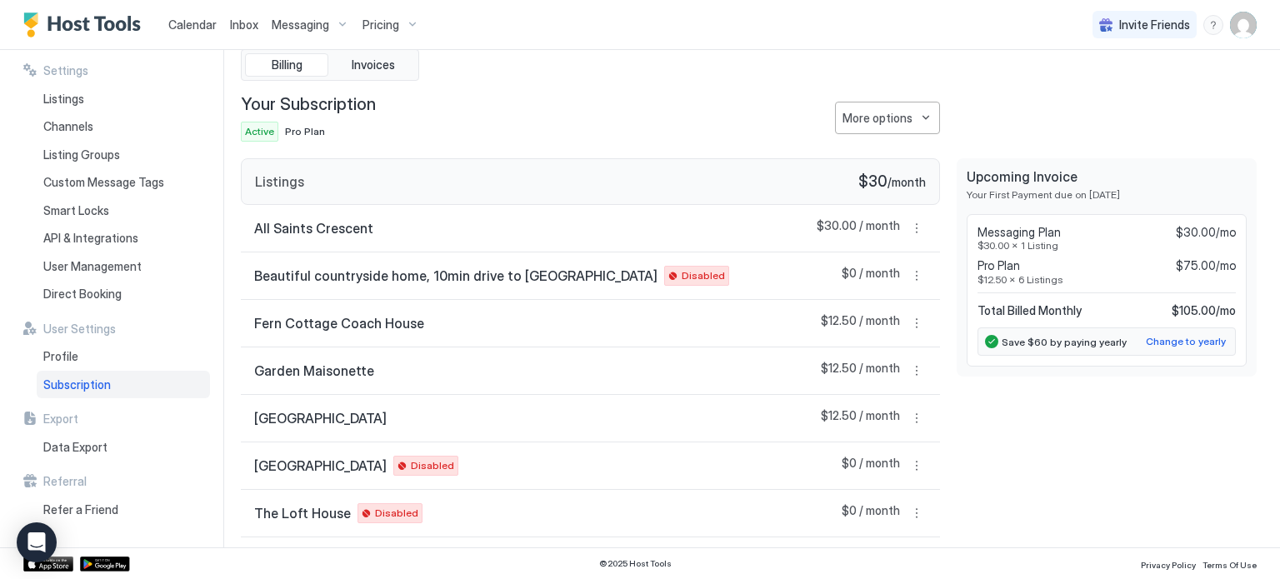
scroll to position [77, 0]
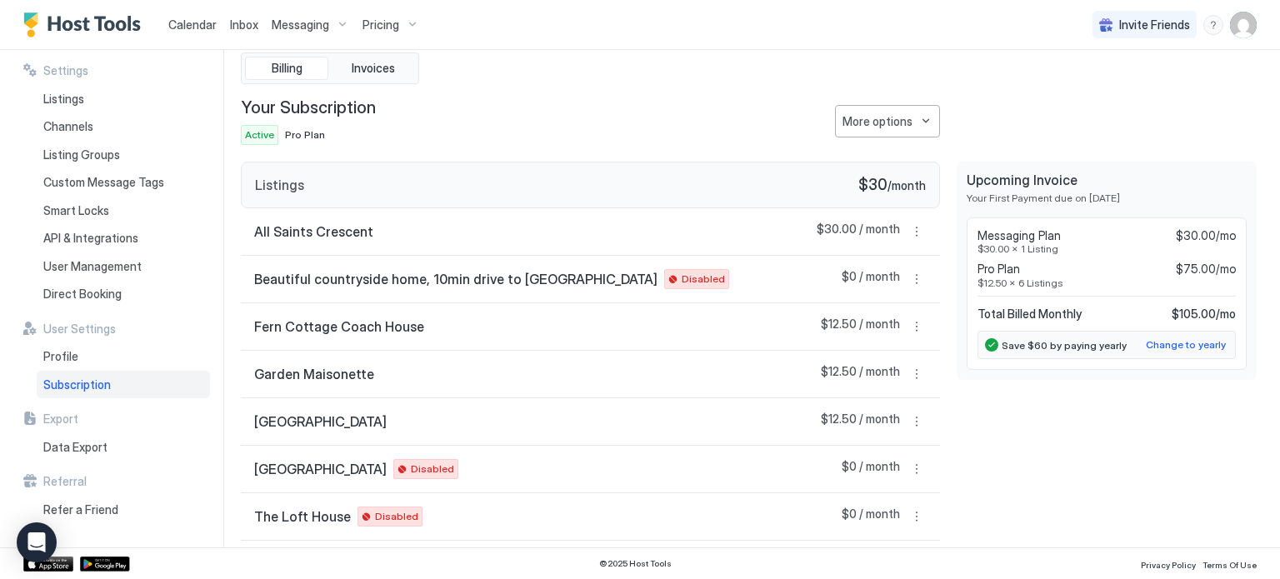
click at [299, 133] on span "Pro Plan" at bounding box center [305, 134] width 40 height 13
click at [915, 118] on button "More options" at bounding box center [887, 121] width 105 height 33
click at [880, 150] on span "Change Plan" at bounding box center [874, 149] width 61 height 13
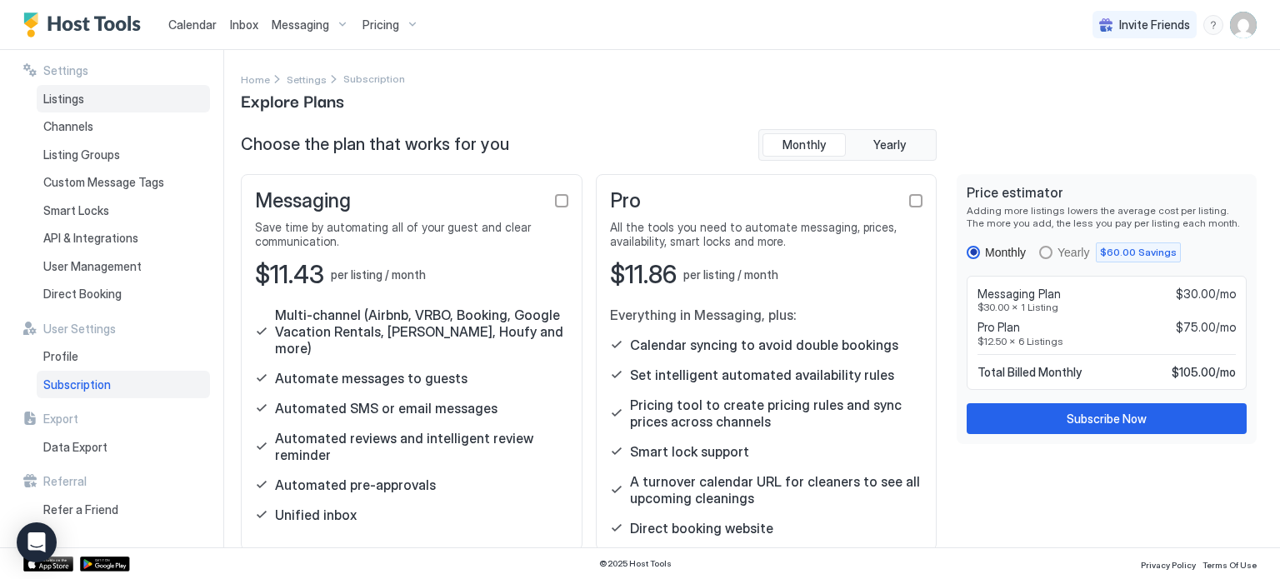
click at [114, 98] on div "Listings" at bounding box center [123, 99] width 173 height 28
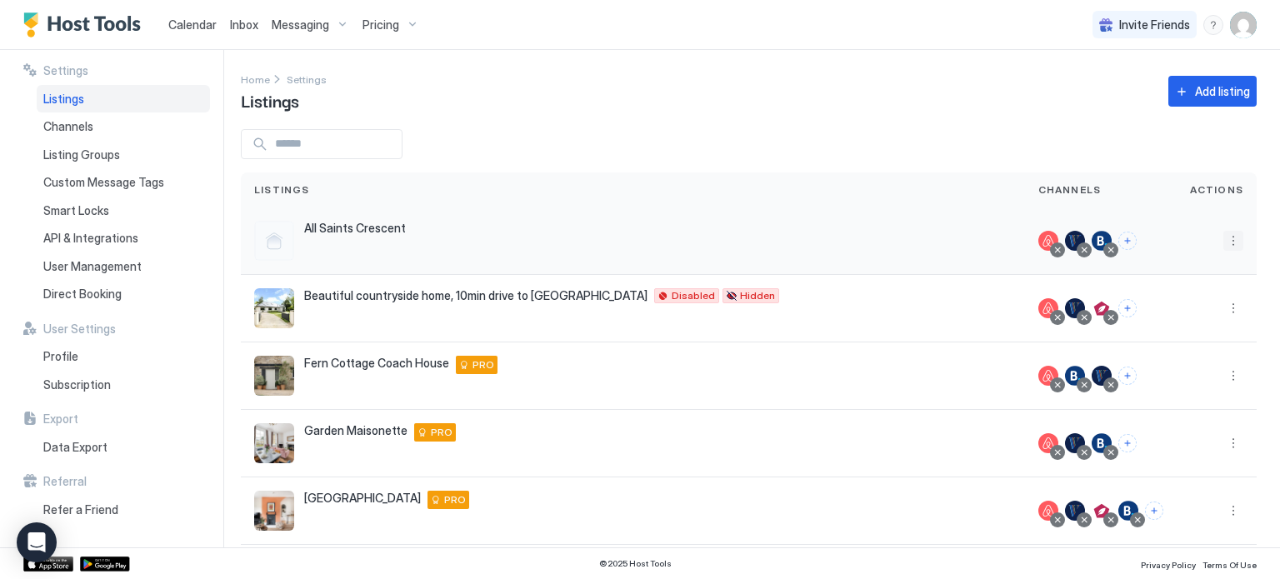
click at [1229, 242] on button "More options" at bounding box center [1234, 241] width 20 height 20
click at [1217, 318] on span "Listing Settings" at bounding box center [1196, 318] width 74 height 13
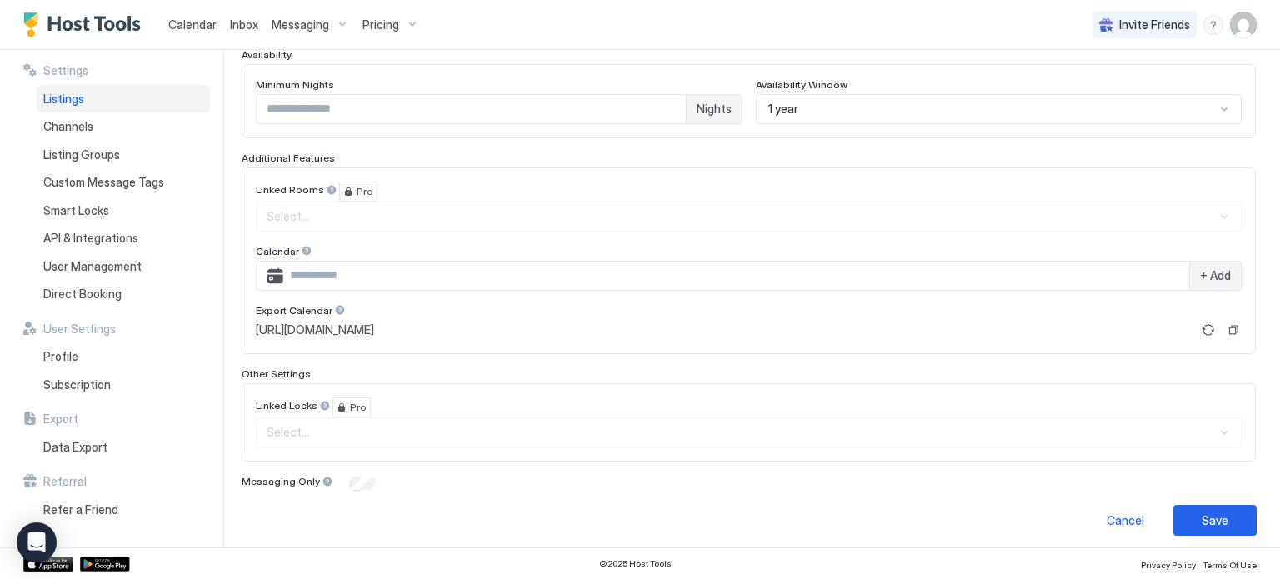
scroll to position [458, 0]
click at [1215, 510] on div "Save" at bounding box center [1215, 518] width 27 height 18
click at [1212, 511] on div "Save" at bounding box center [1215, 518] width 27 height 18
click at [1216, 512] on div "Save" at bounding box center [1215, 518] width 27 height 18
click at [125, 102] on div "Listings" at bounding box center [123, 99] width 173 height 28
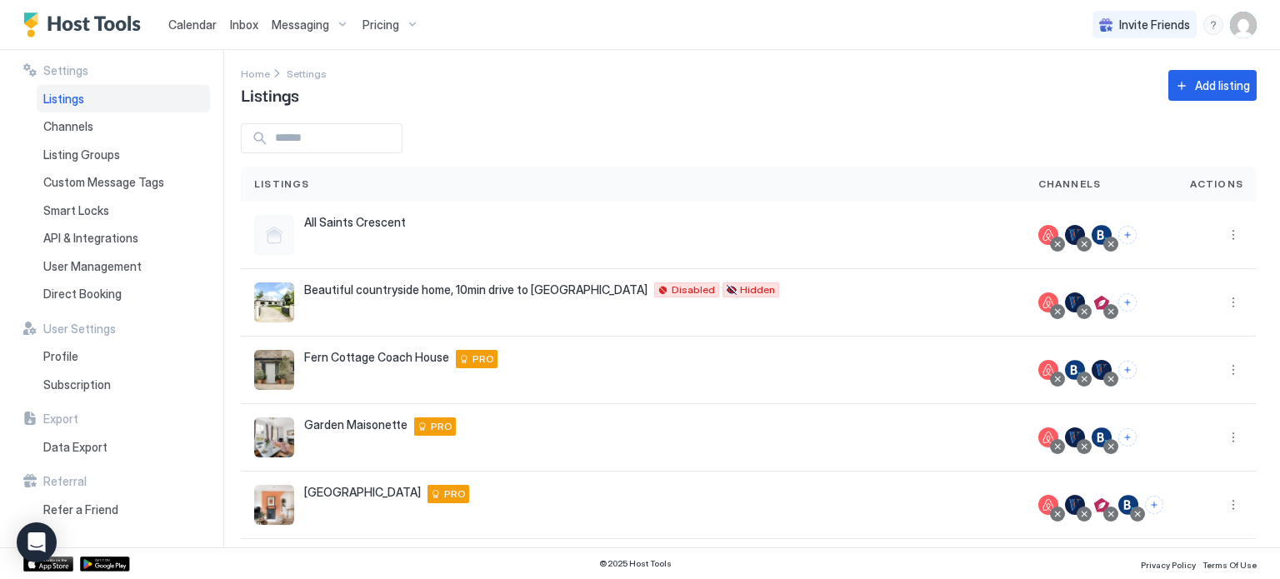
scroll to position [5, 0]
click at [106, 387] on span "Subscription" at bounding box center [77, 385] width 68 height 15
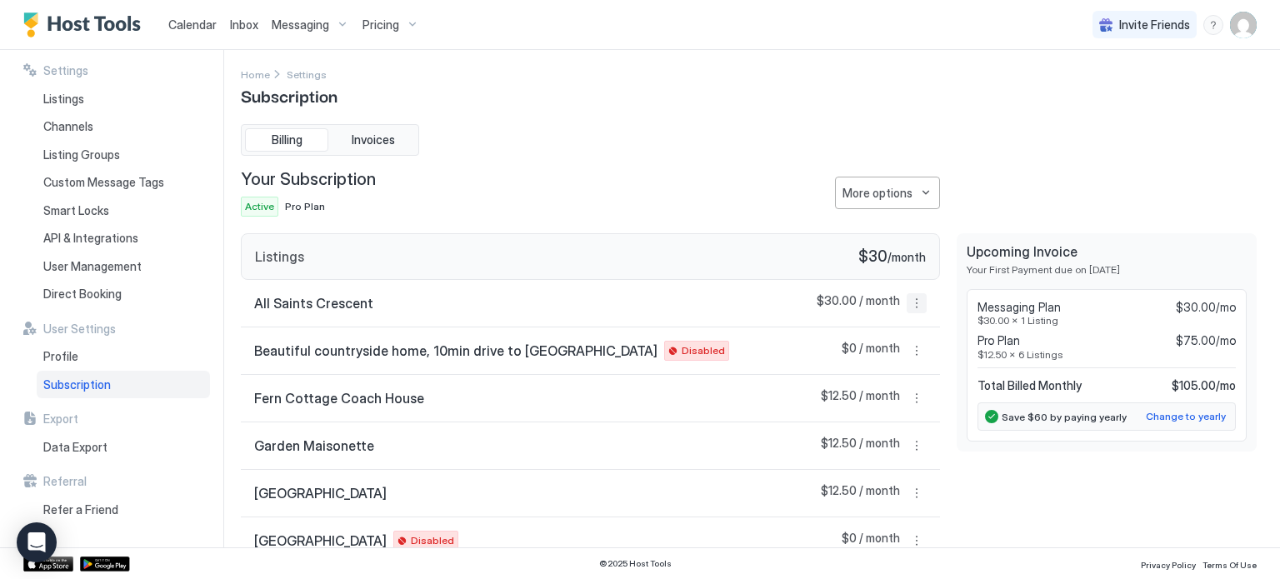
click at [919, 303] on button "More options" at bounding box center [917, 303] width 20 height 20
click at [1039, 166] on div at bounding box center [640, 289] width 1280 height 579
click at [1212, 23] on div "menu" at bounding box center [1214, 25] width 20 height 20
click at [1151, 106] on div "Chat with us" at bounding box center [1117, 107] width 212 height 29
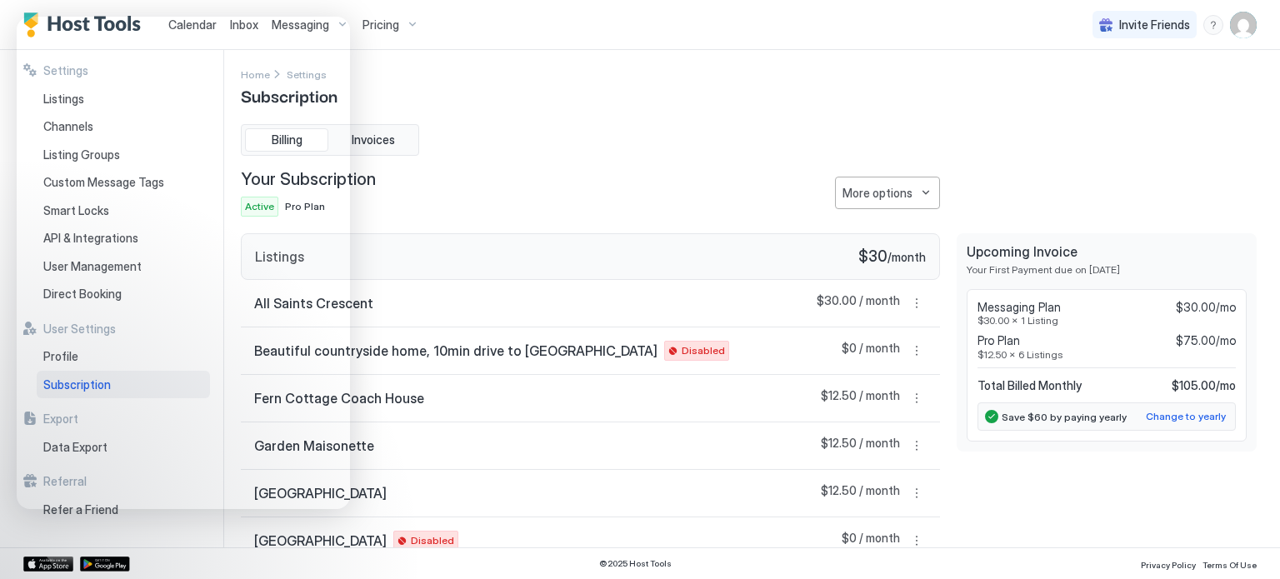
click at [608, 170] on div "Your Subscription Active Pro Plan More options" at bounding box center [590, 193] width 699 height 48
click at [455, 91] on div "Home Settings Subscription" at bounding box center [749, 86] width 1016 height 43
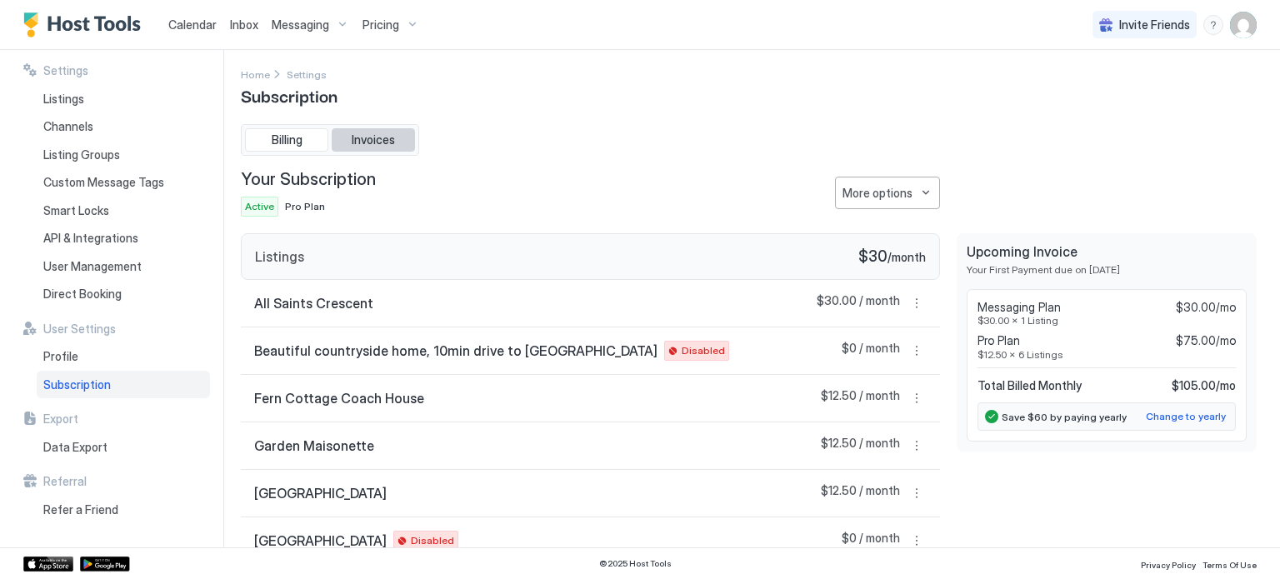
click at [369, 128] on button "Invoices" at bounding box center [373, 139] width 83 height 23
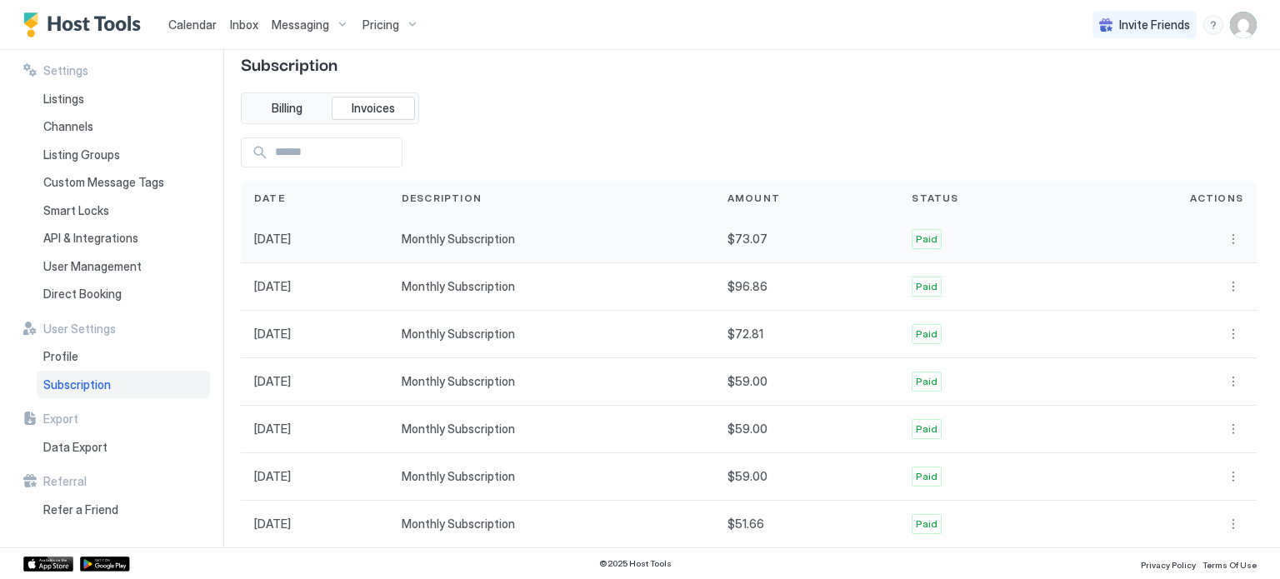
scroll to position [38, 0]
click at [293, 111] on span "Billing" at bounding box center [287, 107] width 31 height 15
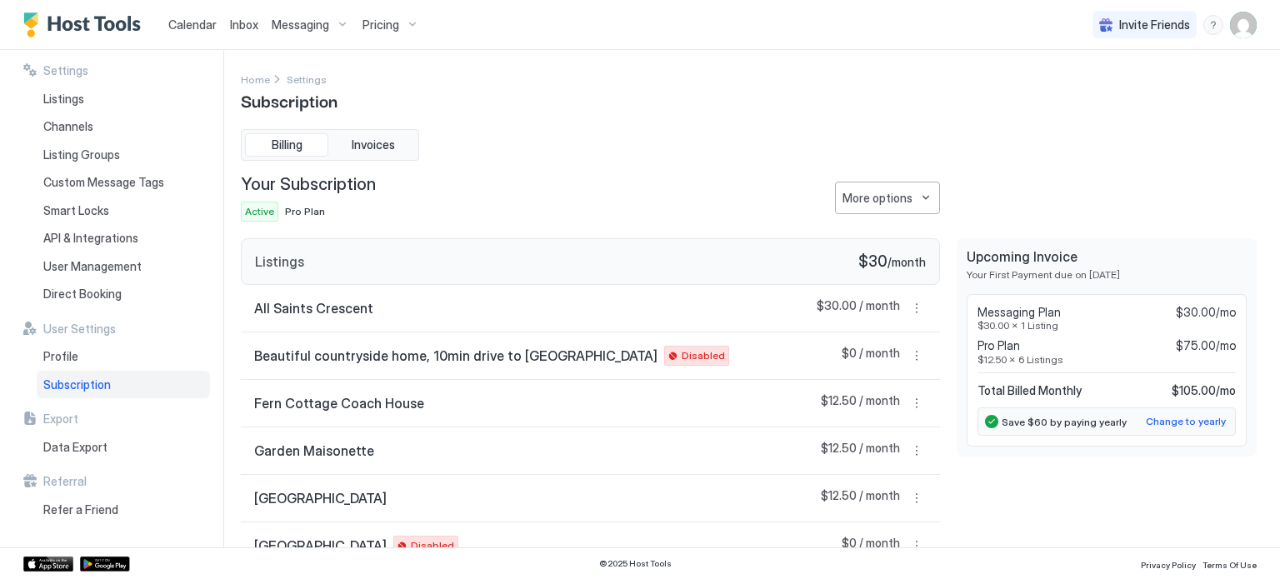
click at [182, 25] on span "Calendar" at bounding box center [192, 25] width 48 height 14
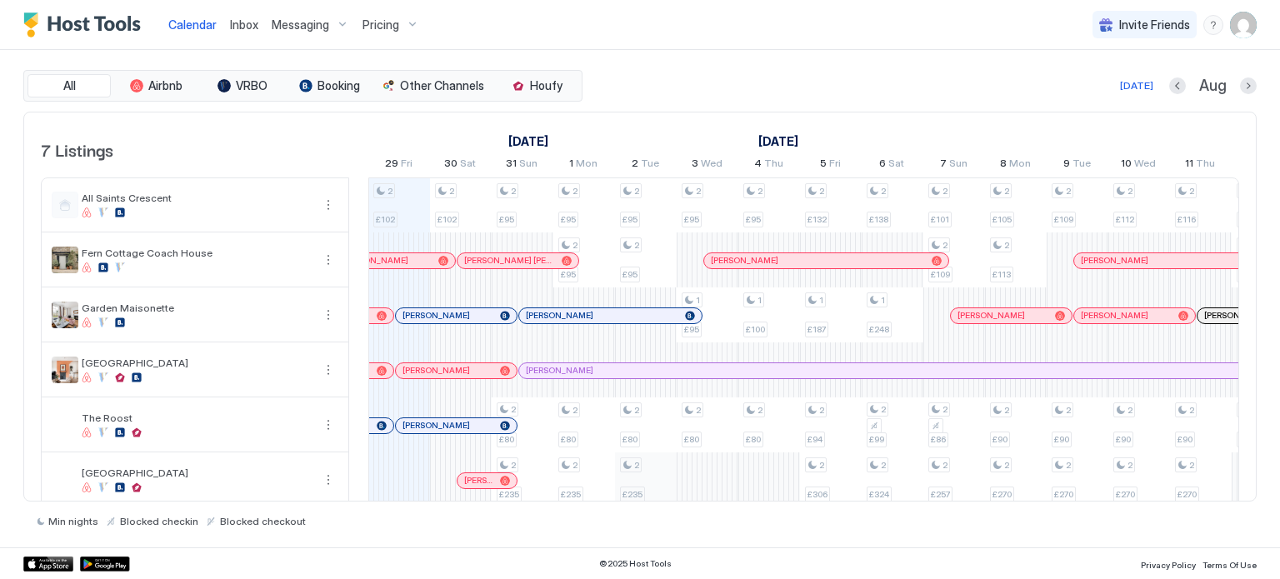
scroll to position [60, 0]
